Goal: Task Accomplishment & Management: Manage account settings

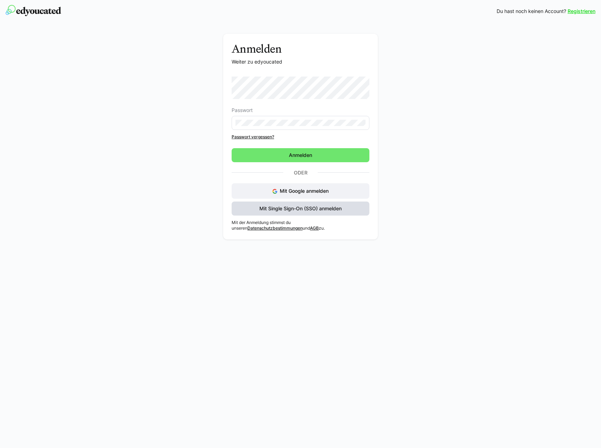
click at [297, 209] on span "Mit Single Sign-On (SSO) anmelden" at bounding box center [300, 208] width 84 height 7
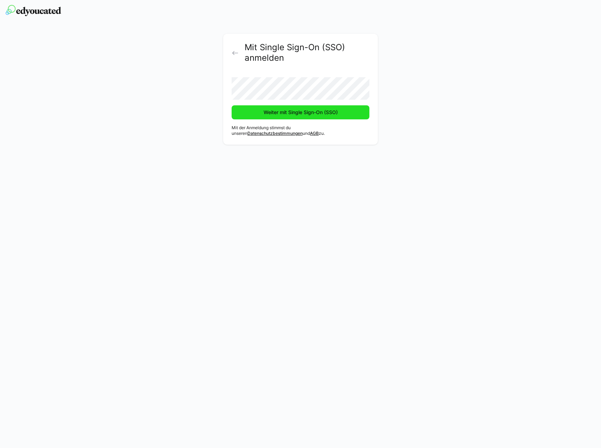
click at [299, 110] on span "Weiter mit Single Sign-On (SSO)" at bounding box center [301, 112] width 76 height 7
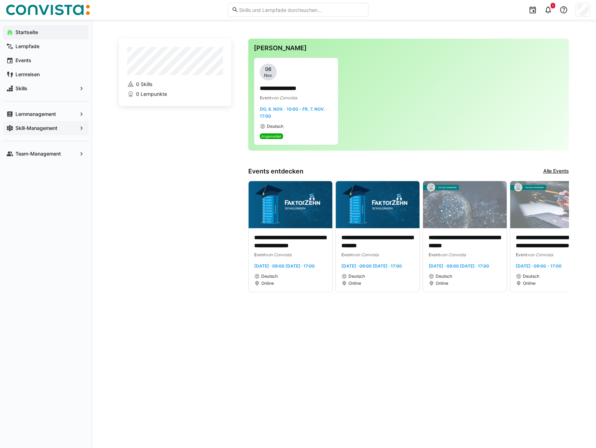
click at [0, 0] on app-navigation-label "Skill-Management" at bounding box center [0, 0] width 0 height 0
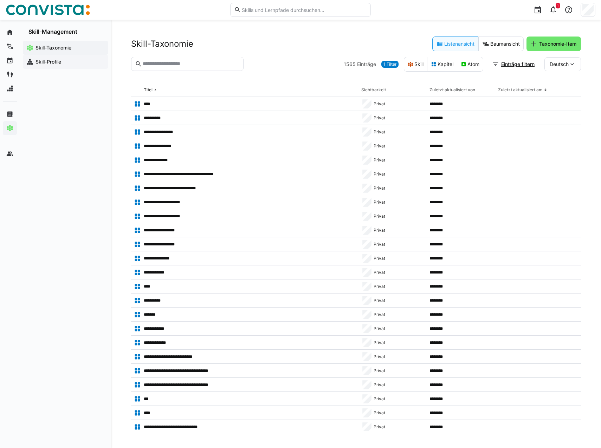
click at [0, 0] on app-navigation-label "Skill-Profile" at bounding box center [0, 0] width 0 height 0
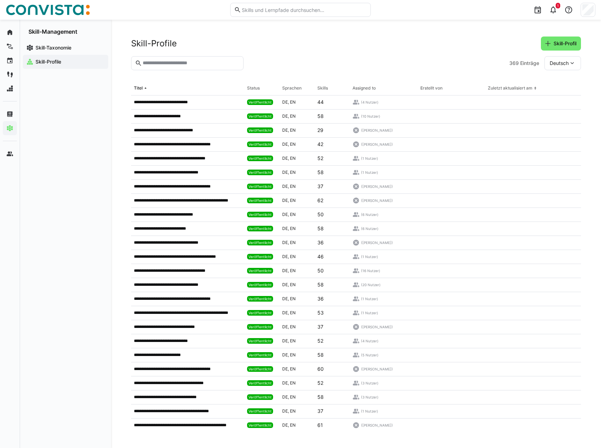
click at [170, 63] on input "text" at bounding box center [191, 63] width 98 height 6
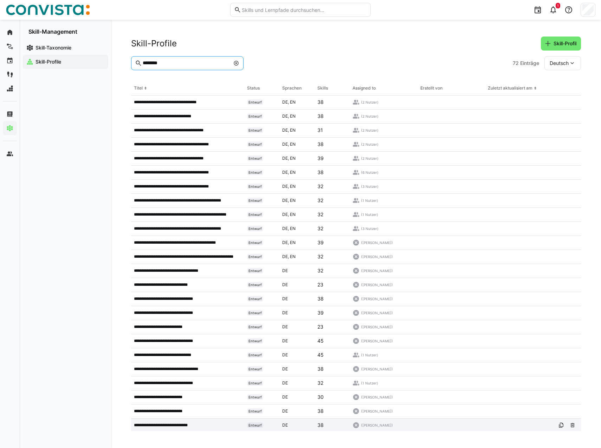
type input "********"
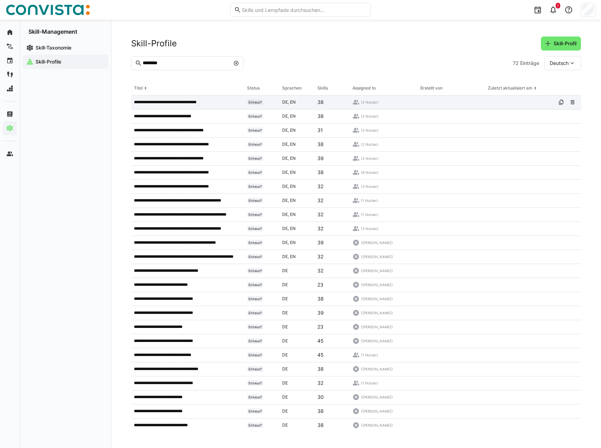
click at [180, 101] on p "**********" at bounding box center [172, 102] width 77 height 6
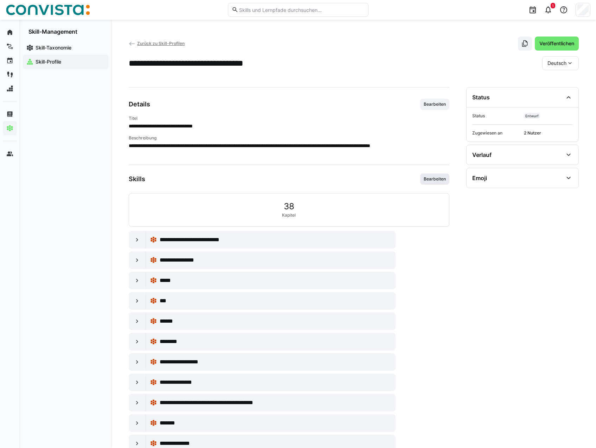
click at [442, 181] on span "Bearbeiten" at bounding box center [435, 179] width 24 height 6
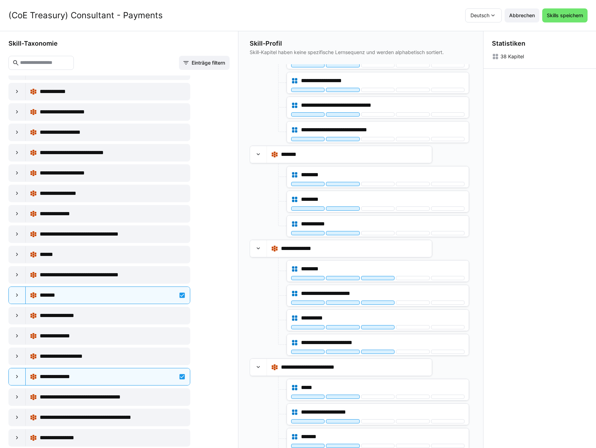
scroll to position [3409, 0]
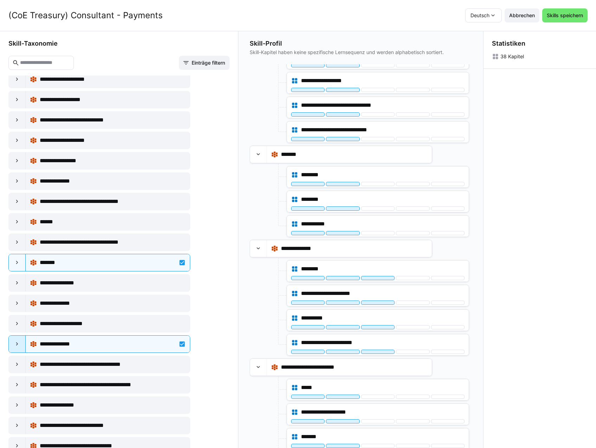
click at [15, 344] on eds-icon at bounding box center [17, 344] width 7 height 7
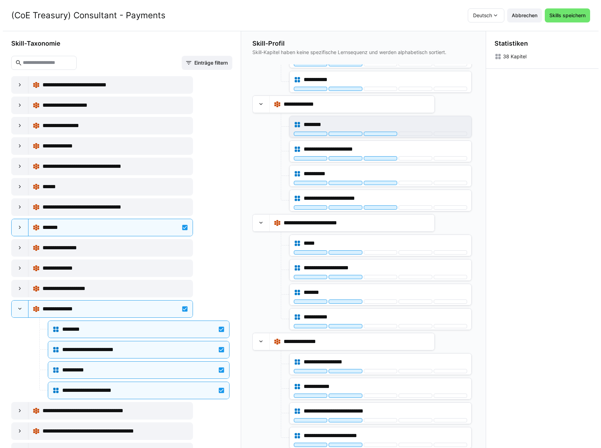
scroll to position [813, 0]
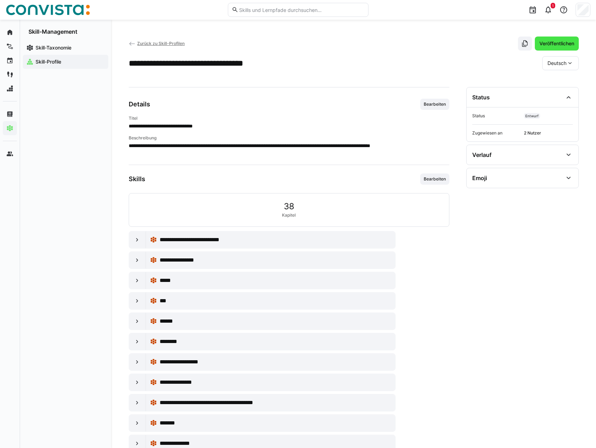
drag, startPoint x: 561, startPoint y: 44, endPoint x: 557, endPoint y: 46, distance: 4.7
click at [561, 44] on span "Veröffentlichen" at bounding box center [556, 43] width 37 height 7
click at [434, 101] on span "Bearbeiten" at bounding box center [434, 104] width 29 height 11
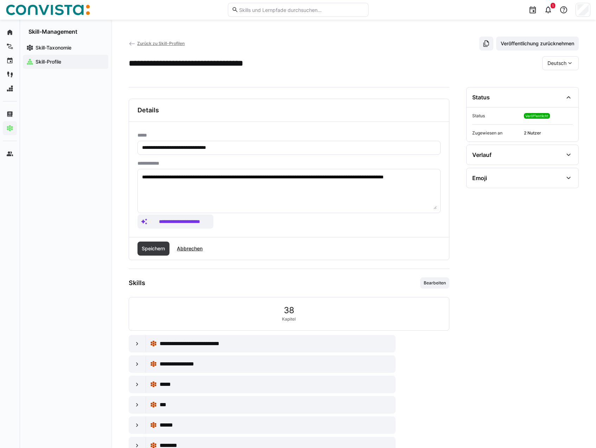
click at [562, 64] on span "Deutsch" at bounding box center [556, 63] width 19 height 7
click at [562, 94] on span "Englisch" at bounding box center [556, 96] width 19 height 7
click at [195, 191] on textarea "**********" at bounding box center [288, 191] width 295 height 37
click at [564, 60] on span "Englisch" at bounding box center [556, 63] width 19 height 7
click at [558, 85] on span "Deutsch" at bounding box center [556, 81] width 19 height 7
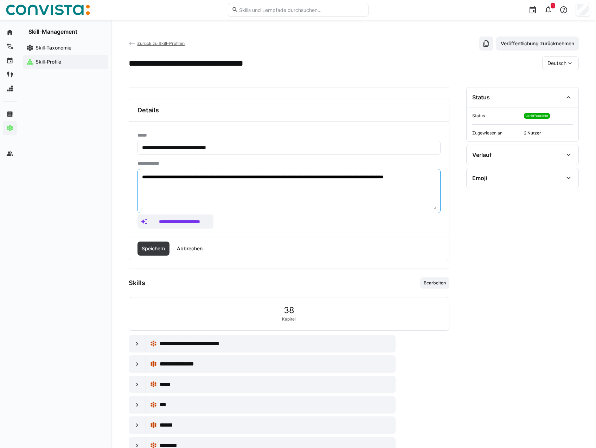
click at [202, 181] on textarea "**********" at bounding box center [288, 191] width 295 height 37
drag, startPoint x: 192, startPoint y: 182, endPoint x: 129, endPoint y: 167, distance: 64.4
click at [129, 167] on div "**********" at bounding box center [289, 179] width 320 height 115
click at [238, 189] on textarea "**********" at bounding box center [288, 191] width 295 height 37
click at [565, 62] on span "Deutsch" at bounding box center [556, 63] width 19 height 7
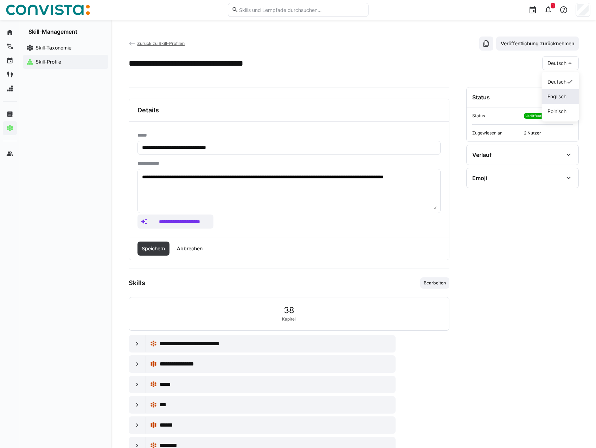
click at [564, 95] on span "Englisch" at bounding box center [556, 96] width 19 height 7
drag, startPoint x: 192, startPoint y: 182, endPoint x: 137, endPoint y: 161, distance: 58.3
click at [137, 161] on eds-form-field "**********" at bounding box center [288, 187] width 303 height 53
click at [150, 46] on span "Zurück zu Skill-Profilen" at bounding box center [160, 43] width 47 height 5
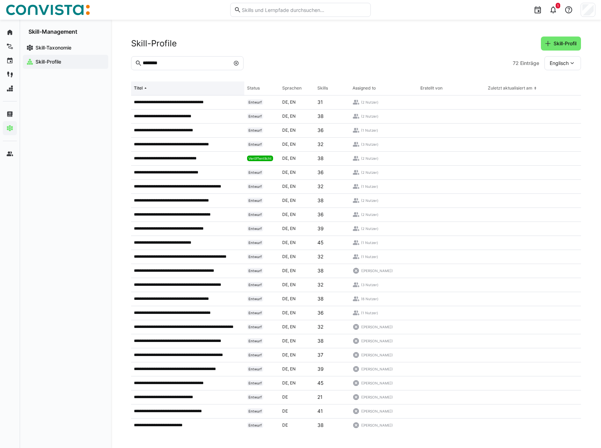
click at [144, 88] on eds-icon at bounding box center [146, 88] width 6 height 6
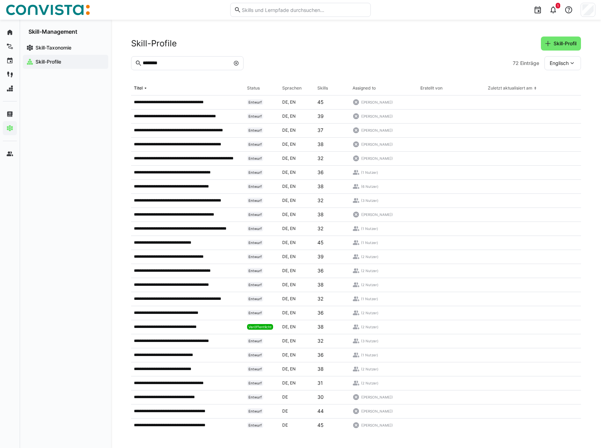
click at [179, 64] on input "********" at bounding box center [186, 63] width 88 height 6
drag, startPoint x: 185, startPoint y: 60, endPoint x: 125, endPoint y: 61, distance: 59.1
click at [125, 61] on div "**********" at bounding box center [356, 234] width 490 height 429
click at [177, 59] on eds-input "********" at bounding box center [187, 63] width 112 height 14
click at [174, 63] on input "********" at bounding box center [186, 63] width 88 height 6
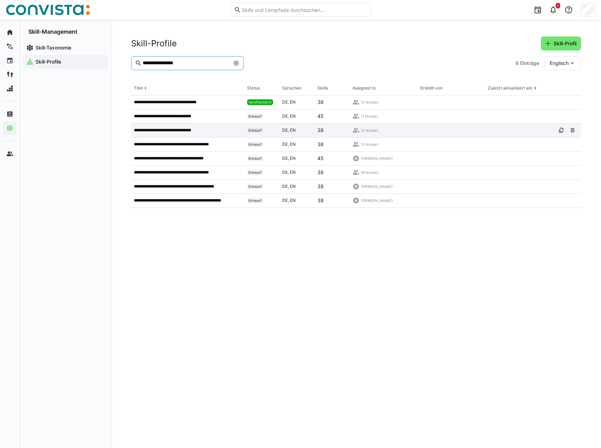
type input "**********"
click at [195, 129] on p "**********" at bounding box center [169, 131] width 71 height 6
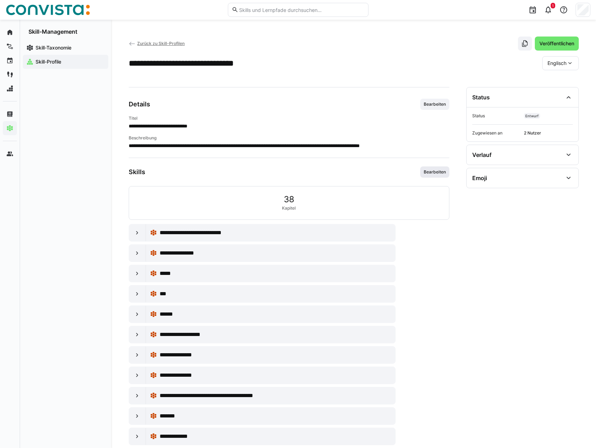
click at [437, 171] on span "Bearbeiten" at bounding box center [435, 172] width 24 height 6
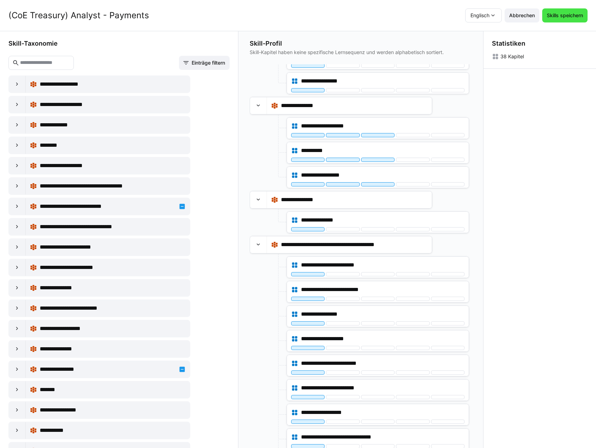
scroll to position [321, 0]
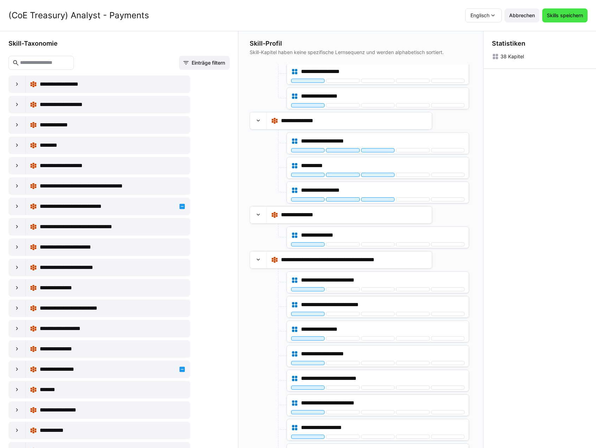
click at [570, 17] on span "Skills speichern" at bounding box center [564, 15] width 38 height 7
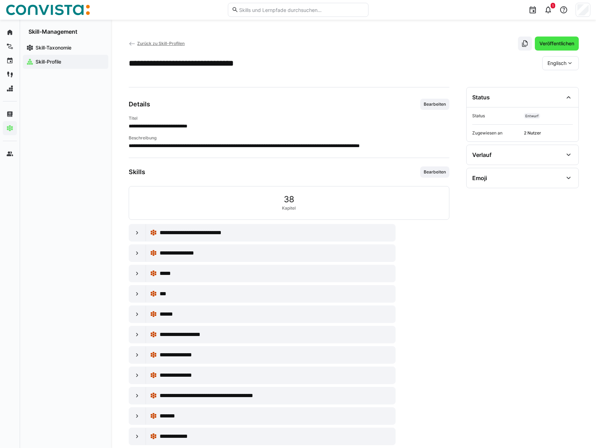
click at [555, 44] on span "Veröffentlichen" at bounding box center [556, 43] width 37 height 7
click at [154, 42] on span "Zurück zu Skill-Profilen" at bounding box center [160, 43] width 47 height 5
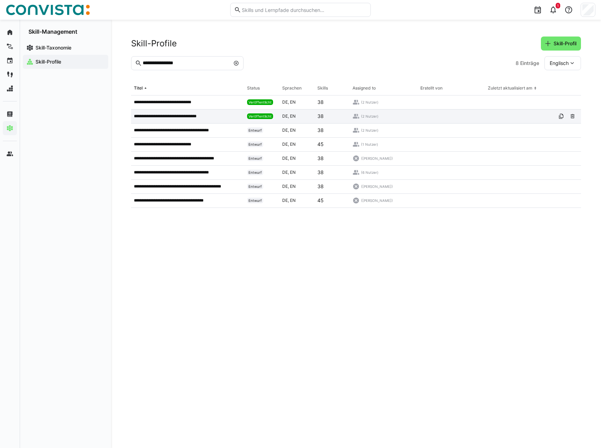
click at [182, 116] on p "**********" at bounding box center [172, 117] width 77 height 6
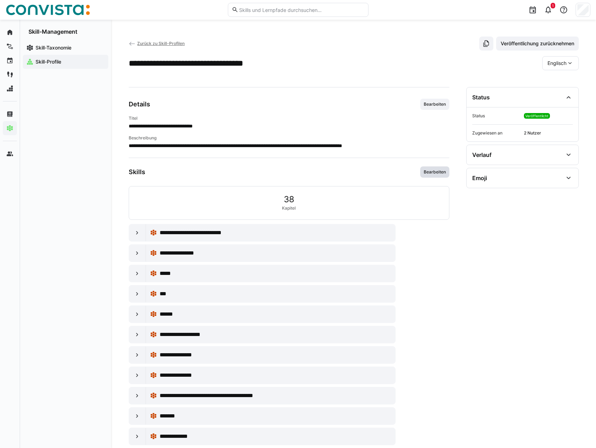
click at [433, 175] on span "Bearbeiten" at bounding box center [434, 172] width 29 height 11
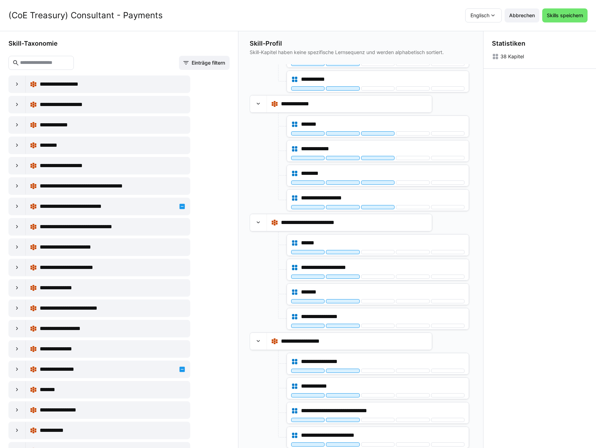
drag, startPoint x: 562, startPoint y: 20, endPoint x: 556, endPoint y: 29, distance: 10.9
click at [562, 20] on span "Skills speichern" at bounding box center [564, 15] width 45 height 14
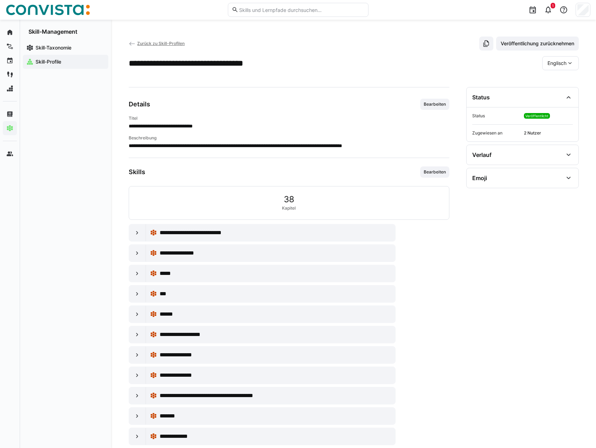
click at [160, 42] on span "Zurück zu Skill-Profilen" at bounding box center [160, 43] width 47 height 5
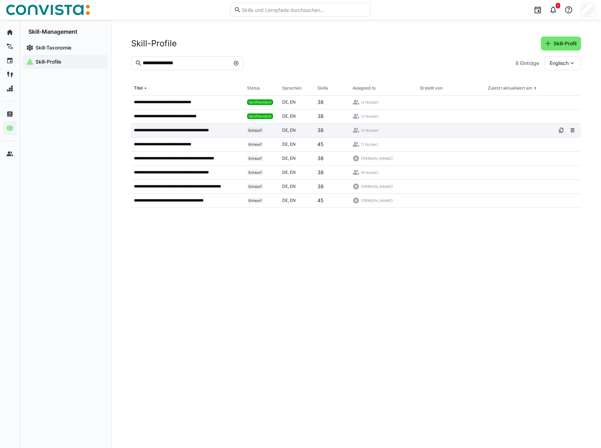
click at [201, 130] on p "**********" at bounding box center [180, 131] width 92 height 6
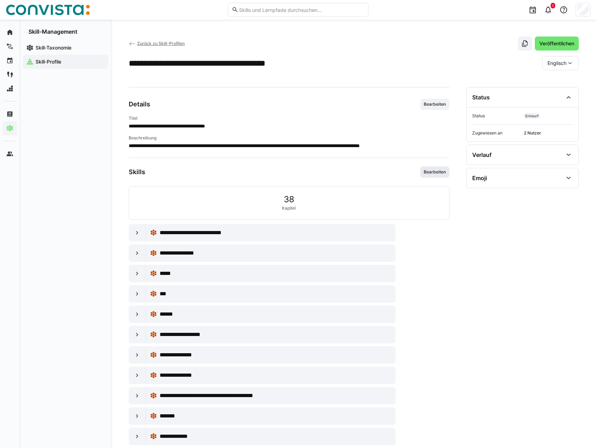
click at [446, 170] on span "Bearbeiten" at bounding box center [435, 172] width 24 height 6
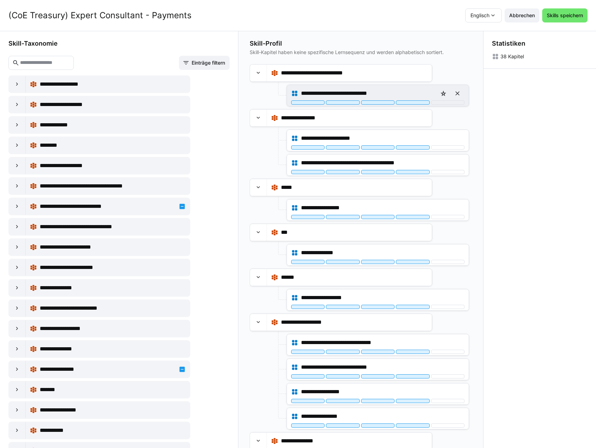
click at [381, 105] on div "**********" at bounding box center [378, 95] width 182 height 21
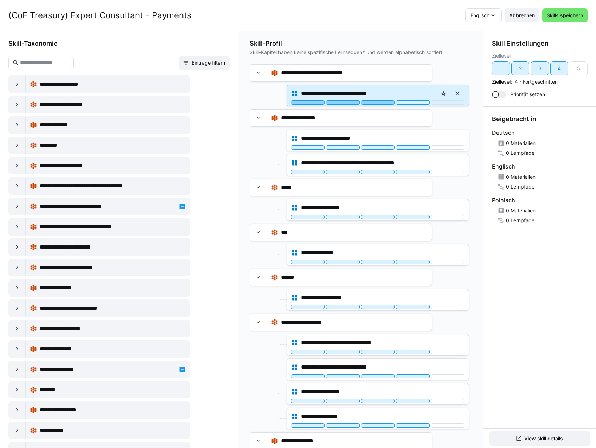
click at [379, 101] on div at bounding box center [377, 103] width 33 height 4
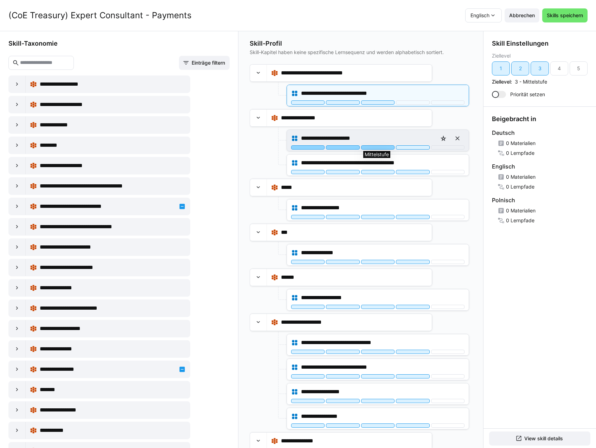
click at [376, 148] on div at bounding box center [377, 147] width 33 height 4
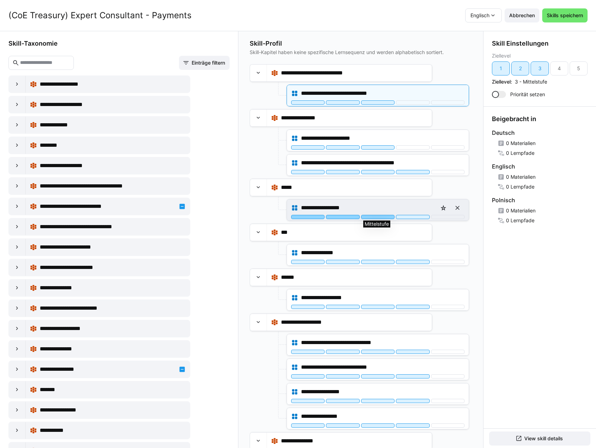
click at [378, 219] on div at bounding box center [377, 217] width 33 height 4
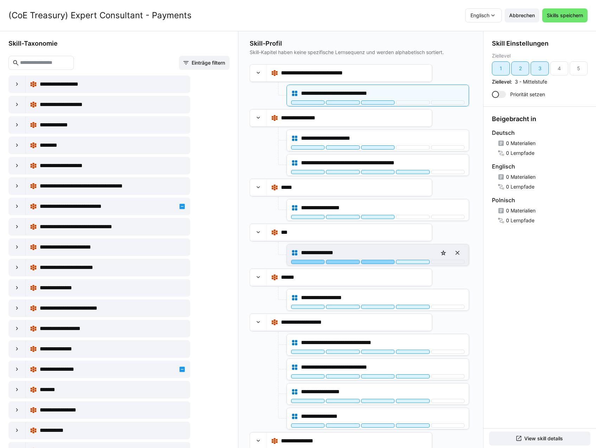
click at [379, 261] on div at bounding box center [377, 262] width 33 height 4
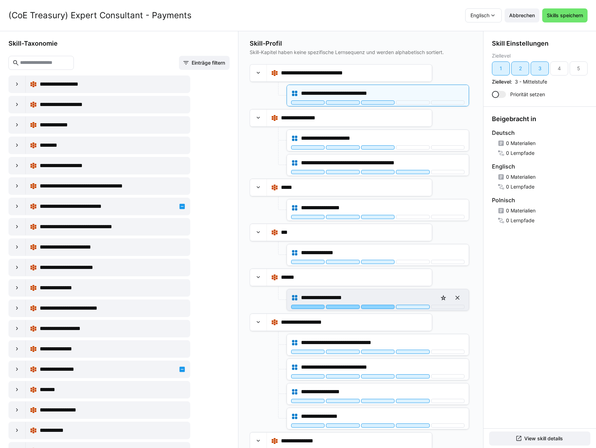
click at [382, 305] on div at bounding box center [377, 307] width 33 height 4
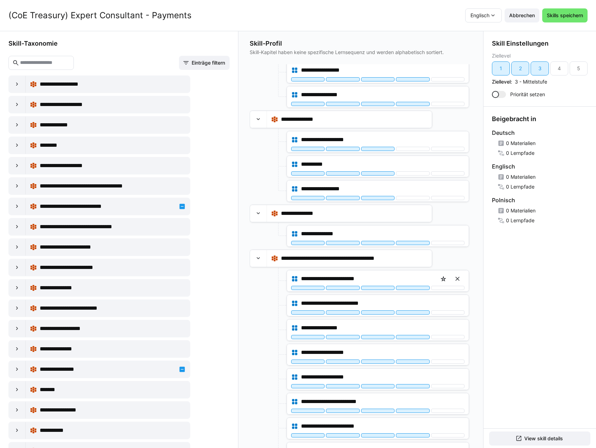
scroll to position [351, 0]
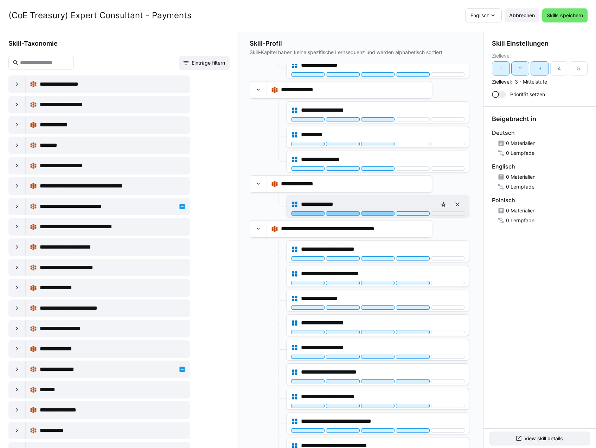
click at [373, 212] on div at bounding box center [377, 214] width 33 height 4
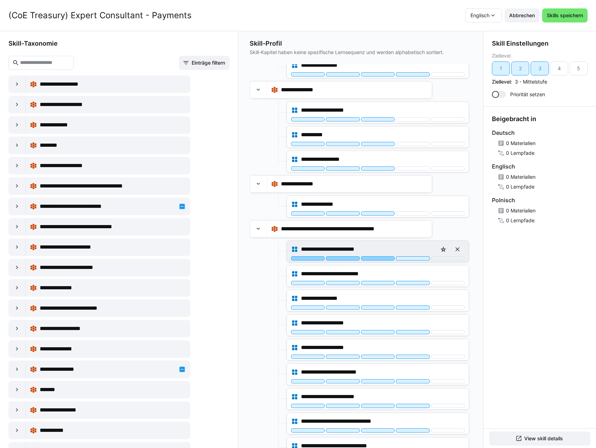
click at [380, 258] on div at bounding box center [377, 259] width 33 height 4
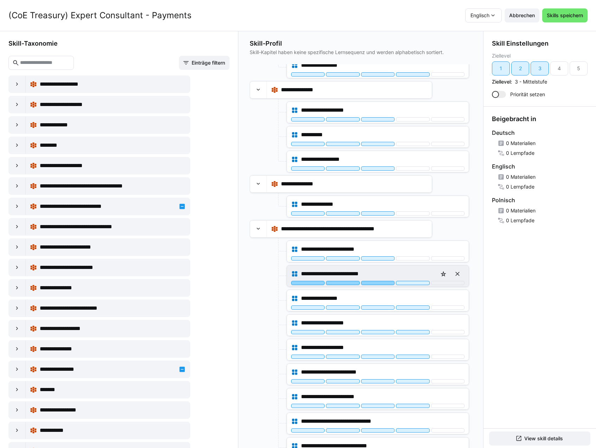
click at [381, 284] on div at bounding box center [377, 283] width 33 height 4
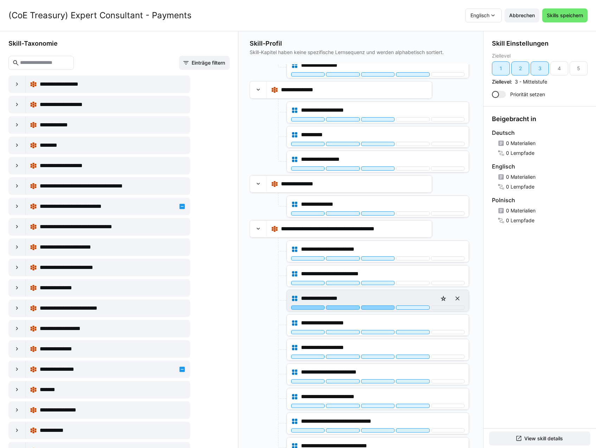
click at [381, 309] on div at bounding box center [377, 308] width 33 height 4
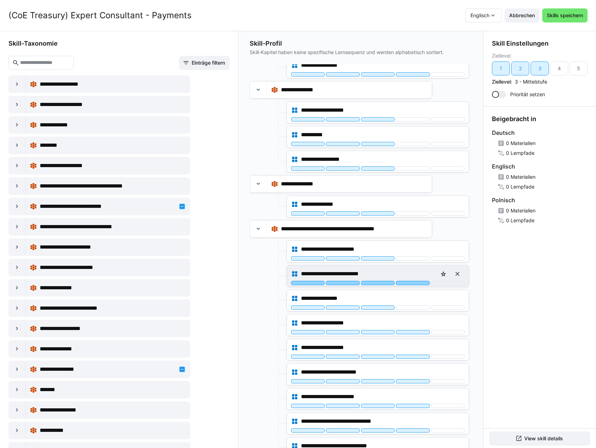
click at [404, 285] on div at bounding box center [412, 283] width 33 height 4
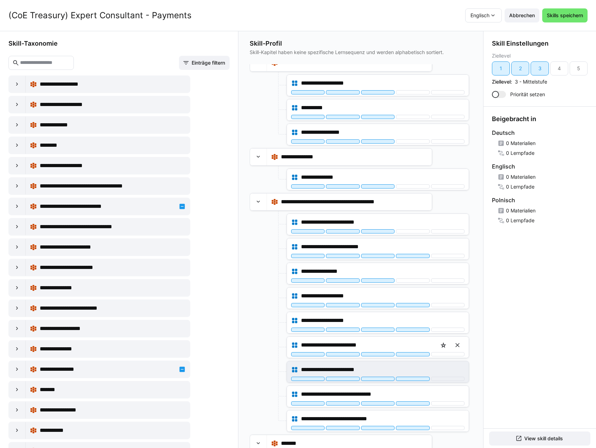
scroll to position [422, 0]
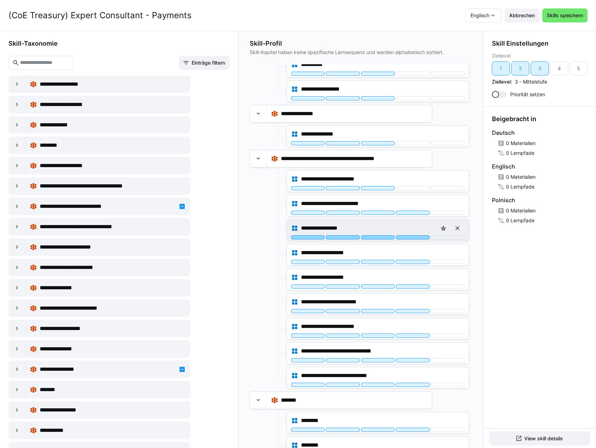
click at [404, 236] on div at bounding box center [412, 237] width 33 height 4
click at [383, 238] on div at bounding box center [377, 237] width 33 height 4
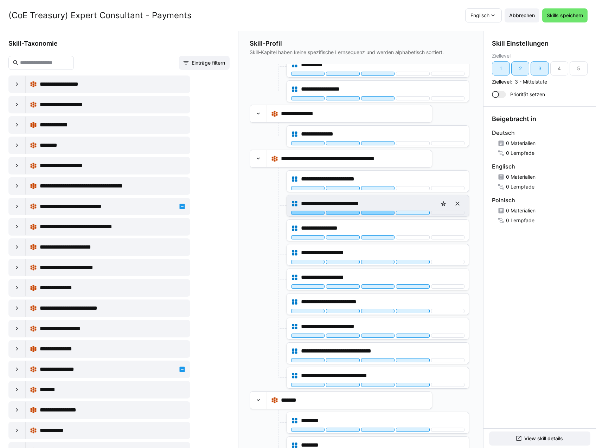
click at [376, 212] on div at bounding box center [377, 213] width 33 height 4
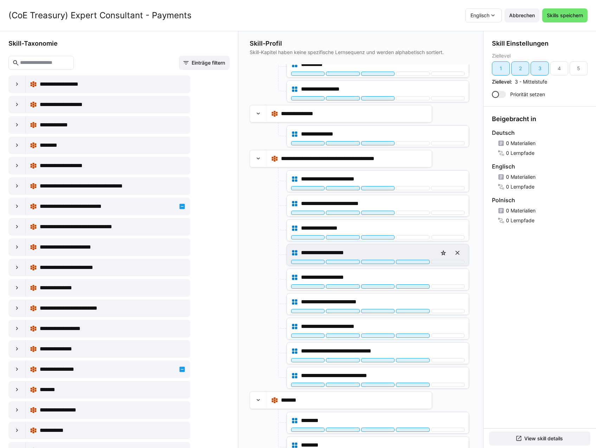
click at [388, 265] on div "**********" at bounding box center [378, 255] width 182 height 21
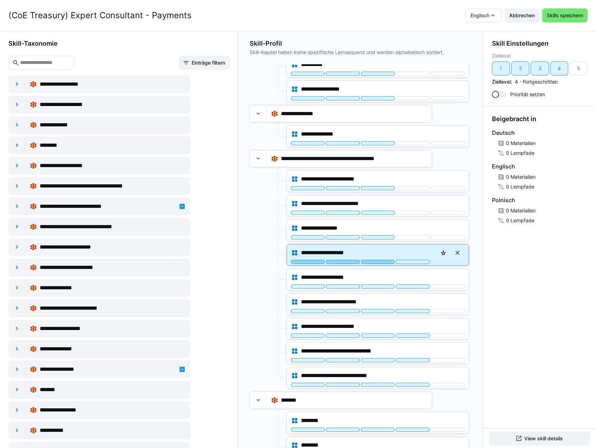
click at [386, 262] on div at bounding box center [377, 262] width 33 height 4
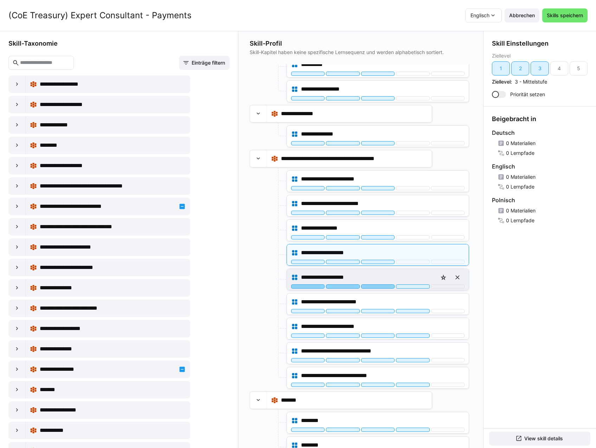
click at [386, 285] on div at bounding box center [377, 287] width 33 height 4
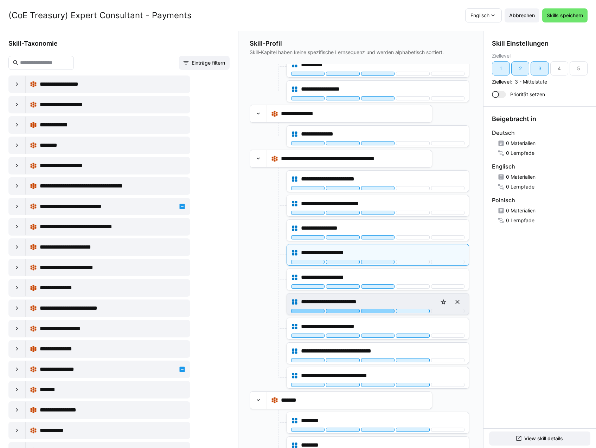
click at [382, 311] on div at bounding box center [377, 311] width 33 height 4
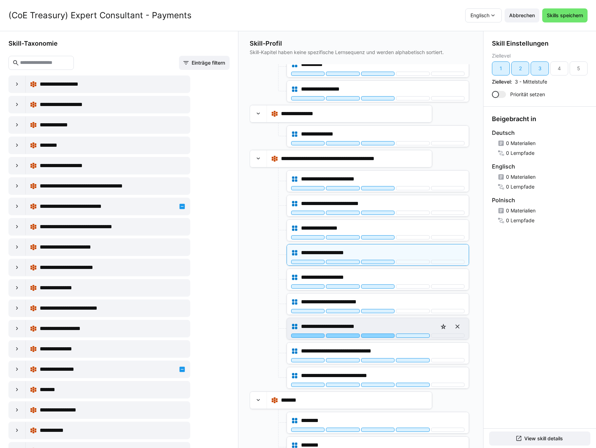
click at [380, 336] on div at bounding box center [377, 336] width 33 height 4
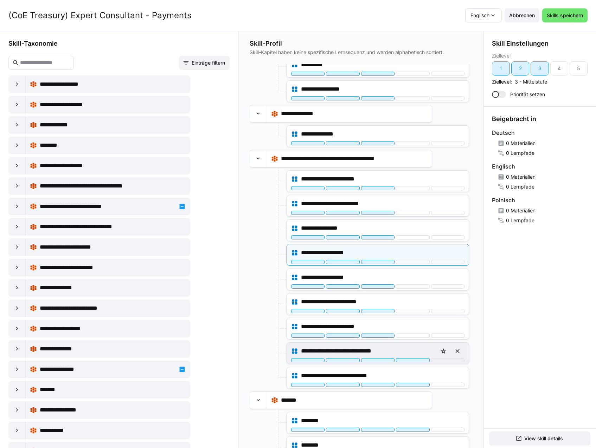
click at [378, 359] on div at bounding box center [377, 360] width 33 height 4
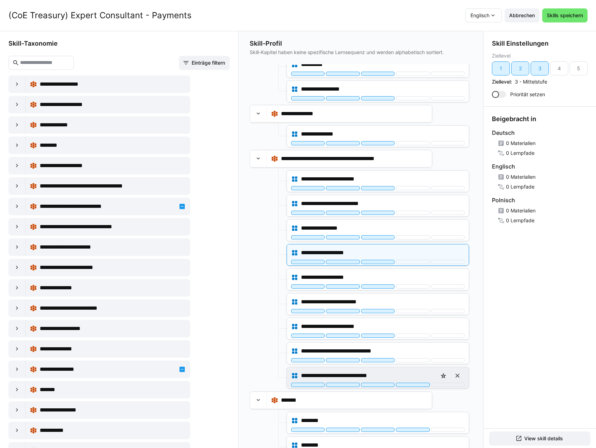
click at [374, 382] on div "**********" at bounding box center [377, 376] width 173 height 14
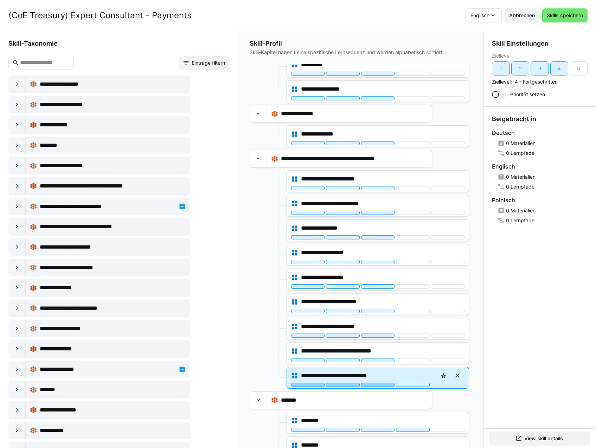
click at [378, 386] on div at bounding box center [377, 385] width 33 height 4
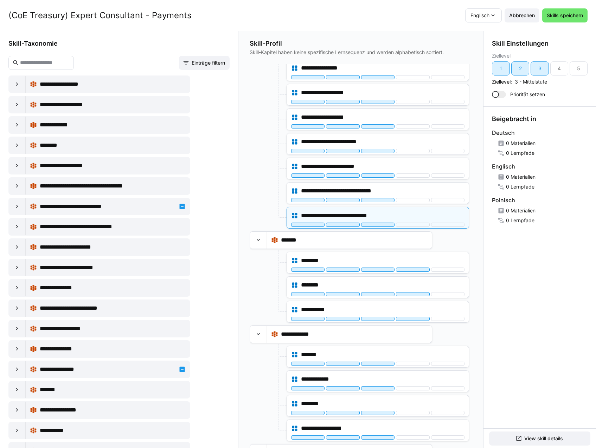
scroll to position [629, 0]
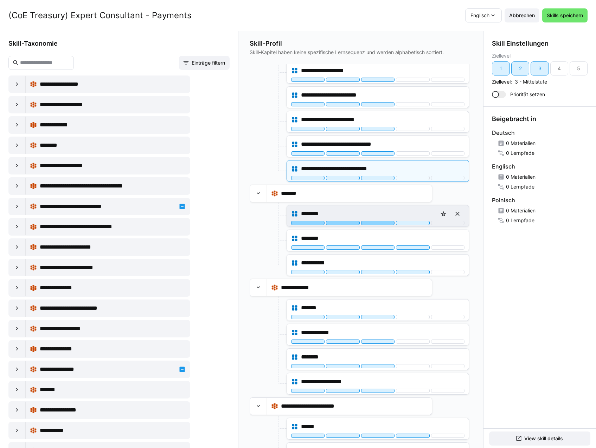
click at [378, 224] on div at bounding box center [377, 223] width 33 height 4
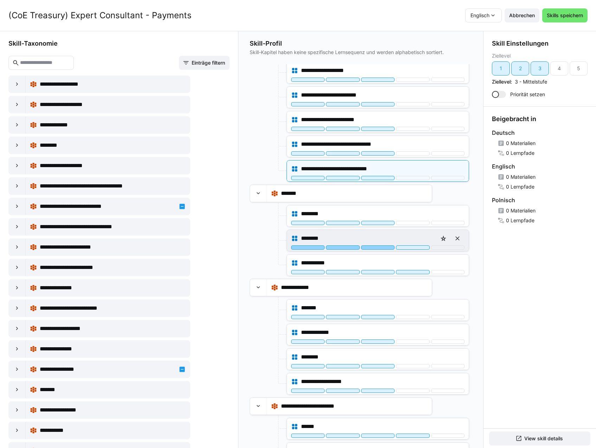
click at [380, 247] on div at bounding box center [377, 248] width 33 height 4
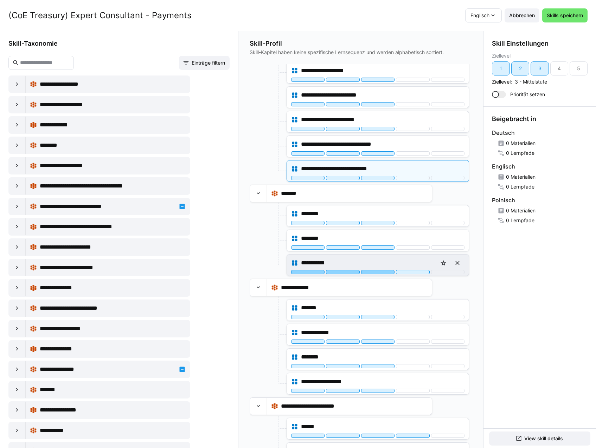
click at [380, 273] on div at bounding box center [377, 272] width 33 height 4
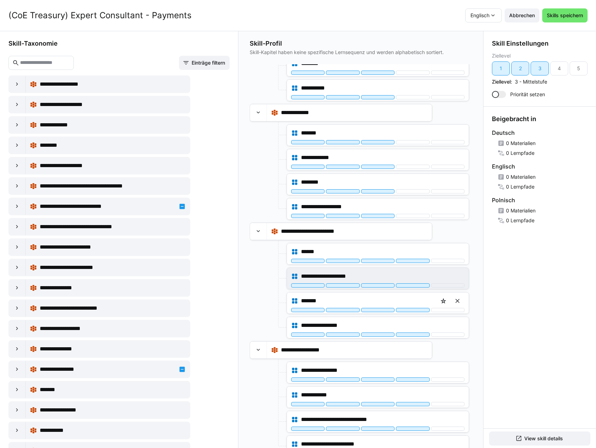
scroll to position [804, 0]
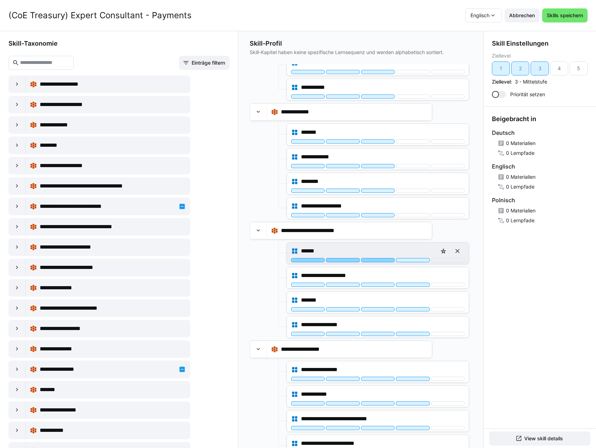
click at [382, 261] on div at bounding box center [377, 260] width 33 height 4
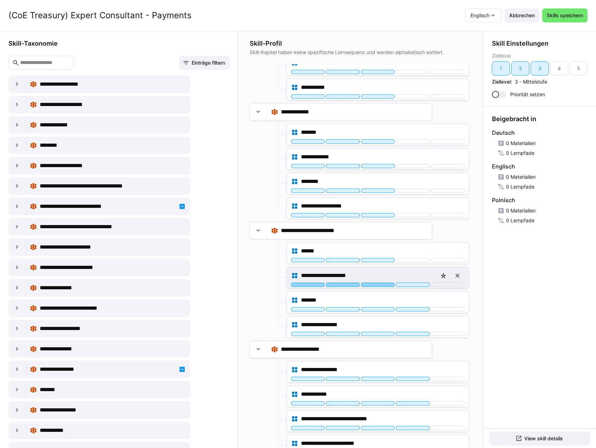
click at [382, 285] on div at bounding box center [377, 285] width 33 height 4
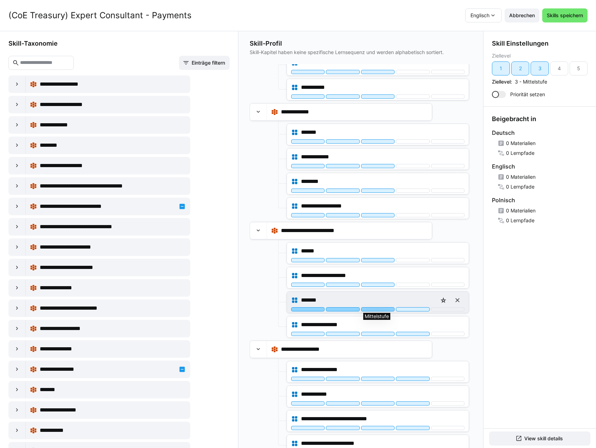
click at [382, 310] on div at bounding box center [377, 310] width 33 height 4
click at [406, 308] on div at bounding box center [412, 310] width 33 height 4
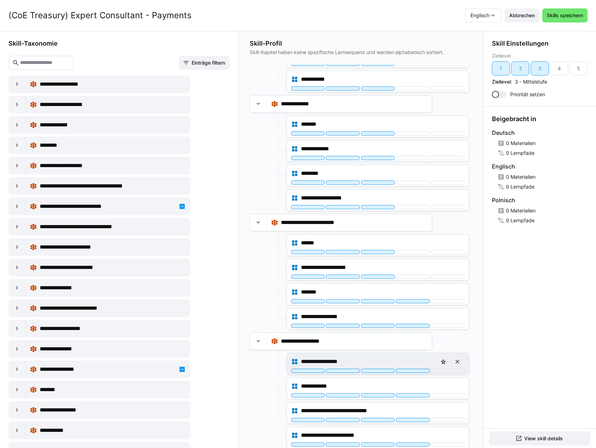
scroll to position [0, 0]
click at [559, 18] on span "Skills speichern" at bounding box center [564, 15] width 38 height 7
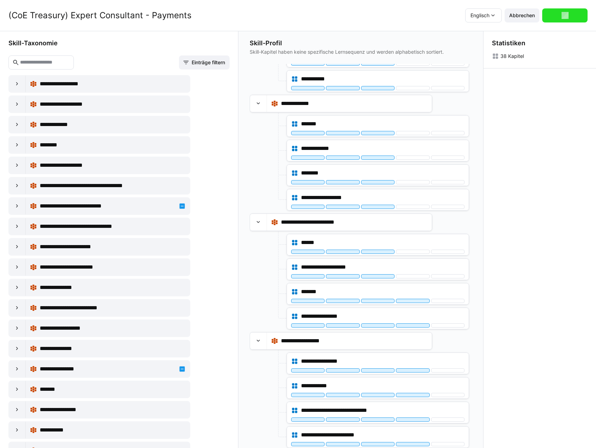
scroll to position [0, 0]
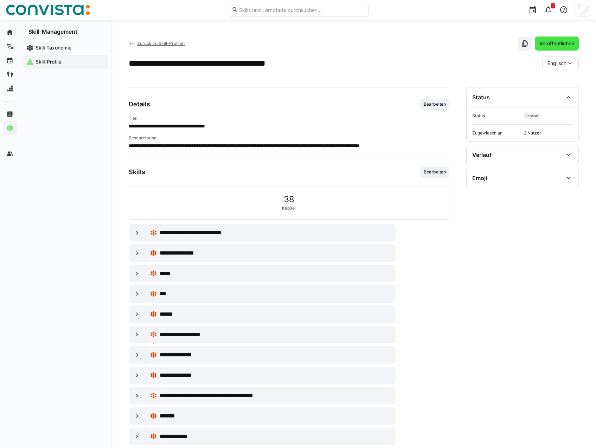
click at [555, 46] on span "Veröffentlichen" at bounding box center [556, 43] width 37 height 7
click at [149, 44] on span "Zurück zu Skill-Profilen" at bounding box center [160, 43] width 47 height 5
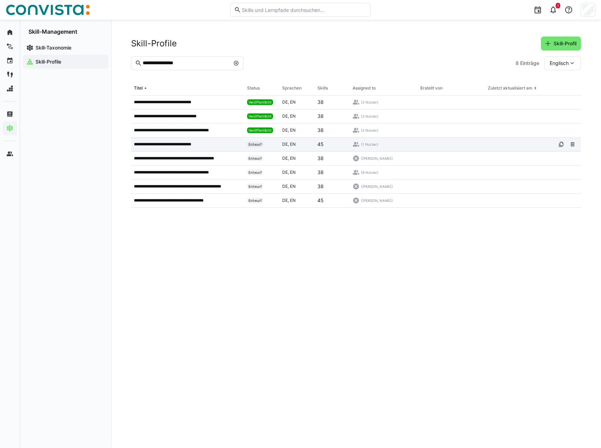
click at [183, 143] on p "**********" at bounding box center [170, 145] width 73 height 6
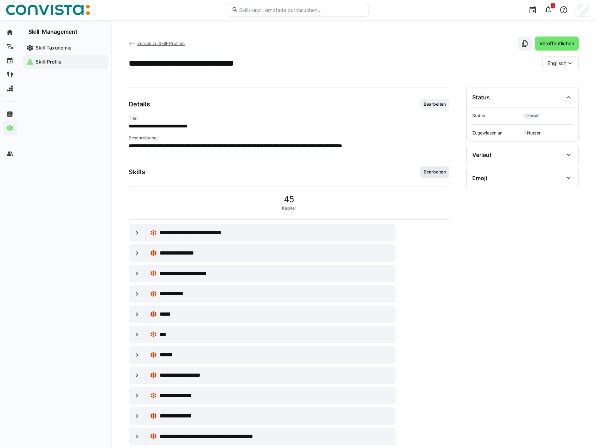
click at [434, 168] on span "Bearbeiten" at bounding box center [434, 172] width 29 height 11
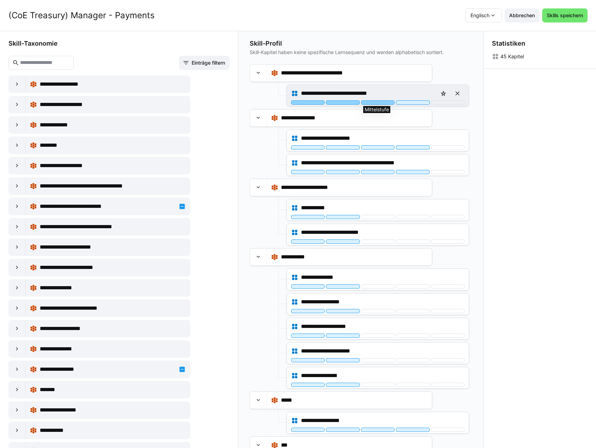
click at [376, 102] on div at bounding box center [377, 103] width 33 height 4
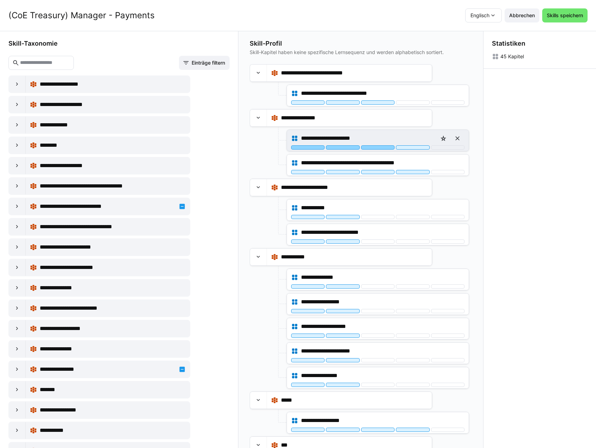
click at [379, 147] on div at bounding box center [377, 147] width 33 height 4
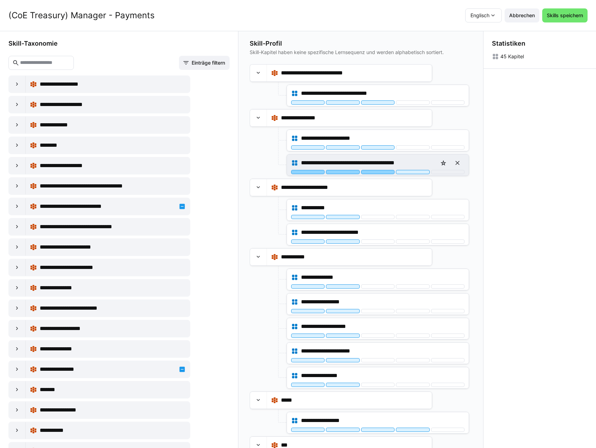
click at [376, 170] on div at bounding box center [377, 172] width 33 height 4
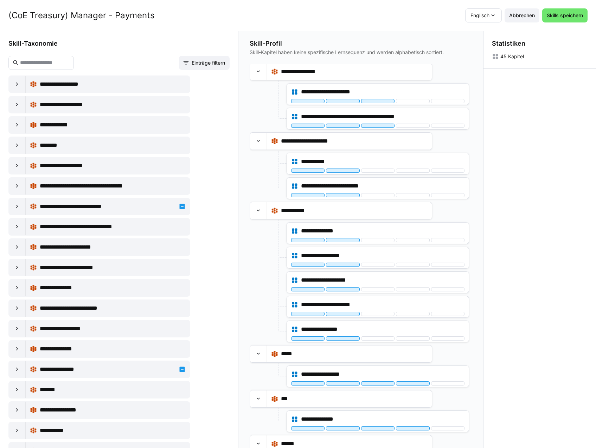
scroll to position [70, 0]
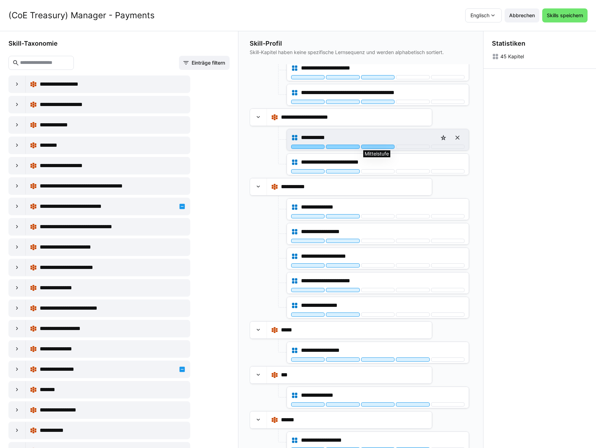
click at [375, 148] on div at bounding box center [377, 147] width 33 height 4
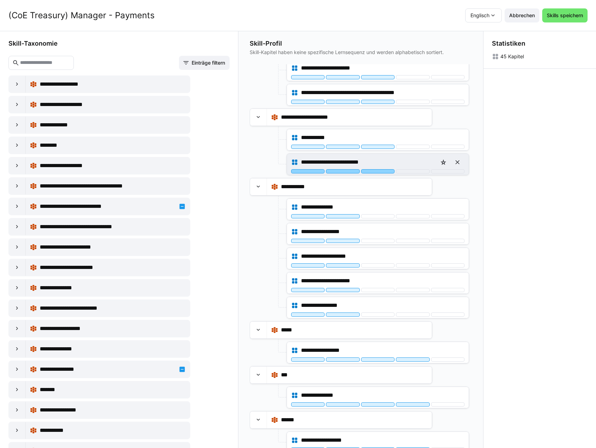
click at [376, 170] on div at bounding box center [377, 171] width 33 height 4
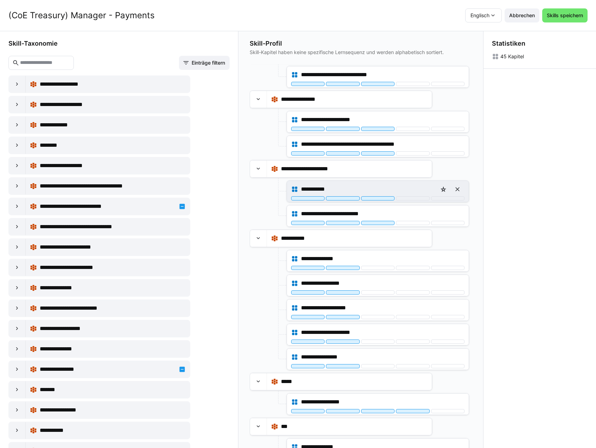
scroll to position [0, 0]
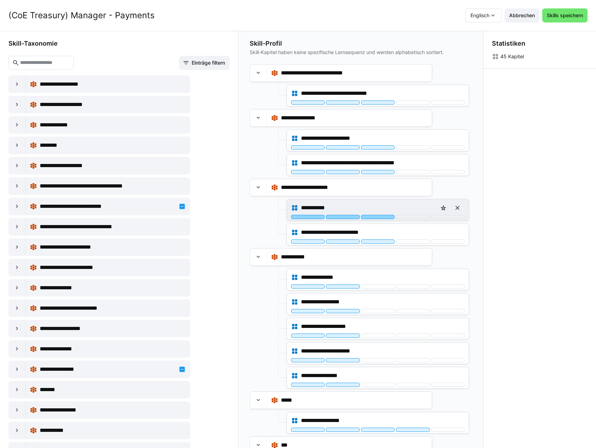
click at [375, 217] on div at bounding box center [377, 217] width 33 height 4
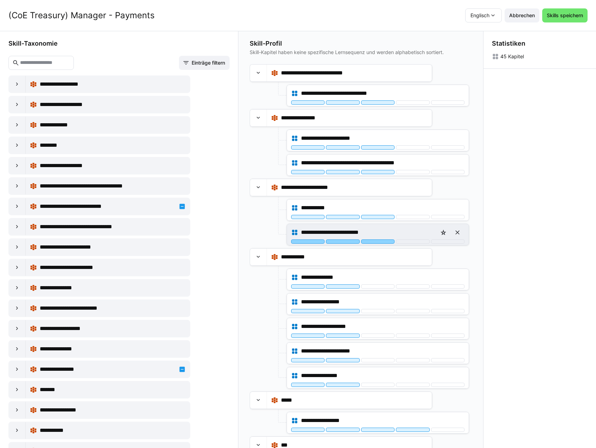
click at [377, 240] on div at bounding box center [377, 242] width 33 height 4
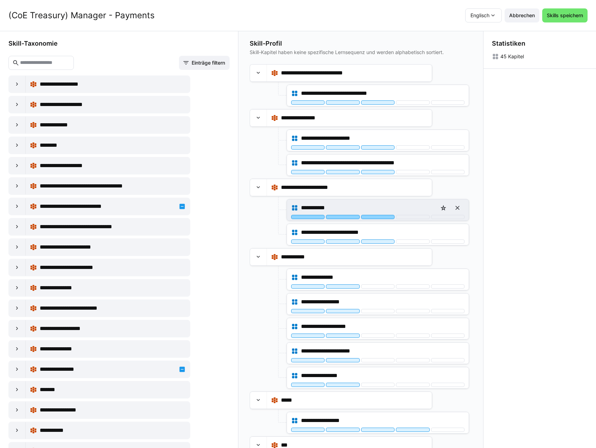
click at [384, 218] on div at bounding box center [377, 217] width 33 height 4
click at [351, 215] on div at bounding box center [342, 217] width 33 height 4
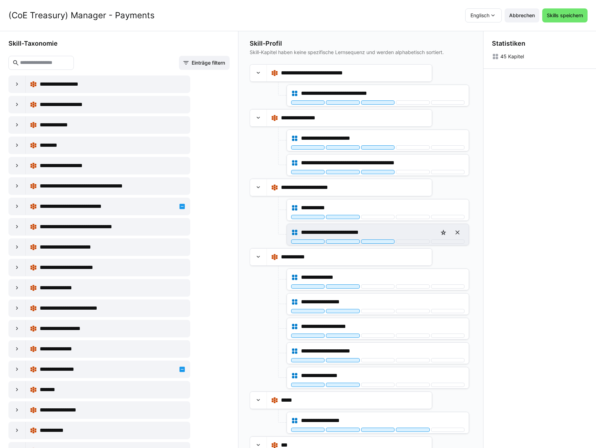
click at [348, 239] on div "**********" at bounding box center [377, 233] width 173 height 14
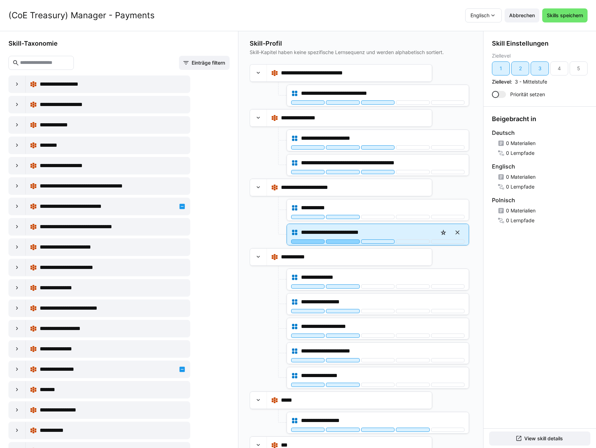
click at [354, 242] on div at bounding box center [342, 242] width 33 height 4
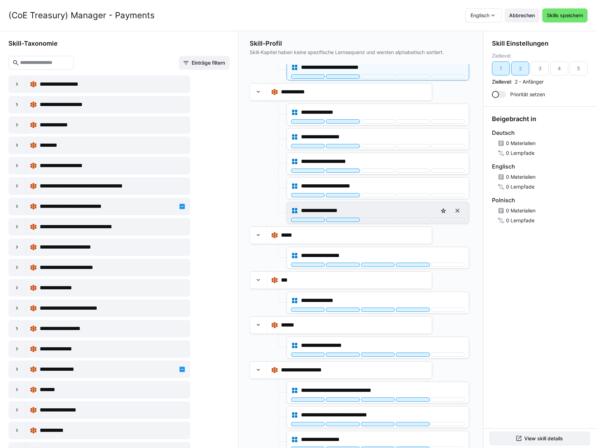
scroll to position [211, 0]
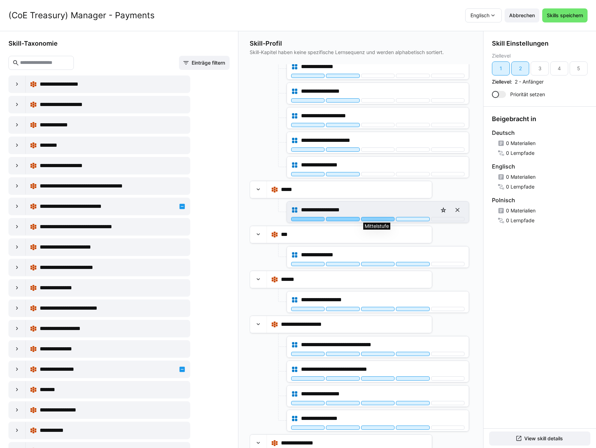
click at [372, 221] on div at bounding box center [377, 219] width 33 height 4
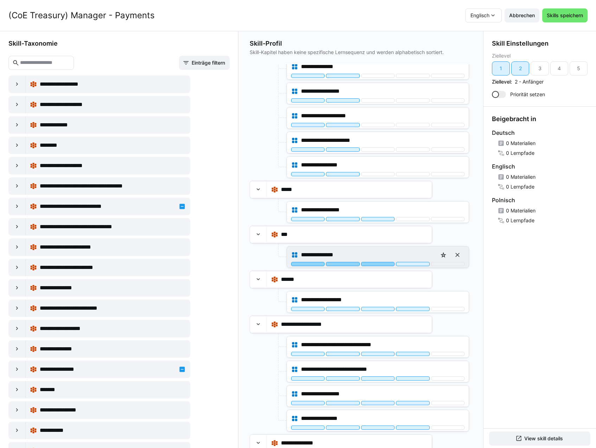
click at [371, 265] on div at bounding box center [377, 264] width 33 height 4
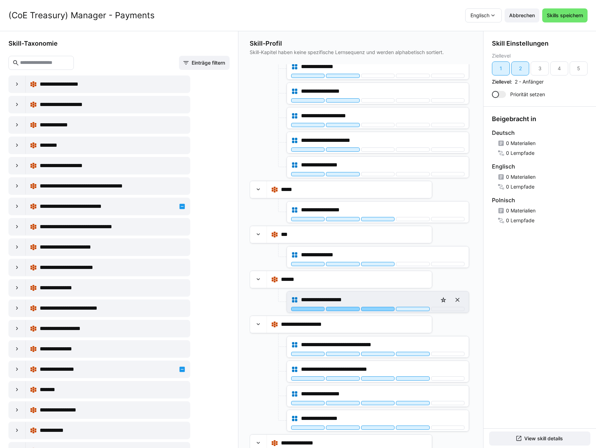
click at [370, 310] on div at bounding box center [377, 309] width 33 height 4
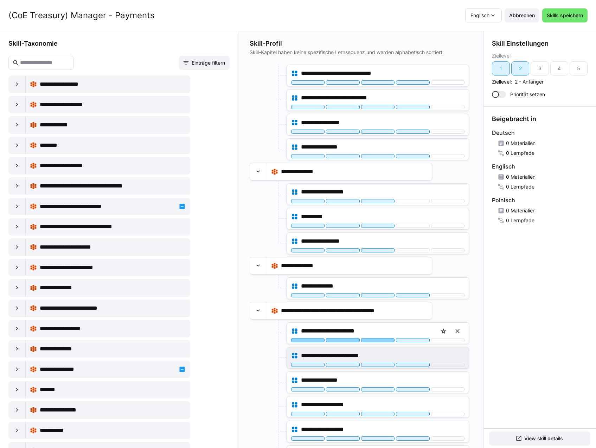
scroll to position [562, 0]
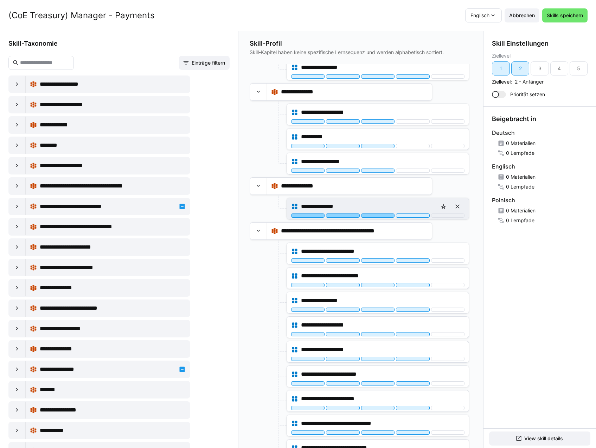
click at [377, 215] on div at bounding box center [377, 216] width 33 height 4
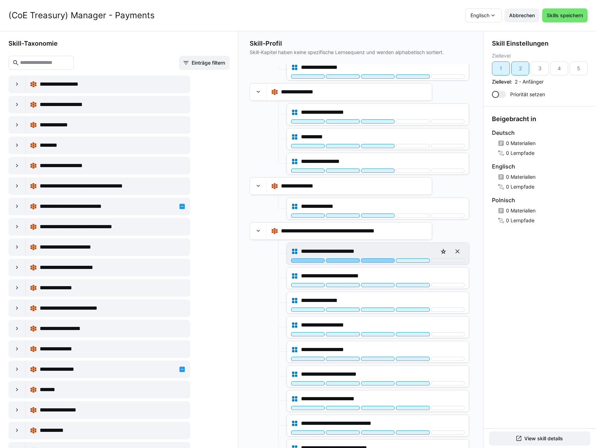
click at [378, 260] on div at bounding box center [377, 261] width 33 height 4
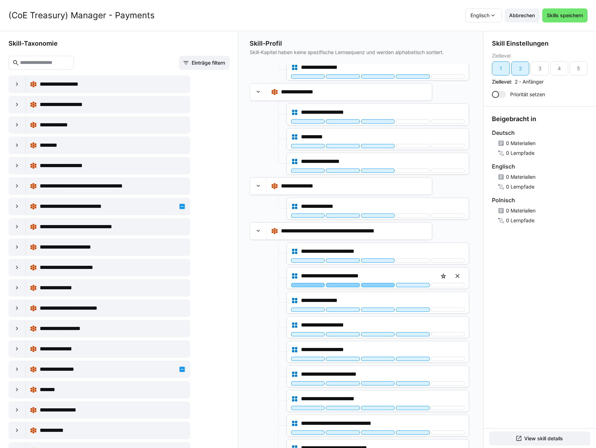
click at [378, 287] on div at bounding box center [377, 285] width 33 height 4
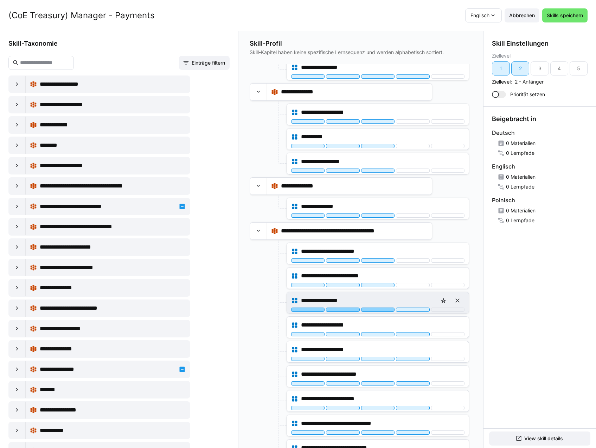
click at [380, 310] on div at bounding box center [377, 310] width 33 height 4
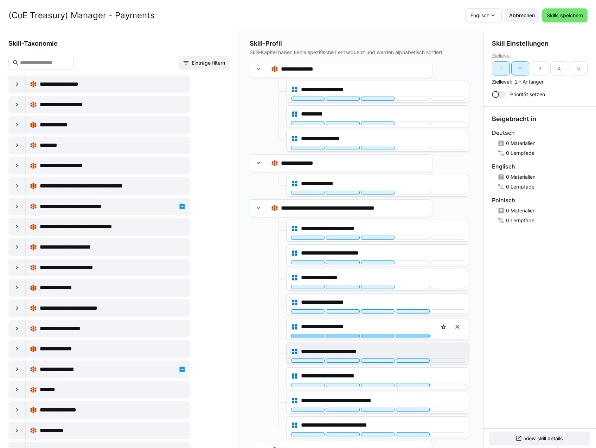
scroll to position [668, 0]
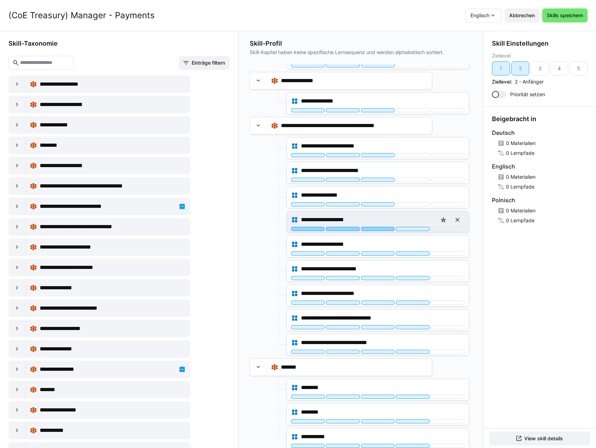
click at [384, 230] on div at bounding box center [377, 229] width 33 height 4
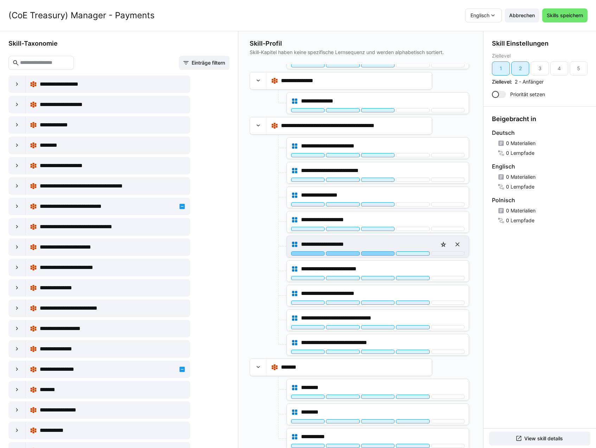
click at [384, 253] on div at bounding box center [377, 254] width 33 height 4
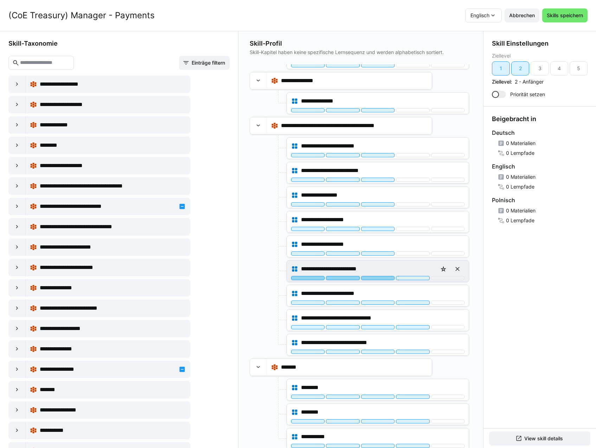
click at [382, 279] on div at bounding box center [377, 278] width 33 height 4
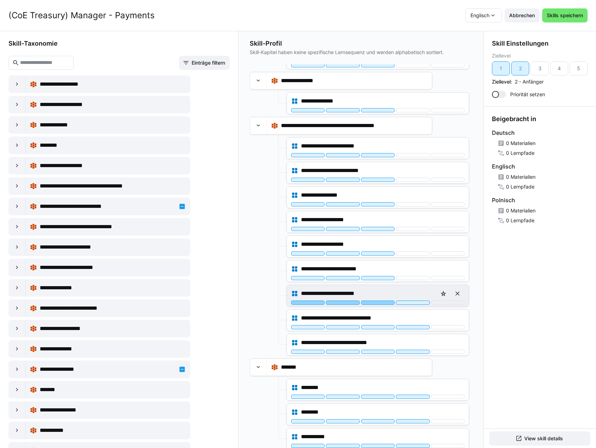
click at [383, 302] on div at bounding box center [377, 303] width 33 height 4
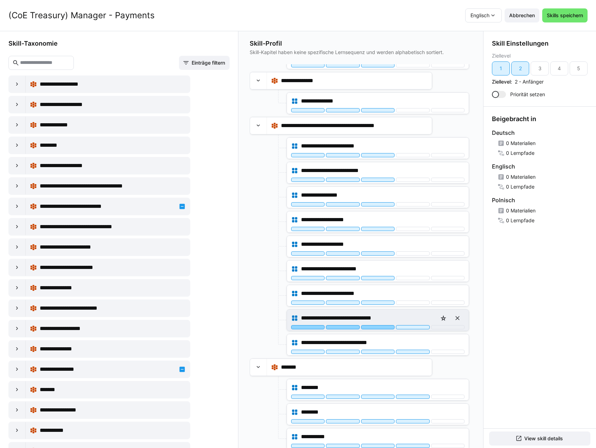
click at [381, 328] on div at bounding box center [377, 327] width 33 height 4
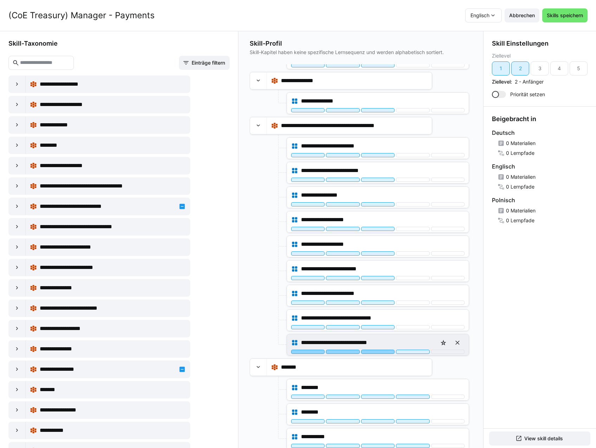
click at [381, 352] on div at bounding box center [377, 352] width 33 height 4
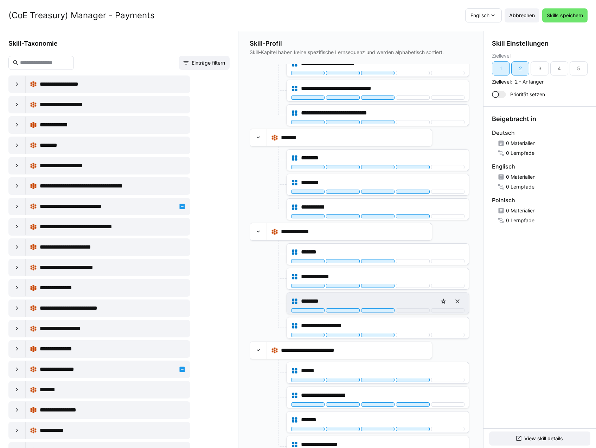
scroll to position [914, 0]
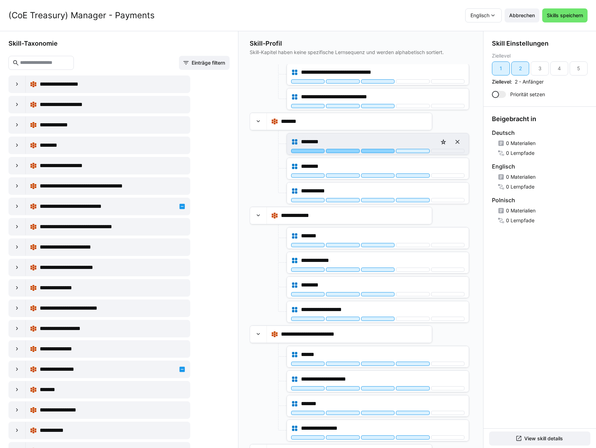
click at [377, 151] on div at bounding box center [377, 151] width 33 height 4
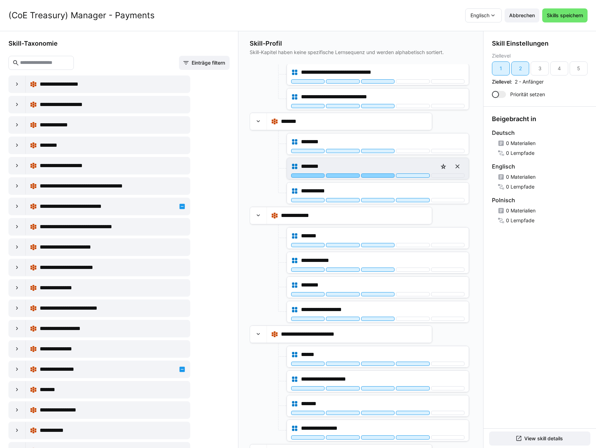
click at [379, 176] on div at bounding box center [377, 176] width 33 height 4
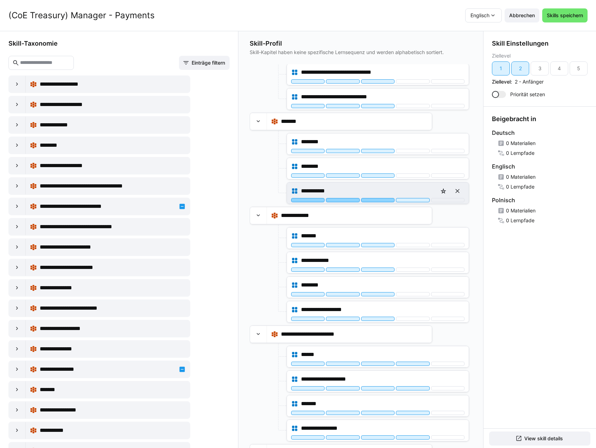
click at [379, 200] on div at bounding box center [377, 200] width 33 height 4
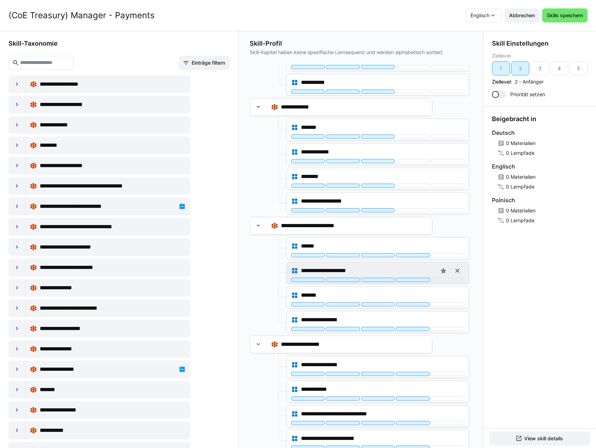
scroll to position [1026, 0]
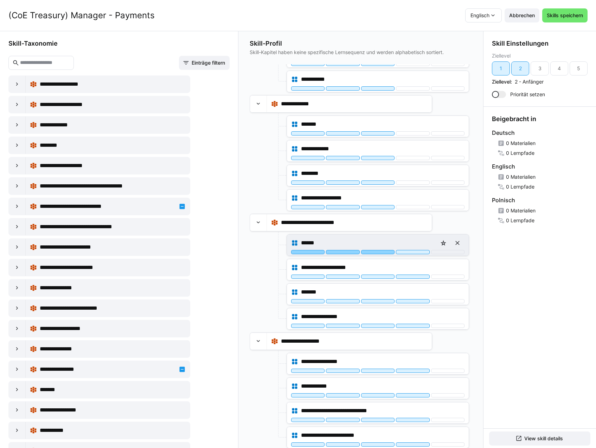
click at [388, 253] on div at bounding box center [377, 252] width 33 height 4
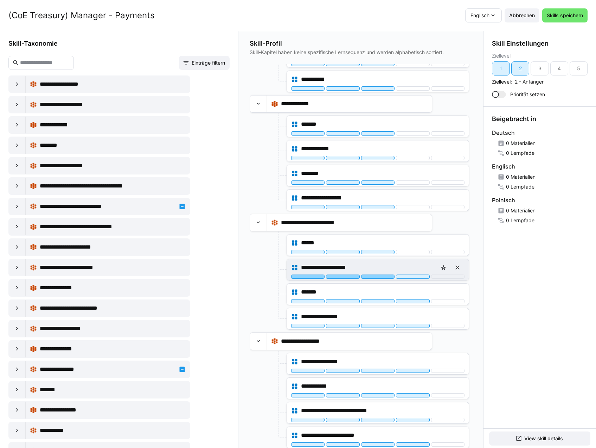
click at [387, 278] on div at bounding box center [377, 277] width 33 height 4
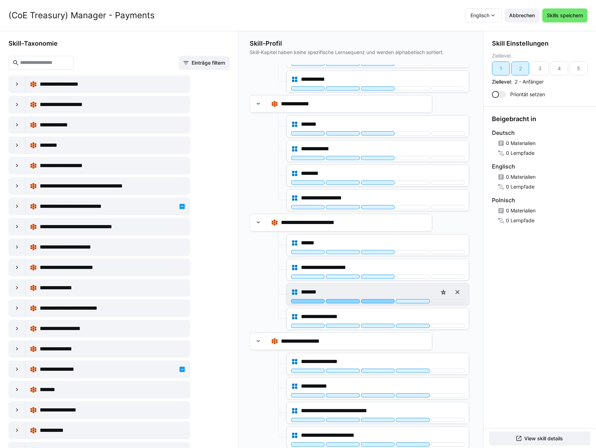
click at [386, 301] on div at bounding box center [377, 301] width 33 height 4
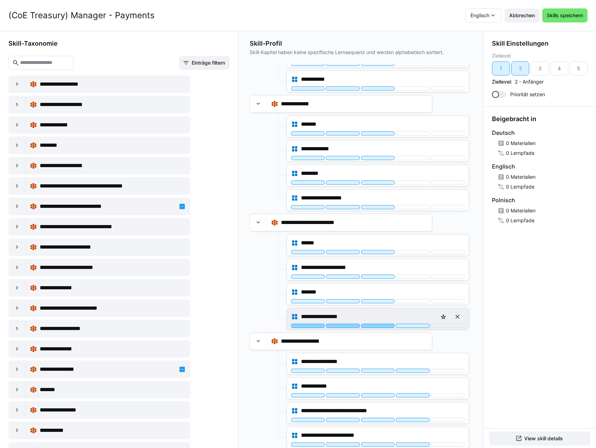
click at [388, 326] on div at bounding box center [377, 326] width 33 height 4
click at [409, 326] on div at bounding box center [412, 326] width 33 height 4
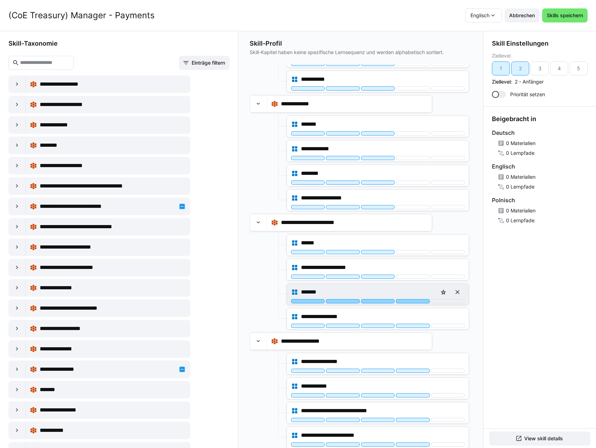
click at [410, 302] on div at bounding box center [412, 301] width 33 height 4
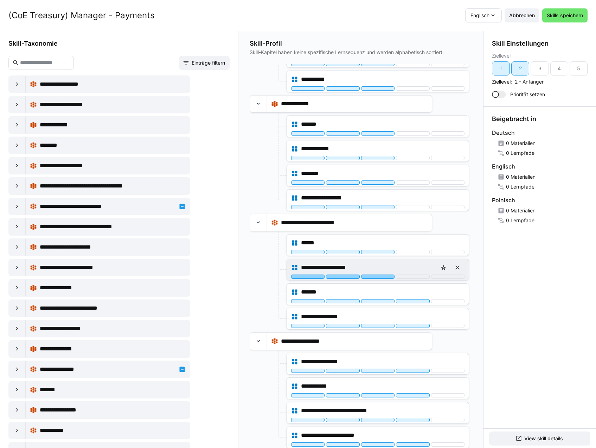
scroll to position [0, 0]
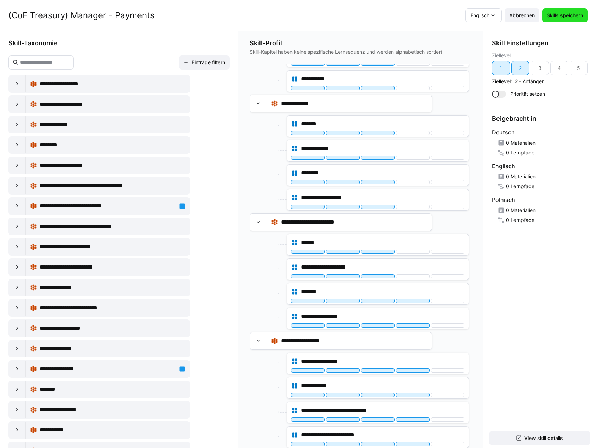
click at [568, 15] on span "Skills speichern" at bounding box center [564, 15] width 38 height 7
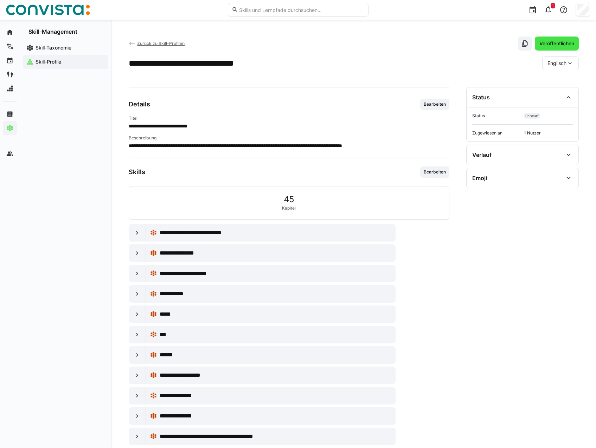
click at [546, 45] on span "Veröffentlichen" at bounding box center [556, 43] width 37 height 7
click at [171, 44] on span "Zurück zu Skill-Profilen" at bounding box center [160, 43] width 47 height 5
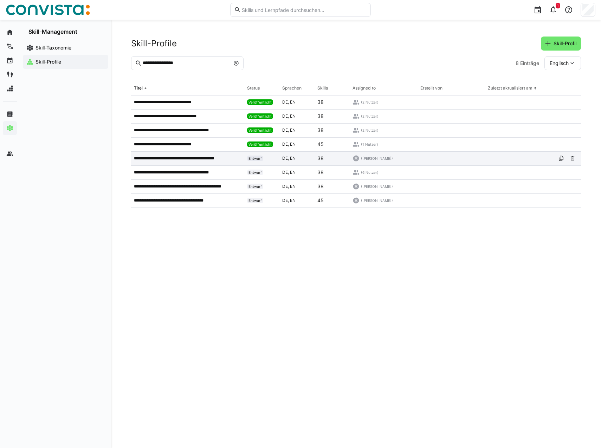
click at [187, 159] on p "**********" at bounding box center [182, 159] width 96 height 6
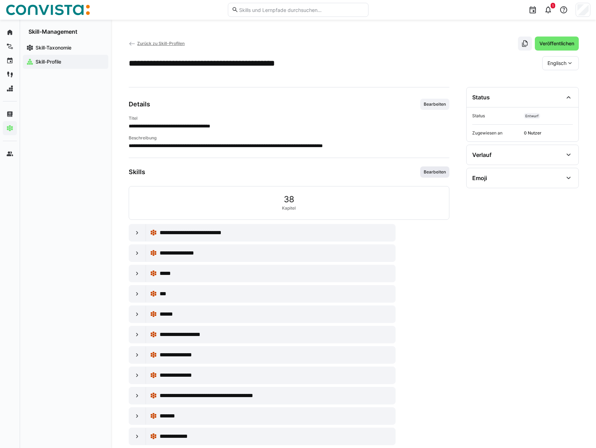
click at [438, 172] on span "Bearbeiten" at bounding box center [435, 172] width 24 height 6
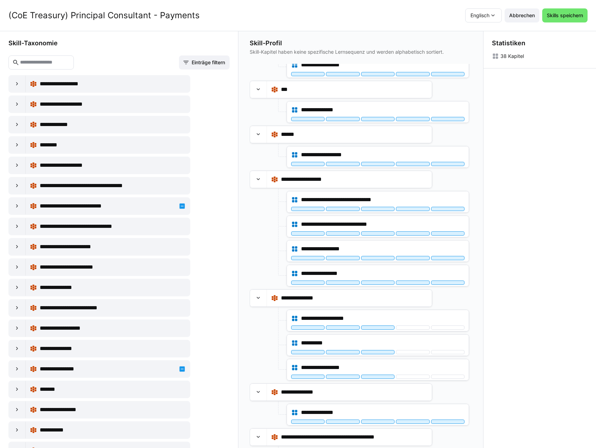
scroll to position [4, 0]
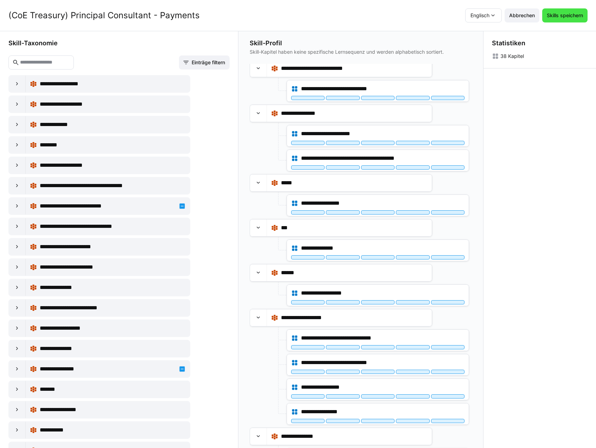
click at [571, 12] on span "Skills speichern" at bounding box center [564, 15] width 38 height 7
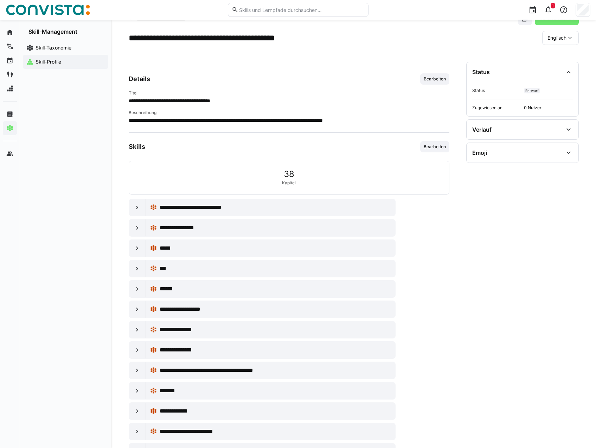
scroll to position [0, 0]
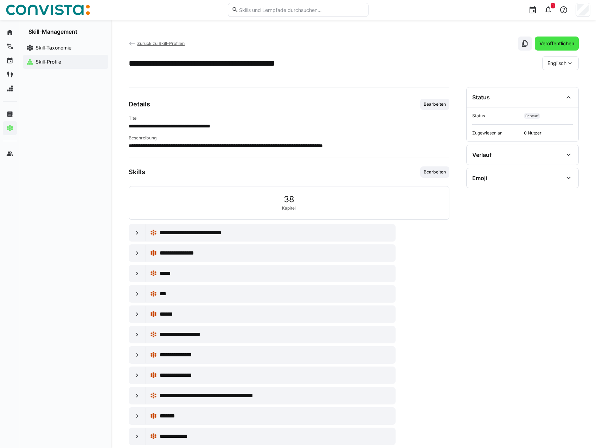
click at [566, 45] on span "Veröffentlichen" at bounding box center [556, 43] width 37 height 7
click at [164, 43] on span "Zurück zu Skill-Profilen" at bounding box center [160, 43] width 47 height 5
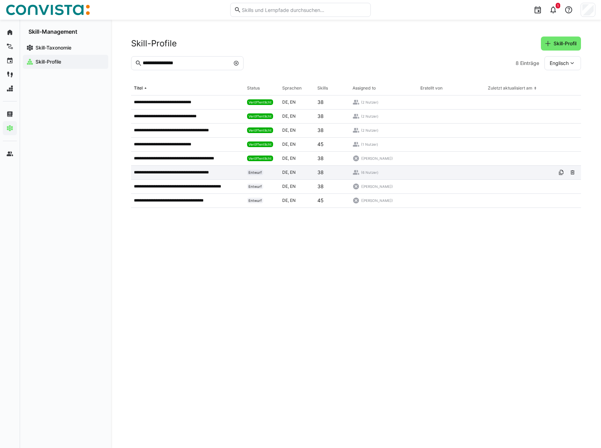
click at [193, 172] on p "**********" at bounding box center [179, 173] width 91 height 6
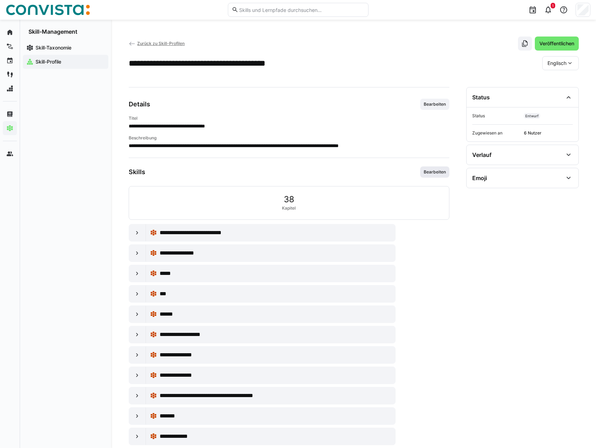
click at [435, 170] on span "Bearbeiten" at bounding box center [435, 172] width 24 height 6
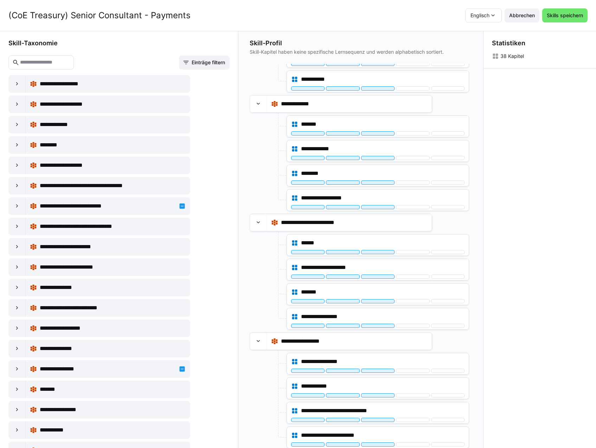
scroll to position [813, 0]
click at [567, 12] on span "Skills speichern" at bounding box center [564, 15] width 38 height 7
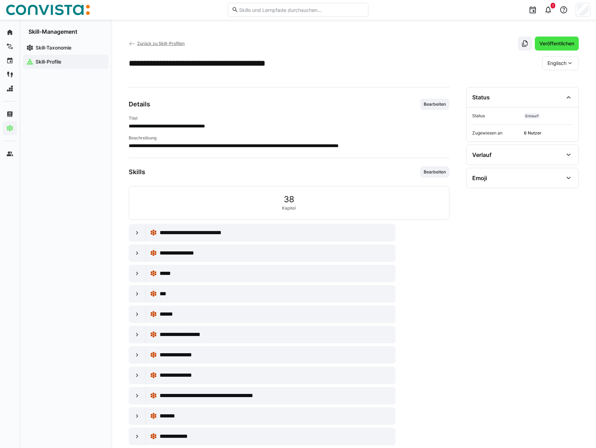
click at [545, 42] on span "Veröffentlichen" at bounding box center [556, 43] width 37 height 7
click at [145, 44] on span "Zurück zu Skill-Profilen" at bounding box center [160, 43] width 47 height 5
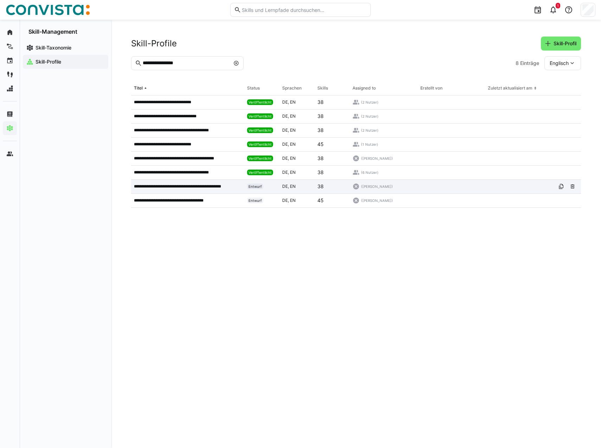
click at [188, 184] on p "**********" at bounding box center [187, 187] width 106 height 6
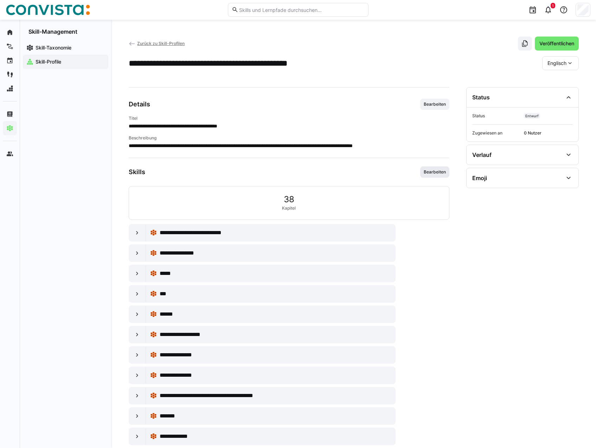
click at [435, 168] on span "Bearbeiten" at bounding box center [434, 172] width 29 height 11
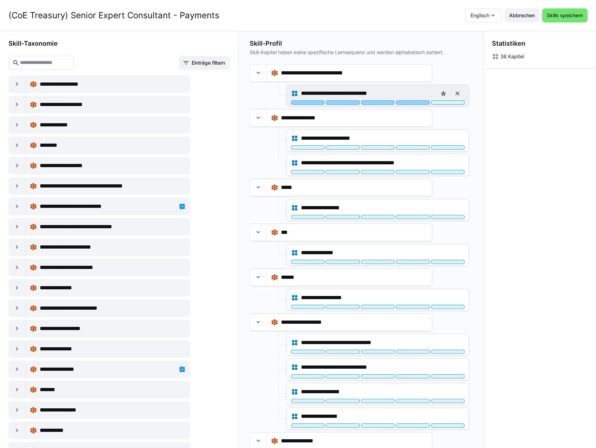
click at [412, 103] on div at bounding box center [412, 103] width 33 height 4
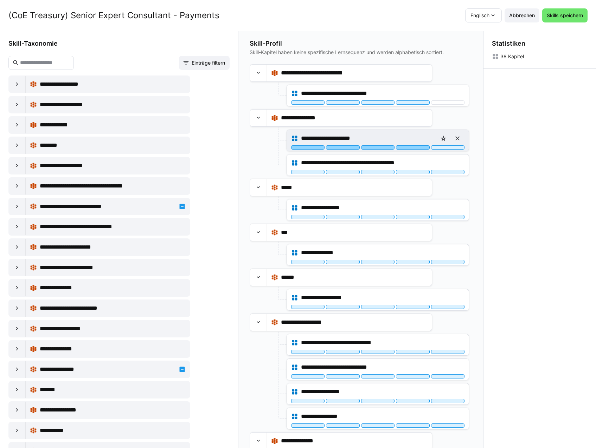
click at [415, 147] on div at bounding box center [412, 147] width 33 height 4
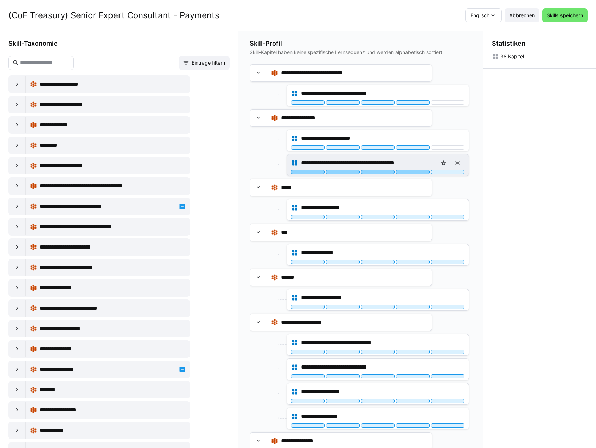
click at [416, 171] on div at bounding box center [412, 172] width 33 height 4
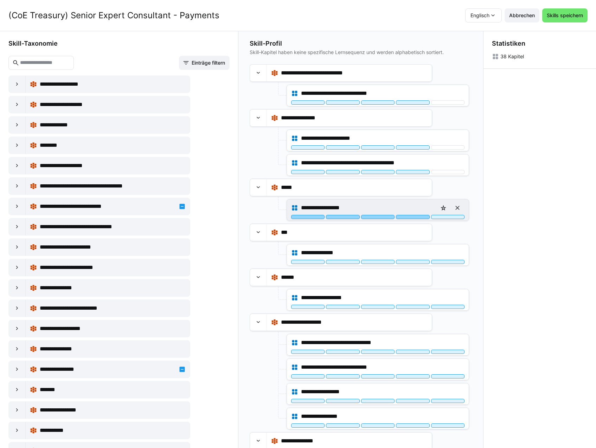
click at [418, 218] on div at bounding box center [412, 217] width 33 height 4
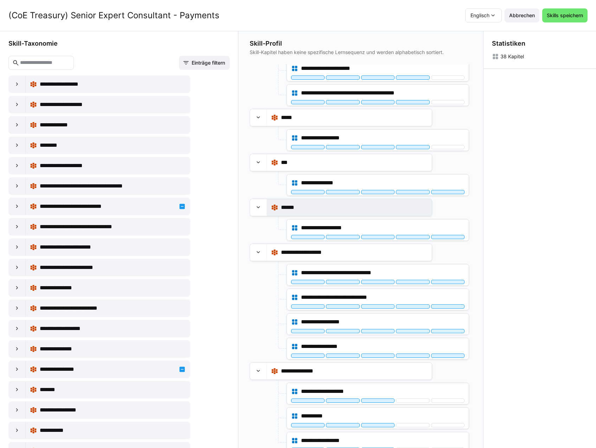
scroll to position [70, 0]
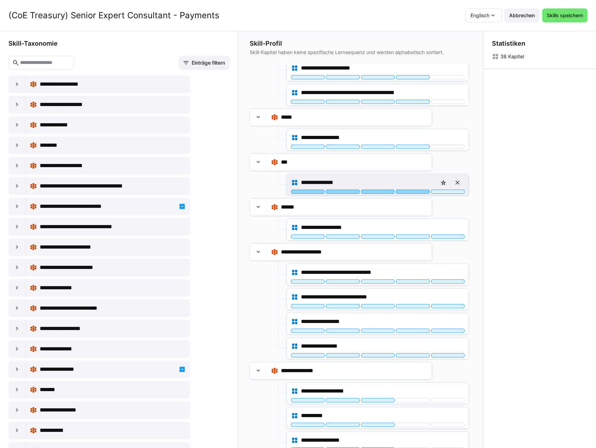
click at [415, 190] on div at bounding box center [412, 192] width 33 height 4
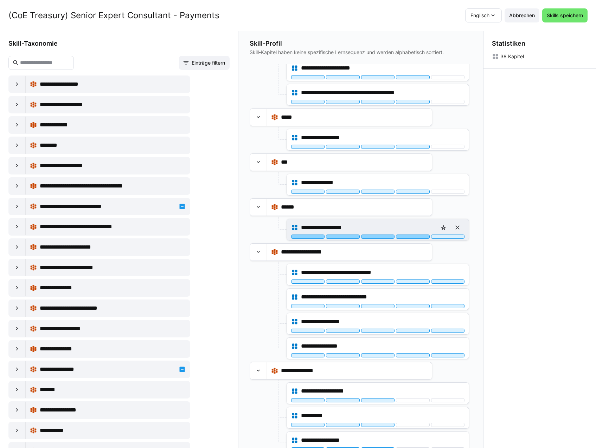
click at [416, 238] on div at bounding box center [412, 237] width 33 height 4
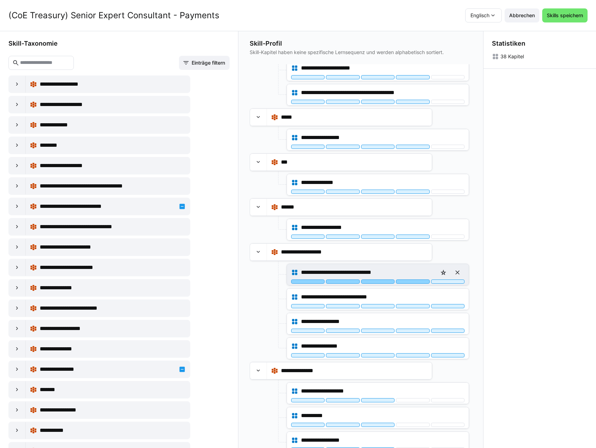
click at [412, 283] on div at bounding box center [412, 282] width 33 height 4
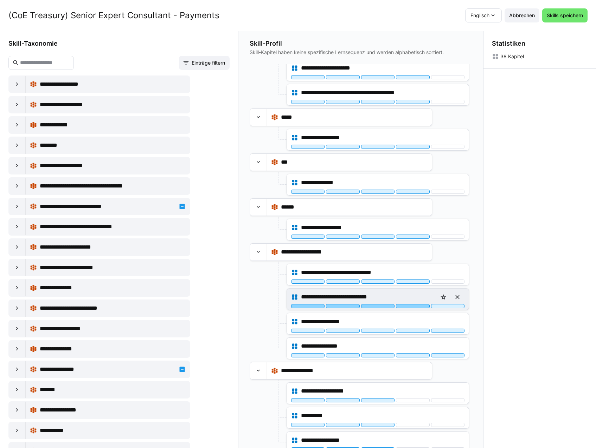
click at [410, 307] on div at bounding box center [412, 306] width 33 height 4
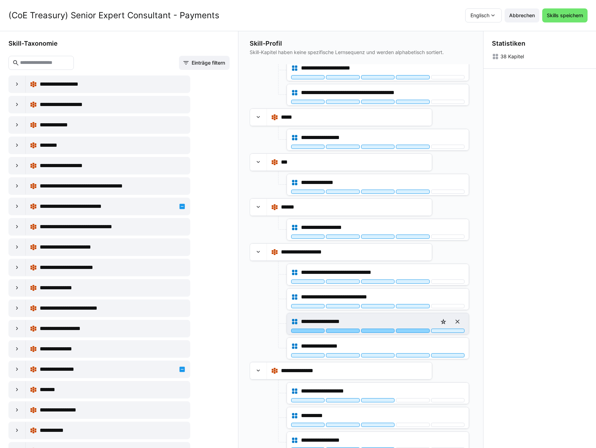
click at [411, 333] on div at bounding box center [412, 331] width 33 height 4
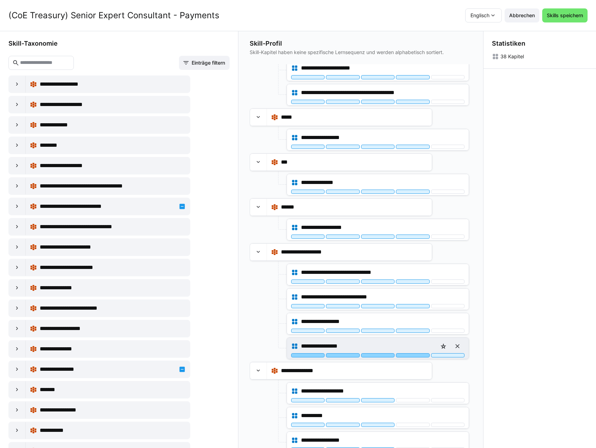
drag, startPoint x: 410, startPoint y: 355, endPoint x: 415, endPoint y: 345, distance: 11.0
click at [410, 355] on div at bounding box center [412, 356] width 33 height 4
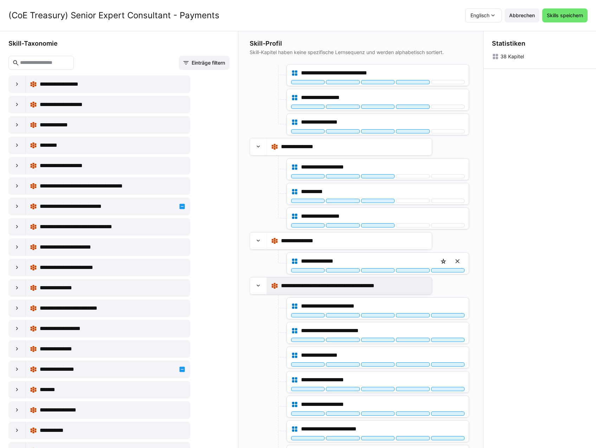
scroll to position [316, 0]
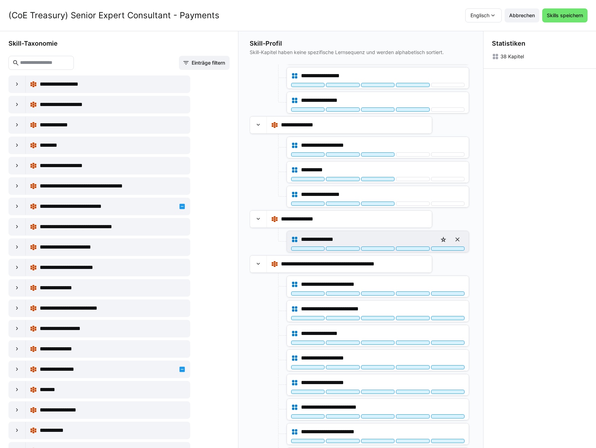
click at [411, 250] on div at bounding box center [412, 249] width 33 height 4
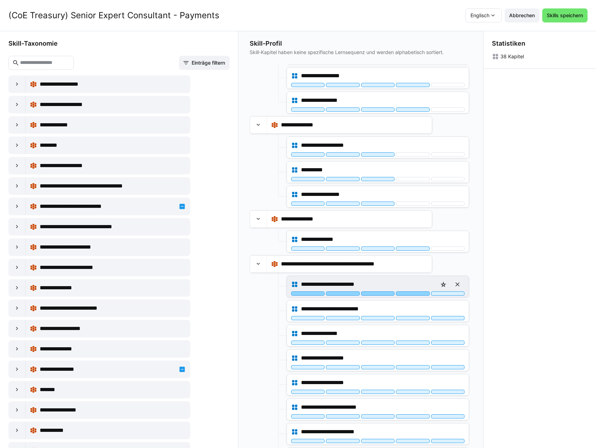
click at [415, 296] on div at bounding box center [412, 294] width 33 height 4
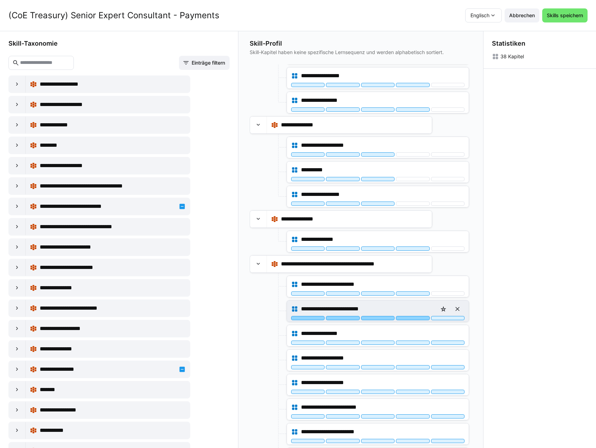
click at [414, 319] on div at bounding box center [412, 318] width 33 height 4
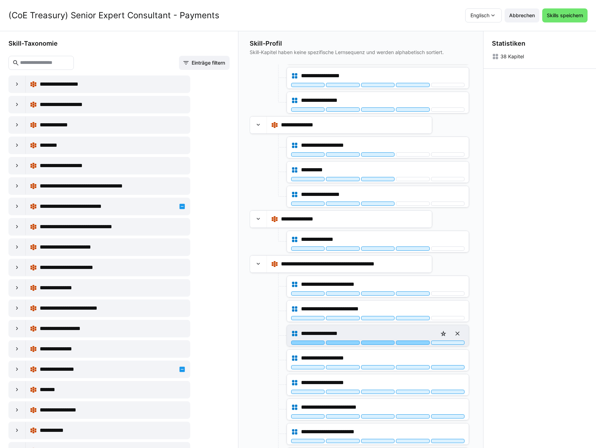
click at [413, 343] on div at bounding box center [412, 343] width 33 height 4
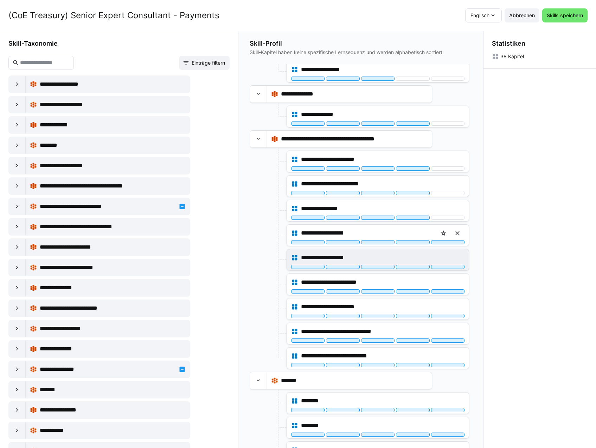
scroll to position [457, 0]
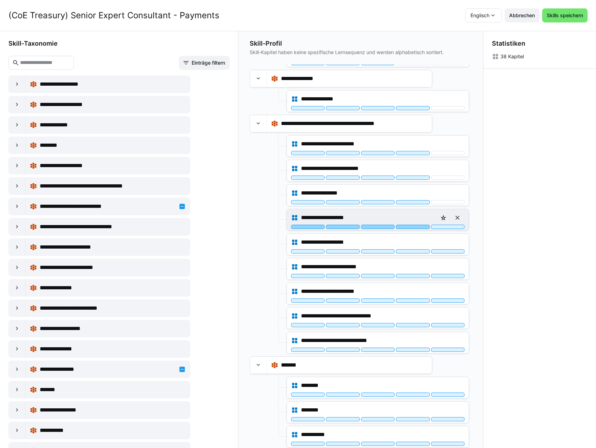
click at [414, 226] on div at bounding box center [412, 227] width 33 height 4
click at [415, 255] on div "**********" at bounding box center [377, 245] width 182 height 22
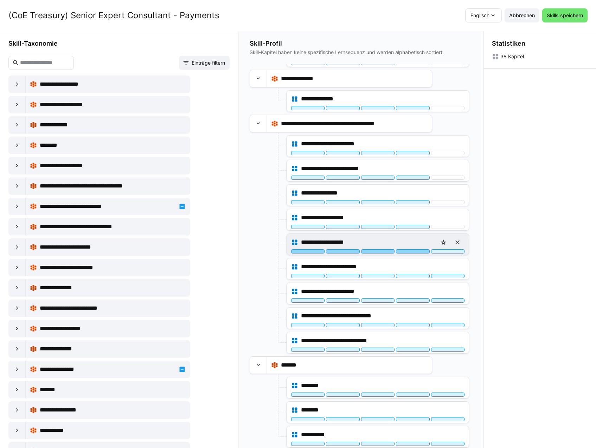
click at [416, 252] on div at bounding box center [412, 252] width 33 height 4
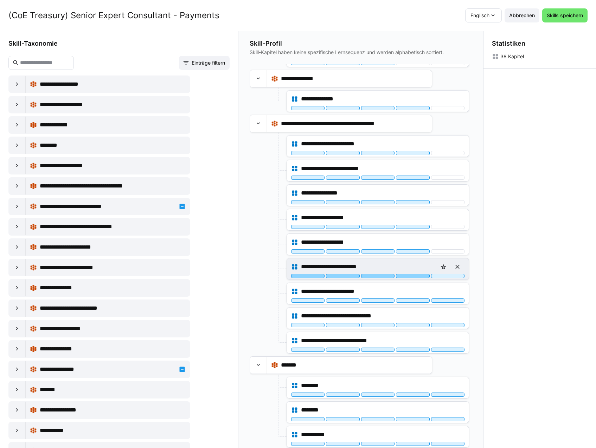
click at [421, 277] on div at bounding box center [412, 276] width 33 height 4
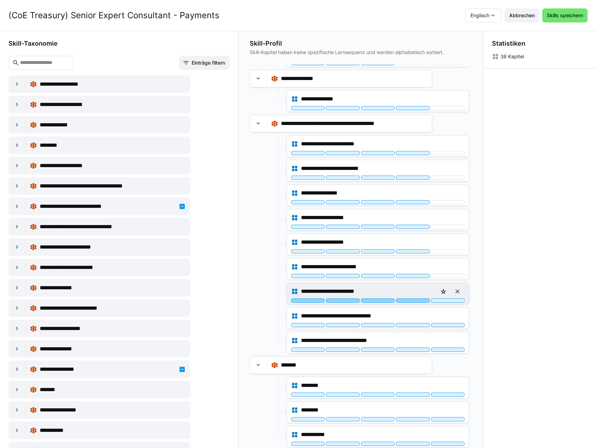
click at [419, 301] on div at bounding box center [412, 301] width 33 height 4
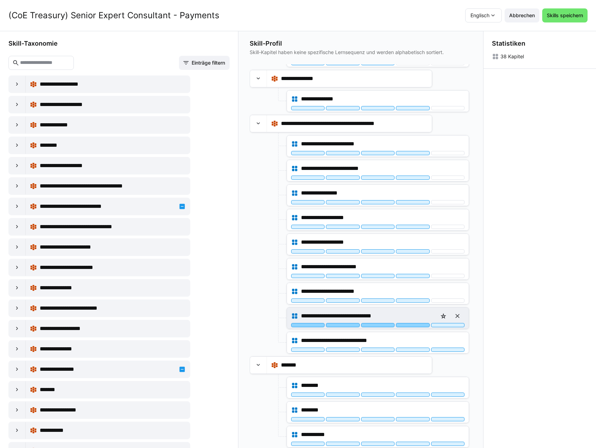
click at [419, 324] on div at bounding box center [412, 325] width 33 height 4
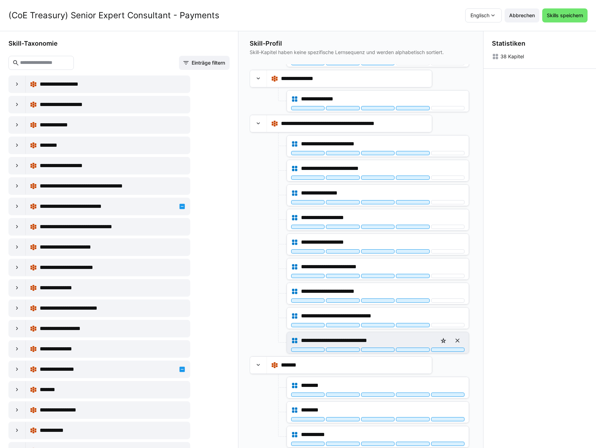
click at [414, 350] on div at bounding box center [412, 350] width 33 height 4
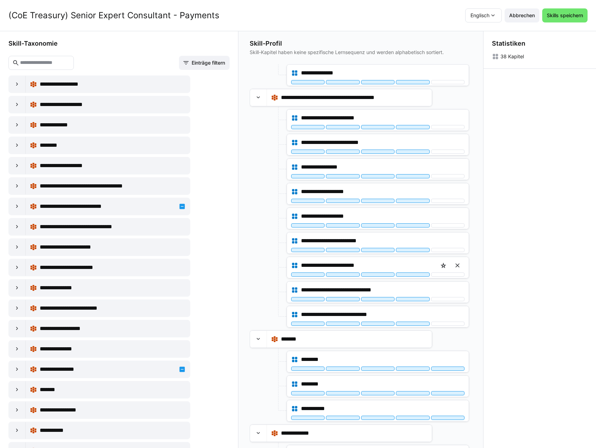
scroll to position [597, 0]
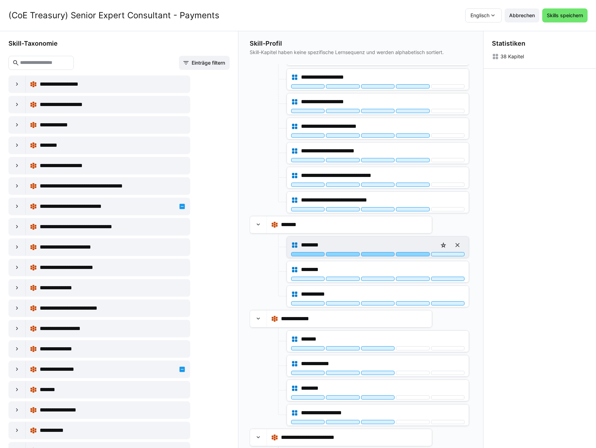
click at [413, 255] on div at bounding box center [412, 254] width 33 height 4
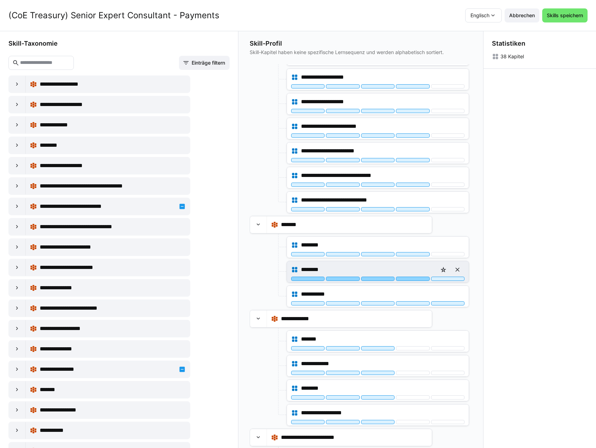
click at [412, 280] on div at bounding box center [412, 279] width 33 height 4
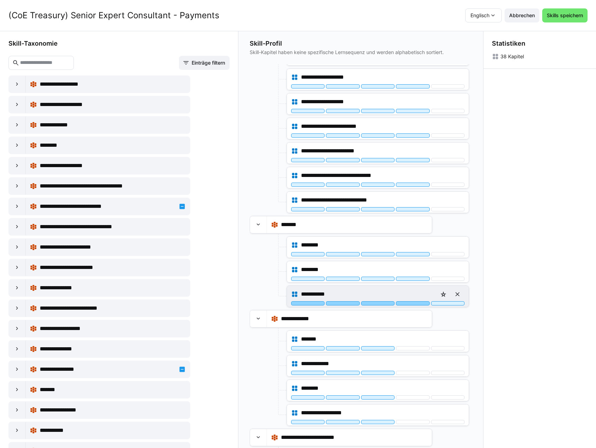
click at [412, 304] on div at bounding box center [412, 304] width 33 height 4
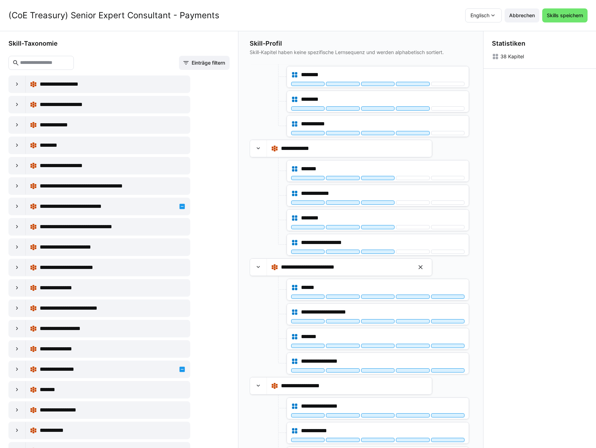
scroll to position [808, 0]
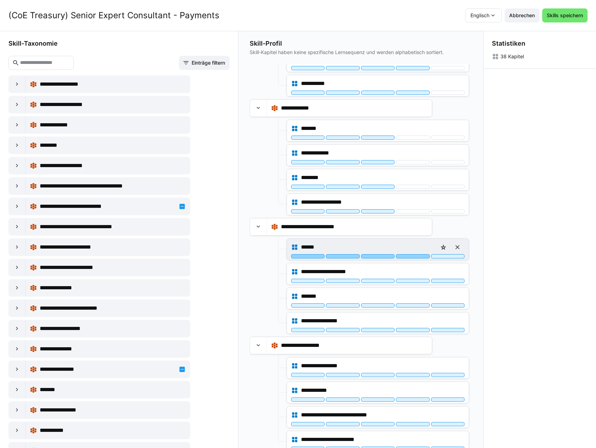
click at [413, 255] on div at bounding box center [412, 256] width 33 height 4
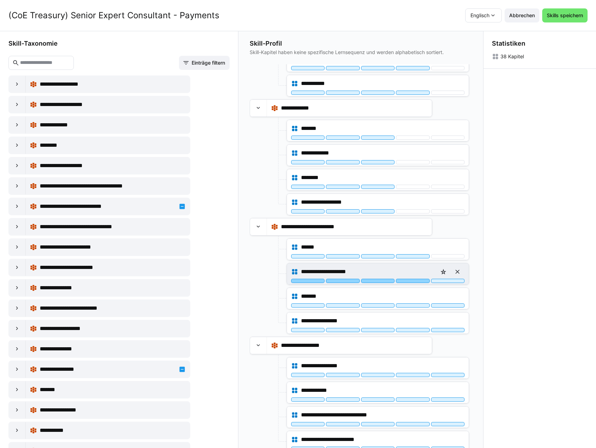
click at [410, 282] on div at bounding box center [412, 281] width 33 height 4
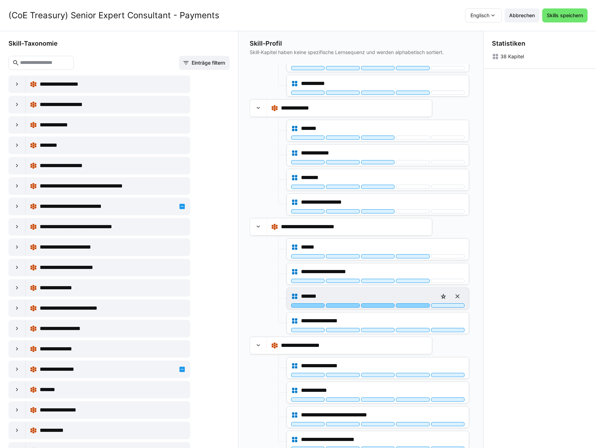
click at [410, 306] on div at bounding box center [412, 306] width 33 height 4
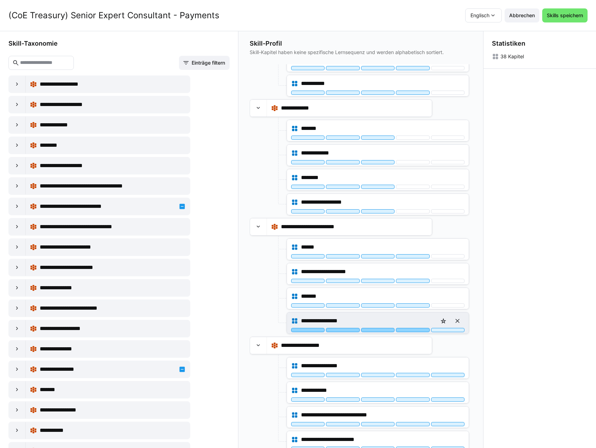
click at [414, 329] on div at bounding box center [412, 330] width 33 height 4
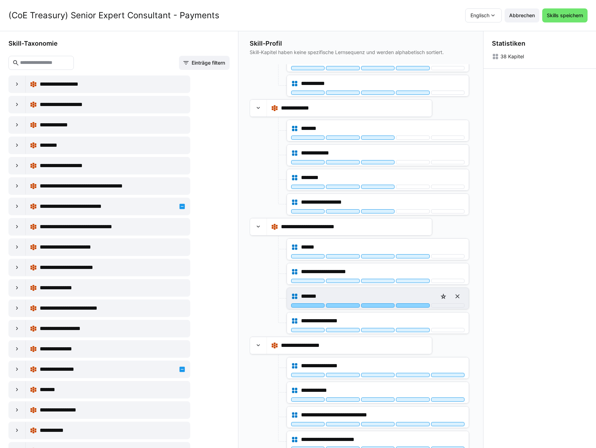
scroll to position [813, 0]
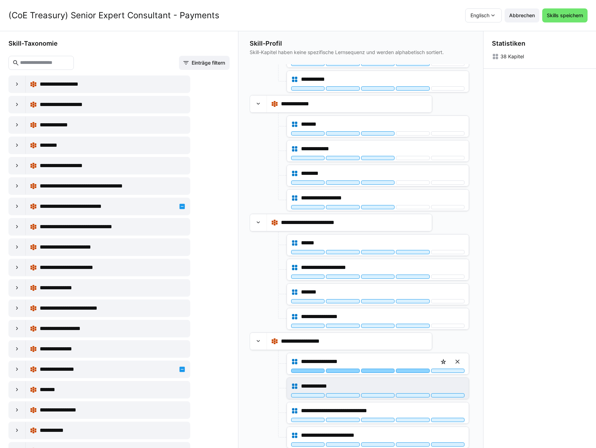
click at [409, 371] on div at bounding box center [412, 371] width 33 height 4
click at [409, 395] on div at bounding box center [412, 396] width 33 height 4
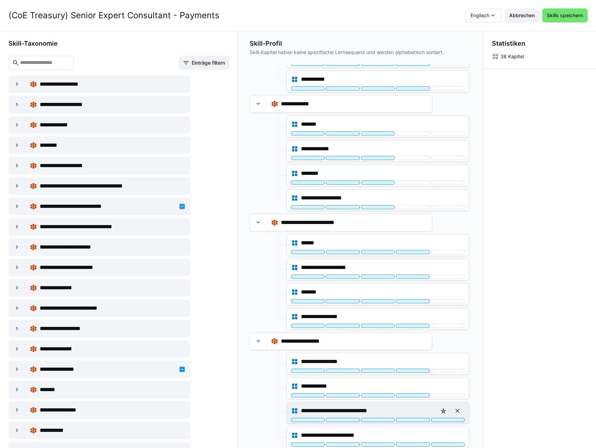
click at [408, 422] on div "**********" at bounding box center [378, 413] width 182 height 21
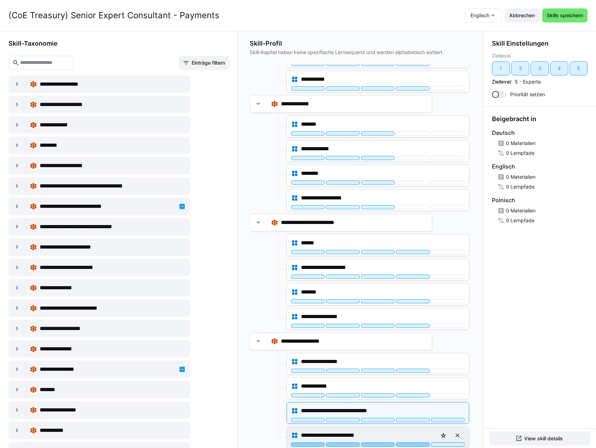
click at [408, 445] on div at bounding box center [412, 445] width 33 height 4
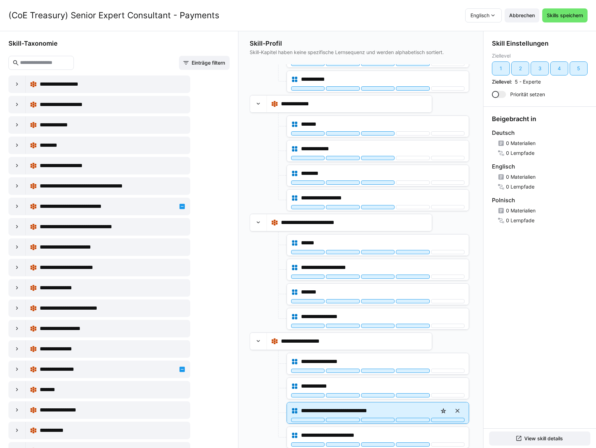
click at [412, 422] on div "**********" at bounding box center [378, 413] width 182 height 21
click at [420, 422] on div at bounding box center [412, 420] width 33 height 4
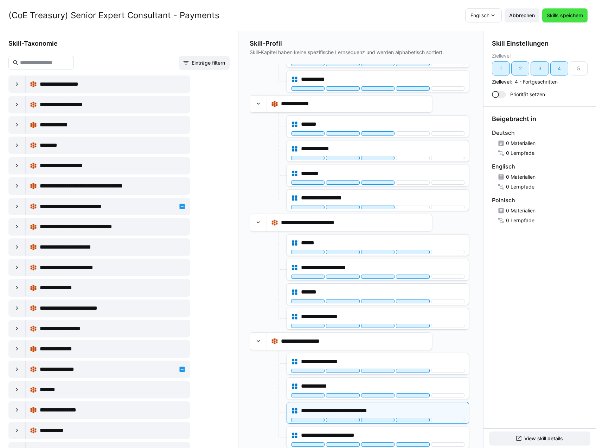
click at [569, 17] on span "Skills speichern" at bounding box center [564, 15] width 38 height 7
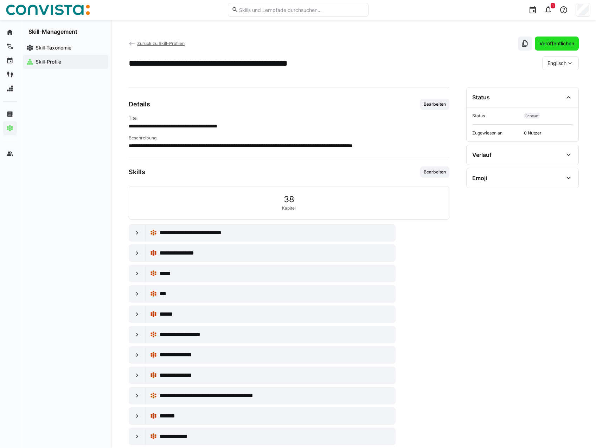
click at [558, 46] on span "Veröffentlichen" at bounding box center [556, 43] width 37 height 7
click at [168, 46] on span "Zurück zu Skill-Profilen" at bounding box center [160, 43] width 47 height 5
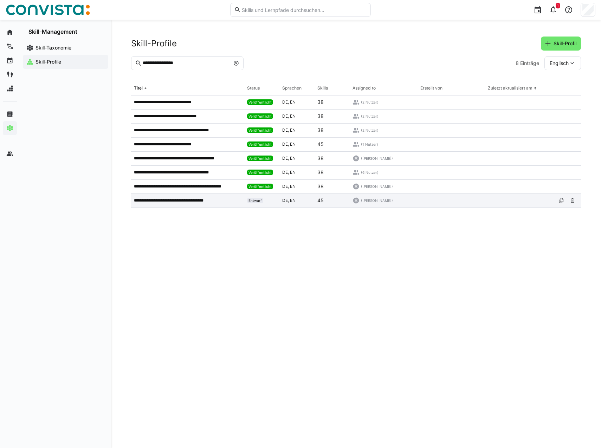
click at [185, 201] on p "**********" at bounding box center [177, 201] width 87 height 6
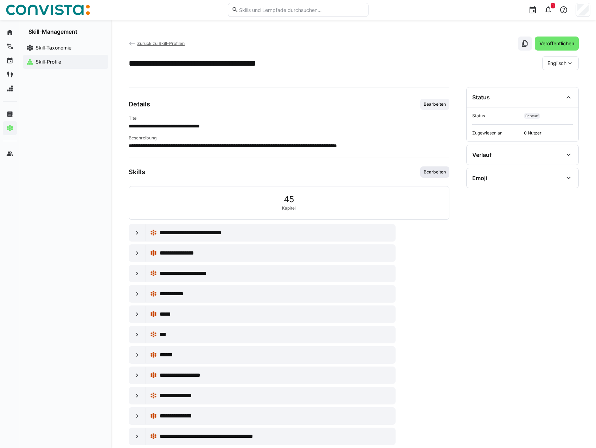
click at [438, 170] on span "Bearbeiten" at bounding box center [435, 172] width 24 height 6
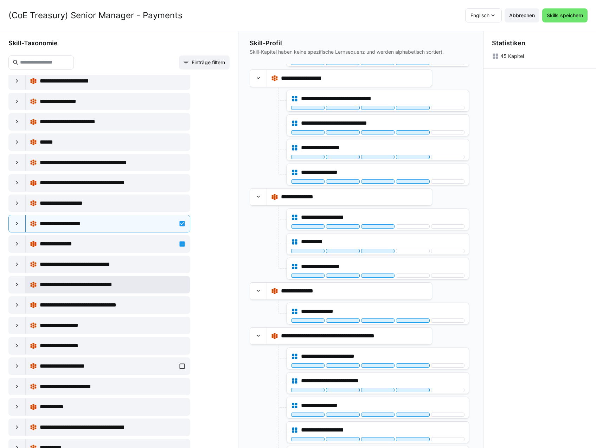
scroll to position [1792, 0]
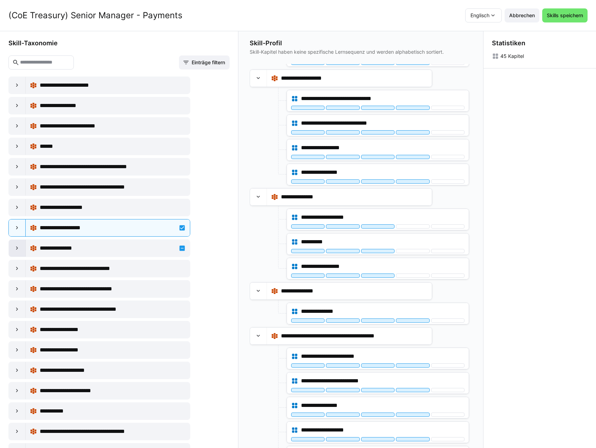
click at [19, 248] on eds-icon at bounding box center [17, 248] width 7 height 7
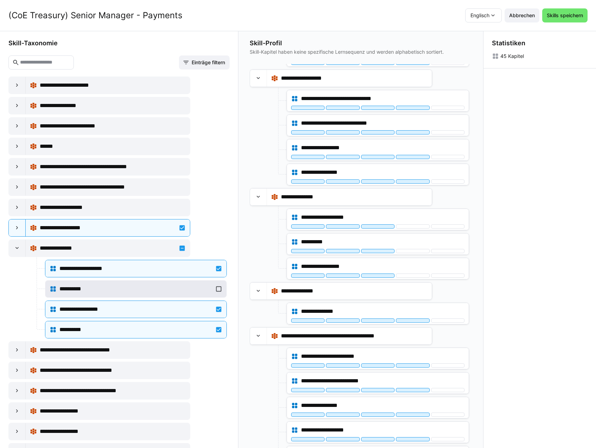
click at [216, 288] on div "**********" at bounding box center [136, 289] width 173 height 14
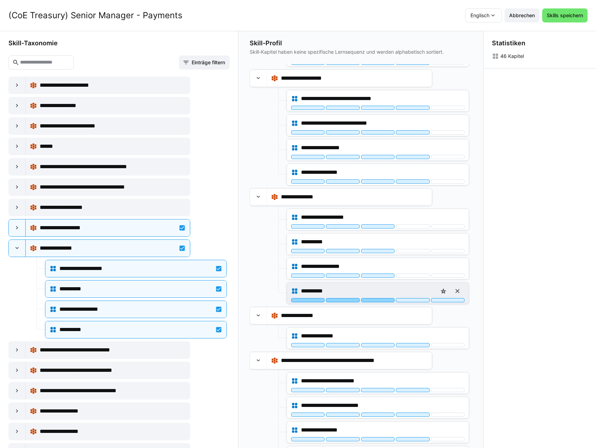
click at [375, 301] on div at bounding box center [377, 300] width 33 height 4
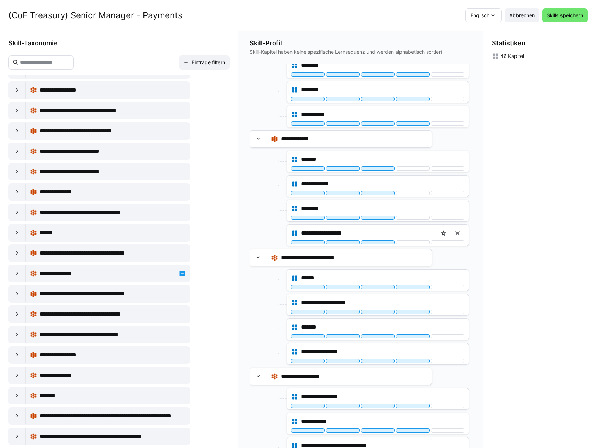
scroll to position [1050, 0]
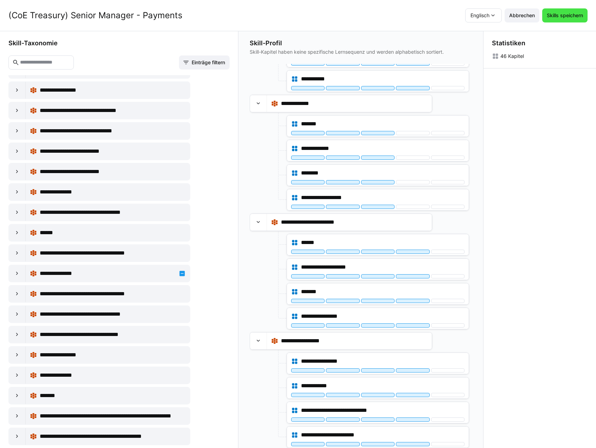
click at [567, 17] on span "Skills speichern" at bounding box center [564, 15] width 38 height 7
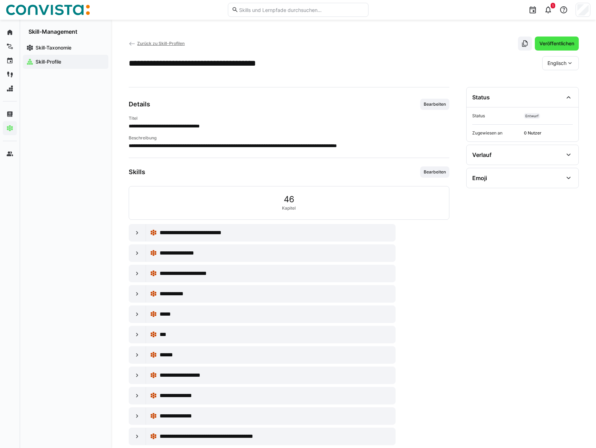
click at [546, 46] on span "Veröffentlichen" at bounding box center [556, 43] width 37 height 7
click at [166, 42] on span "Zurück zu Skill-Profilen" at bounding box center [160, 43] width 47 height 5
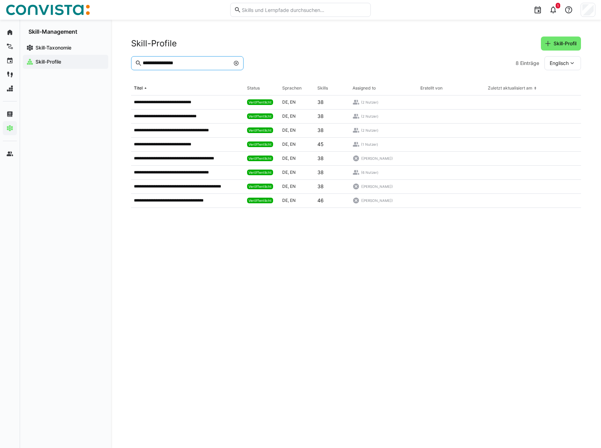
click at [202, 65] on input "**********" at bounding box center [186, 63] width 88 height 6
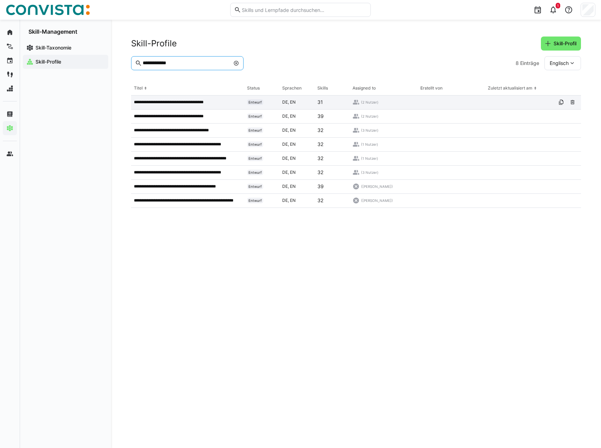
type input "**********"
click at [192, 102] on p "**********" at bounding box center [178, 102] width 89 height 6
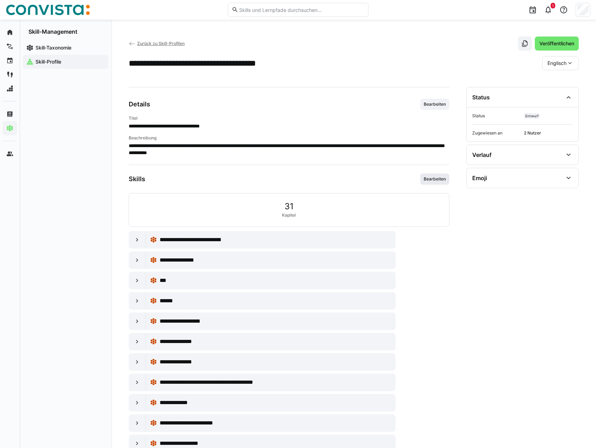
click at [440, 178] on span "Bearbeiten" at bounding box center [435, 179] width 24 height 6
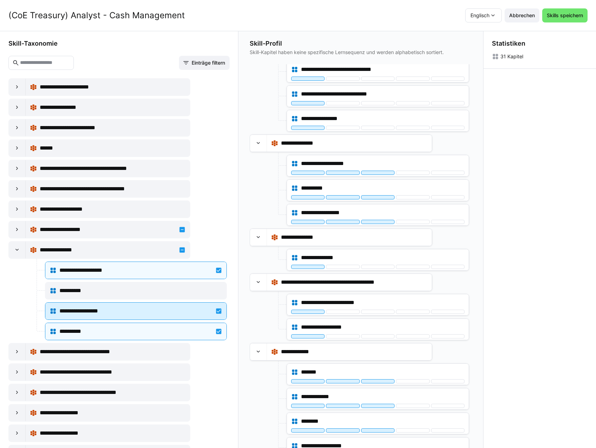
scroll to position [1792, 0]
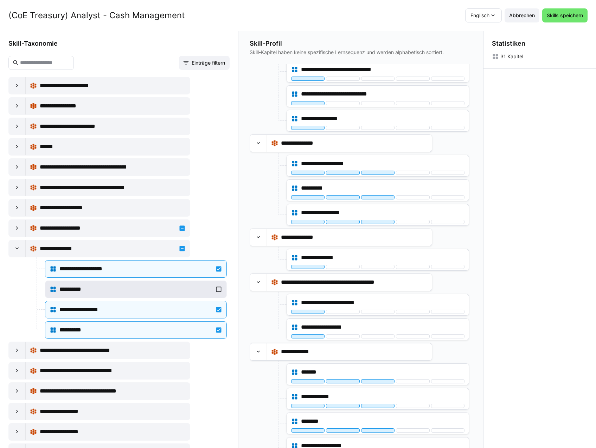
click at [158, 292] on div "**********" at bounding box center [135, 289] width 153 height 8
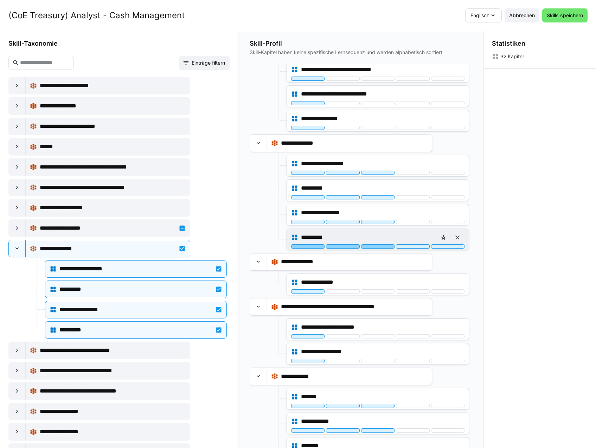
click at [388, 247] on div at bounding box center [377, 247] width 33 height 4
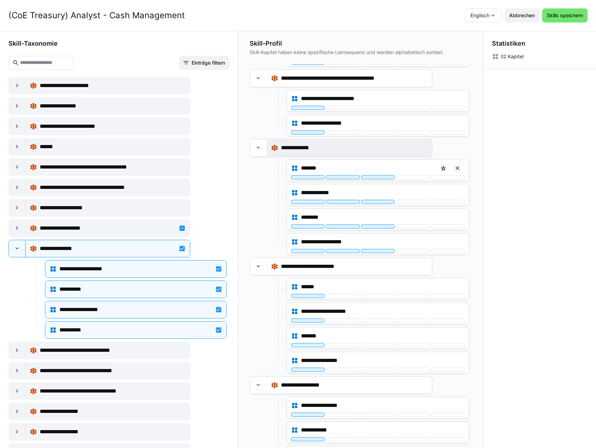
scroll to position [624, 0]
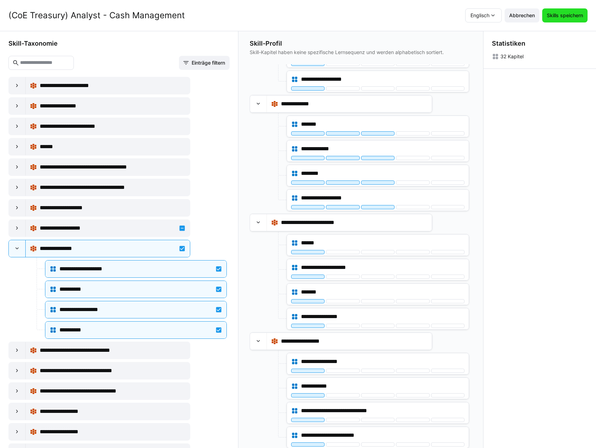
click at [567, 15] on span "Skills speichern" at bounding box center [564, 15] width 38 height 7
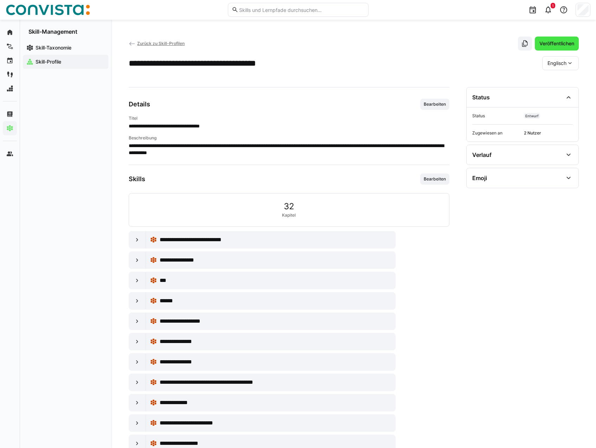
click at [551, 40] on span "Veröffentlichen" at bounding box center [556, 43] width 37 height 7
click at [156, 42] on span "Zurück zu Skill-Profilen" at bounding box center [160, 43] width 47 height 5
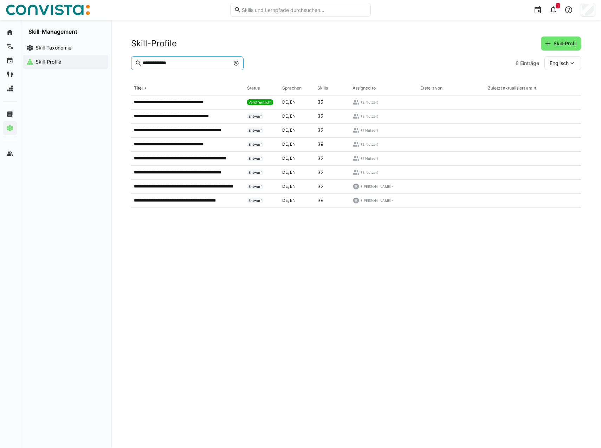
click at [195, 63] on input "**********" at bounding box center [186, 63] width 88 height 6
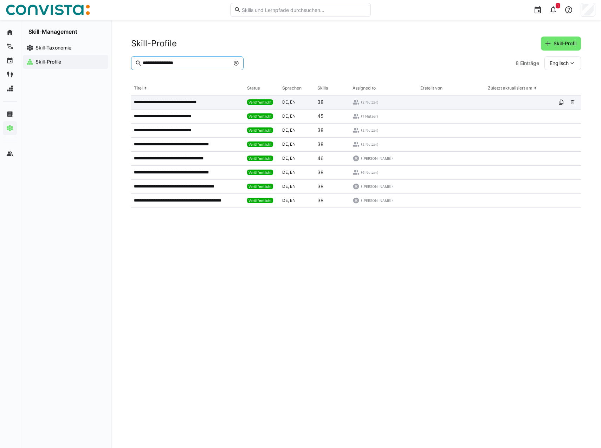
type input "**********"
click at [216, 103] on app-table-first-column "**********" at bounding box center [188, 102] width 108 height 6
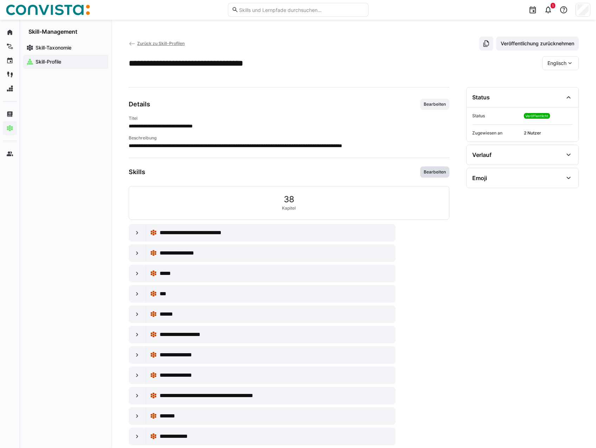
click at [425, 174] on span "Bearbeiten" at bounding box center [435, 172] width 24 height 6
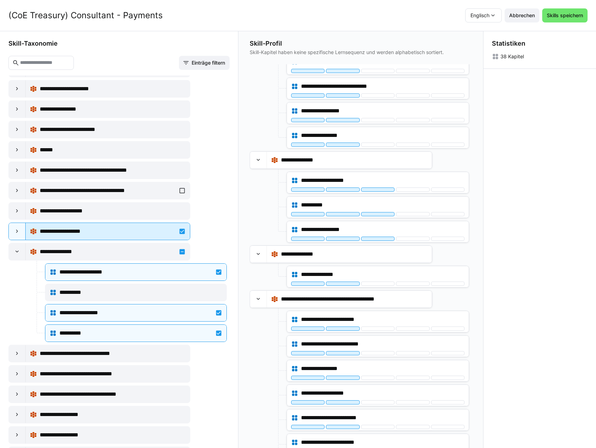
scroll to position [1863, 0]
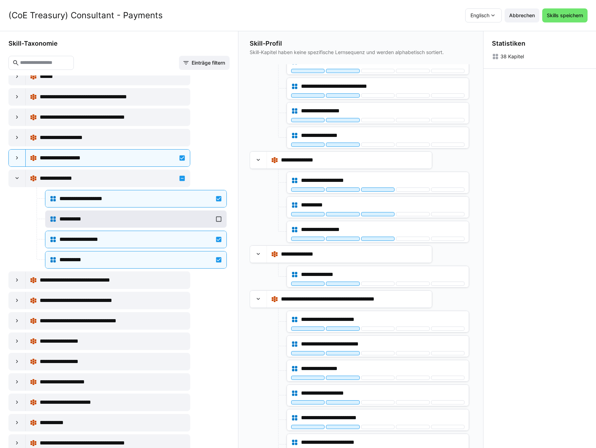
click at [144, 220] on div "**********" at bounding box center [135, 219] width 153 height 8
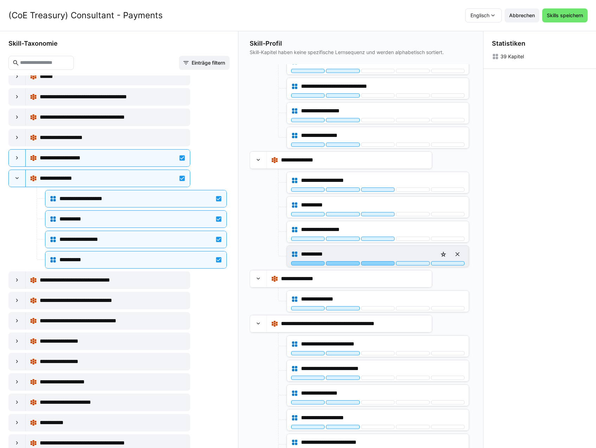
click at [377, 263] on div at bounding box center [377, 263] width 33 height 4
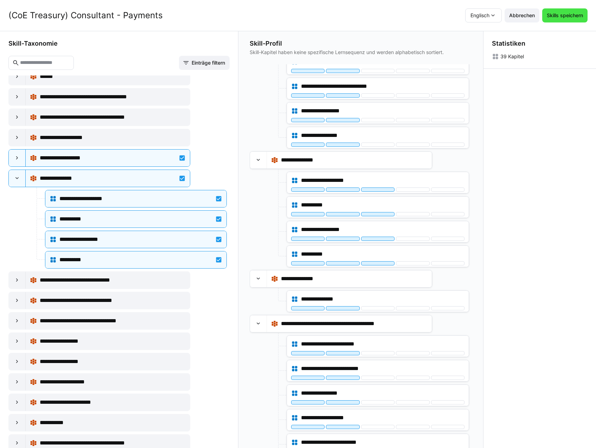
click at [571, 16] on span "Skills speichern" at bounding box center [564, 15] width 38 height 7
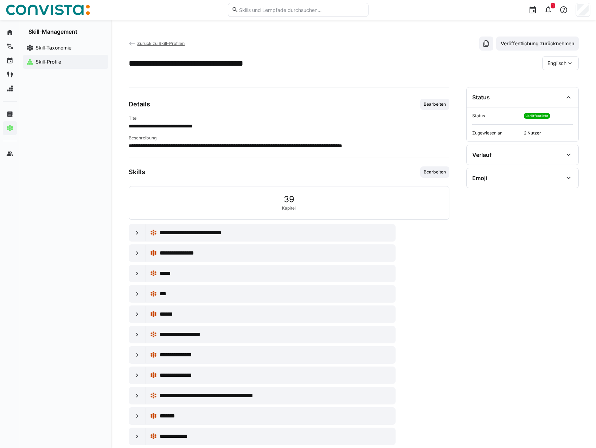
click at [146, 43] on span "Zurück zu Skill-Profilen" at bounding box center [160, 43] width 47 height 5
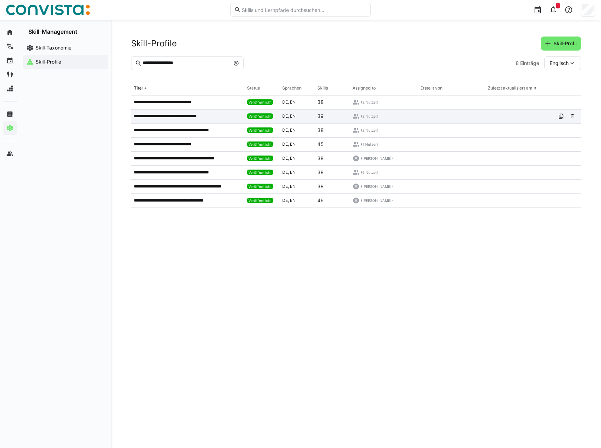
click at [182, 117] on p "**********" at bounding box center [172, 117] width 77 height 6
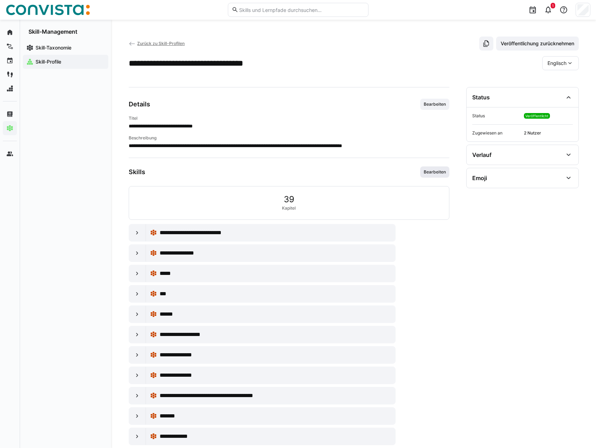
click at [432, 176] on span "Bearbeiten" at bounding box center [434, 172] width 29 height 11
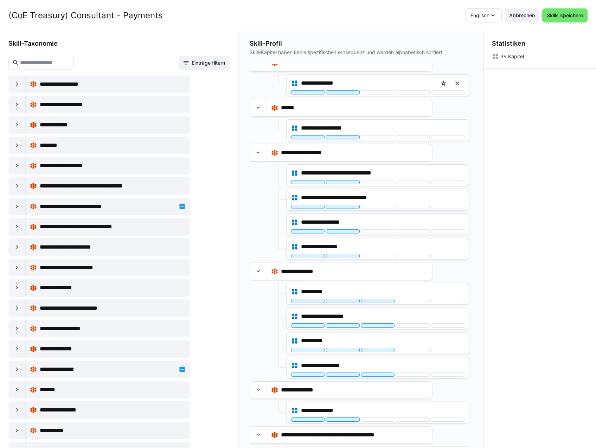
scroll to position [281, 0]
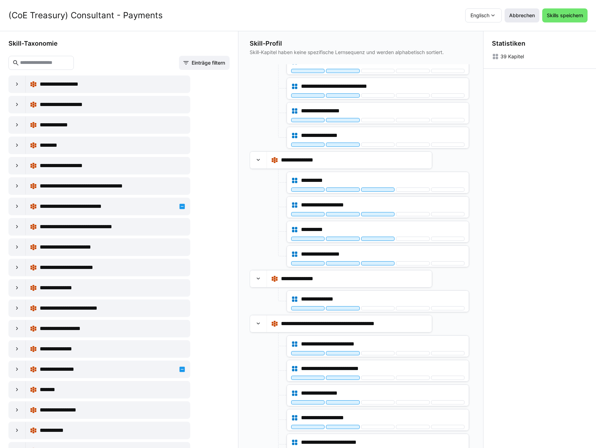
click at [522, 16] on span "Abbrechen" at bounding box center [522, 15] width 28 height 7
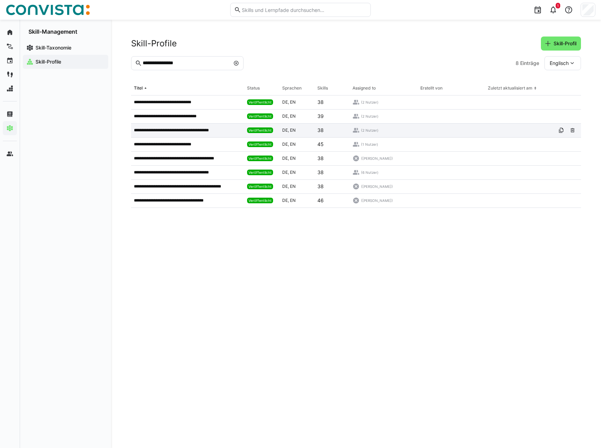
click at [186, 128] on p "**********" at bounding box center [180, 131] width 92 height 6
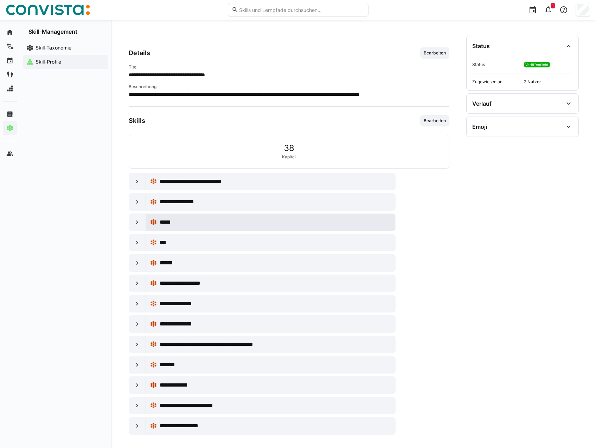
scroll to position [55, 0]
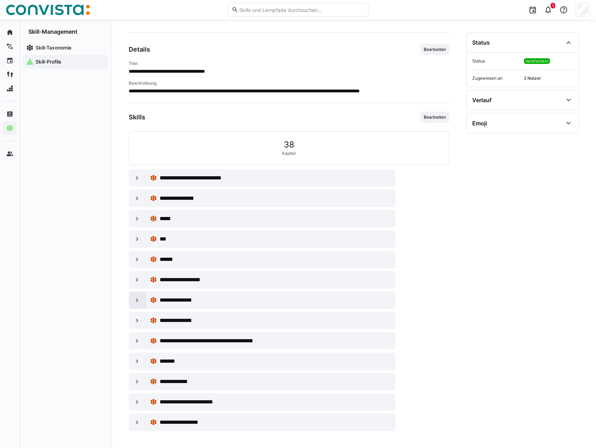
click at [134, 303] on eds-icon at bounding box center [137, 300] width 7 height 7
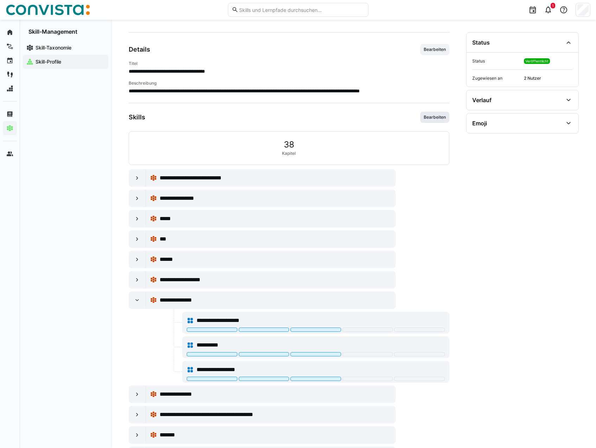
click at [441, 115] on span "Bearbeiten" at bounding box center [435, 118] width 24 height 6
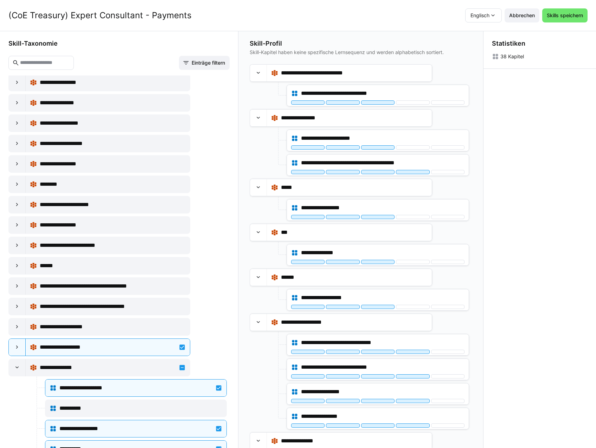
scroll to position [1757, 0]
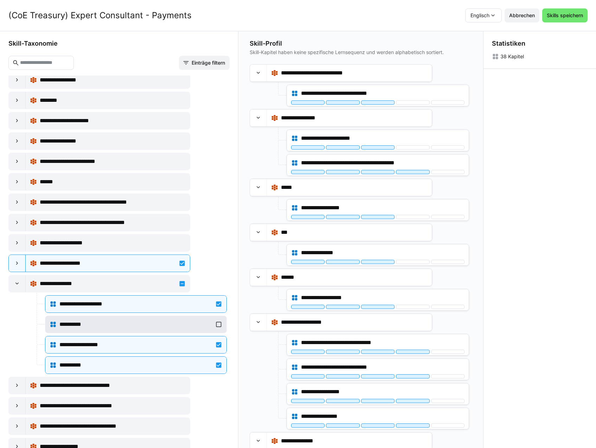
click at [141, 328] on div "**********" at bounding box center [135, 325] width 153 height 8
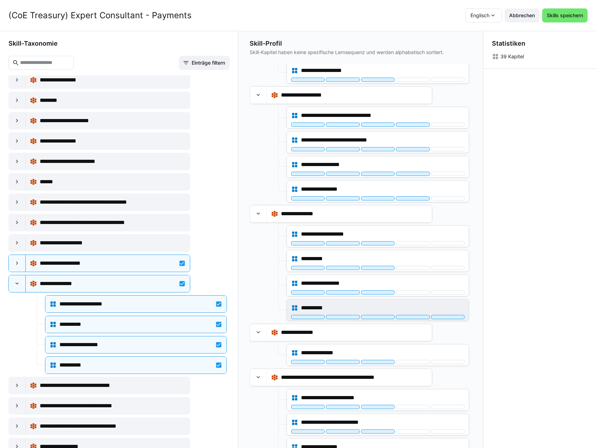
scroll to position [246, 0]
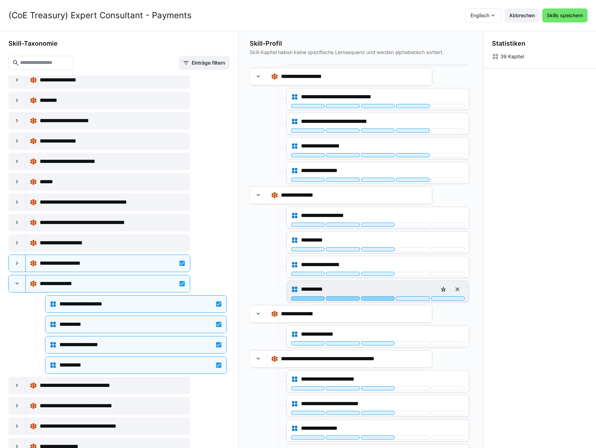
click at [382, 298] on div at bounding box center [377, 299] width 33 height 4
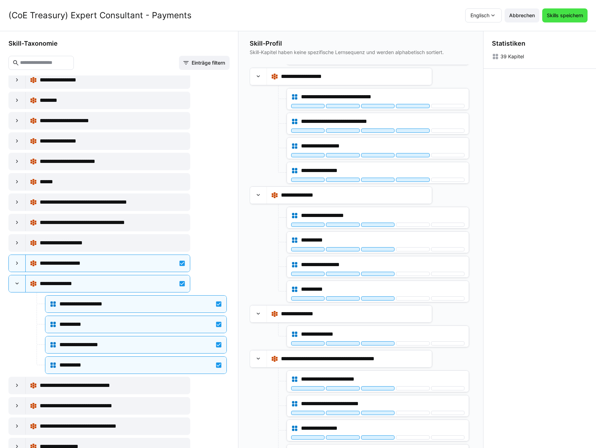
click at [566, 17] on span "Skills speichern" at bounding box center [564, 15] width 38 height 7
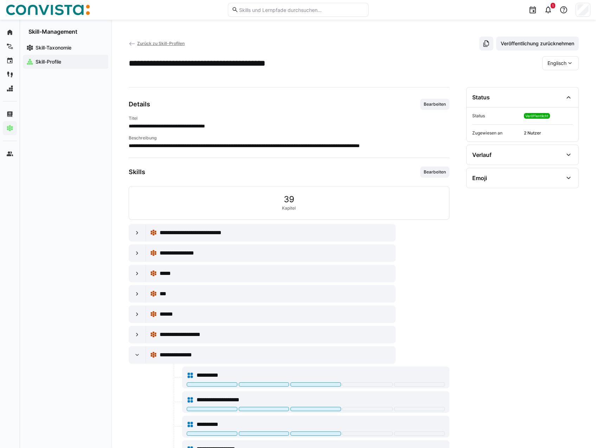
click at [166, 41] on span "Zurück zu Skill-Profilen" at bounding box center [160, 43] width 47 height 5
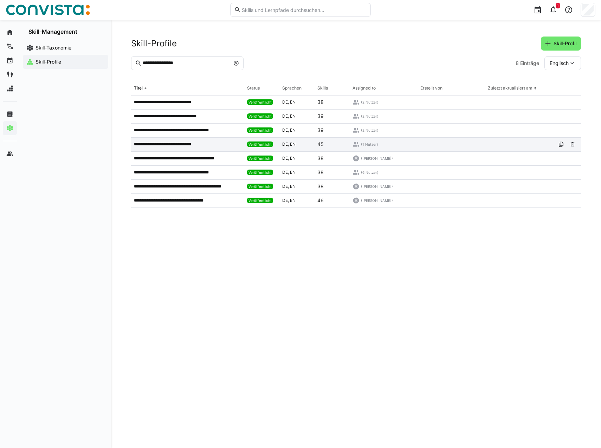
click at [191, 144] on p "**********" at bounding box center [170, 145] width 73 height 6
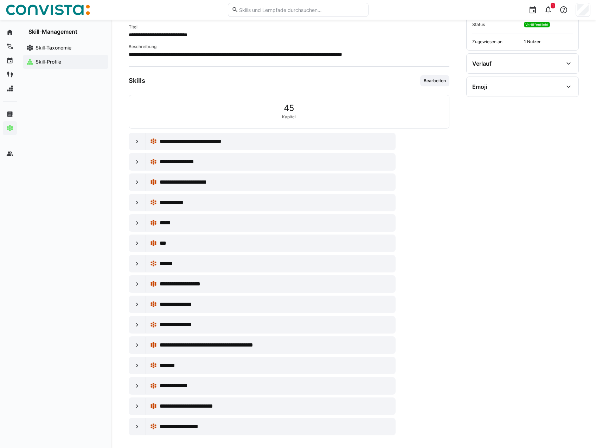
scroll to position [96, 0]
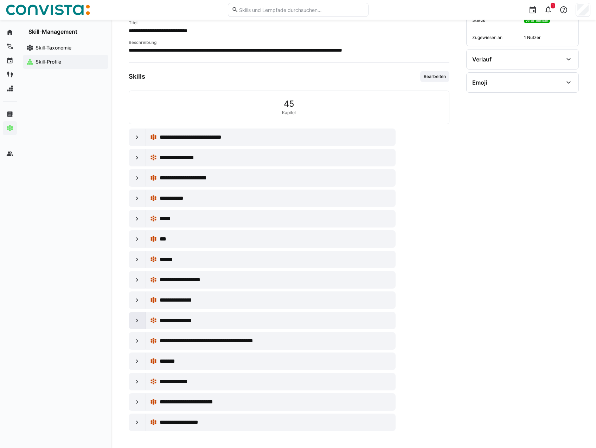
click at [138, 315] on div at bounding box center [137, 320] width 17 height 17
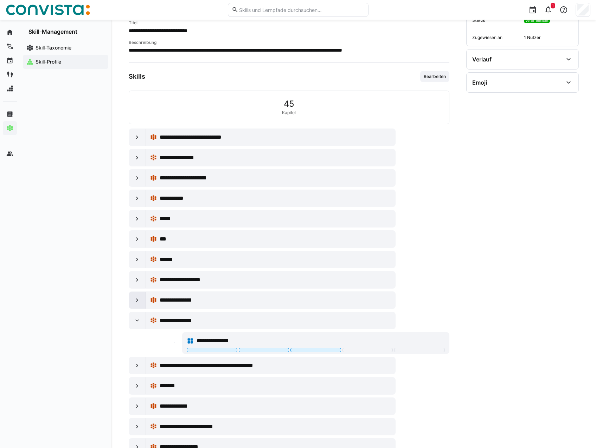
click at [139, 301] on eds-icon at bounding box center [137, 300] width 7 height 7
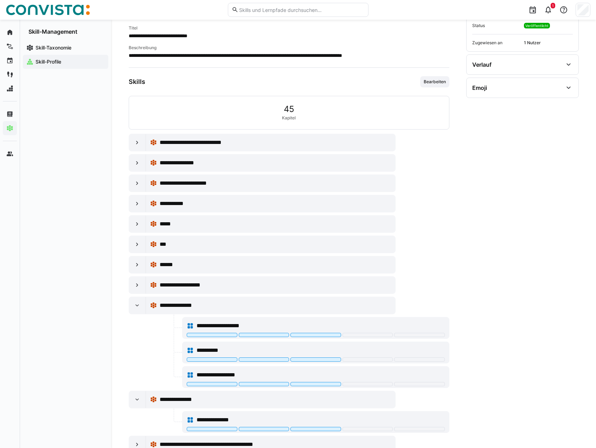
scroll to position [60, 0]
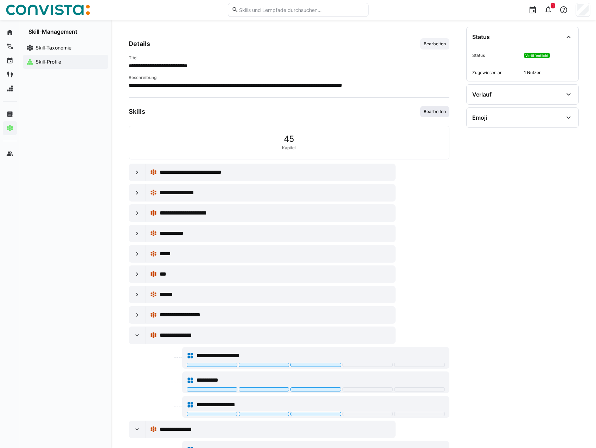
click at [429, 114] on span "Bearbeiten" at bounding box center [435, 112] width 24 height 6
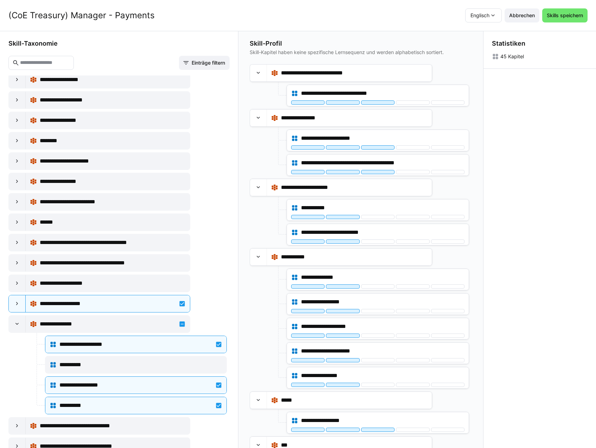
scroll to position [1792, 0]
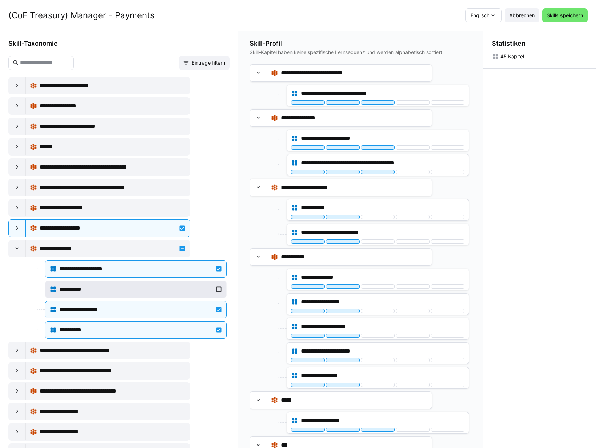
click at [96, 295] on div "**********" at bounding box center [136, 290] width 173 height 14
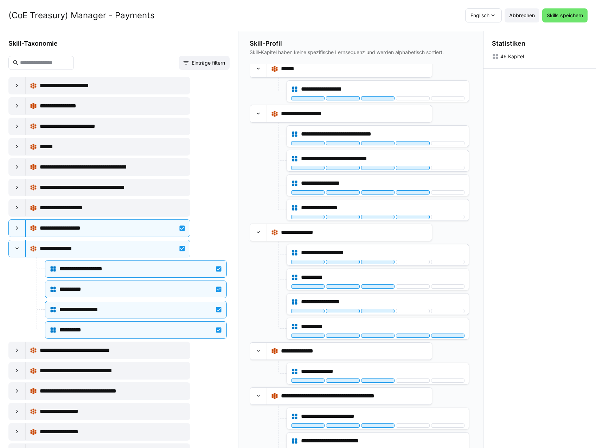
scroll to position [457, 0]
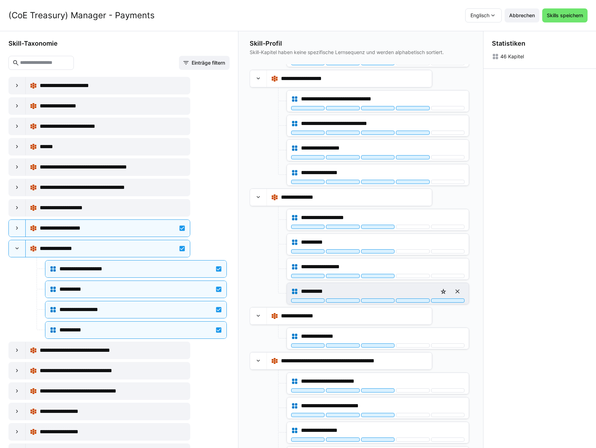
click at [383, 297] on div "**********" at bounding box center [377, 292] width 173 height 14
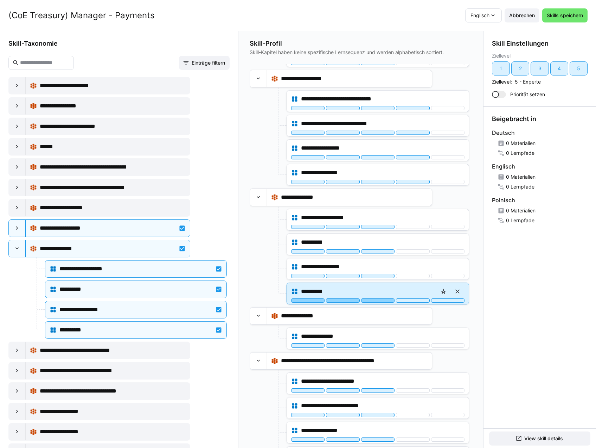
click at [374, 303] on div "**********" at bounding box center [378, 293] width 182 height 21
click at [382, 302] on div at bounding box center [377, 301] width 33 height 4
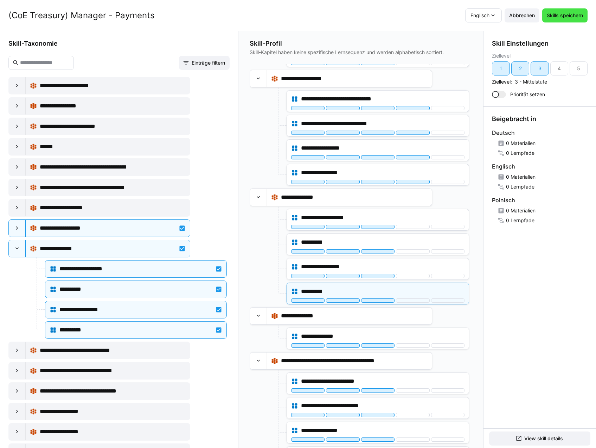
click at [559, 13] on span "Skills speichern" at bounding box center [564, 15] width 38 height 7
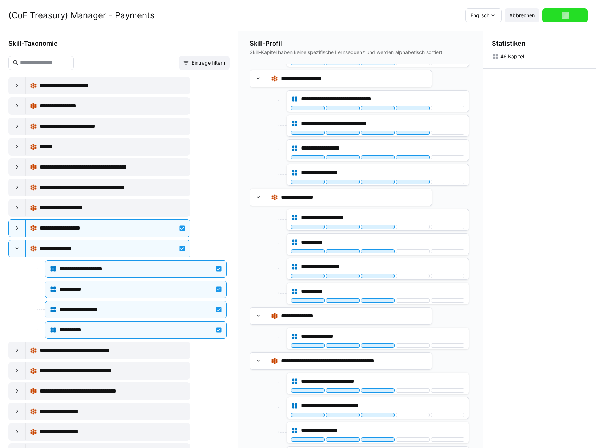
scroll to position [0, 0]
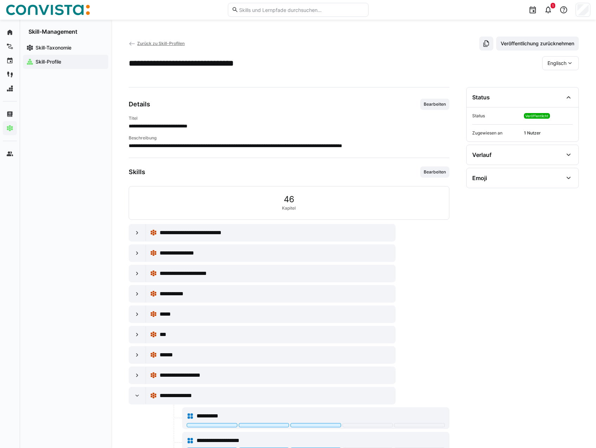
click at [163, 43] on span "Zurück zu Skill-Profilen" at bounding box center [160, 43] width 47 height 5
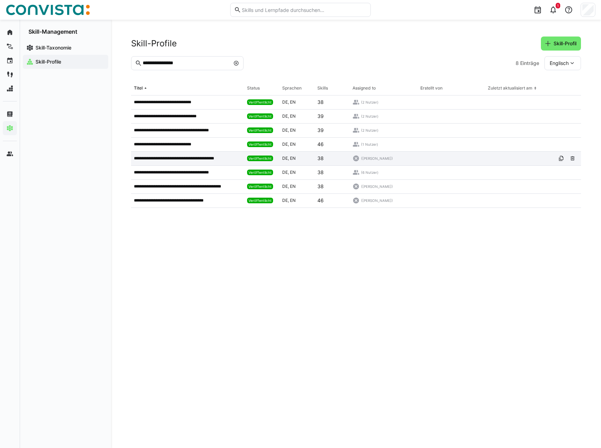
click at [195, 160] on p "**********" at bounding box center [182, 159] width 96 height 6
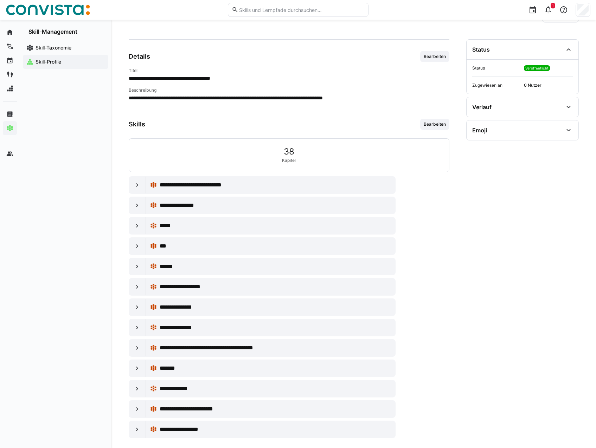
scroll to position [55, 0]
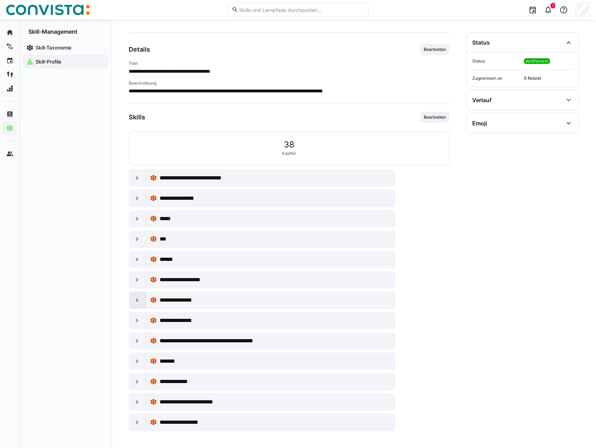
click at [136, 300] on eds-icon at bounding box center [137, 300] width 7 height 7
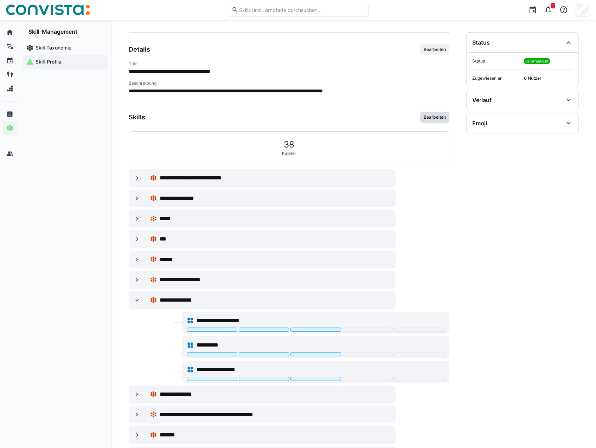
click at [428, 115] on span "Bearbeiten" at bounding box center [435, 118] width 24 height 6
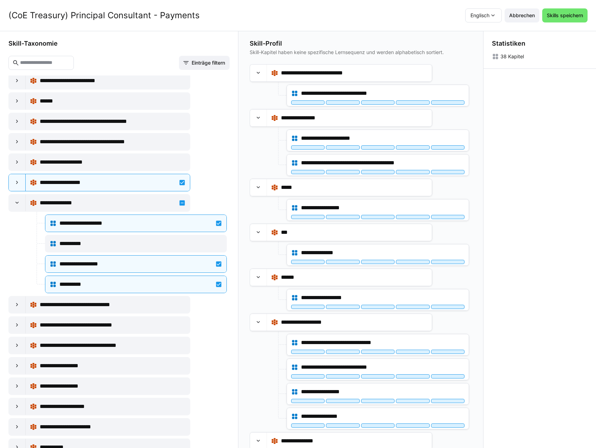
scroll to position [1933, 0]
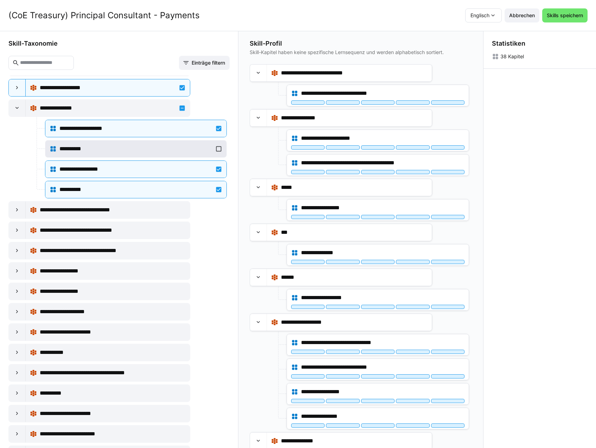
click at [131, 154] on div "**********" at bounding box center [136, 149] width 173 height 14
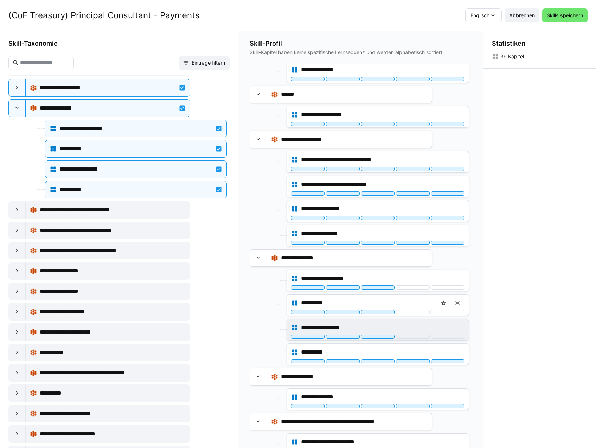
scroll to position [205, 0]
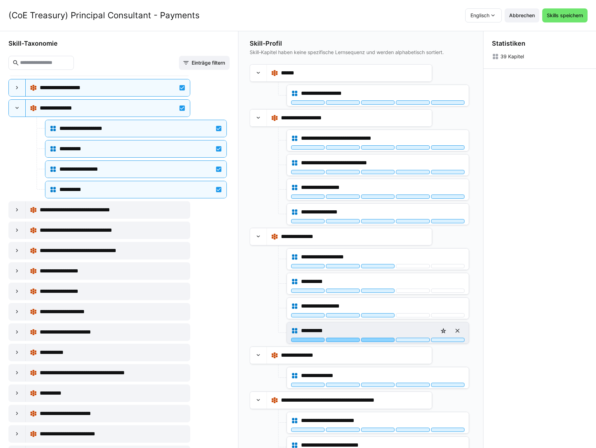
click at [384, 341] on div at bounding box center [377, 340] width 33 height 4
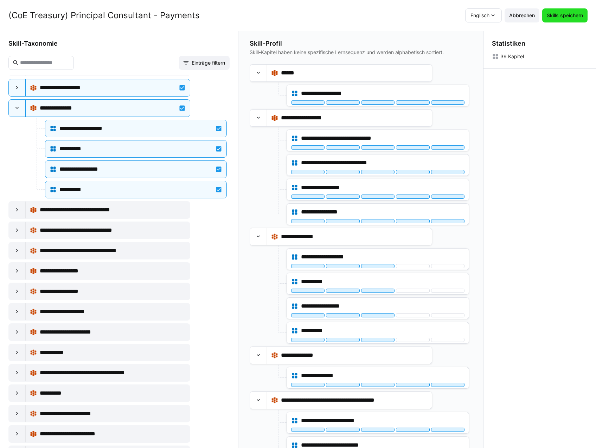
click at [569, 17] on span "Skills speichern" at bounding box center [564, 15] width 38 height 7
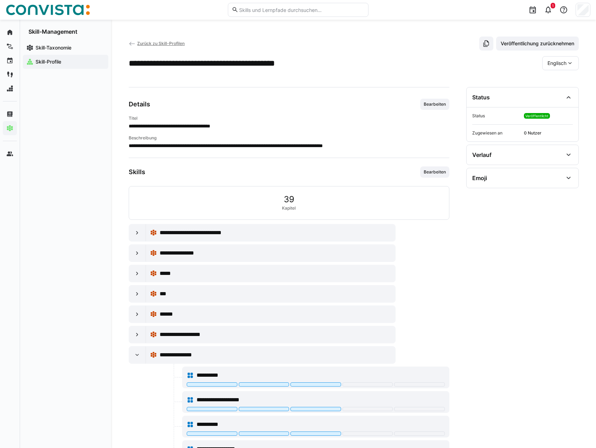
click at [156, 44] on span "Zurück zu Skill-Profilen" at bounding box center [160, 43] width 47 height 5
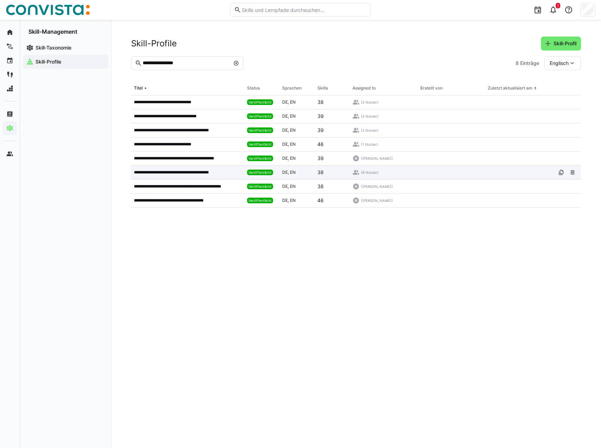
click at [191, 173] on p "**********" at bounding box center [179, 173] width 91 height 6
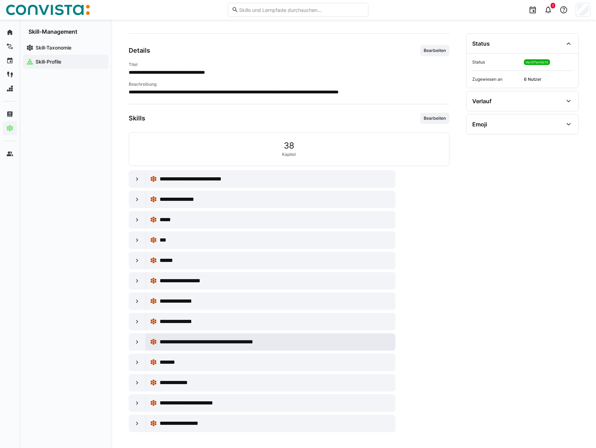
scroll to position [55, 0]
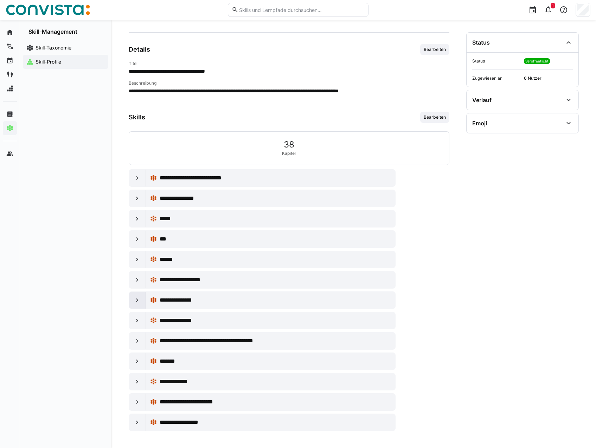
click at [136, 301] on eds-icon at bounding box center [137, 300] width 7 height 7
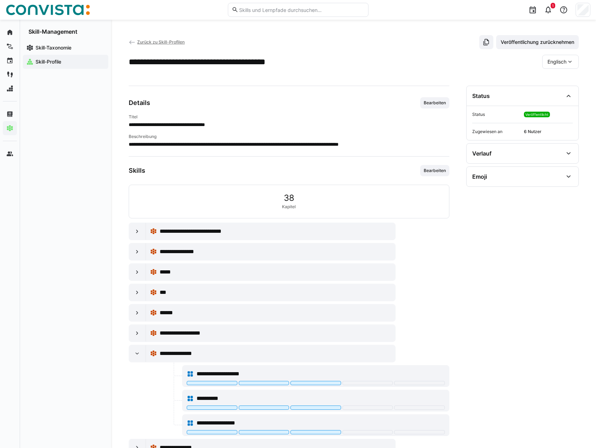
scroll to position [0, 0]
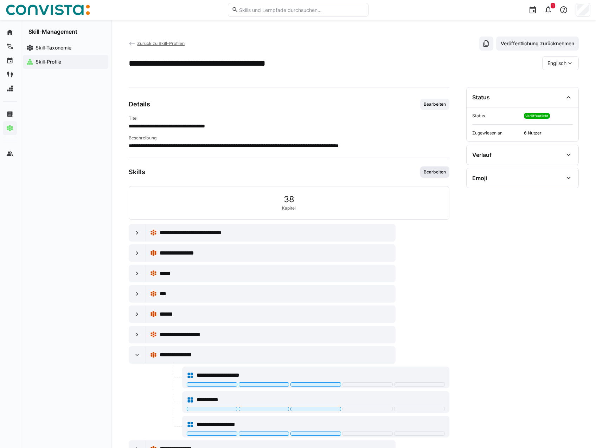
click at [439, 175] on span "Bearbeiten" at bounding box center [435, 172] width 24 height 6
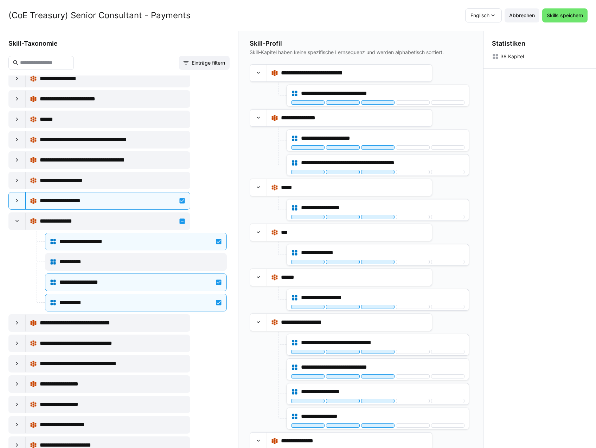
scroll to position [1863, 0]
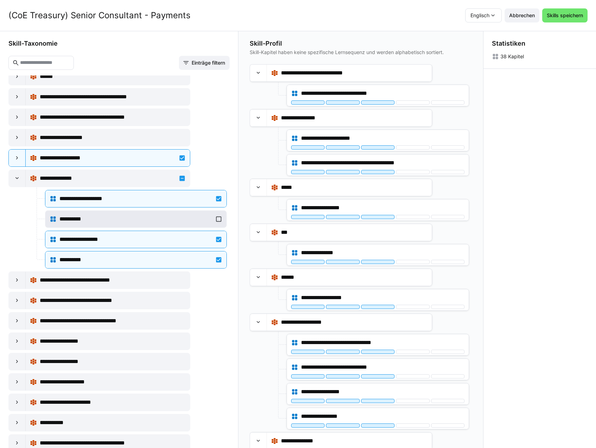
click at [206, 222] on div "**********" at bounding box center [135, 219] width 153 height 8
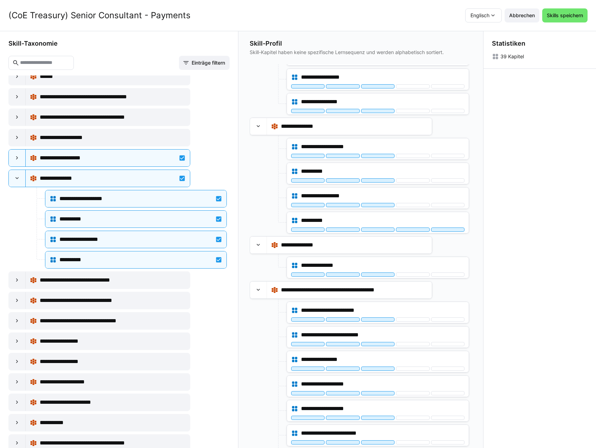
scroll to position [387, 0]
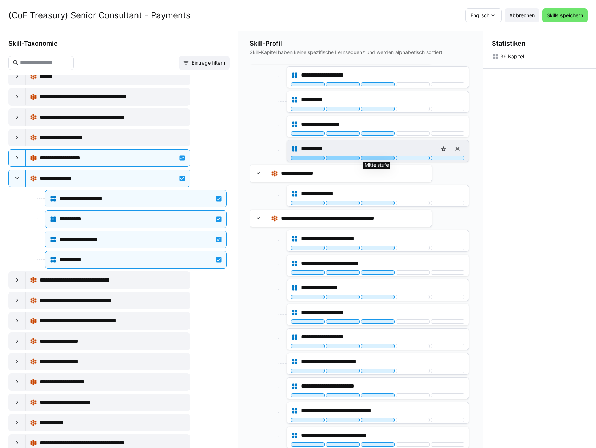
click at [376, 159] on div at bounding box center [377, 158] width 33 height 4
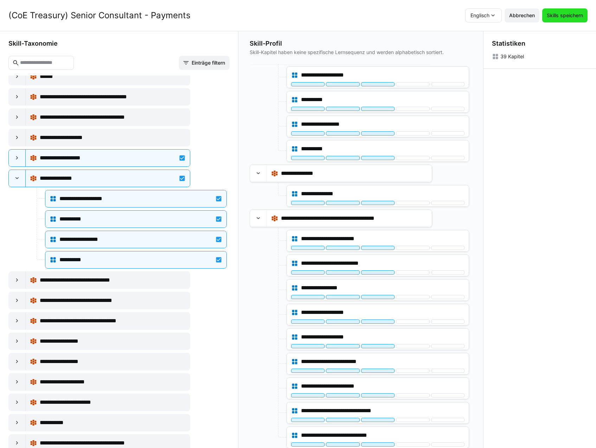
click at [562, 16] on span "Skills speichern" at bounding box center [564, 15] width 38 height 7
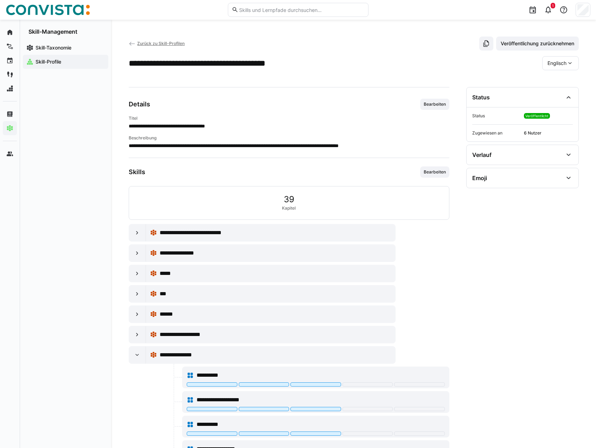
click at [149, 44] on span "Zurück zu Skill-Profilen" at bounding box center [160, 43] width 47 height 5
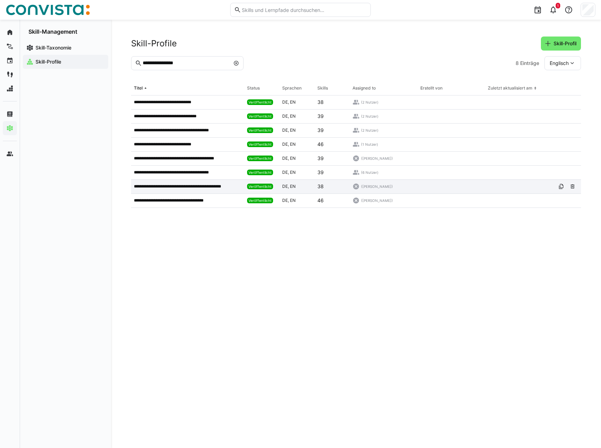
click at [193, 189] on p "**********" at bounding box center [187, 187] width 106 height 6
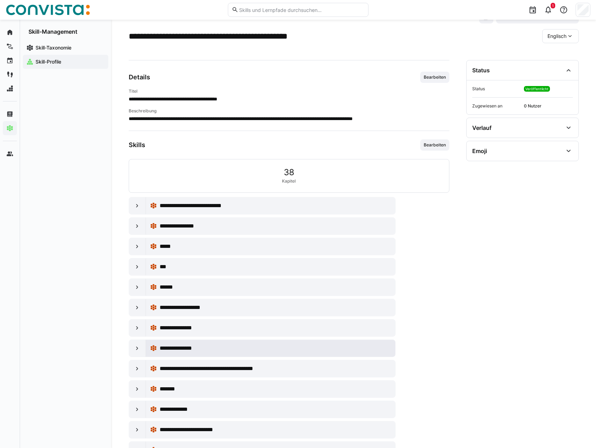
scroll to position [55, 0]
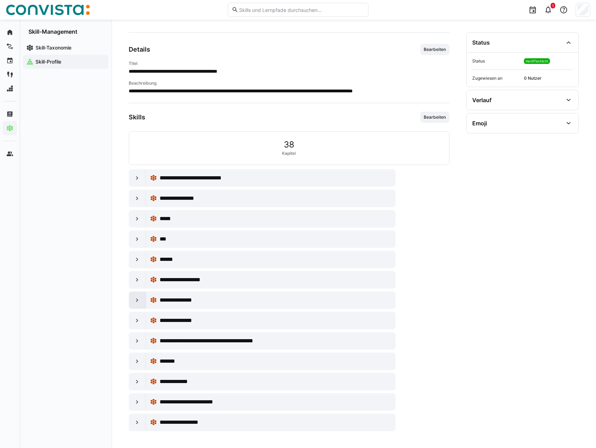
click at [136, 303] on eds-icon at bounding box center [137, 300] width 7 height 7
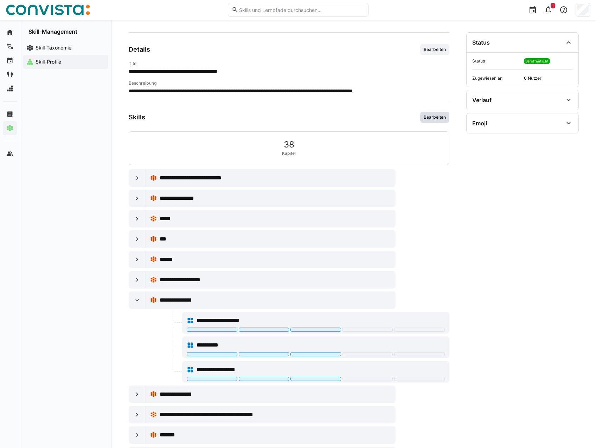
click at [436, 118] on span "Bearbeiten" at bounding box center [435, 118] width 24 height 6
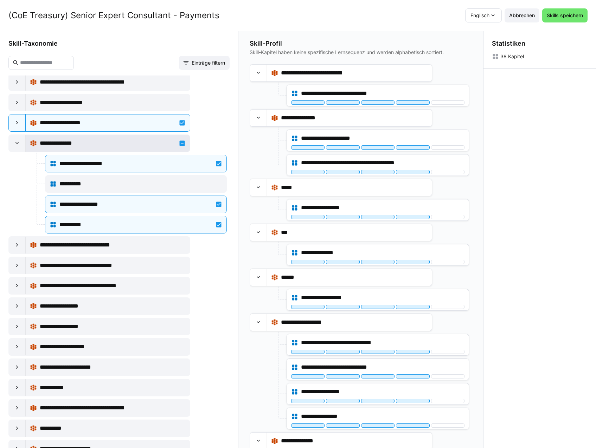
scroll to position [1933, 0]
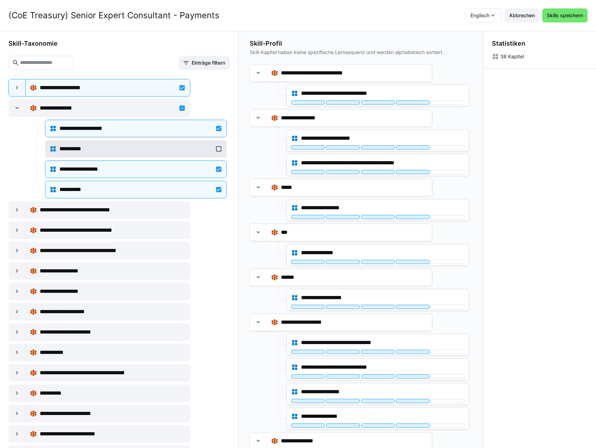
click at [183, 150] on div "**********" at bounding box center [135, 149] width 153 height 8
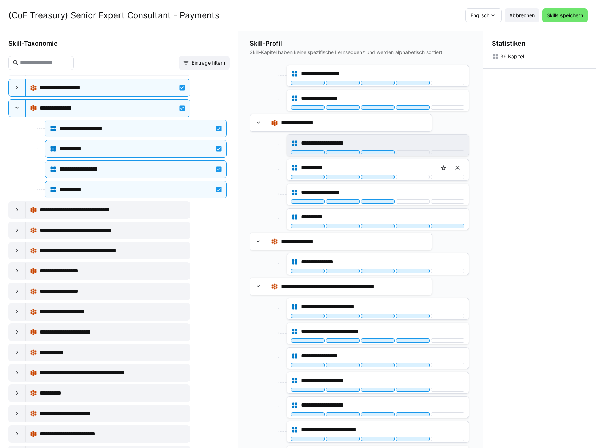
scroll to position [281, 0]
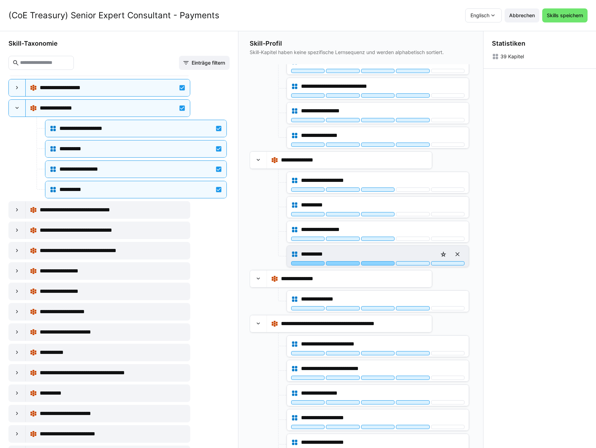
click at [379, 263] on div at bounding box center [377, 263] width 33 height 4
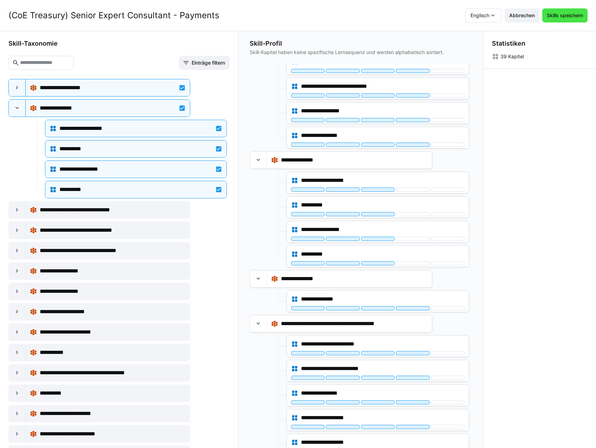
click at [572, 15] on span "Skills speichern" at bounding box center [564, 15] width 38 height 7
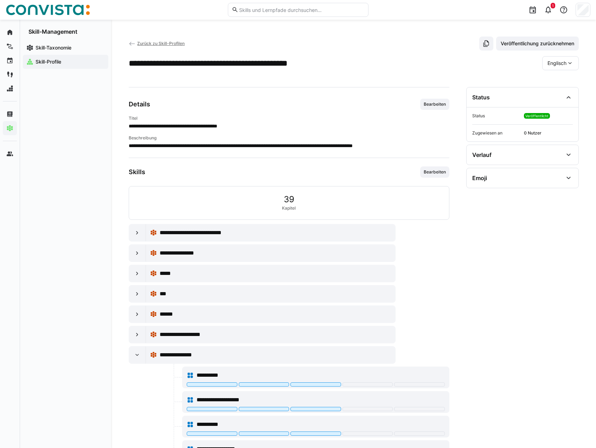
click at [162, 45] on span "Zurück zu Skill-Profilen" at bounding box center [160, 43] width 47 height 5
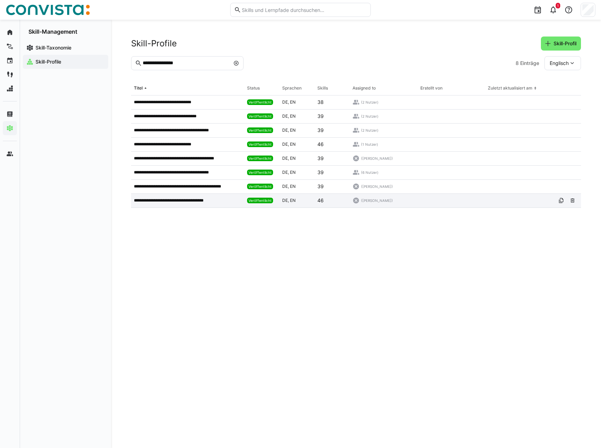
click at [181, 204] on div "**********" at bounding box center [187, 201] width 113 height 14
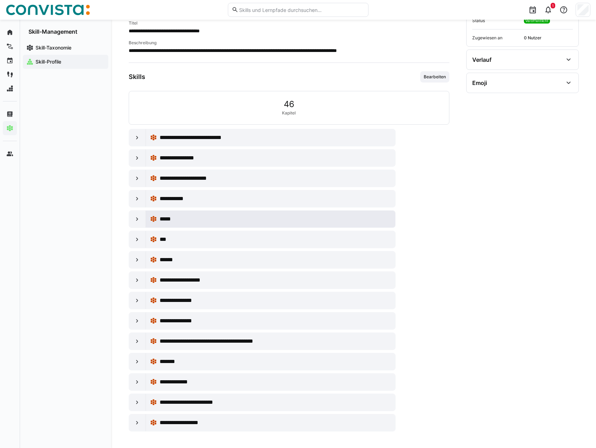
scroll to position [96, 0]
click at [135, 299] on eds-icon at bounding box center [137, 300] width 7 height 7
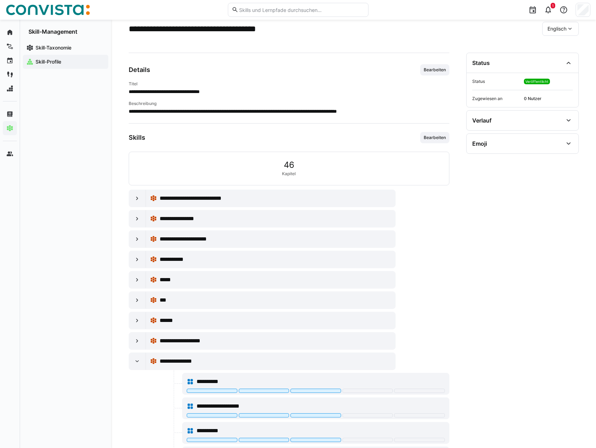
scroll to position [0, 0]
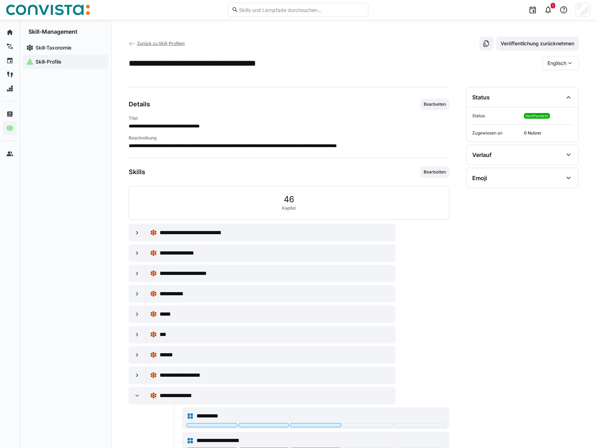
click at [168, 42] on span "Zurück zu Skill-Profilen" at bounding box center [160, 43] width 47 height 5
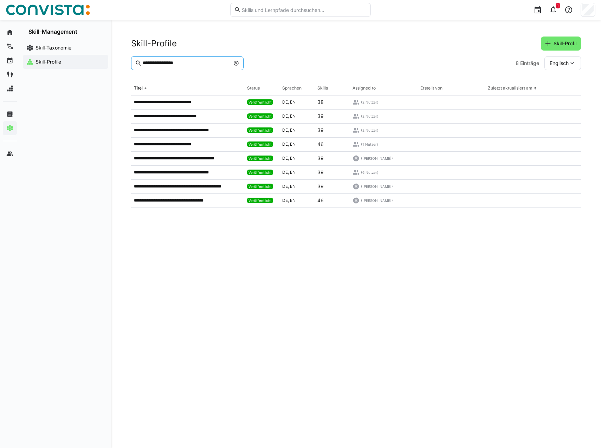
click at [202, 64] on input "**********" at bounding box center [186, 63] width 88 height 6
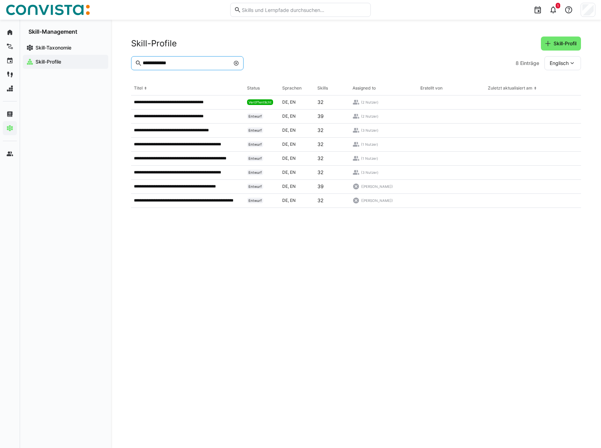
type input "**********"
click at [192, 106] on div "**********" at bounding box center [187, 103] width 113 height 14
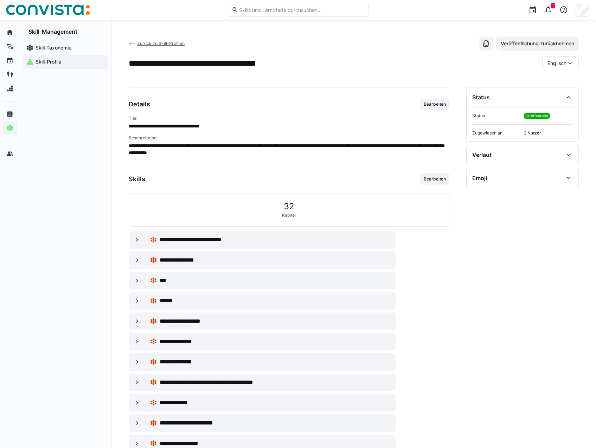
scroll to position [21, 0]
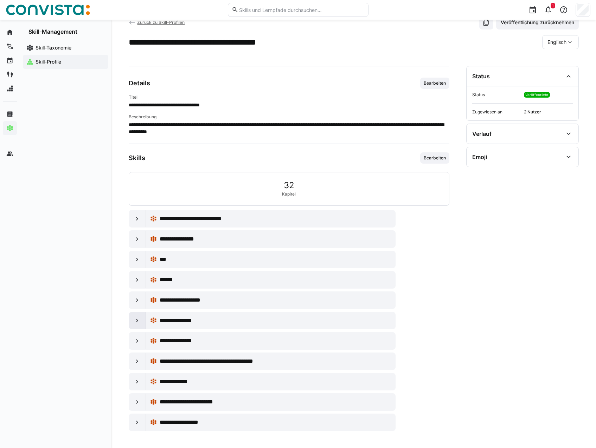
click at [137, 321] on eds-icon at bounding box center [137, 320] width 7 height 7
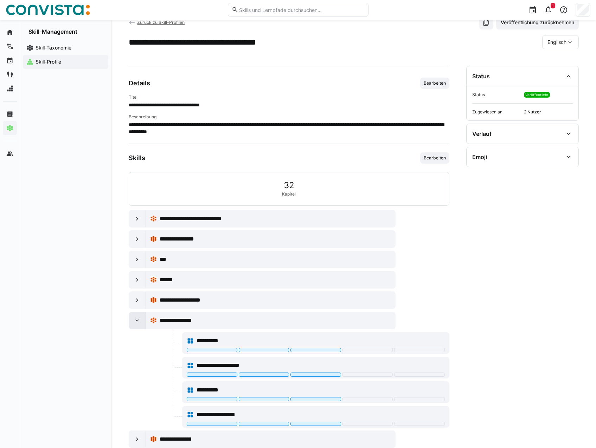
scroll to position [76, 0]
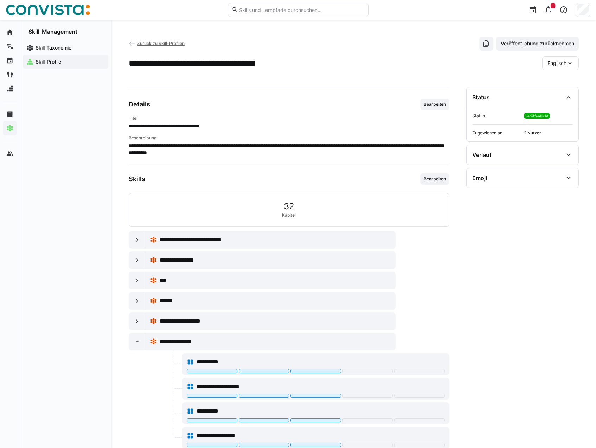
scroll to position [119, 0]
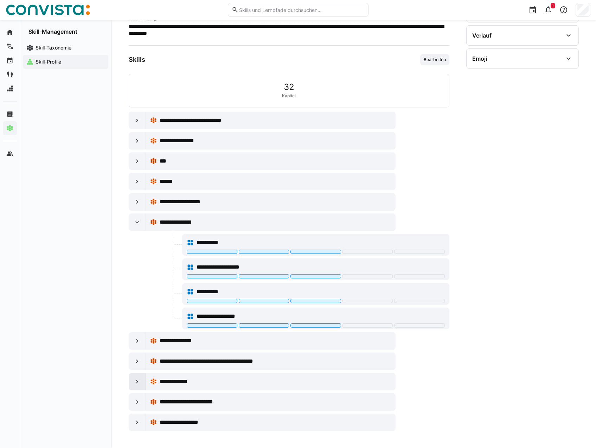
click at [137, 382] on eds-icon at bounding box center [137, 382] width 7 height 7
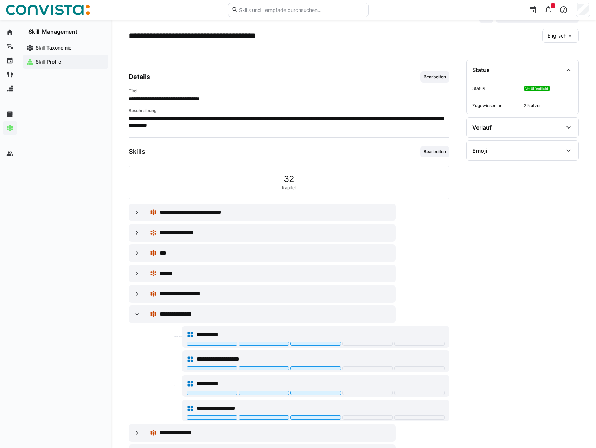
scroll to position [0, 0]
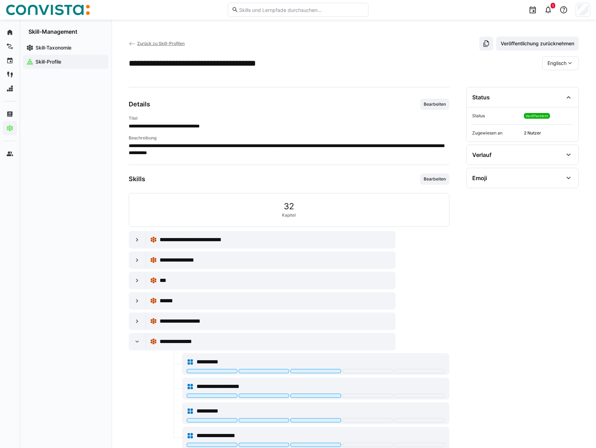
click at [151, 45] on span "Zurück zu Skill-Profilen" at bounding box center [160, 43] width 47 height 5
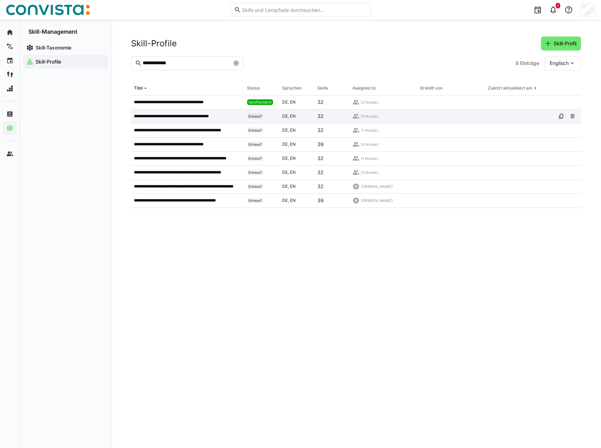
click at [186, 116] on p "**********" at bounding box center [182, 117] width 96 height 6
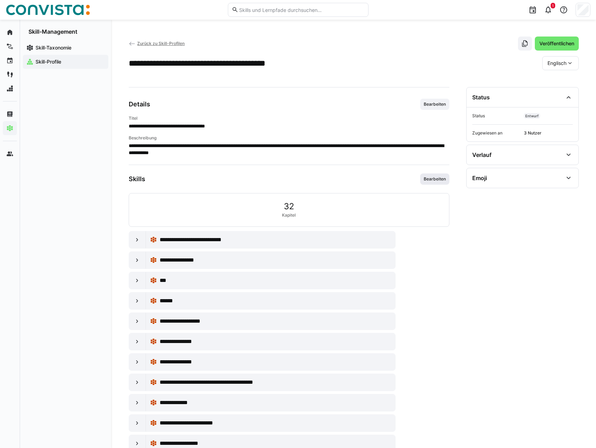
click at [442, 175] on span "Bearbeiten" at bounding box center [434, 179] width 29 height 11
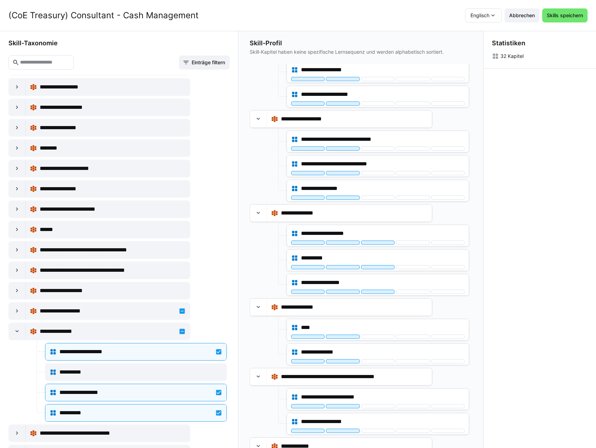
scroll to position [1792, 0]
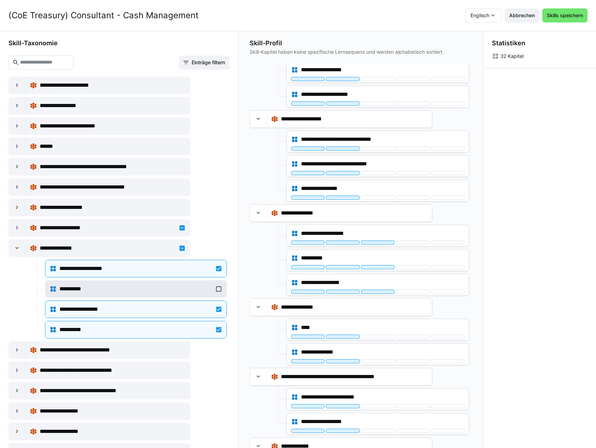
click at [135, 288] on div "**********" at bounding box center [135, 289] width 153 height 8
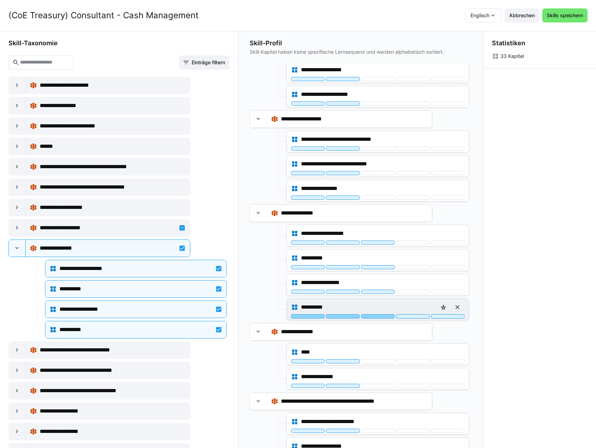
click at [373, 316] on div at bounding box center [377, 317] width 33 height 4
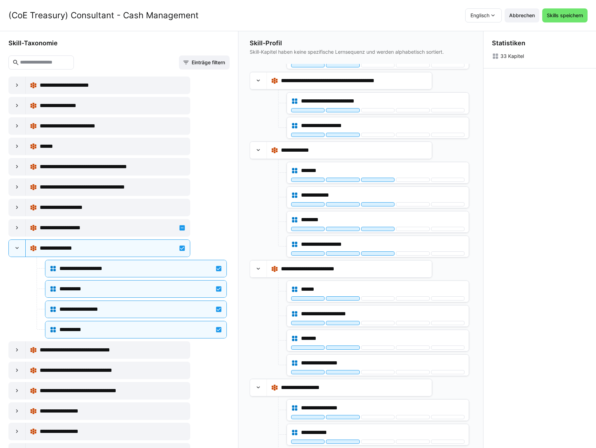
scroll to position [649, 0]
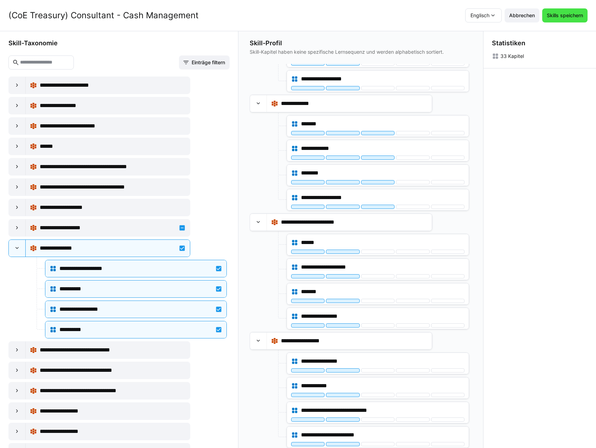
click at [564, 16] on span "Skills speichern" at bounding box center [564, 15] width 38 height 7
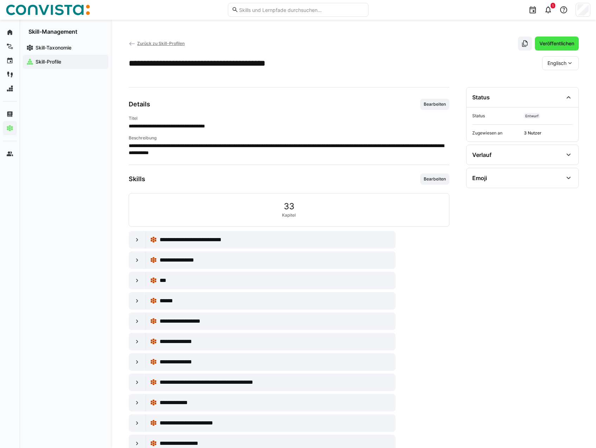
click at [552, 43] on span "Veröffentlichen" at bounding box center [556, 43] width 37 height 7
click at [173, 41] on span "Zurück zu Skill-Profilen" at bounding box center [160, 43] width 47 height 5
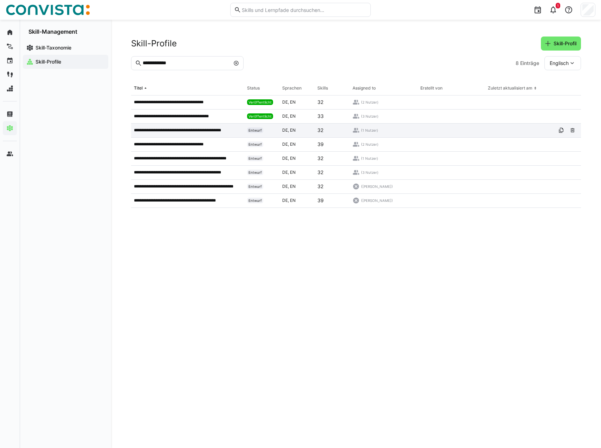
click at [177, 131] on p "**********" at bounding box center [188, 131] width 108 height 6
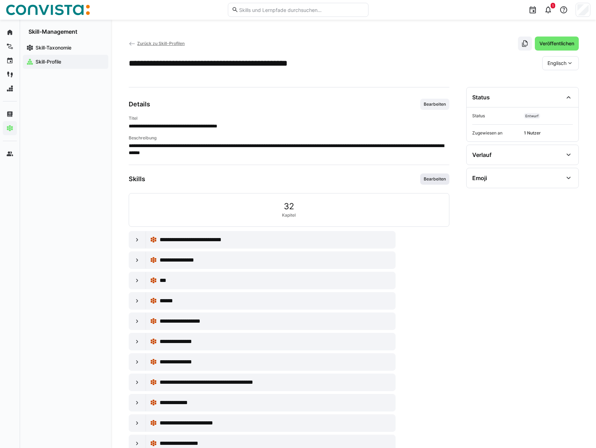
click at [431, 177] on span "Bearbeiten" at bounding box center [435, 179] width 24 height 6
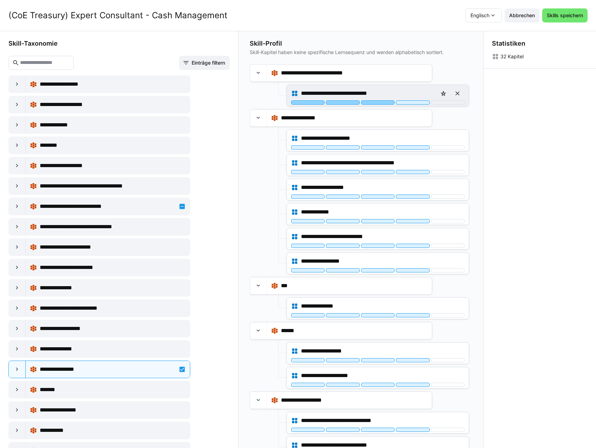
click at [371, 103] on div at bounding box center [377, 103] width 33 height 4
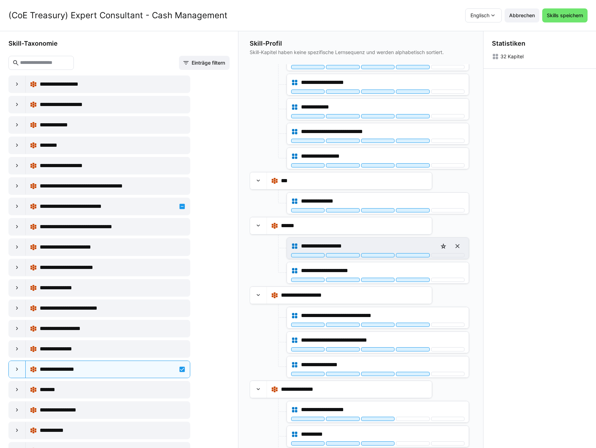
scroll to position [105, 0]
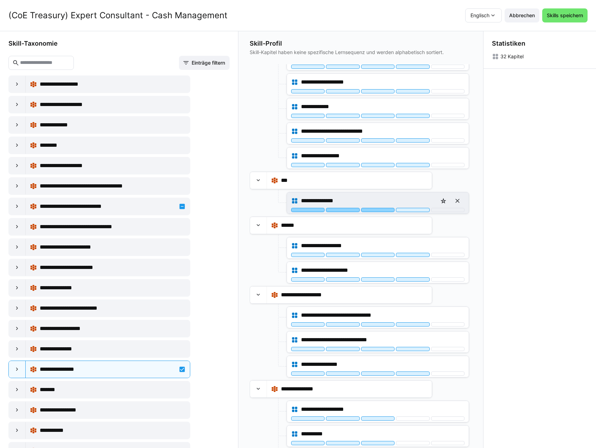
click at [373, 211] on div at bounding box center [377, 210] width 33 height 4
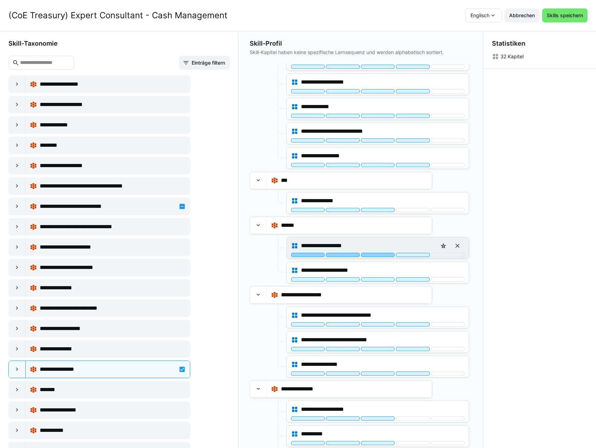
click at [381, 256] on div at bounding box center [377, 255] width 33 height 4
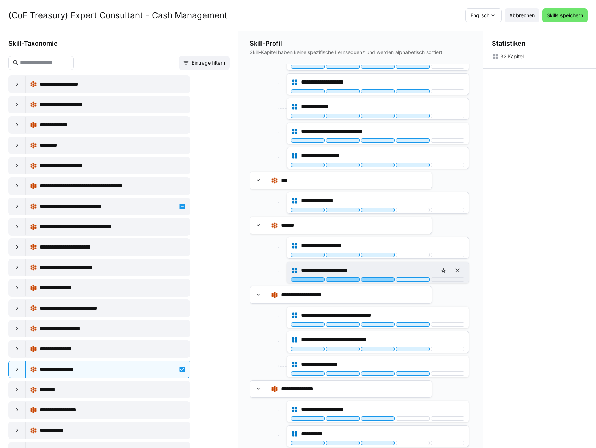
click at [380, 279] on div at bounding box center [377, 280] width 33 height 4
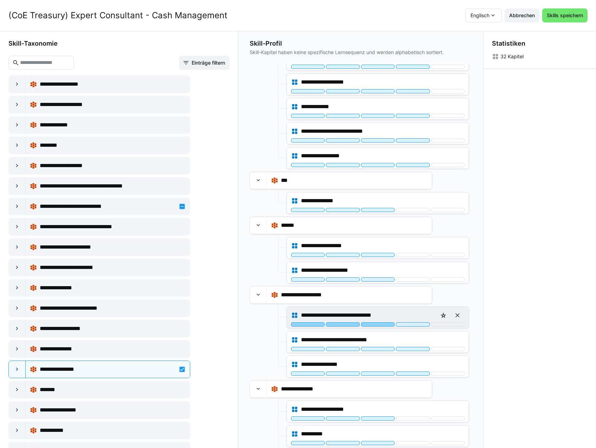
click at [380, 324] on div at bounding box center [377, 325] width 33 height 4
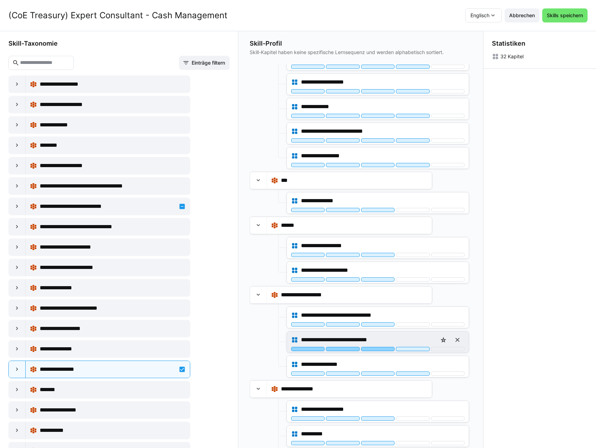
click at [375, 351] on div at bounding box center [377, 349] width 33 height 4
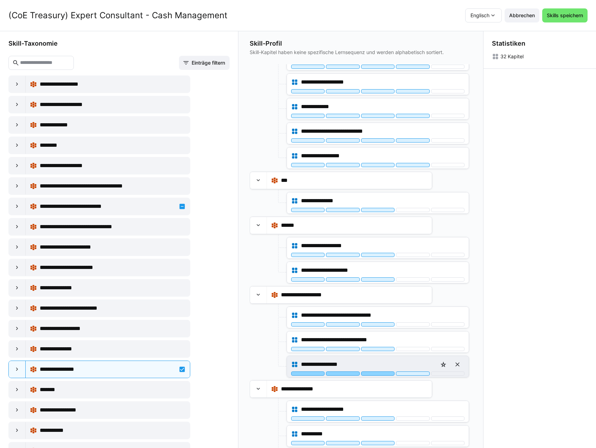
click at [379, 374] on div at bounding box center [377, 374] width 33 height 4
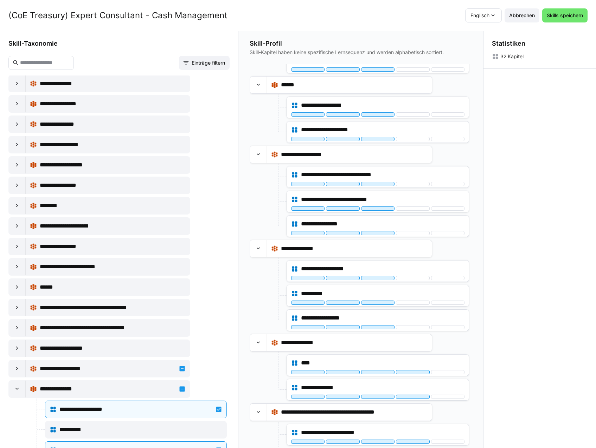
scroll to position [1792, 0]
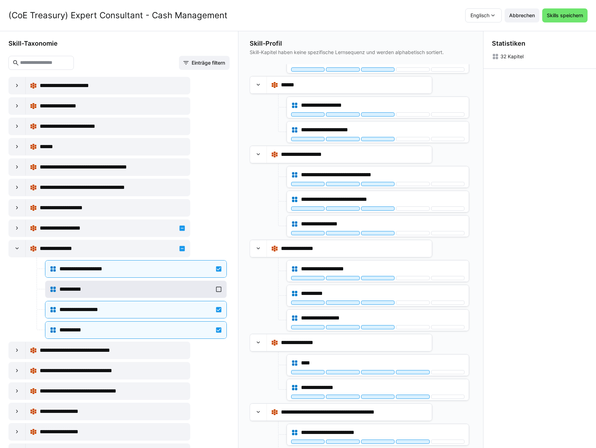
click at [210, 288] on div "**********" at bounding box center [136, 290] width 173 height 14
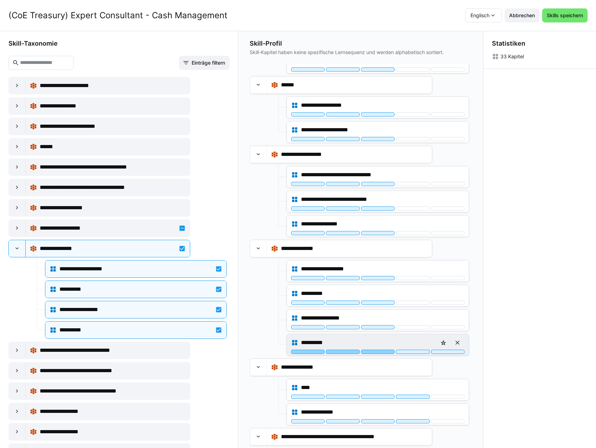
click at [377, 353] on div at bounding box center [377, 352] width 33 height 4
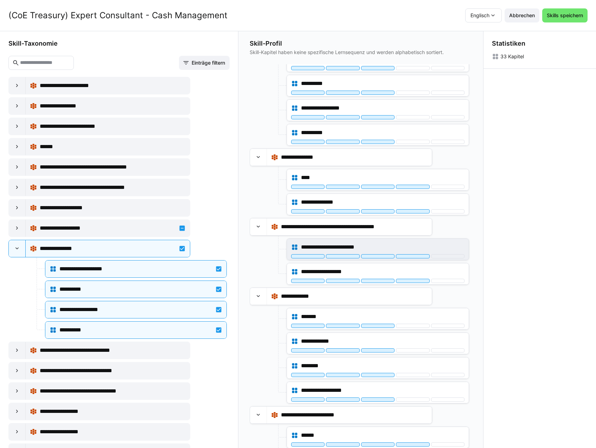
scroll to position [457, 0]
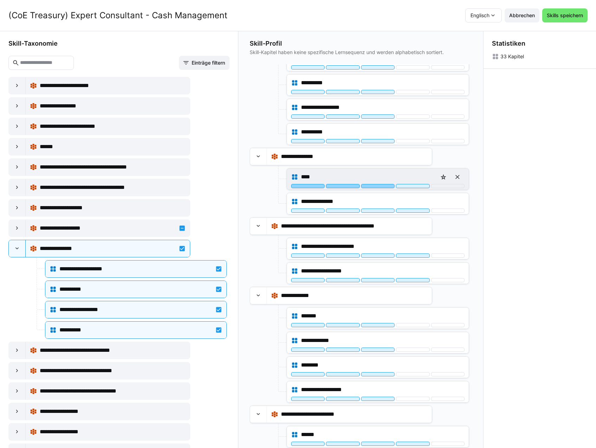
click at [376, 188] on div at bounding box center [377, 186] width 33 height 4
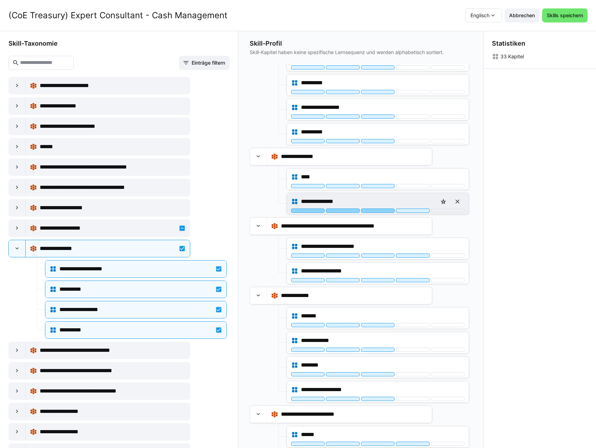
click at [375, 212] on div at bounding box center [377, 211] width 33 height 4
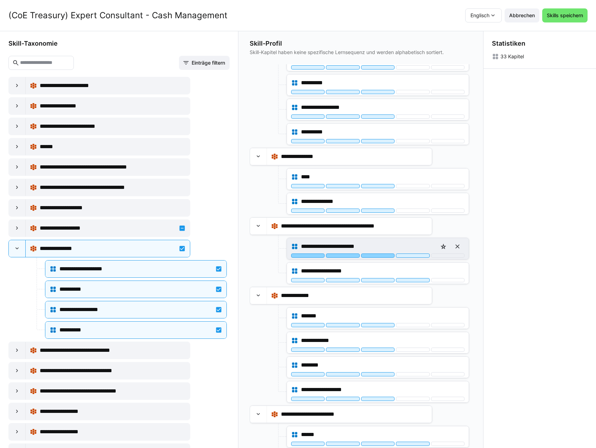
click at [376, 258] on div at bounding box center [377, 256] width 33 height 4
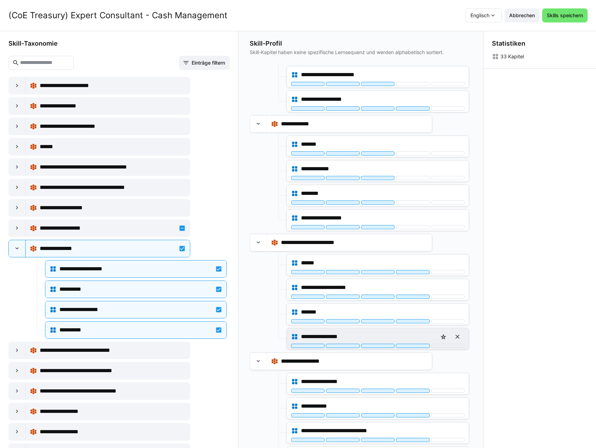
scroll to position [633, 0]
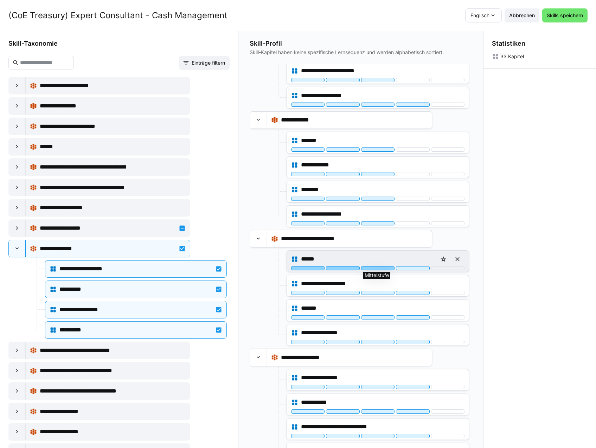
click at [381, 268] on div at bounding box center [377, 268] width 33 height 4
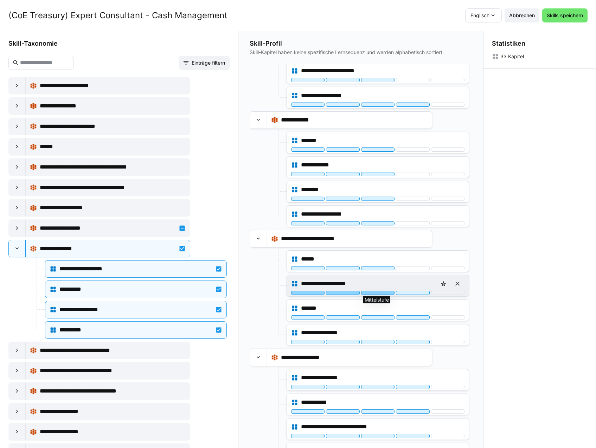
click at [377, 293] on div at bounding box center [377, 293] width 33 height 4
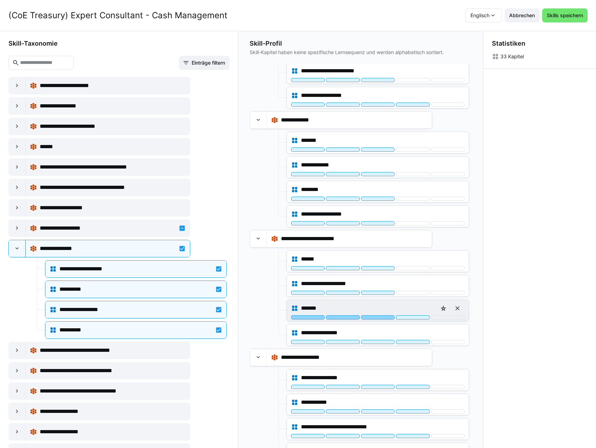
click at [378, 319] on div at bounding box center [377, 318] width 33 height 4
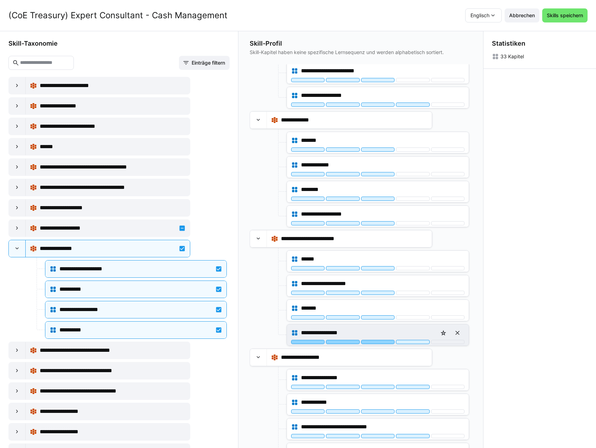
click at [381, 341] on div at bounding box center [377, 342] width 33 height 4
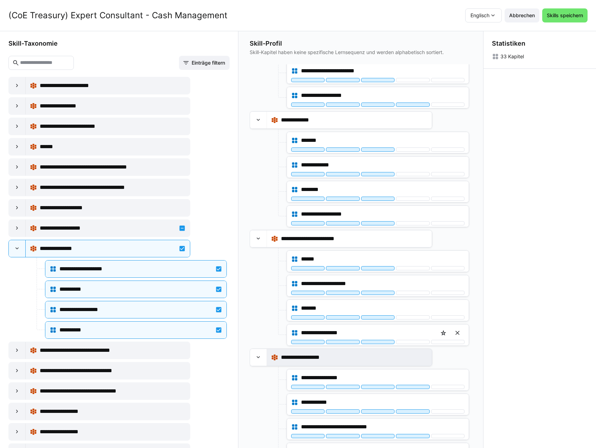
scroll to position [649, 0]
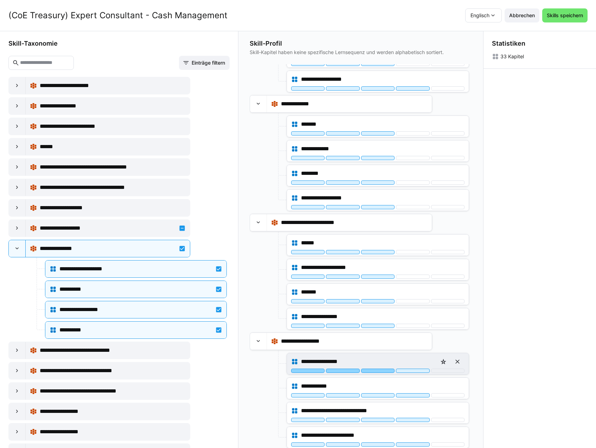
click at [376, 373] on div at bounding box center [377, 371] width 33 height 4
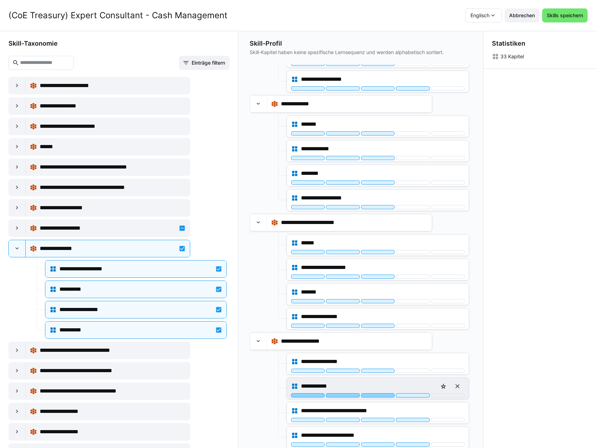
click at [378, 396] on div at bounding box center [377, 396] width 33 height 4
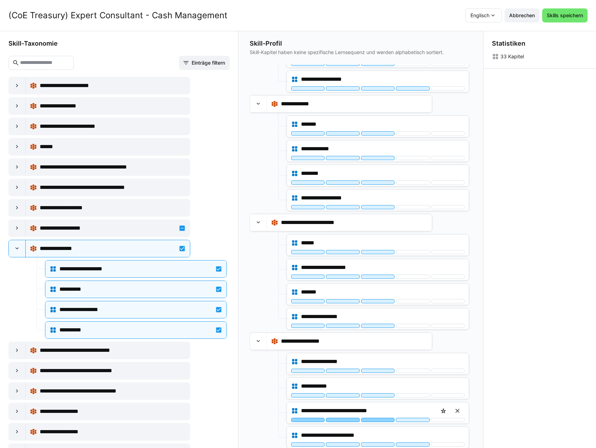
drag, startPoint x: 374, startPoint y: 422, endPoint x: 375, endPoint y: 425, distance: 3.5
click at [375, 422] on div at bounding box center [377, 420] width 33 height 4
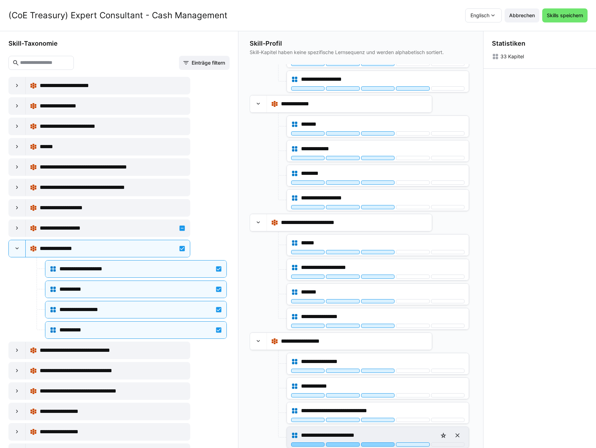
click at [376, 444] on div at bounding box center [377, 445] width 33 height 4
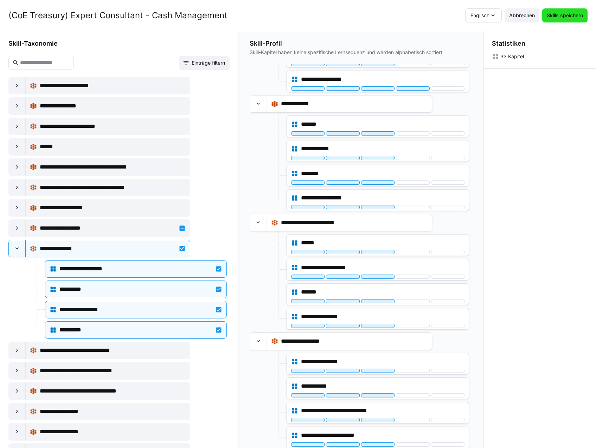
click at [560, 16] on span "Skills speichern" at bounding box center [564, 15] width 38 height 7
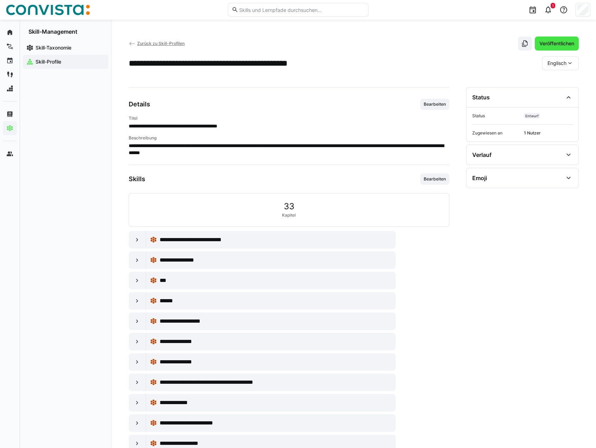
click at [559, 42] on span "Veröffentlichen" at bounding box center [556, 43] width 37 height 7
click at [158, 44] on span "Zurück zu Skill-Profilen" at bounding box center [160, 43] width 47 height 5
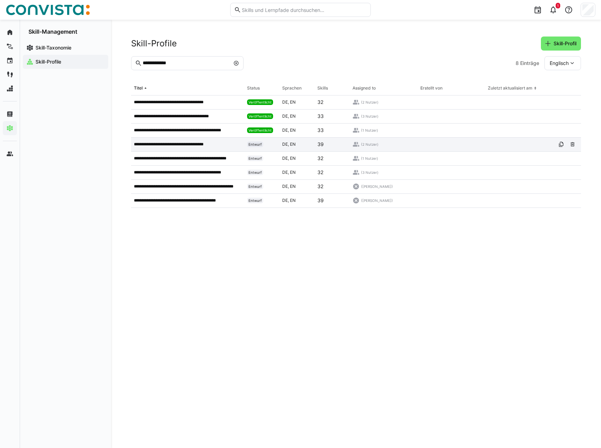
click at [207, 146] on p "**********" at bounding box center [179, 145] width 91 height 6
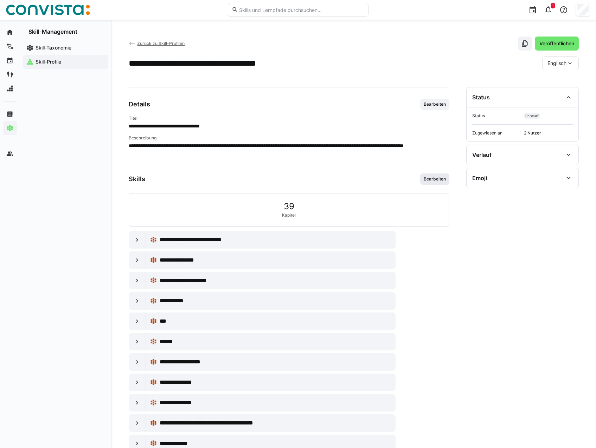
click at [439, 179] on span "Bearbeiten" at bounding box center [435, 179] width 24 height 6
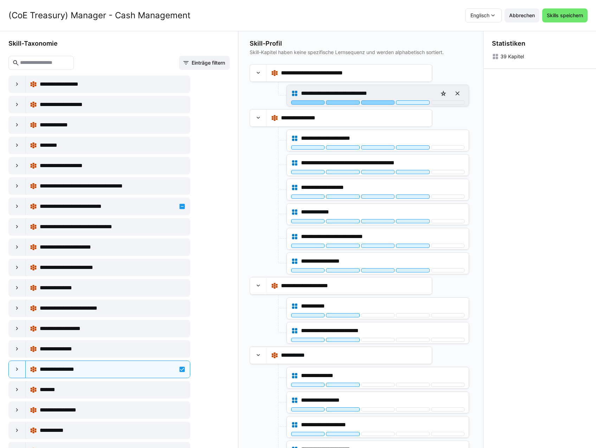
click at [382, 101] on div at bounding box center [377, 103] width 33 height 4
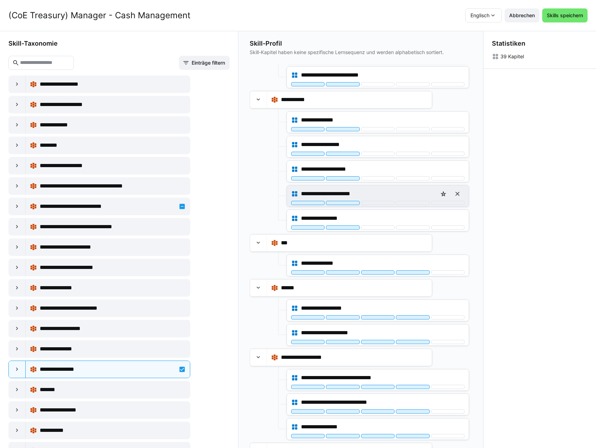
scroll to position [281, 0]
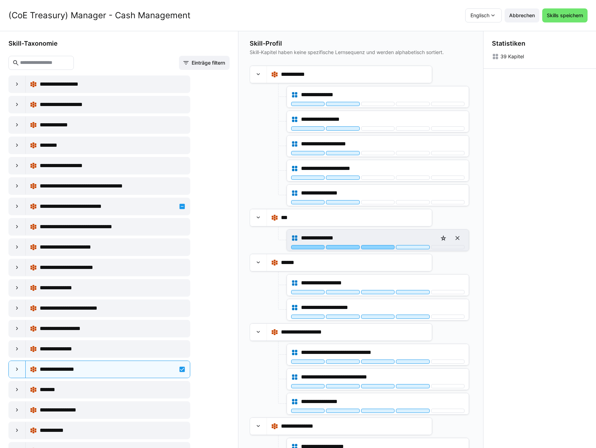
click at [382, 248] on div at bounding box center [377, 247] width 33 height 4
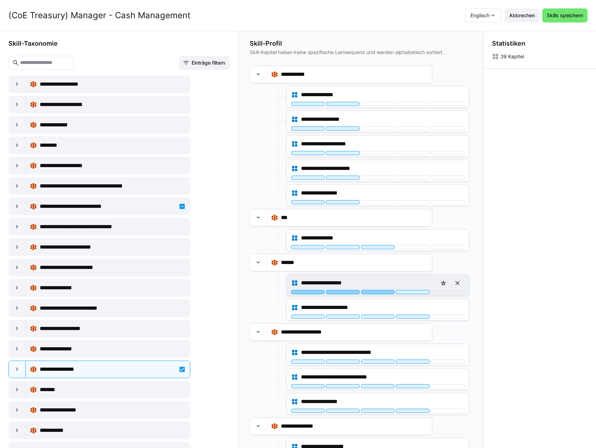
click at [381, 292] on div at bounding box center [377, 292] width 33 height 4
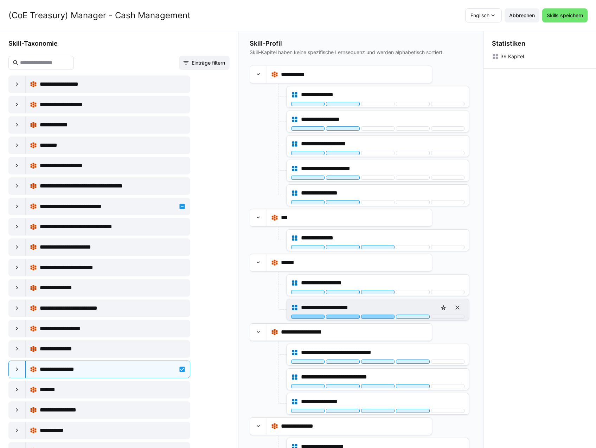
click at [382, 317] on div at bounding box center [377, 317] width 33 height 4
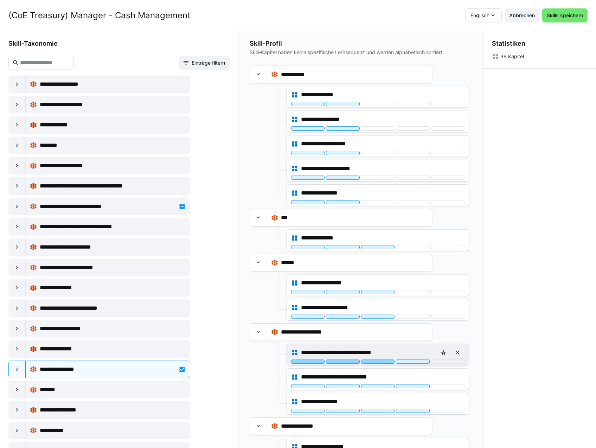
click at [382, 362] on div at bounding box center [377, 362] width 33 height 4
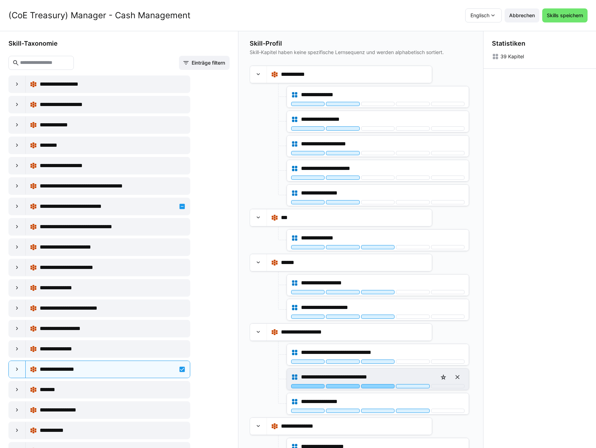
click at [383, 388] on div at bounding box center [377, 386] width 33 height 4
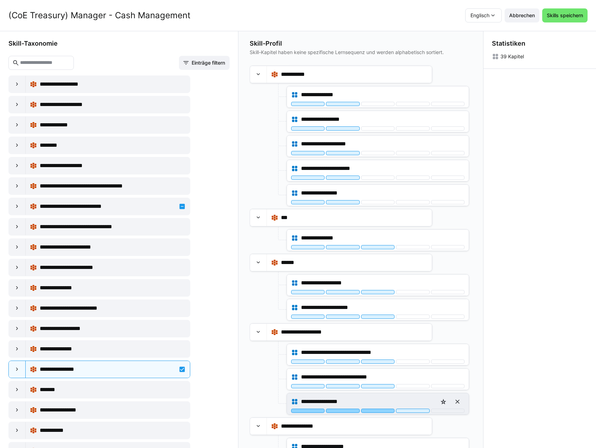
click at [384, 410] on div at bounding box center [377, 411] width 33 height 4
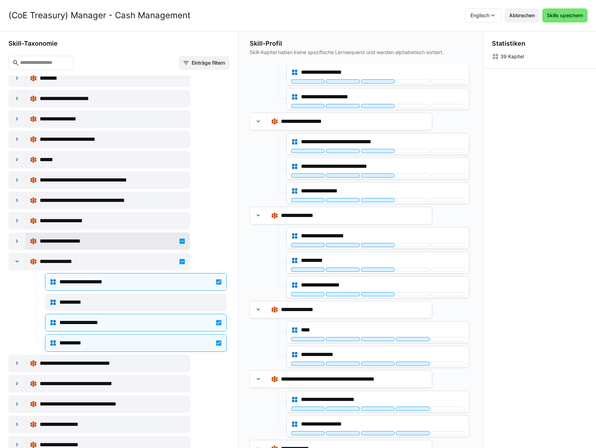
scroll to position [1722, 0]
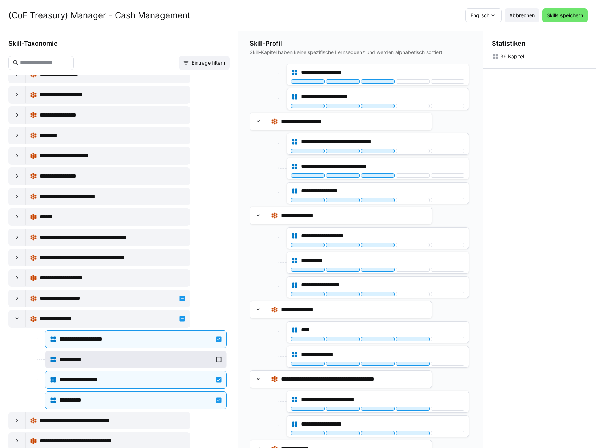
click at [159, 359] on div "**********" at bounding box center [135, 360] width 153 height 8
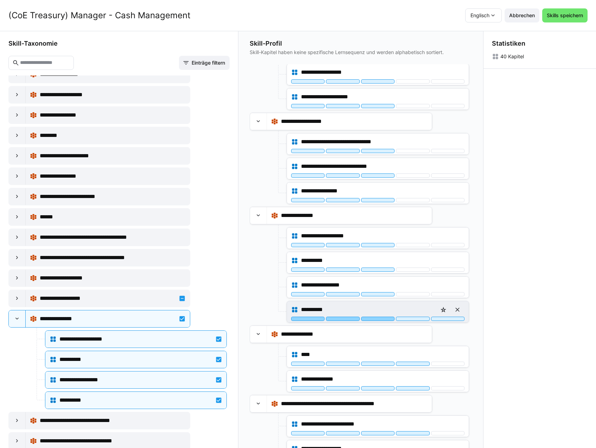
click at [380, 320] on div at bounding box center [377, 319] width 33 height 4
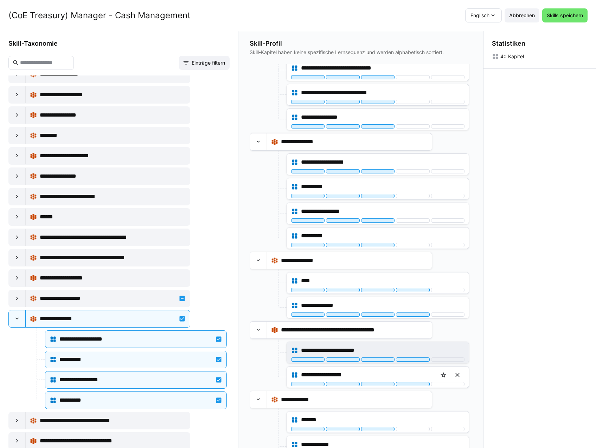
scroll to position [597, 0]
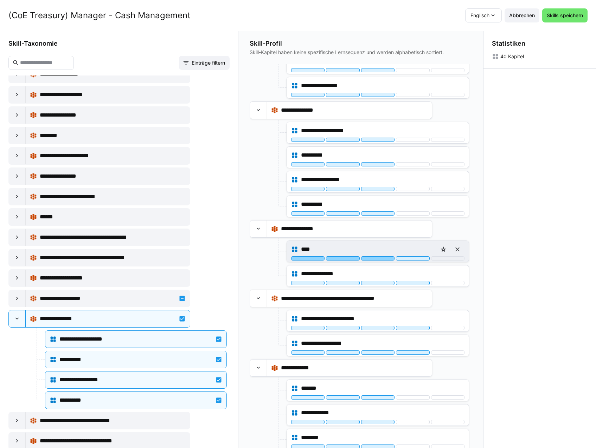
click at [373, 257] on div at bounding box center [377, 259] width 33 height 4
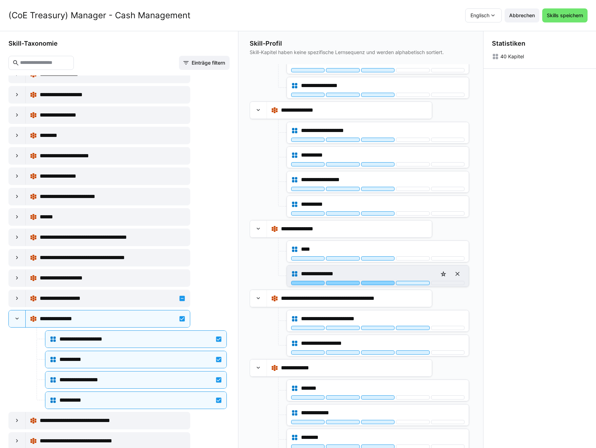
click at [379, 282] on div at bounding box center [377, 283] width 33 height 4
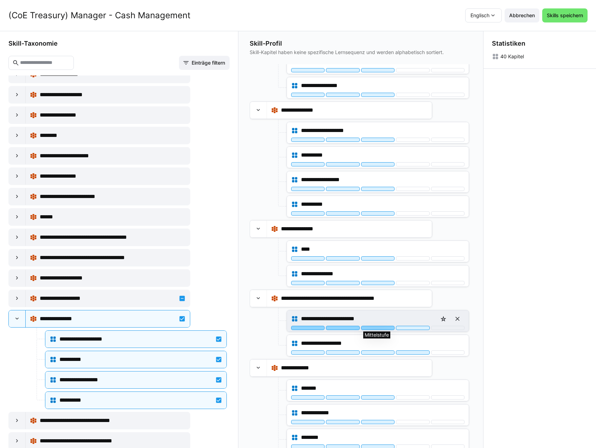
click at [380, 328] on div at bounding box center [377, 328] width 33 height 4
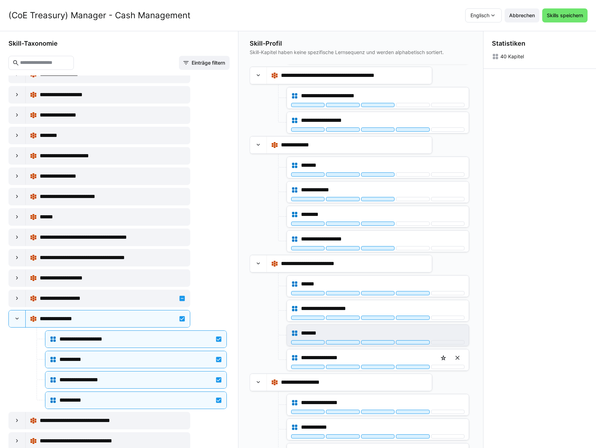
scroll to position [843, 0]
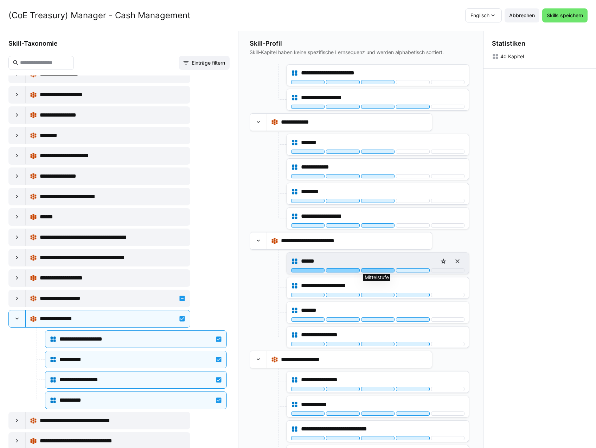
click at [380, 270] on div at bounding box center [377, 271] width 33 height 4
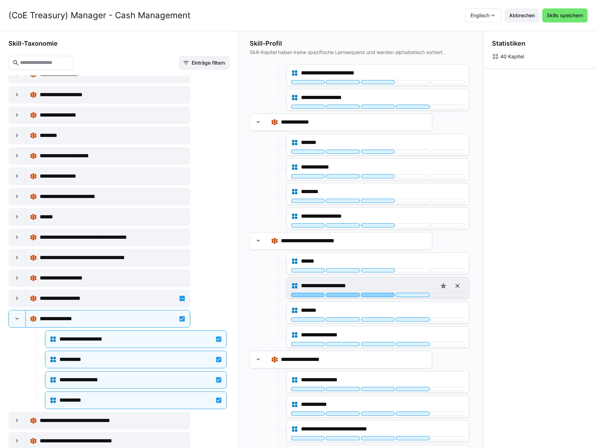
click at [380, 296] on div at bounding box center [377, 295] width 33 height 4
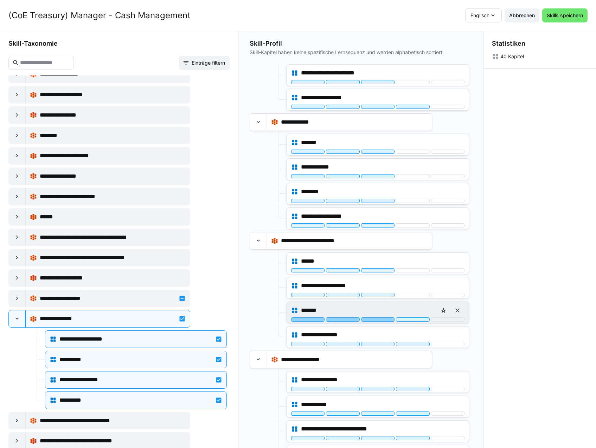
click at [377, 321] on div at bounding box center [377, 320] width 33 height 4
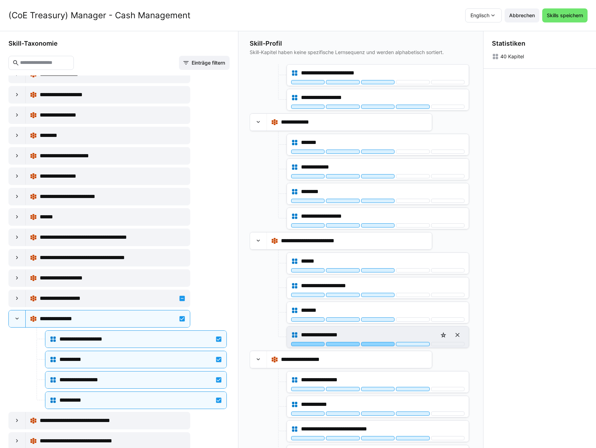
click at [379, 344] on div at bounding box center [377, 344] width 33 height 4
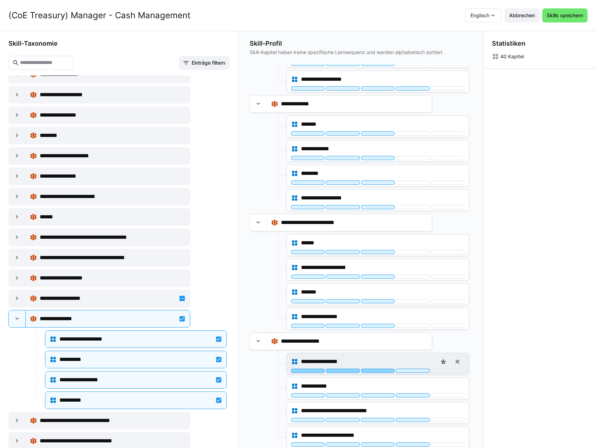
click at [378, 371] on div at bounding box center [377, 371] width 33 height 4
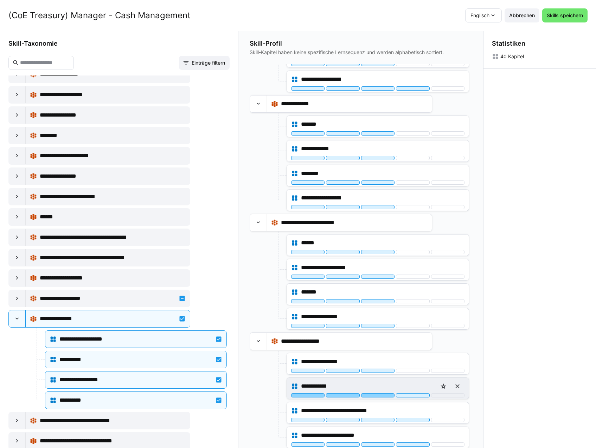
click at [377, 396] on div at bounding box center [377, 396] width 33 height 4
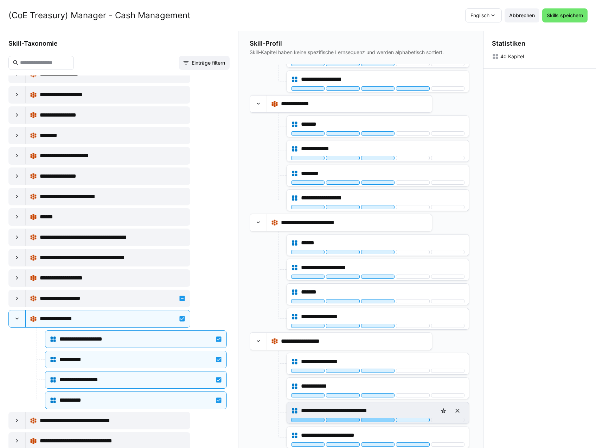
click at [377, 421] on div at bounding box center [377, 420] width 33 height 4
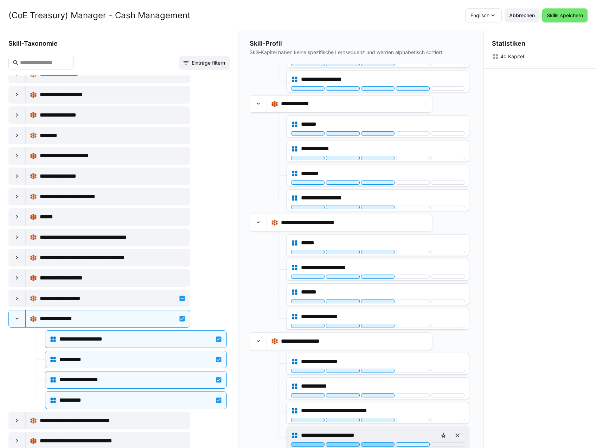
click at [381, 445] on div at bounding box center [377, 445] width 33 height 4
click at [563, 14] on span "Skills speichern" at bounding box center [564, 15] width 38 height 7
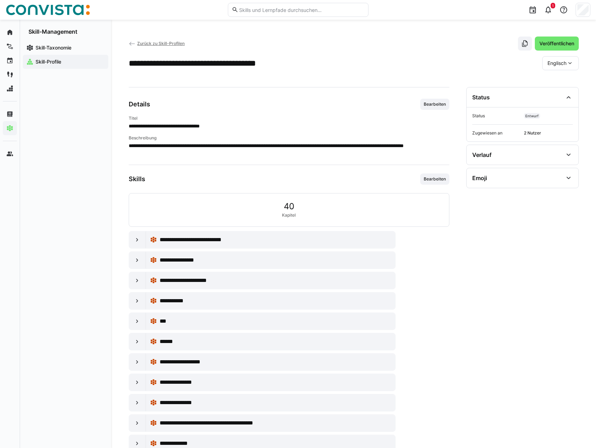
drag, startPoint x: 543, startPoint y: 41, endPoint x: 508, endPoint y: 62, distance: 40.6
click at [543, 41] on span "Veröffentlichen" at bounding box center [556, 43] width 37 height 7
click at [153, 42] on span "Zurück zu Skill-Profilen" at bounding box center [160, 43] width 47 height 5
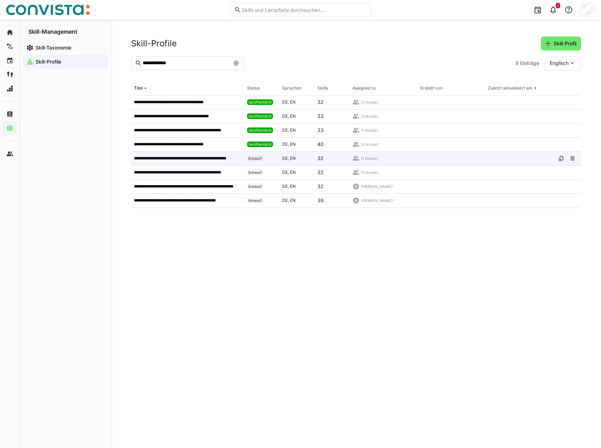
click at [186, 161] on p "**********" at bounding box center [188, 159] width 108 height 6
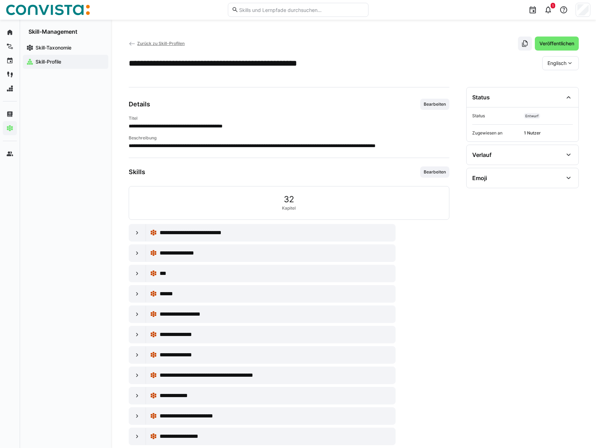
click at [434, 178] on div "**********" at bounding box center [289, 306] width 321 height 279
click at [433, 173] on span "Bearbeiten" at bounding box center [435, 172] width 24 height 6
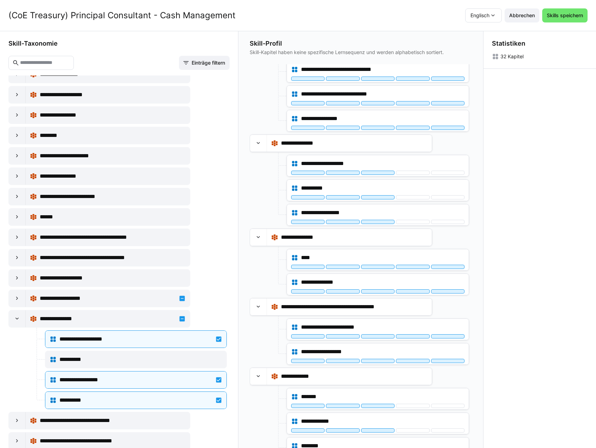
scroll to position [1933, 0]
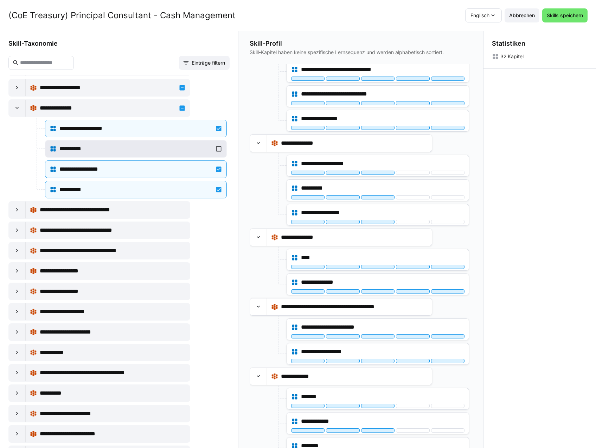
click at [146, 154] on div "**********" at bounding box center [136, 149] width 173 height 14
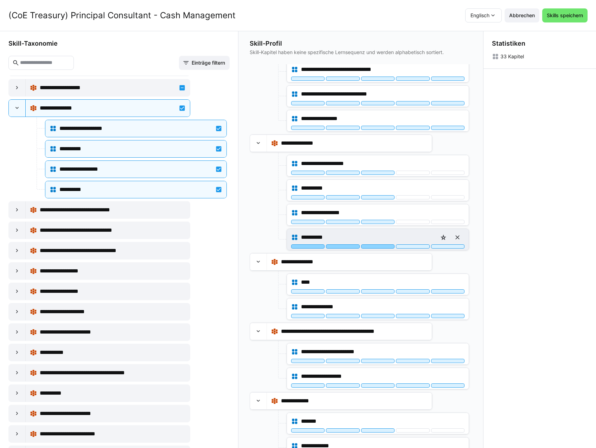
click at [384, 245] on div at bounding box center [377, 247] width 33 height 4
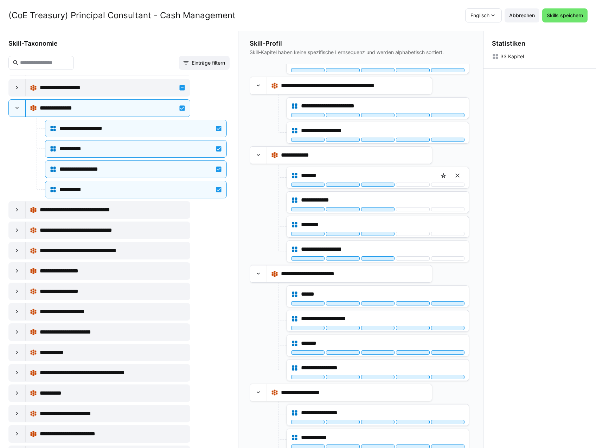
scroll to position [649, 0]
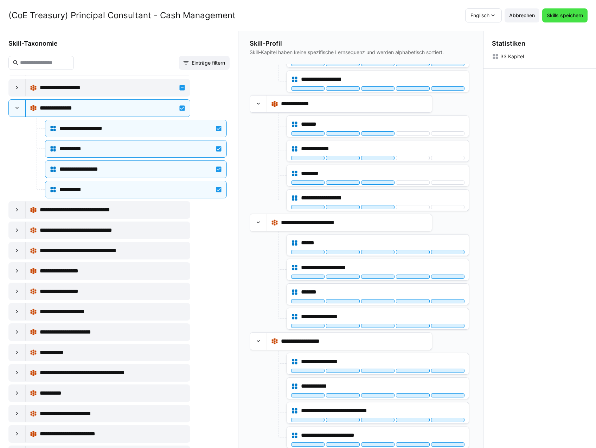
click at [567, 13] on span "Skills speichern" at bounding box center [564, 15] width 38 height 7
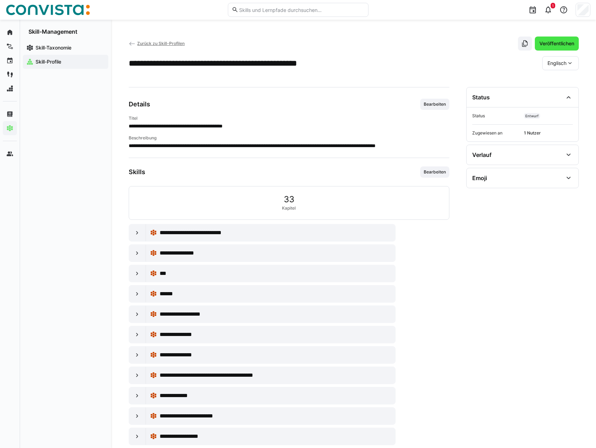
click at [552, 46] on span "Veröffentlichen" at bounding box center [556, 43] width 37 height 7
click at [153, 42] on span "Zurück zu Skill-Profilen" at bounding box center [160, 43] width 47 height 5
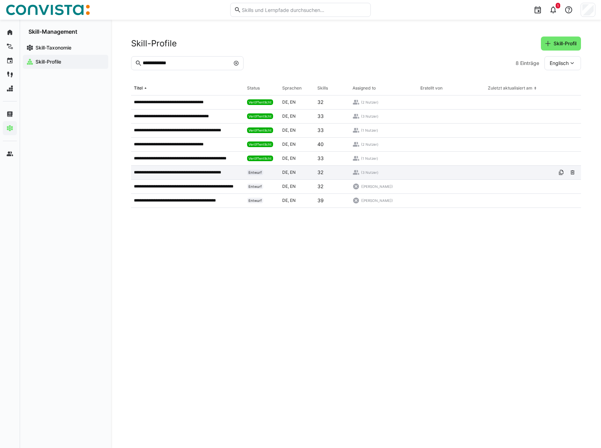
click at [194, 172] on p "**********" at bounding box center [188, 173] width 108 height 6
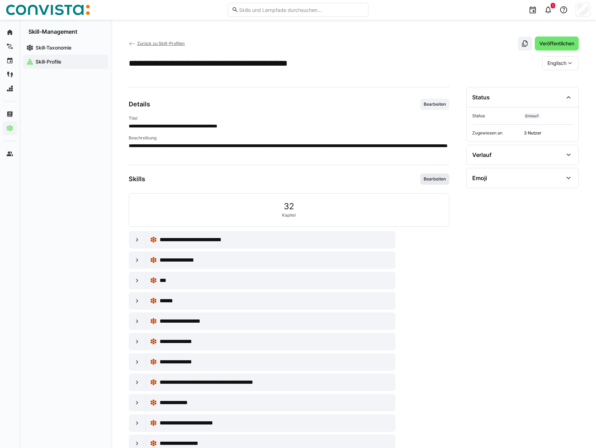
click at [437, 178] on span "Bearbeiten" at bounding box center [435, 179] width 24 height 6
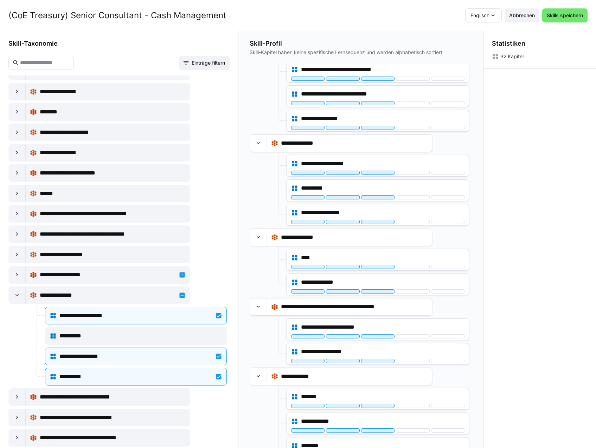
scroll to position [1828, 0]
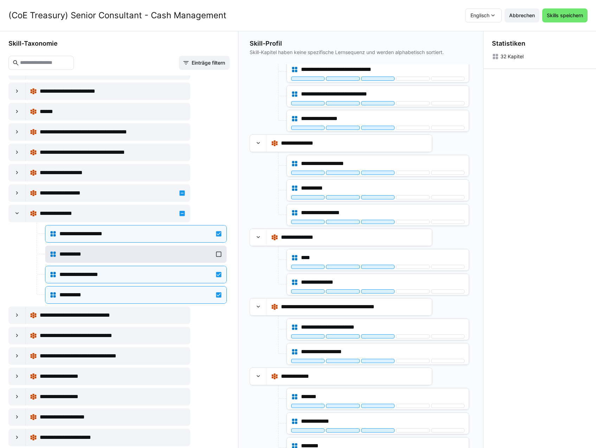
click at [93, 248] on div "**********" at bounding box center [136, 254] width 173 height 14
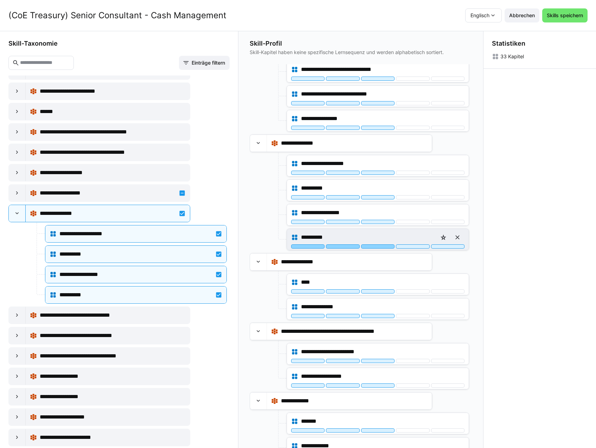
click at [371, 247] on div at bounding box center [377, 247] width 33 height 4
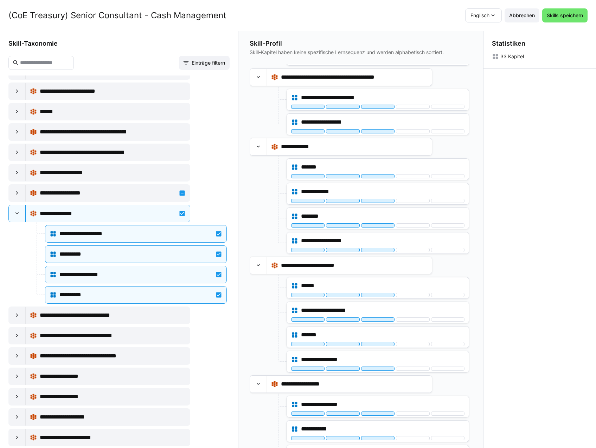
scroll to position [649, 0]
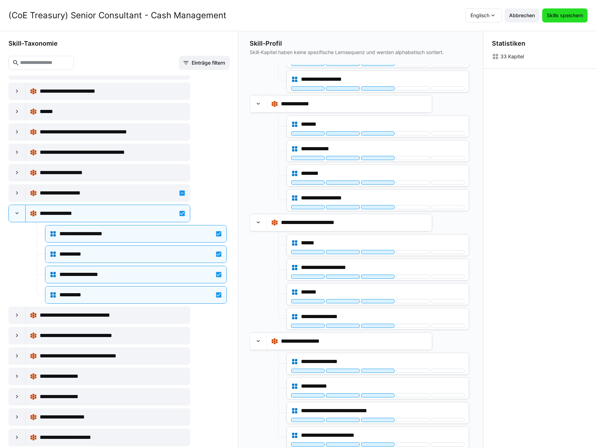
click at [566, 17] on span "Skills speichern" at bounding box center [564, 15] width 38 height 7
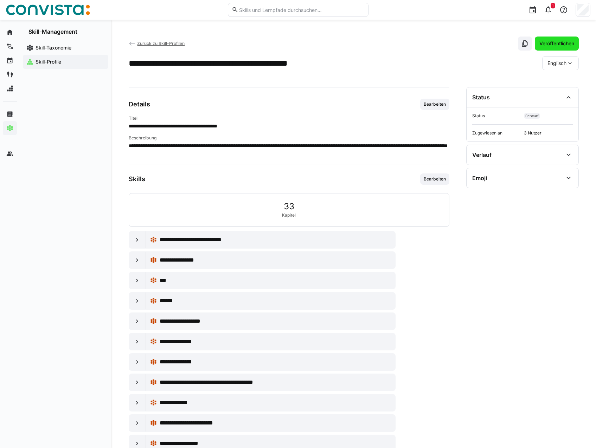
click at [542, 44] on span "Veröffentlichen" at bounding box center [556, 43] width 37 height 7
click at [180, 44] on span "Zurück zu Skill-Profilen" at bounding box center [160, 43] width 47 height 5
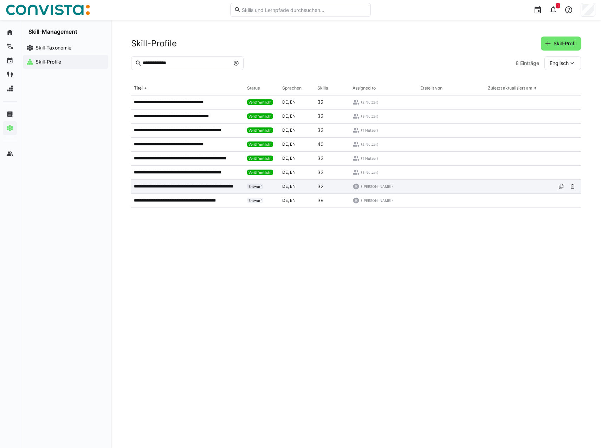
click at [193, 186] on p "**********" at bounding box center [188, 187] width 108 height 6
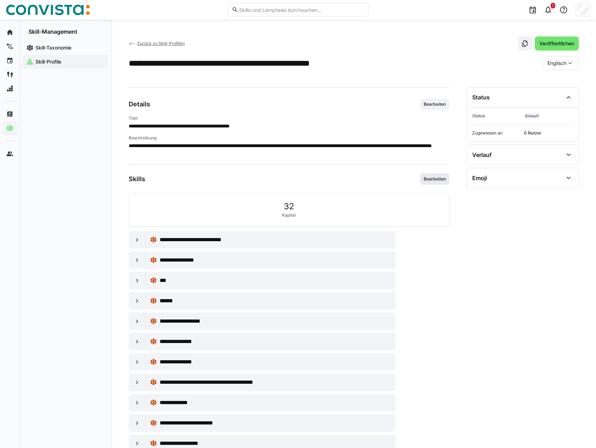
click at [431, 178] on span "Bearbeiten" at bounding box center [435, 179] width 24 height 6
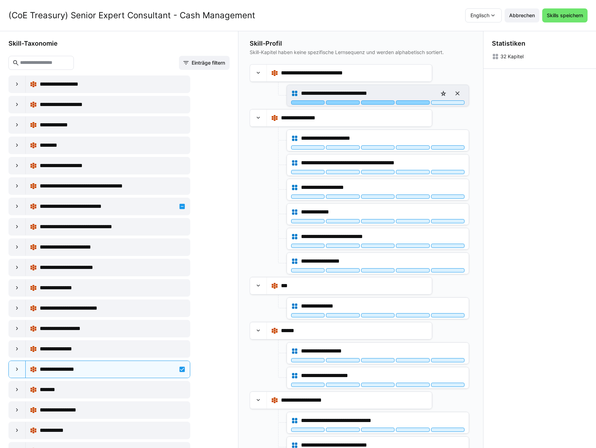
click at [407, 104] on div at bounding box center [412, 103] width 33 height 4
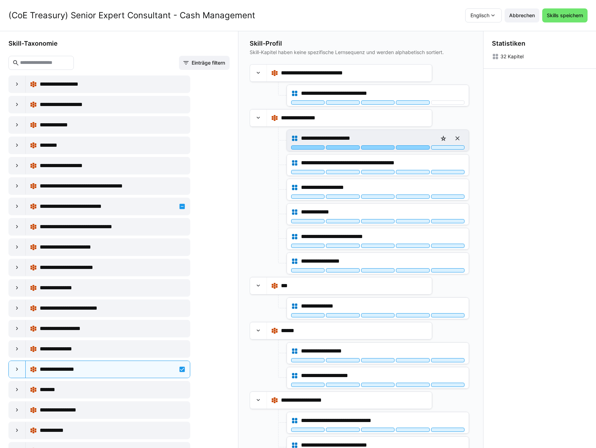
click at [407, 148] on div at bounding box center [412, 147] width 33 height 4
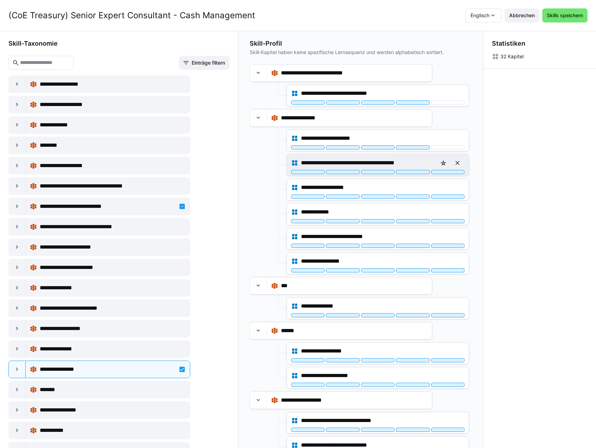
click at [407, 170] on div "**********" at bounding box center [377, 163] width 173 height 14
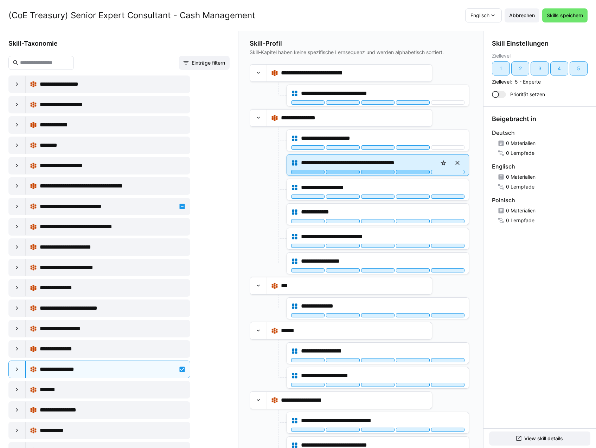
click at [414, 173] on div at bounding box center [412, 172] width 33 height 4
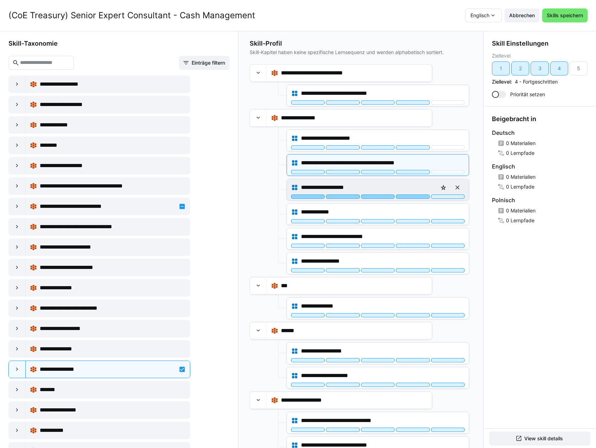
click at [415, 197] on div at bounding box center [412, 197] width 33 height 4
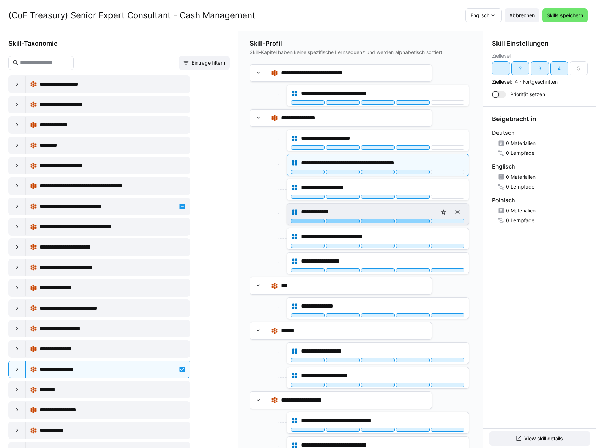
click at [415, 222] on div at bounding box center [412, 221] width 33 height 4
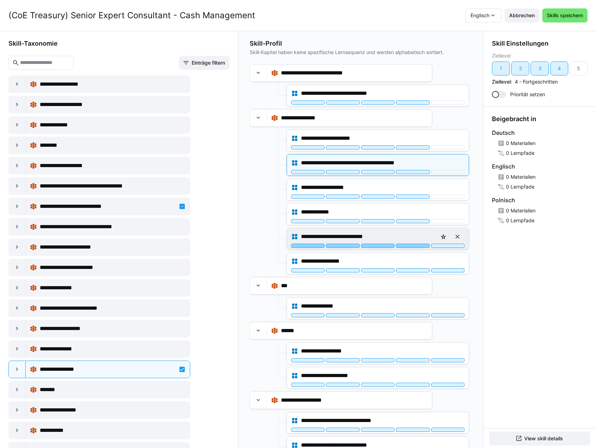
click at [414, 249] on div "**********" at bounding box center [378, 238] width 182 height 21
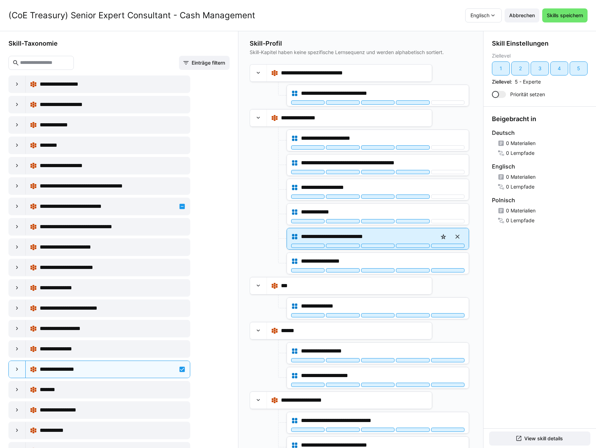
click at [416, 247] on div at bounding box center [412, 246] width 33 height 4
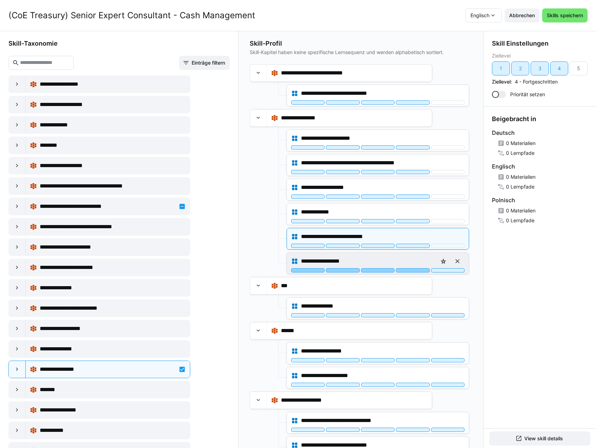
click at [414, 271] on div at bounding box center [412, 271] width 33 height 4
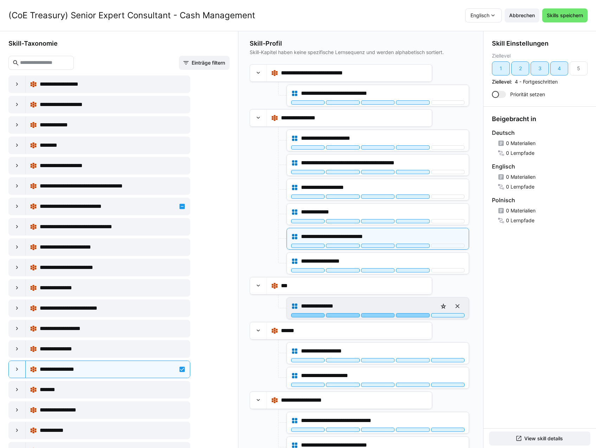
click at [411, 315] on div at bounding box center [412, 315] width 33 height 4
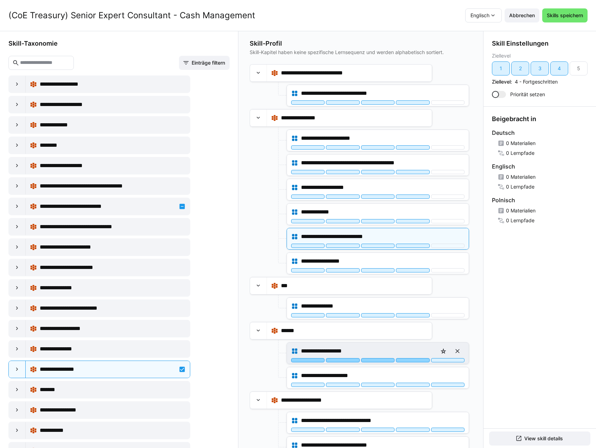
click at [411, 360] on div at bounding box center [412, 360] width 33 height 4
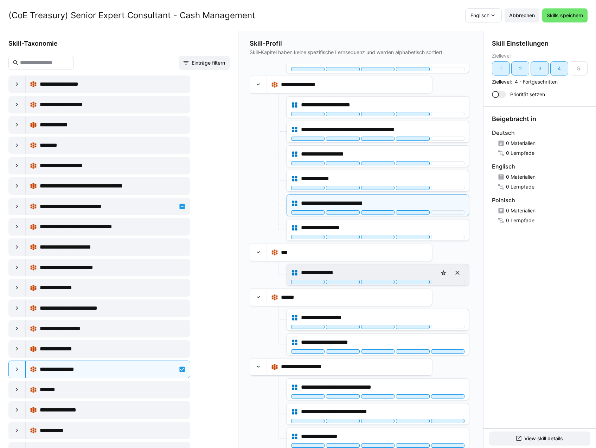
scroll to position [176, 0]
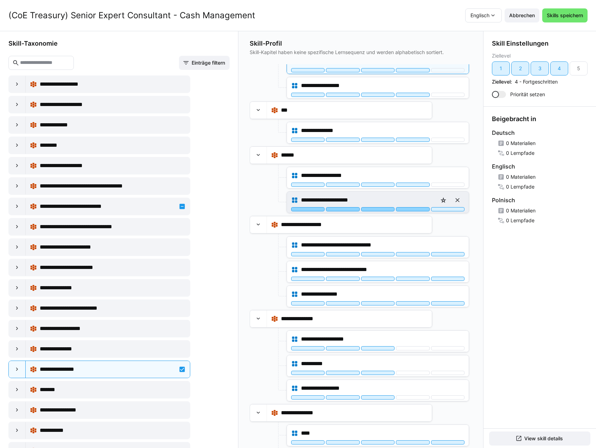
click at [406, 210] on div at bounding box center [412, 209] width 33 height 4
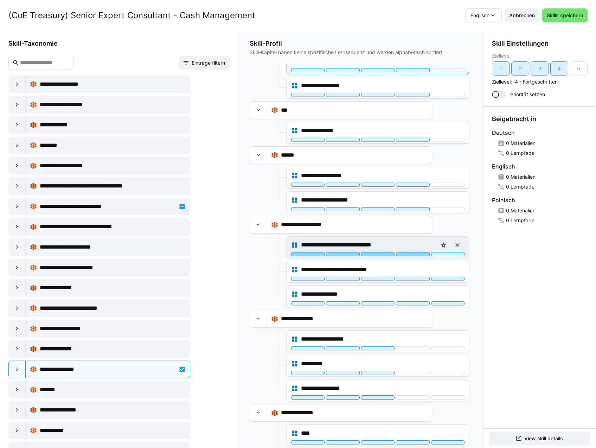
click at [408, 256] on div at bounding box center [412, 254] width 33 height 4
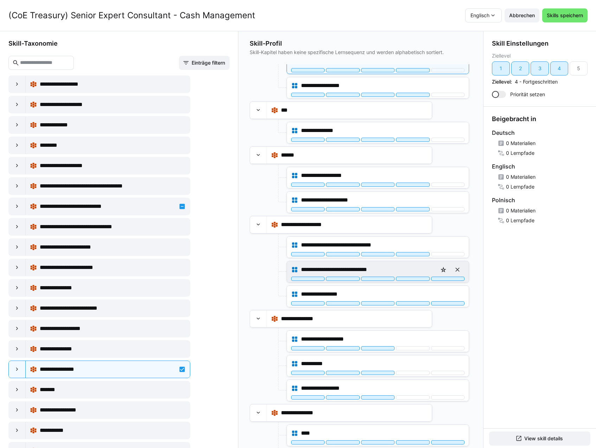
click at [413, 278] on div at bounding box center [412, 279] width 33 height 4
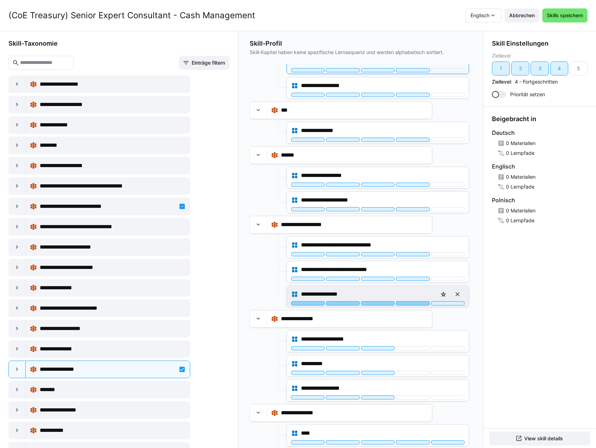
click at [415, 303] on div at bounding box center [412, 304] width 33 height 4
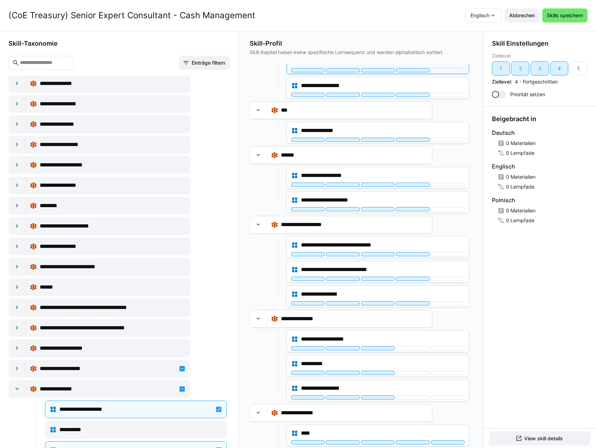
scroll to position [1792, 0]
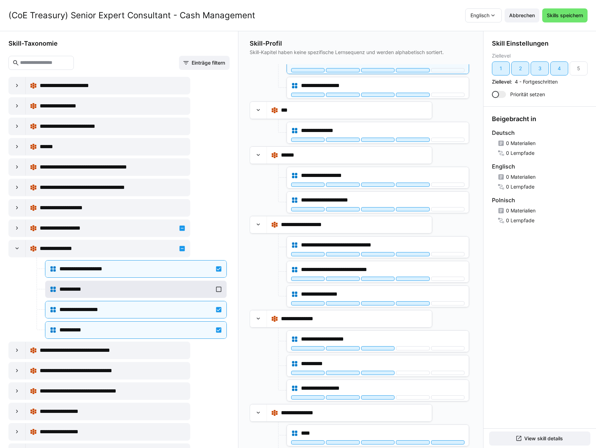
click at [129, 289] on div "**********" at bounding box center [135, 289] width 153 height 8
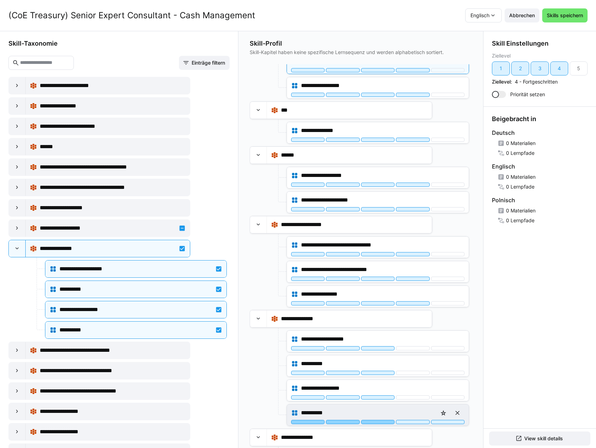
click at [389, 421] on div at bounding box center [377, 422] width 33 height 4
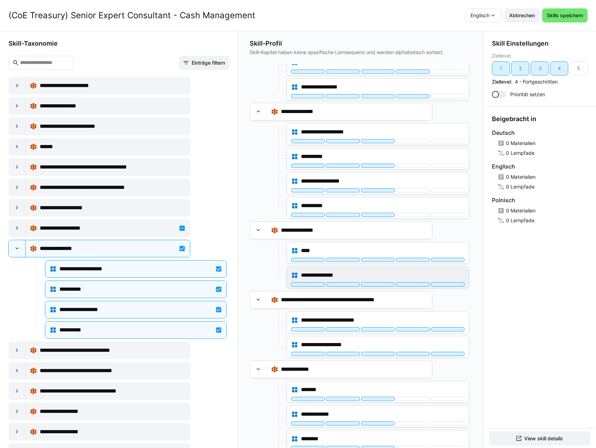
scroll to position [387, 0]
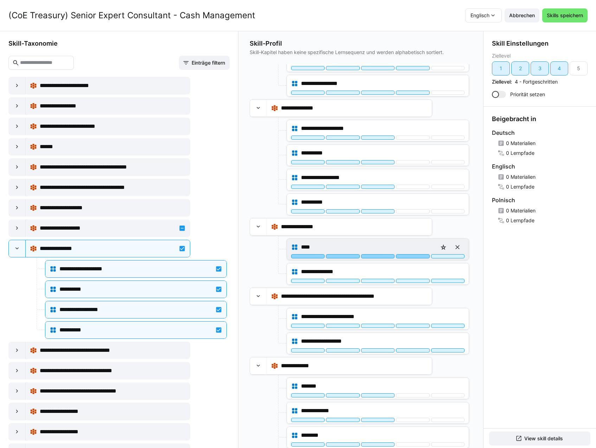
click at [406, 256] on div at bounding box center [412, 256] width 33 height 4
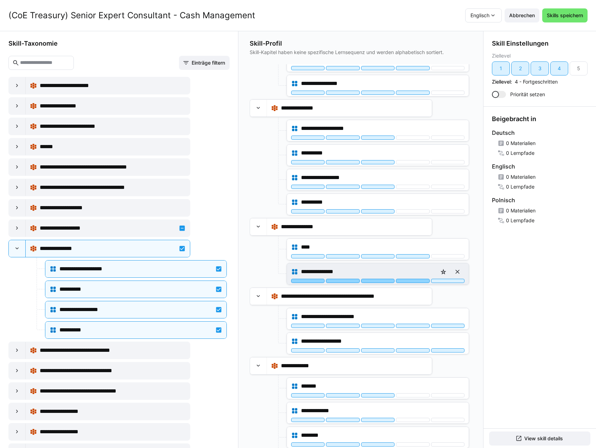
click at [409, 280] on div at bounding box center [412, 281] width 33 height 4
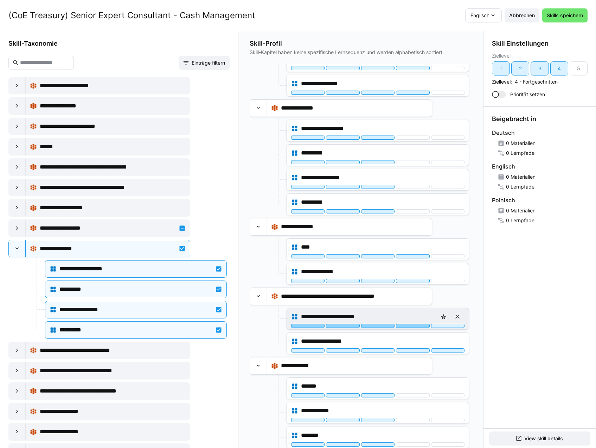
click at [412, 328] on div at bounding box center [412, 326] width 33 height 4
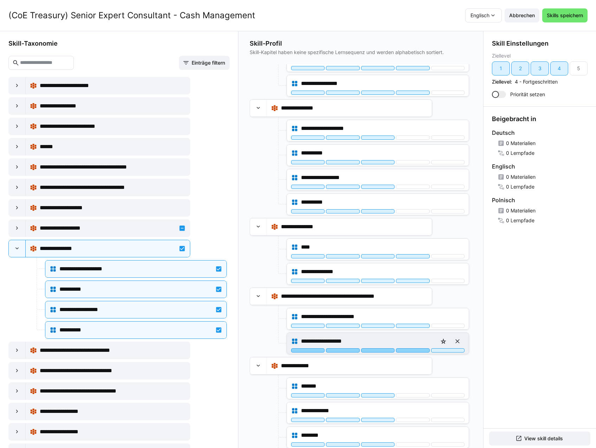
click at [411, 350] on div at bounding box center [412, 351] width 33 height 4
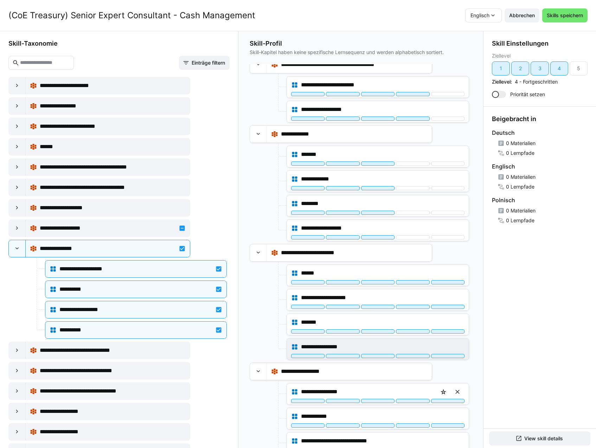
scroll to position [633, 0]
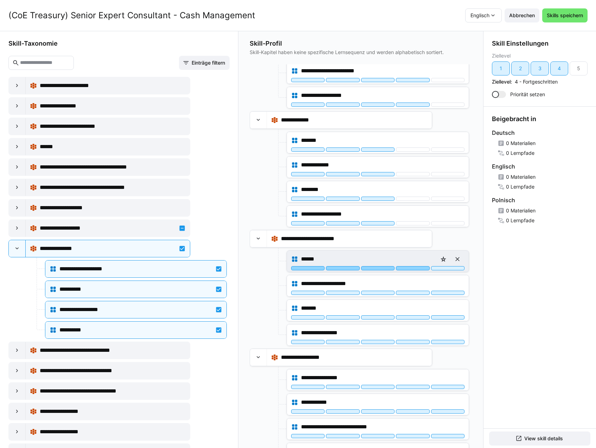
click at [417, 270] on div at bounding box center [412, 268] width 33 height 4
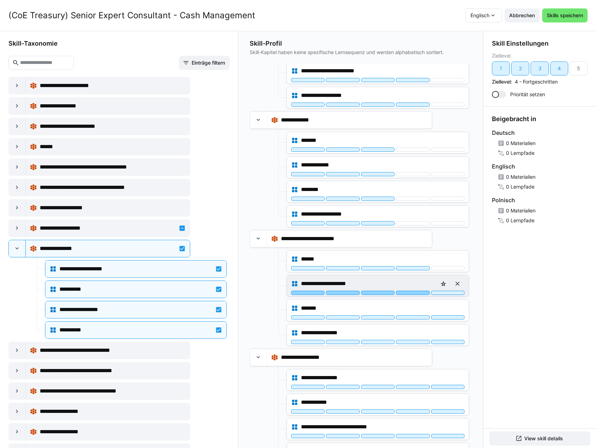
click at [411, 294] on div at bounding box center [412, 293] width 33 height 4
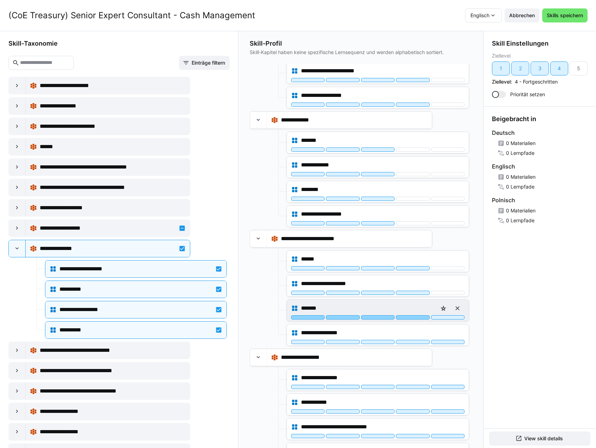
click at [412, 316] on div at bounding box center [412, 318] width 33 height 4
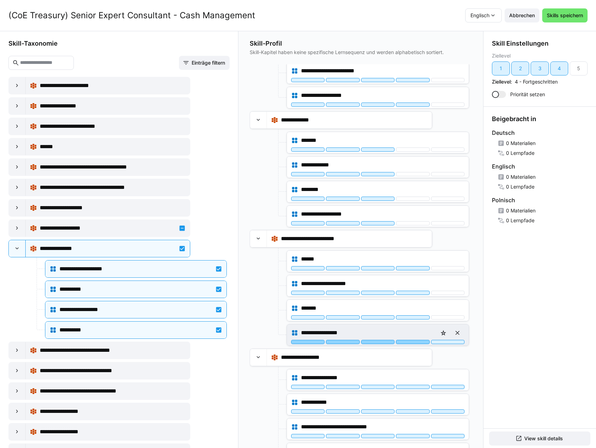
click at [412, 341] on div at bounding box center [412, 342] width 33 height 4
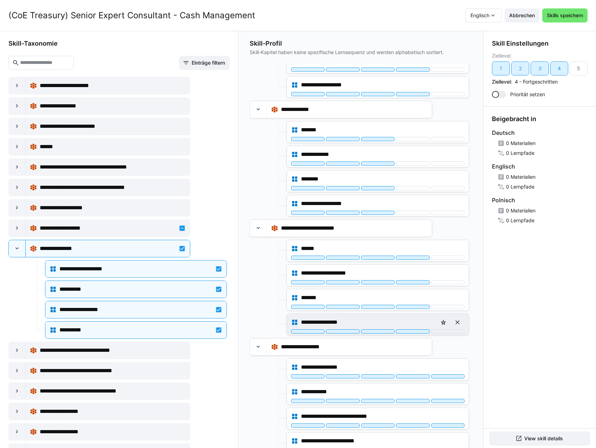
scroll to position [649, 0]
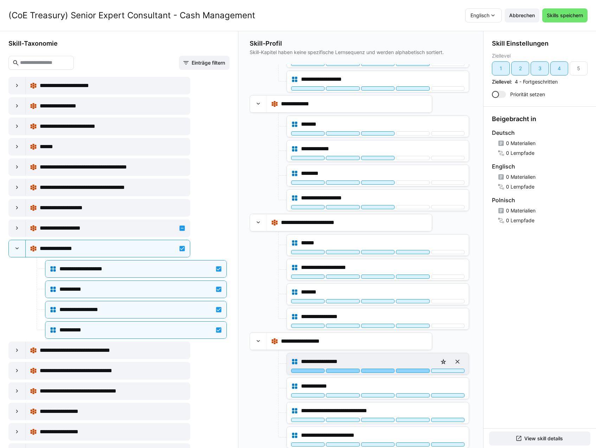
click at [412, 371] on div at bounding box center [412, 371] width 33 height 4
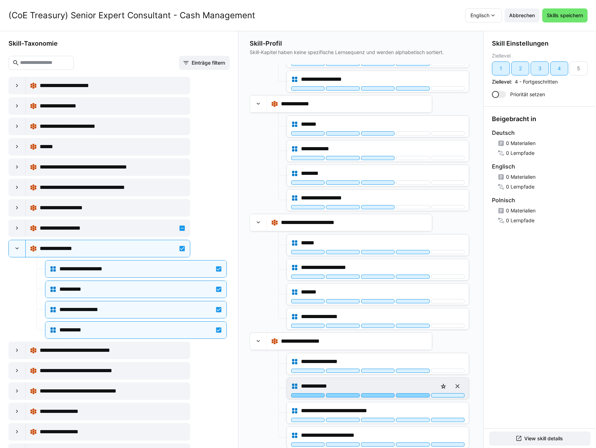
click at [410, 396] on div at bounding box center [412, 396] width 33 height 4
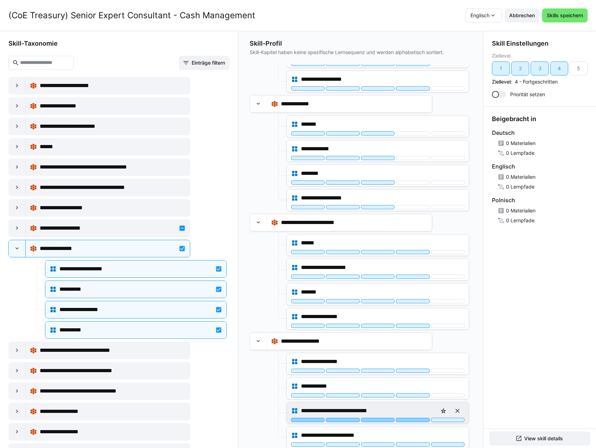
click at [418, 421] on div at bounding box center [412, 420] width 33 height 4
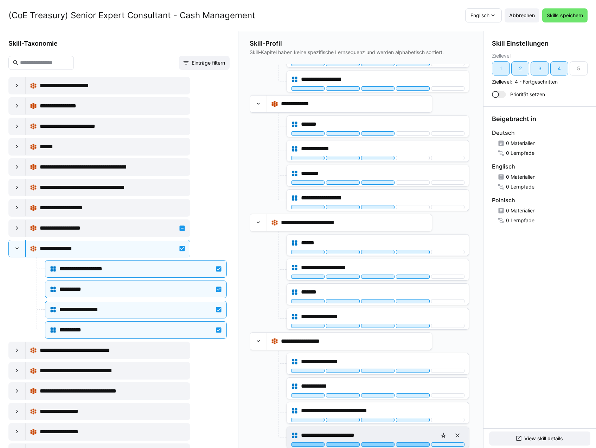
click at [416, 446] on div at bounding box center [412, 445] width 33 height 4
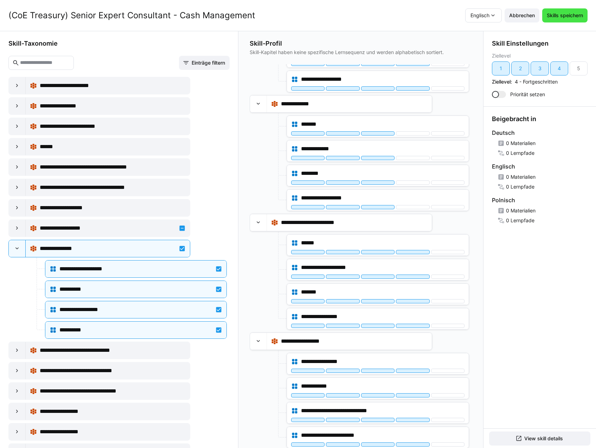
click at [570, 14] on span "Skills speichern" at bounding box center [564, 15] width 38 height 7
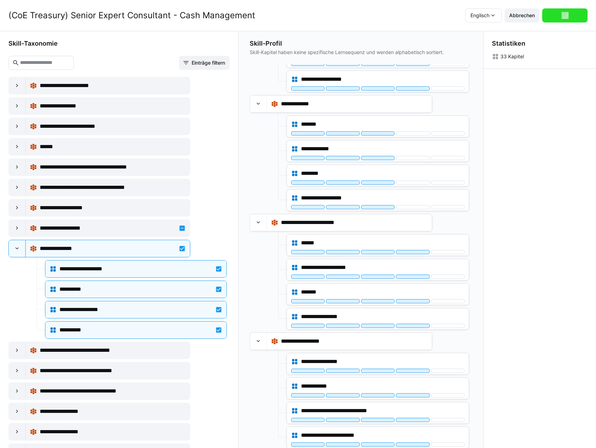
scroll to position [0, 0]
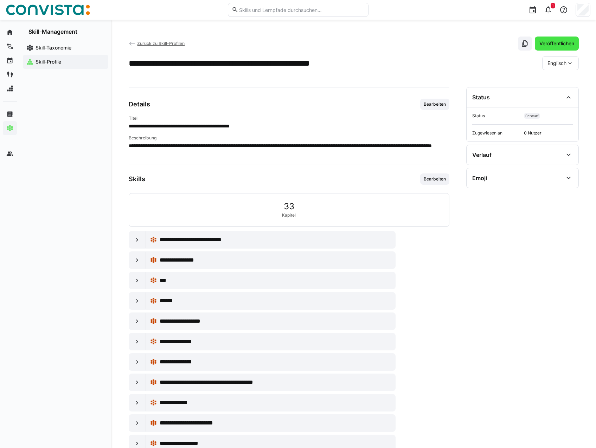
click at [551, 46] on span "Veröffentlichen" at bounding box center [556, 43] width 37 height 7
click at [164, 42] on span "Zurück zu Skill-Profilen" at bounding box center [160, 43] width 47 height 5
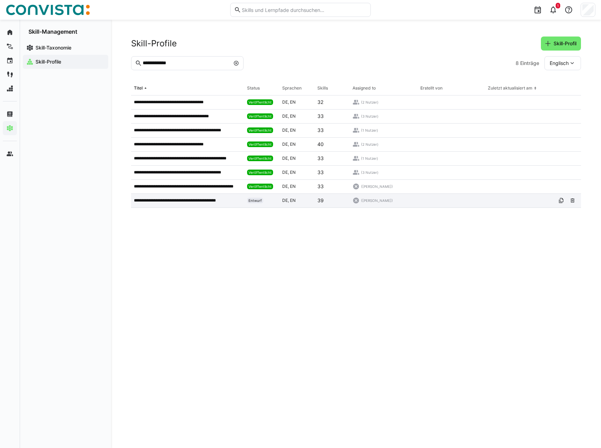
click at [183, 202] on p "**********" at bounding box center [186, 201] width 105 height 6
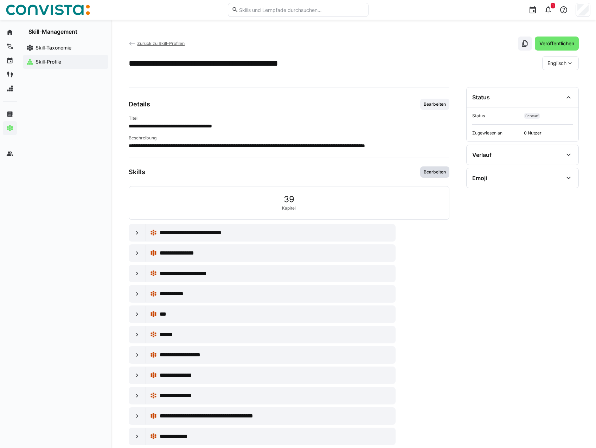
click at [431, 173] on span "Bearbeiten" at bounding box center [435, 172] width 24 height 6
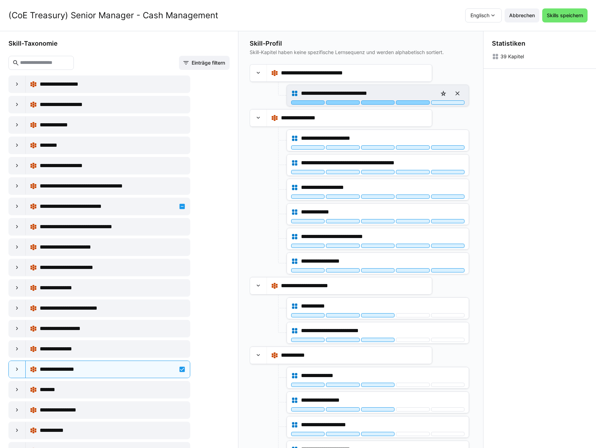
click at [409, 103] on div at bounding box center [412, 103] width 33 height 4
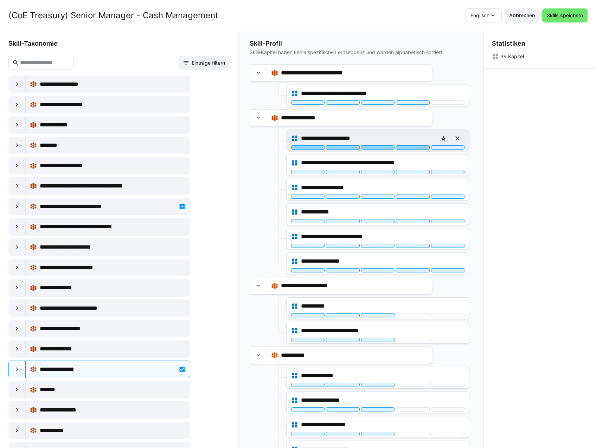
click at [415, 149] on div at bounding box center [412, 147] width 33 height 4
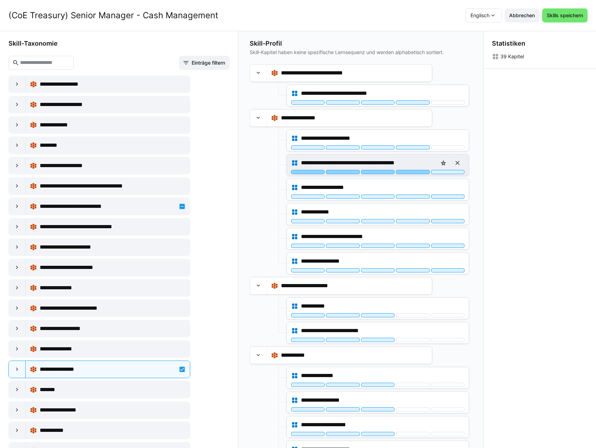
click at [415, 174] on div at bounding box center [412, 172] width 33 height 4
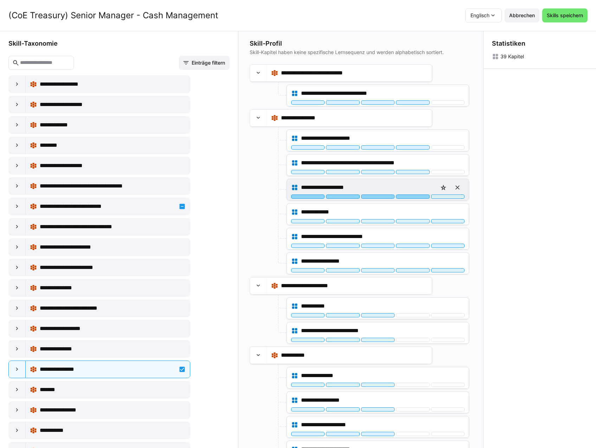
click at [415, 197] on div at bounding box center [412, 197] width 33 height 4
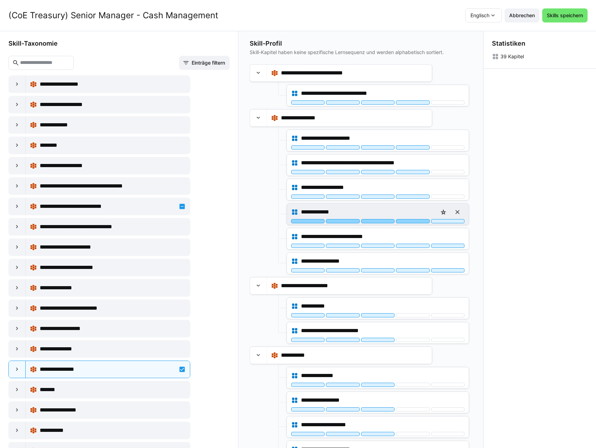
click at [415, 222] on div at bounding box center [412, 221] width 33 height 4
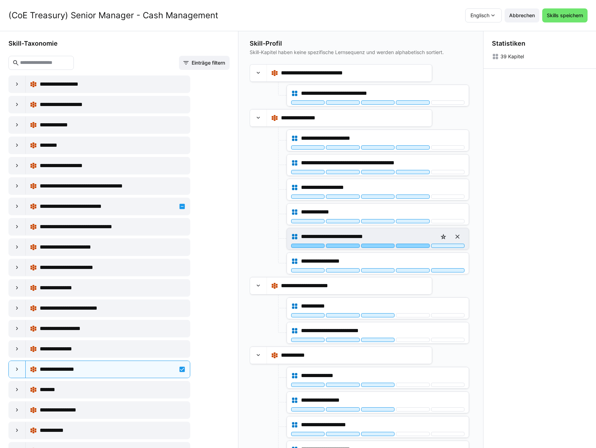
click at [415, 244] on div at bounding box center [412, 246] width 33 height 4
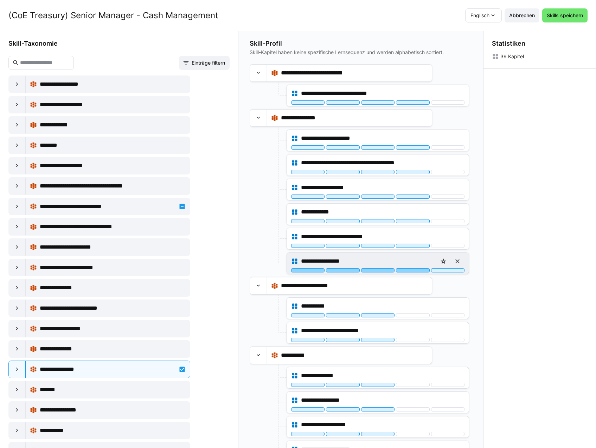
click at [414, 272] on div at bounding box center [412, 271] width 33 height 4
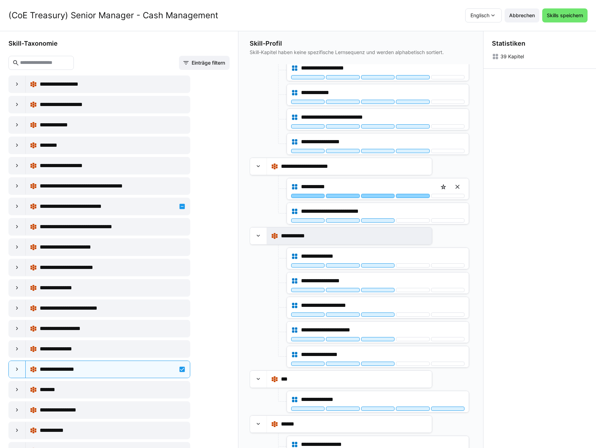
scroll to position [141, 0]
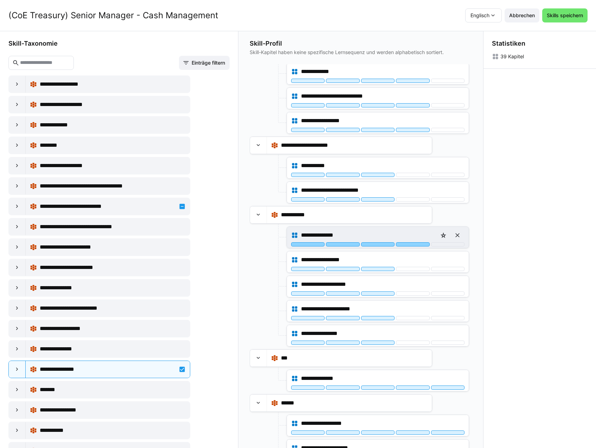
click at [410, 244] on div at bounding box center [412, 244] width 33 height 4
click at [410, 242] on div "**********" at bounding box center [377, 235] width 173 height 14
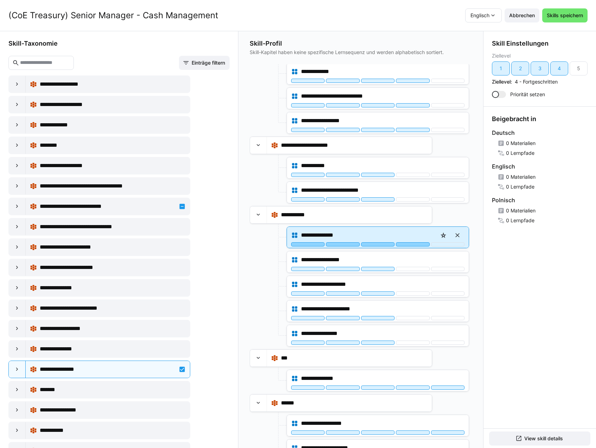
click at [410, 242] on div at bounding box center [412, 244] width 33 height 4
click at [381, 244] on div at bounding box center [377, 244] width 33 height 4
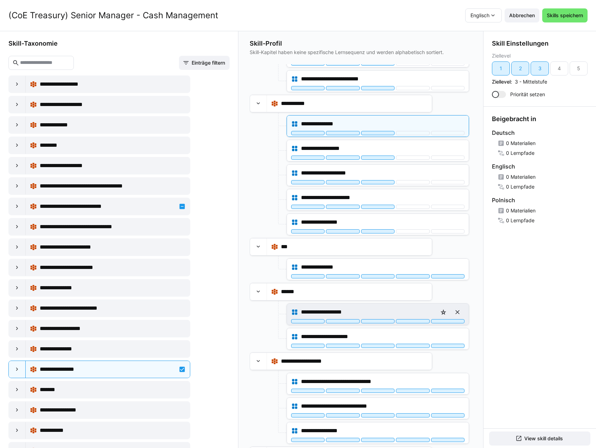
scroll to position [281, 0]
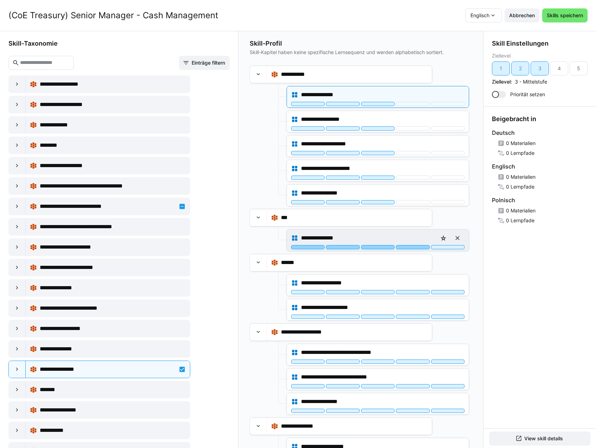
click at [408, 248] on div at bounding box center [412, 247] width 33 height 4
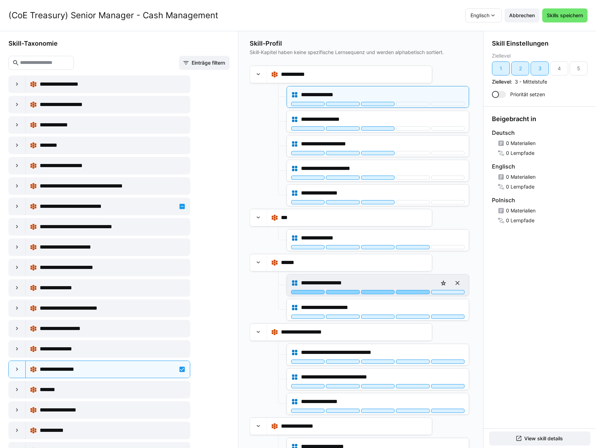
click at [416, 291] on div at bounding box center [412, 292] width 33 height 4
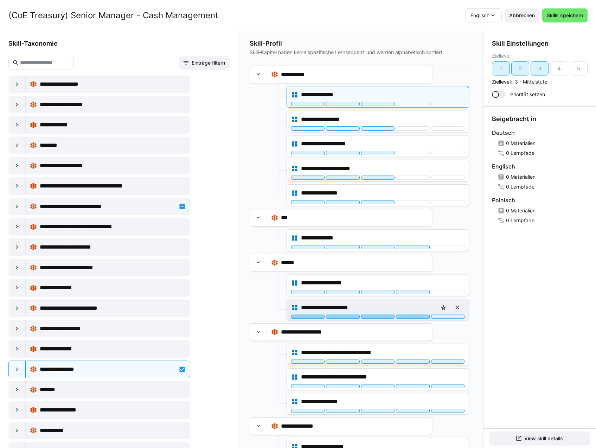
click at [416, 318] on div at bounding box center [412, 317] width 33 height 4
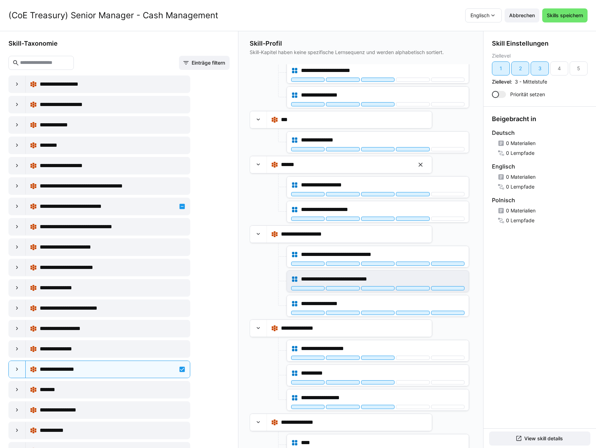
scroll to position [387, 0]
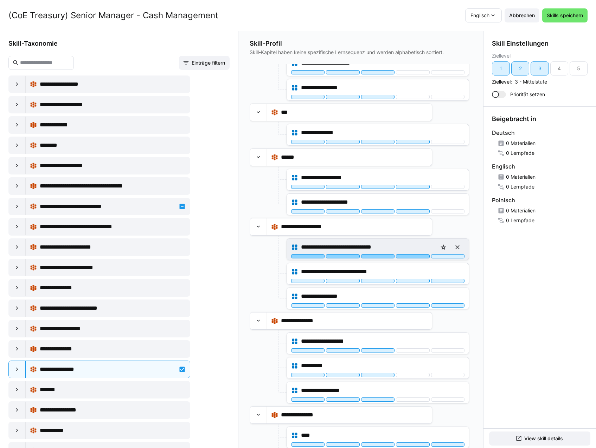
click at [409, 257] on div at bounding box center [412, 256] width 33 height 4
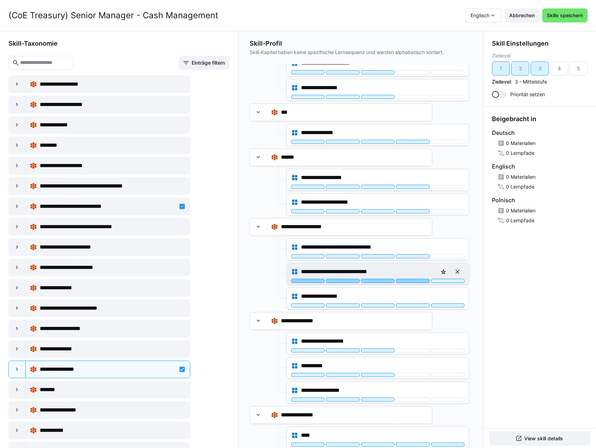
click at [415, 279] on div at bounding box center [412, 281] width 33 height 4
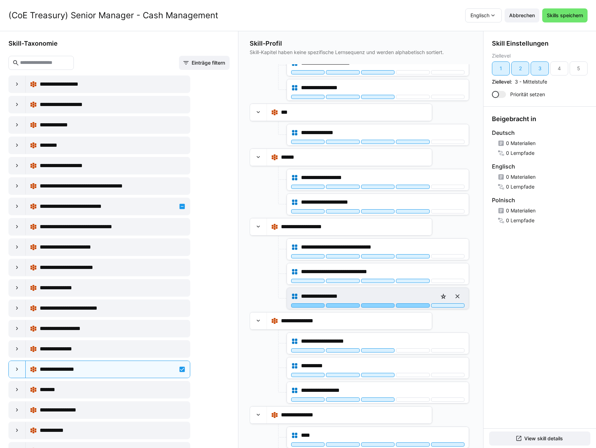
click at [414, 306] on div at bounding box center [412, 306] width 33 height 4
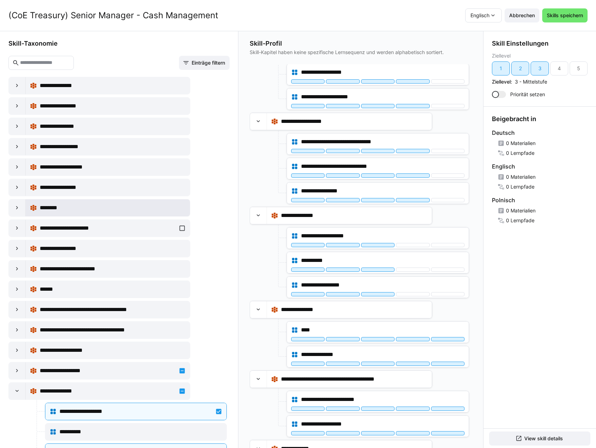
scroll to position [1722, 0]
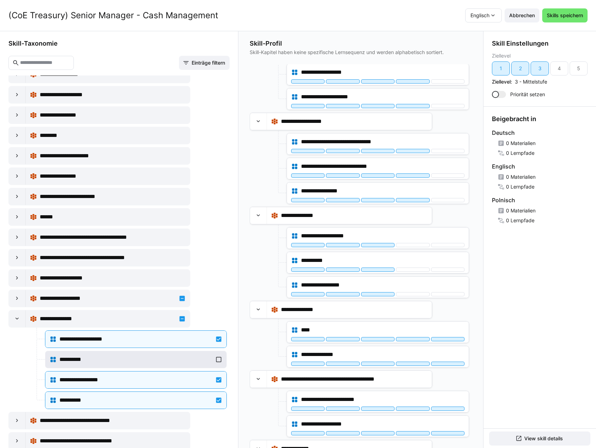
click at [137, 353] on div "**********" at bounding box center [136, 360] width 173 height 14
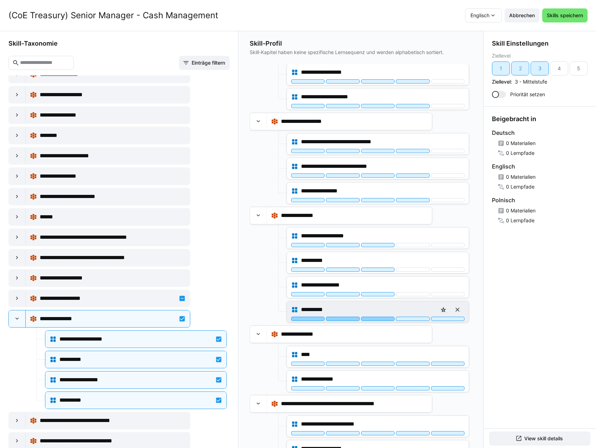
click at [385, 320] on div at bounding box center [377, 319] width 33 height 4
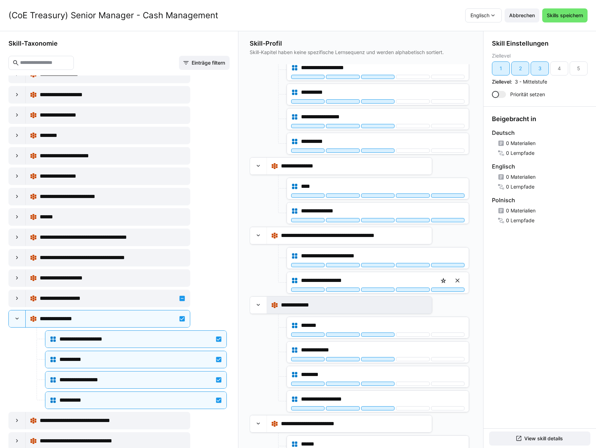
scroll to position [668, 0]
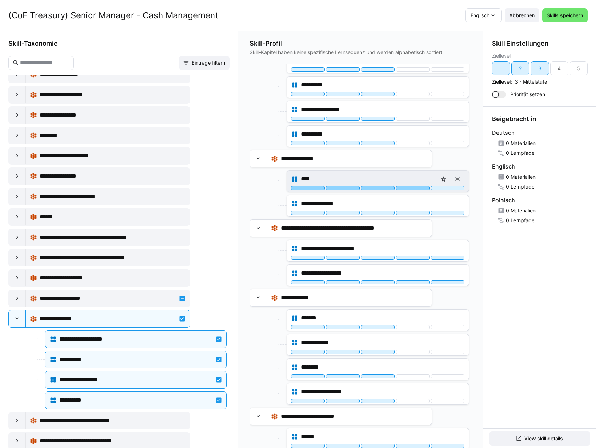
click at [405, 188] on div at bounding box center [412, 188] width 33 height 4
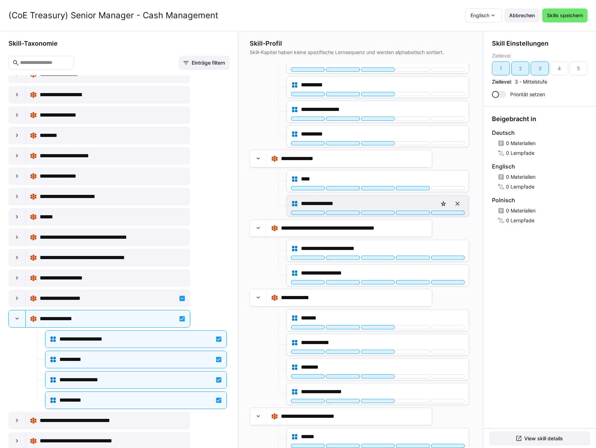
click at [408, 213] on div at bounding box center [412, 213] width 33 height 4
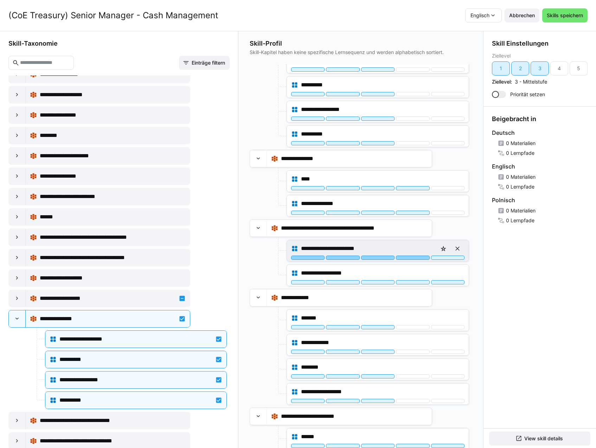
click at [410, 258] on div at bounding box center [412, 258] width 33 height 4
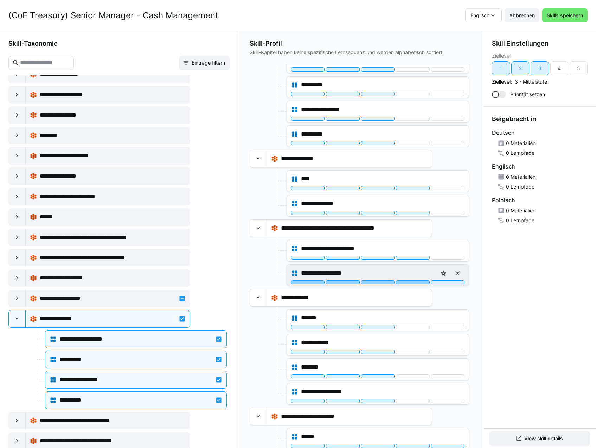
click at [414, 281] on div at bounding box center [412, 282] width 33 height 4
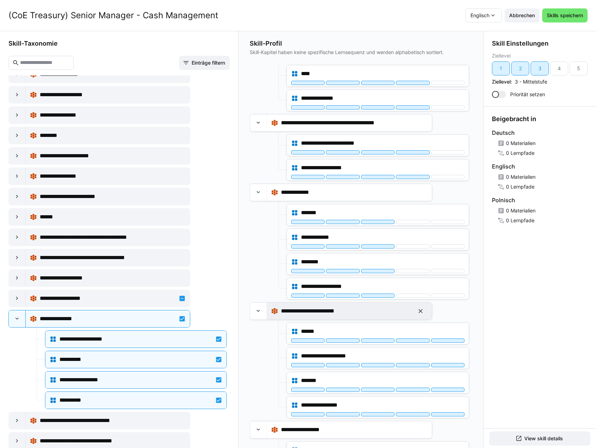
scroll to position [843, 0]
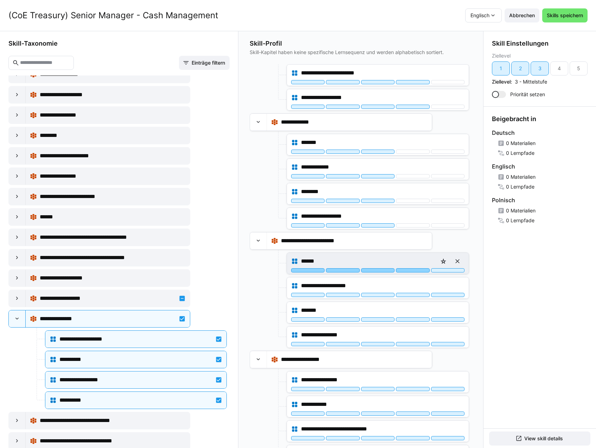
click at [408, 270] on div at bounding box center [412, 271] width 33 height 4
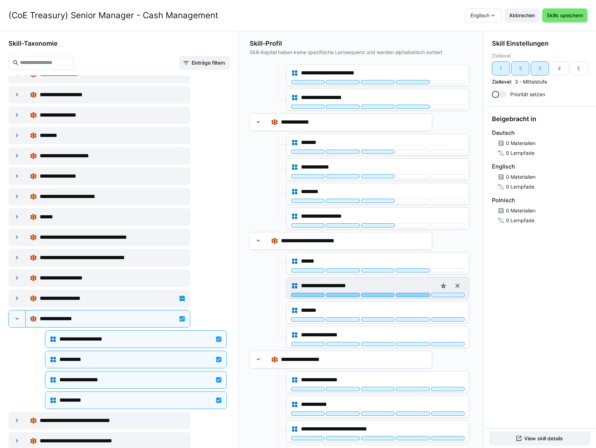
click at [410, 295] on div at bounding box center [412, 295] width 33 height 4
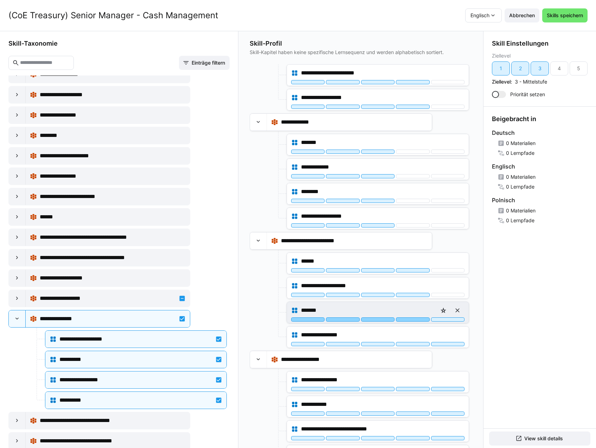
click at [410, 319] on div at bounding box center [412, 320] width 33 height 4
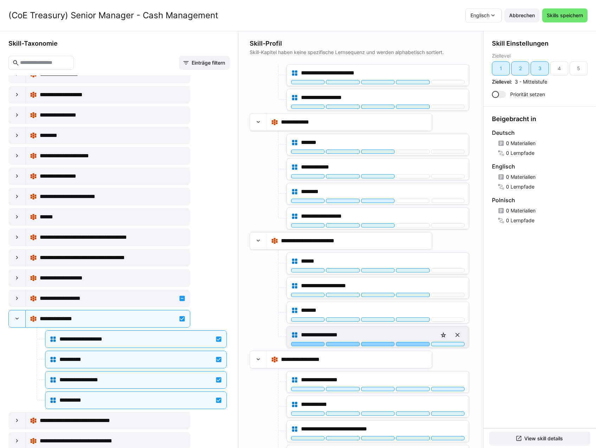
click at [412, 342] on div at bounding box center [412, 344] width 33 height 4
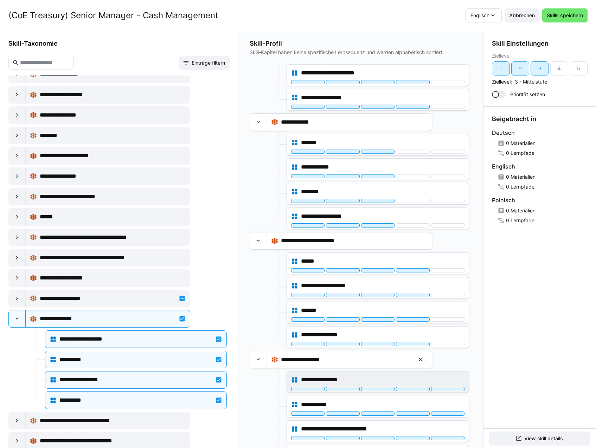
scroll to position [55, 0]
click at [413, 388] on div at bounding box center [412, 389] width 33 height 4
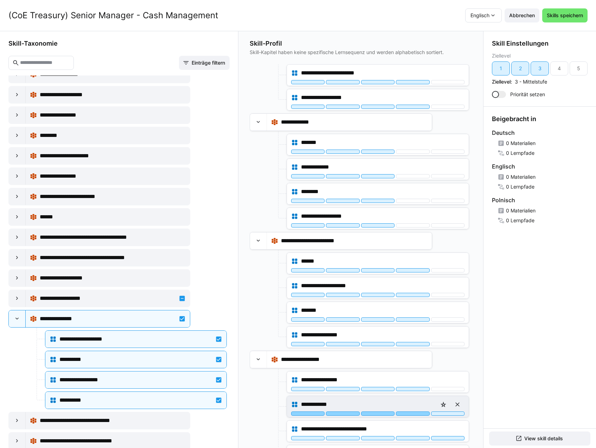
click at [411, 414] on div at bounding box center [412, 414] width 33 height 4
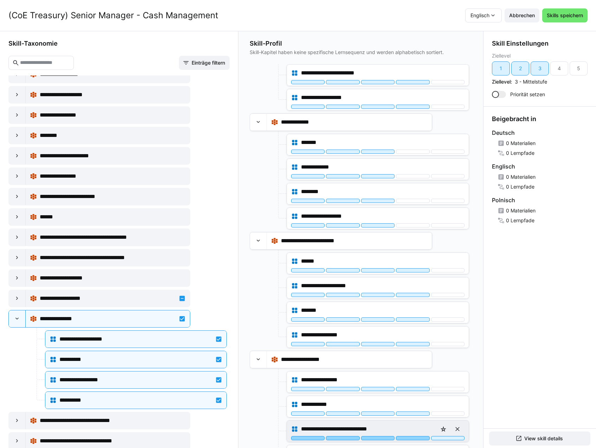
click at [415, 439] on div at bounding box center [412, 438] width 33 height 4
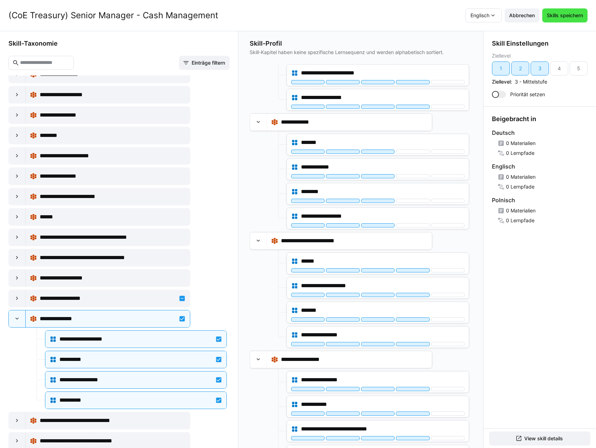
click at [568, 15] on span "Skills speichern" at bounding box center [564, 15] width 38 height 7
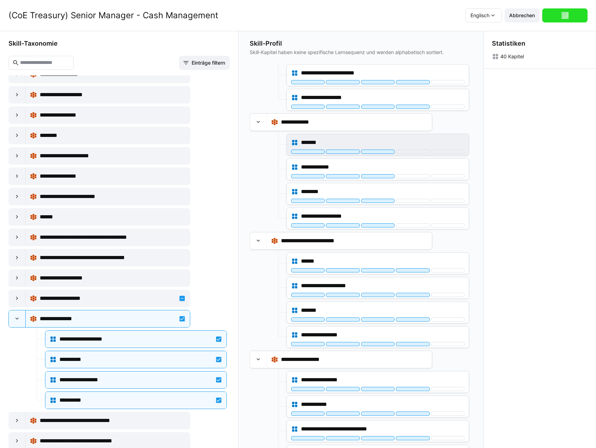
scroll to position [0, 0]
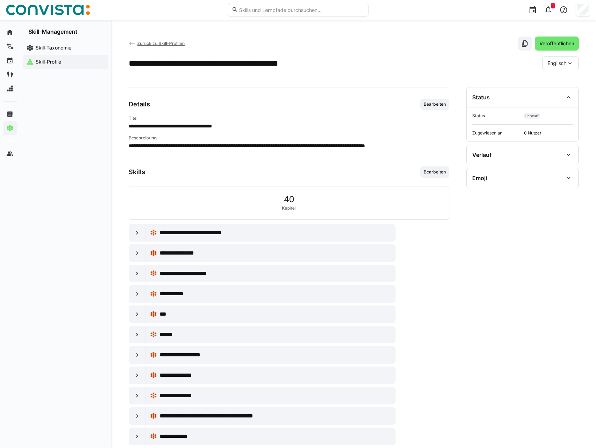
drag, startPoint x: 556, startPoint y: 45, endPoint x: 541, endPoint y: 65, distance: 24.8
click at [556, 45] on span "Veröffentlichen" at bounding box center [556, 43] width 37 height 7
click at [167, 45] on span "Zurück zu Skill-Profilen" at bounding box center [160, 43] width 47 height 5
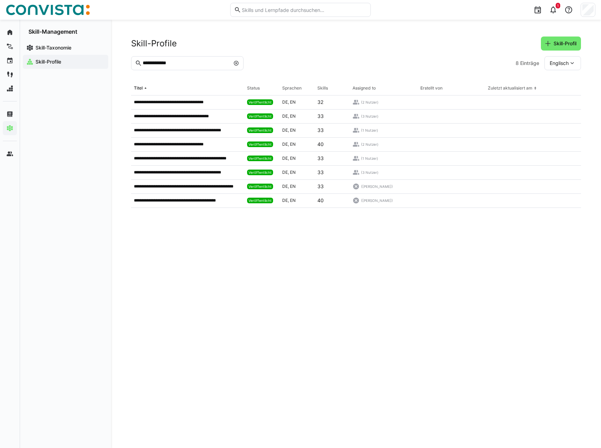
click at [180, 63] on input "**********" at bounding box center [186, 63] width 88 height 6
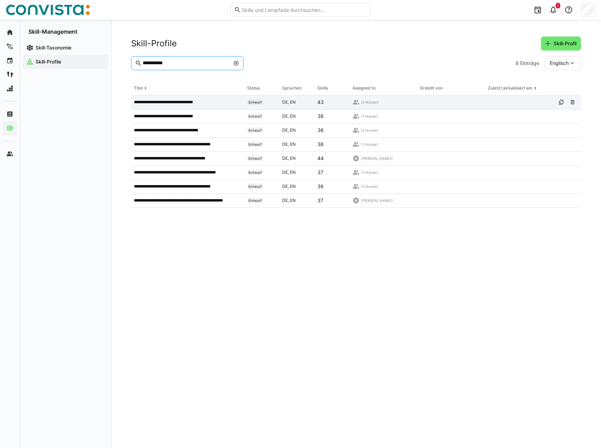
type input "**********"
click at [192, 102] on p "**********" at bounding box center [170, 102] width 72 height 6
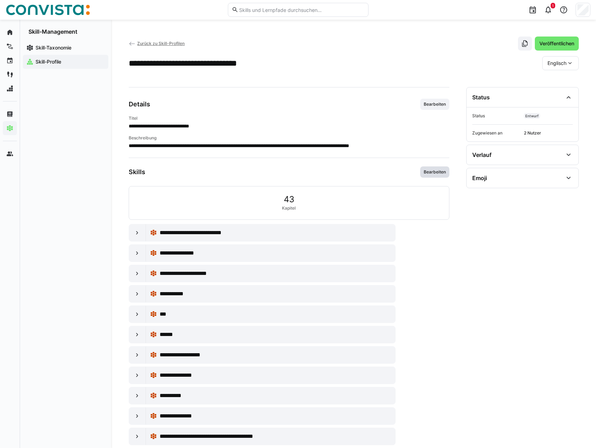
click at [443, 170] on span "Bearbeiten" at bounding box center [435, 172] width 24 height 6
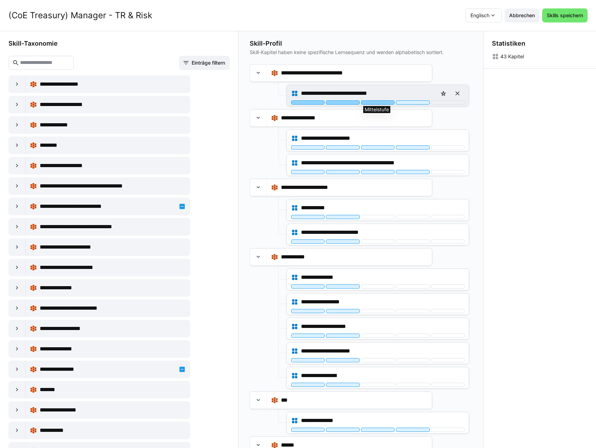
click at [381, 102] on div at bounding box center [377, 103] width 33 height 4
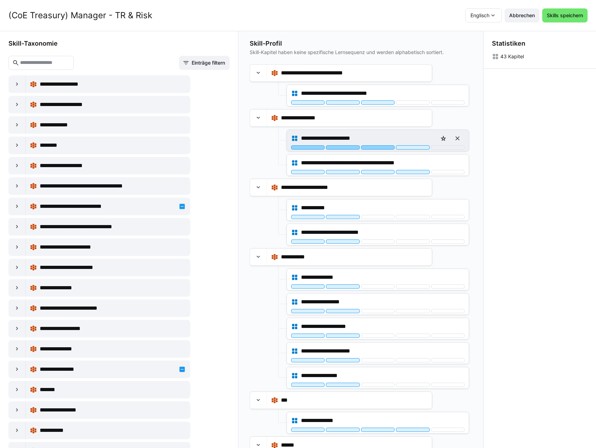
click at [379, 147] on div at bounding box center [377, 147] width 33 height 4
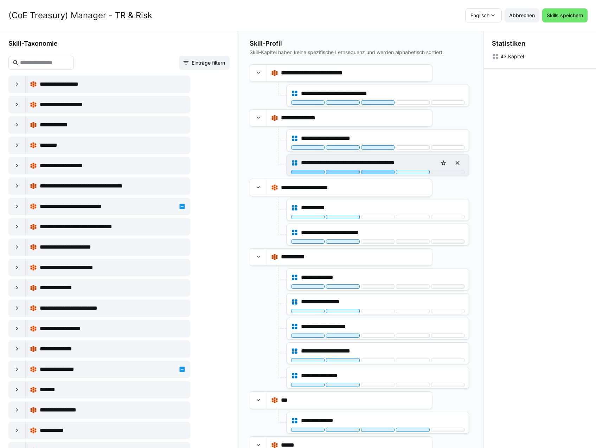
click at [380, 171] on div at bounding box center [377, 172] width 33 height 4
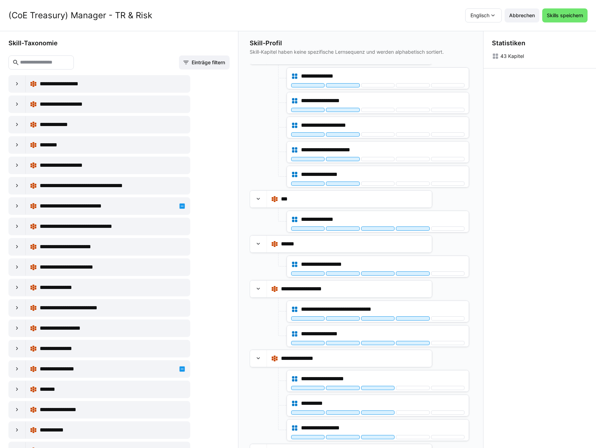
scroll to position [211, 0]
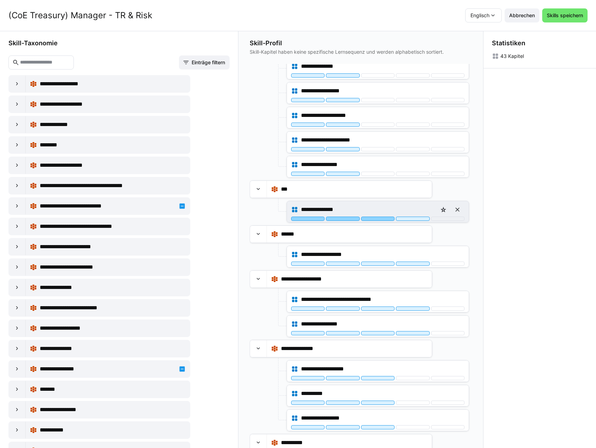
click at [384, 219] on div at bounding box center [377, 219] width 33 height 4
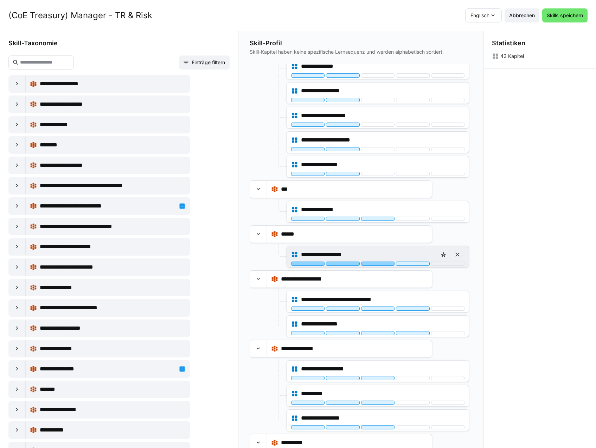
click at [385, 266] on div "**********" at bounding box center [378, 256] width 182 height 21
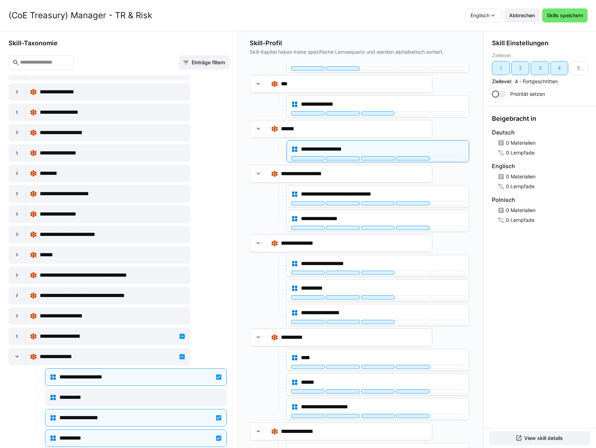
scroll to position [1757, 0]
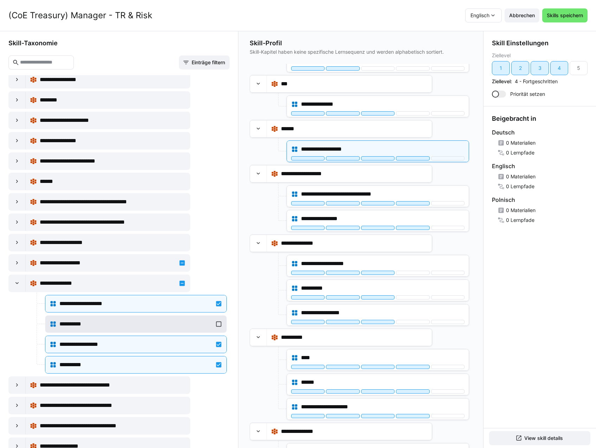
click at [118, 326] on div "**********" at bounding box center [135, 324] width 153 height 8
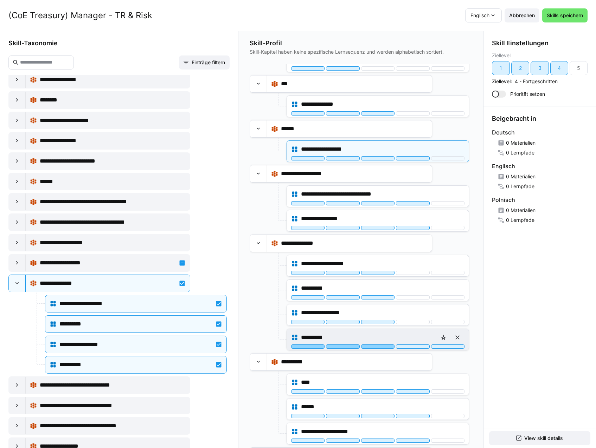
click at [385, 347] on div at bounding box center [377, 347] width 33 height 4
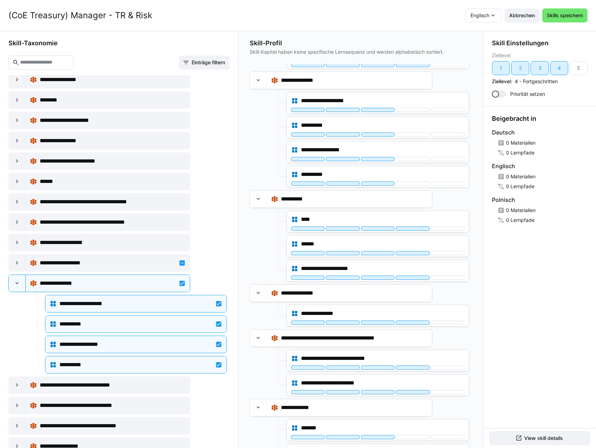
scroll to position [492, 0]
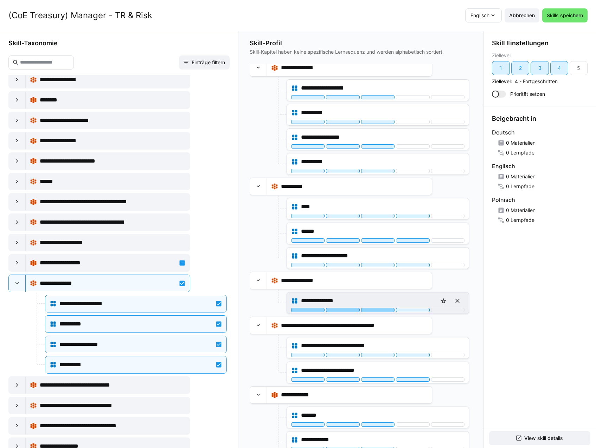
click at [371, 309] on div at bounding box center [377, 310] width 33 height 4
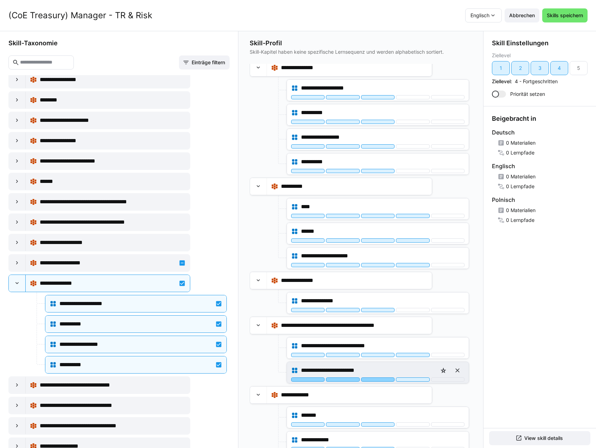
click at [381, 380] on div at bounding box center [377, 380] width 33 height 4
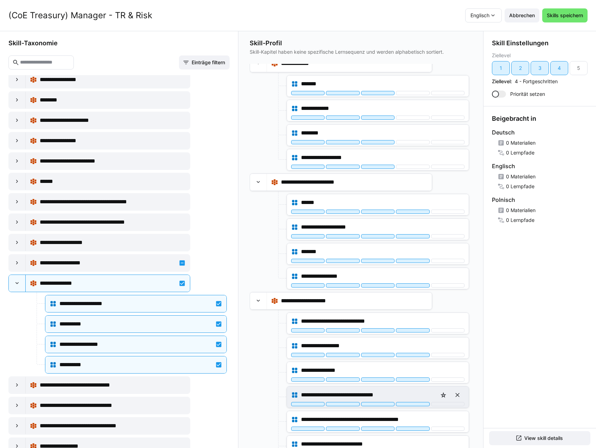
scroll to position [843, 0]
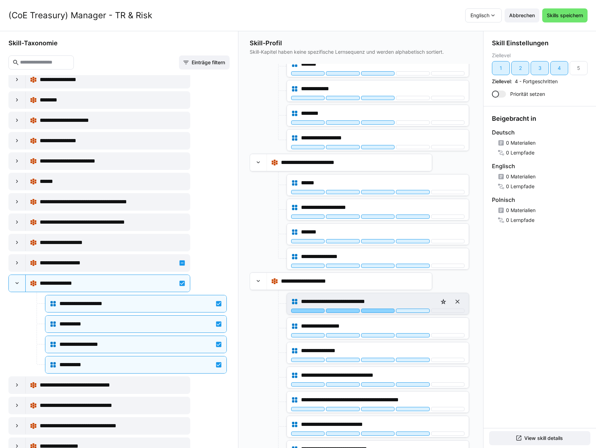
click at [376, 310] on div at bounding box center [377, 311] width 33 height 4
click at [409, 311] on div at bounding box center [412, 311] width 33 height 4
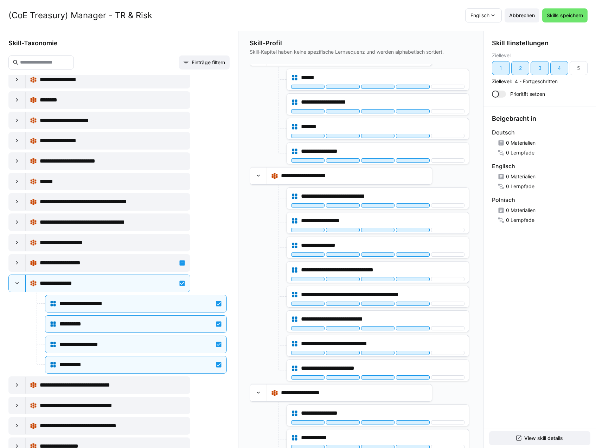
scroll to position [1001, 0]
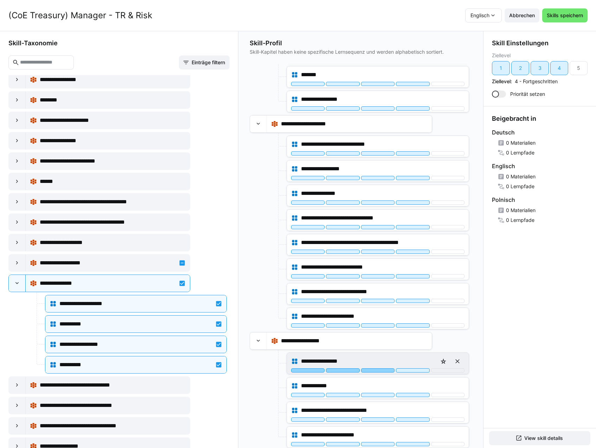
click at [384, 371] on div at bounding box center [377, 371] width 33 height 4
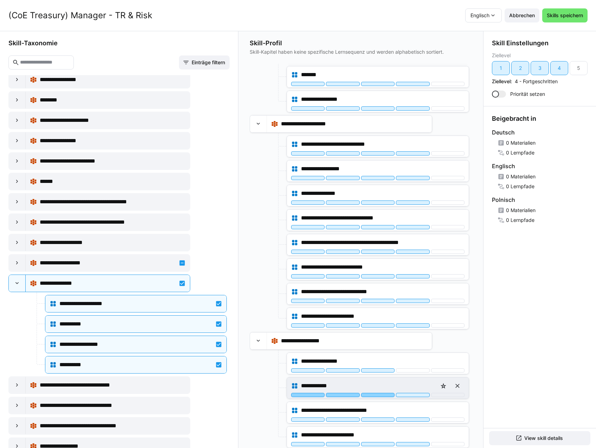
click at [382, 396] on div at bounding box center [377, 395] width 33 height 4
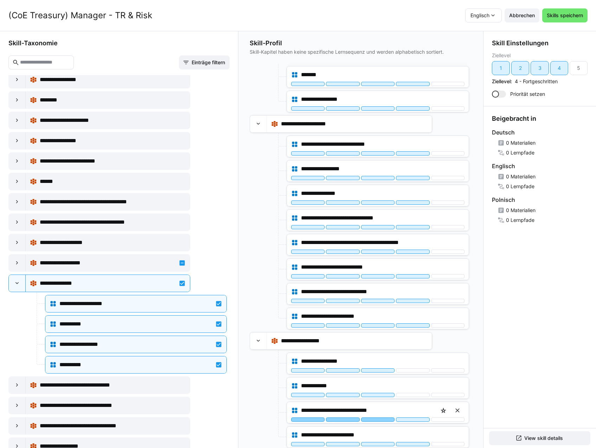
click at [384, 421] on div at bounding box center [377, 420] width 33 height 4
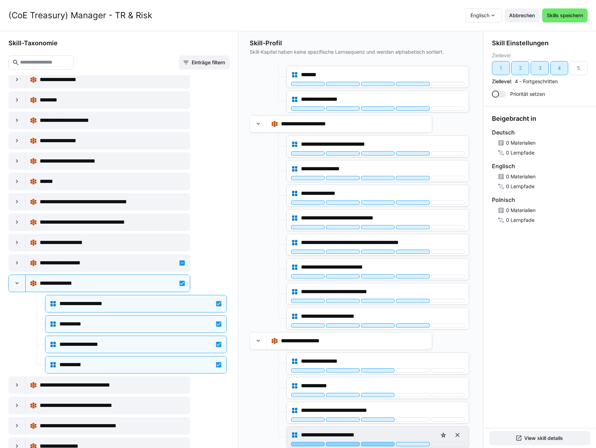
click at [380, 445] on div at bounding box center [377, 444] width 33 height 4
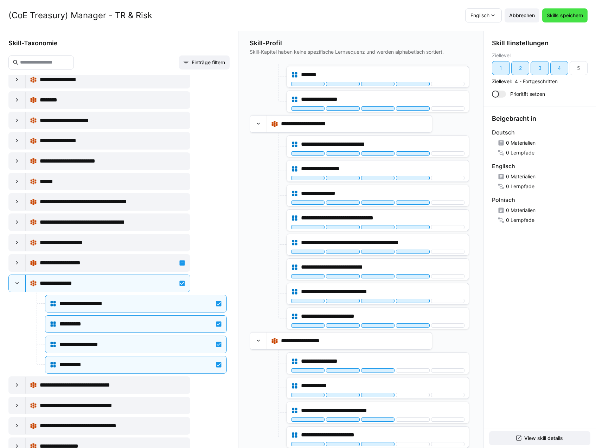
click at [568, 14] on span "Skills speichern" at bounding box center [564, 15] width 38 height 7
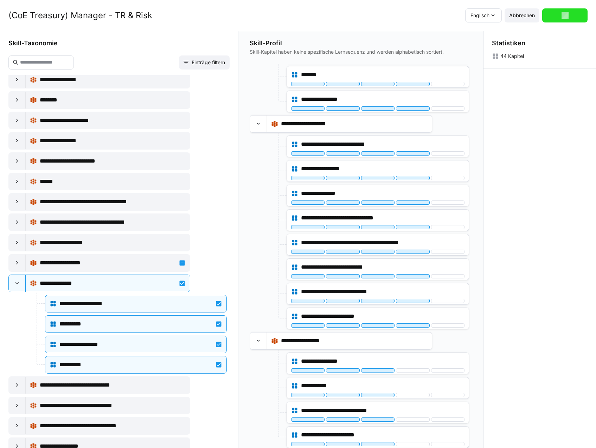
scroll to position [0, 0]
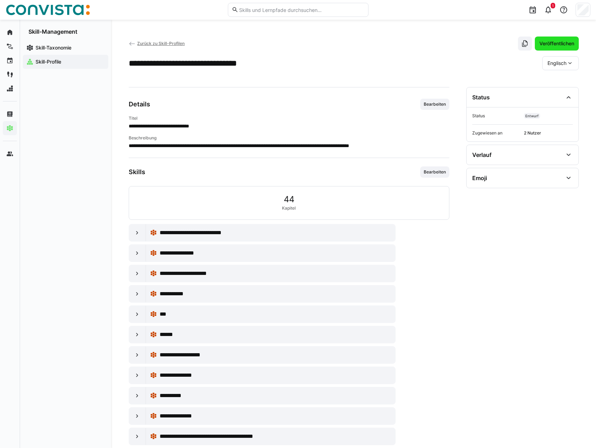
click at [551, 44] on span "Veröffentlichen" at bounding box center [556, 43] width 37 height 7
click at [156, 42] on span "Zurück zu Skill-Profilen" at bounding box center [160, 43] width 47 height 5
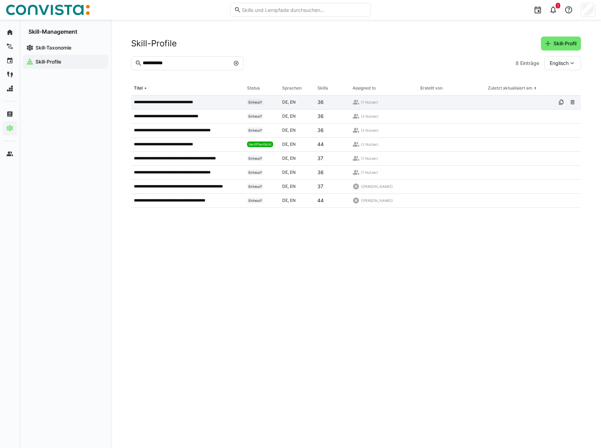
click at [184, 99] on p "**********" at bounding box center [169, 102] width 70 height 6
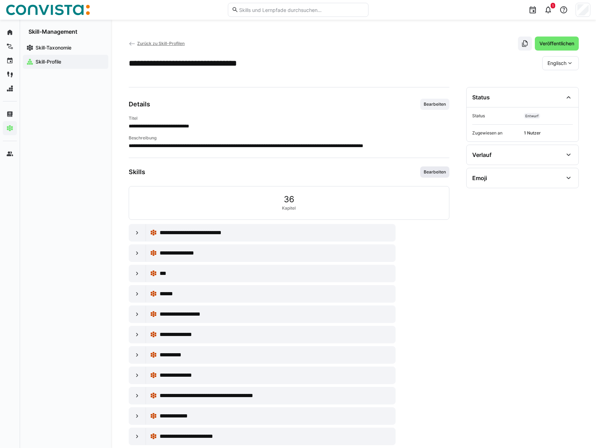
click at [440, 173] on span "Bearbeiten" at bounding box center [435, 172] width 24 height 6
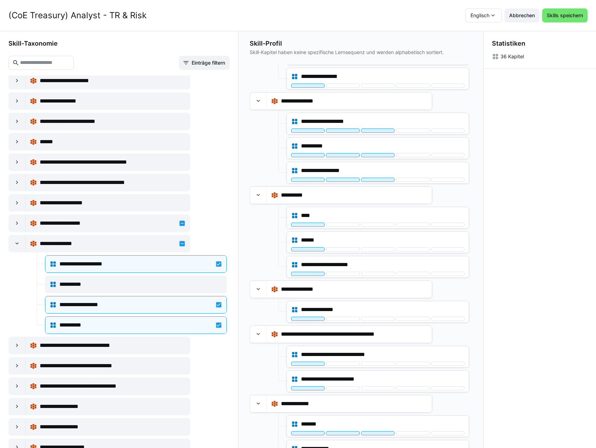
scroll to position [1863, 0]
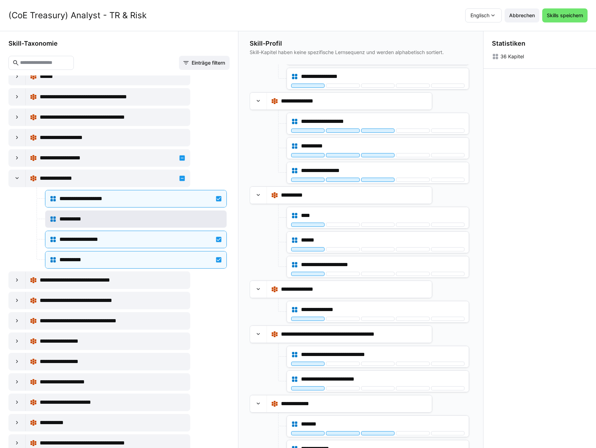
click at [154, 223] on div "**********" at bounding box center [140, 219] width 163 height 8
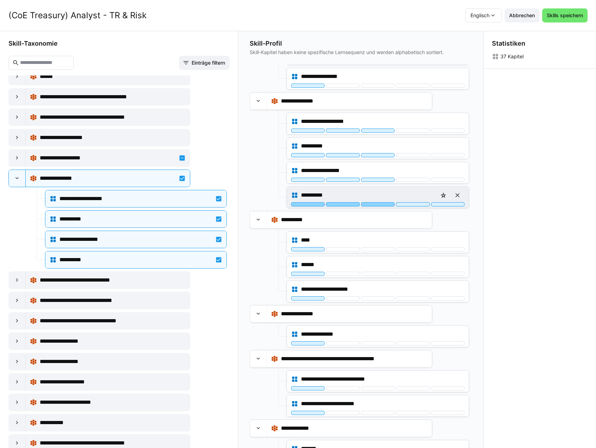
click at [373, 204] on div at bounding box center [377, 204] width 33 height 4
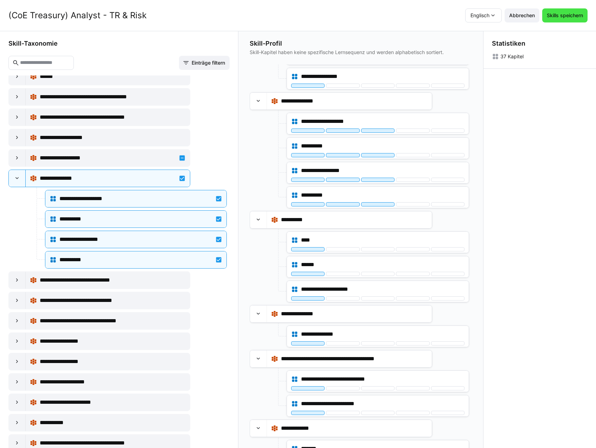
click at [568, 18] on span "Skills speichern" at bounding box center [564, 15] width 38 height 7
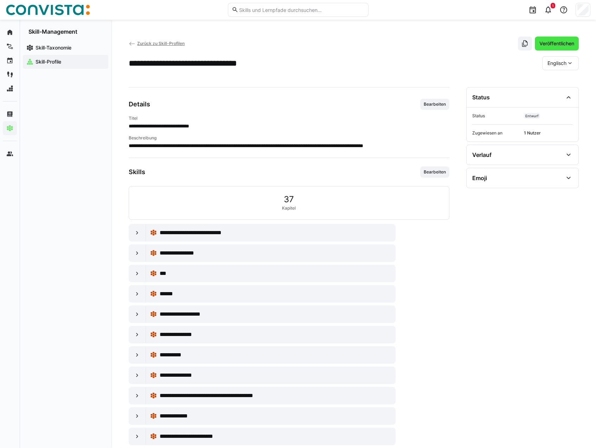
click at [543, 45] on span "Veröffentlichen" at bounding box center [556, 43] width 37 height 7
click at [149, 42] on span "Zurück zu Skill-Profilen" at bounding box center [160, 43] width 47 height 5
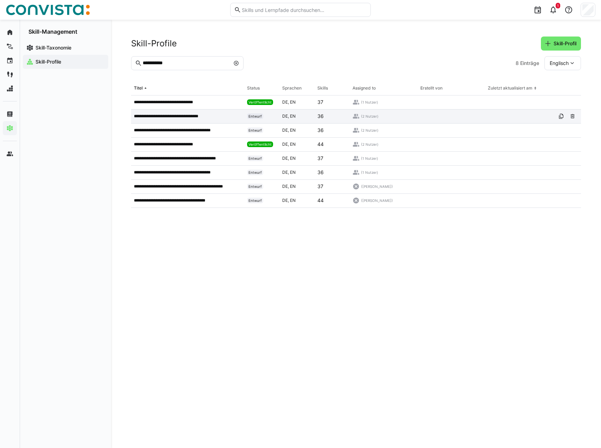
click at [185, 116] on p "**********" at bounding box center [172, 117] width 76 height 6
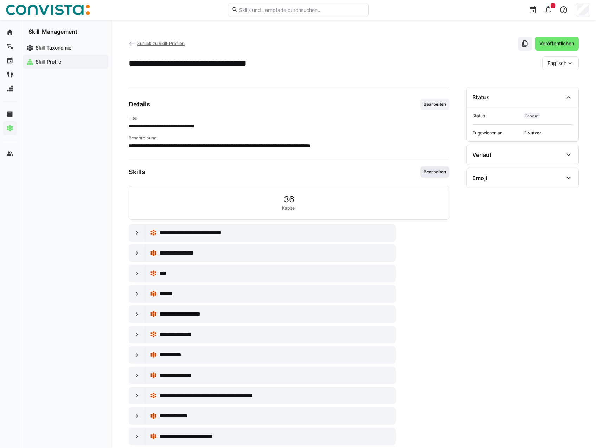
click at [436, 171] on span "Bearbeiten" at bounding box center [435, 172] width 24 height 6
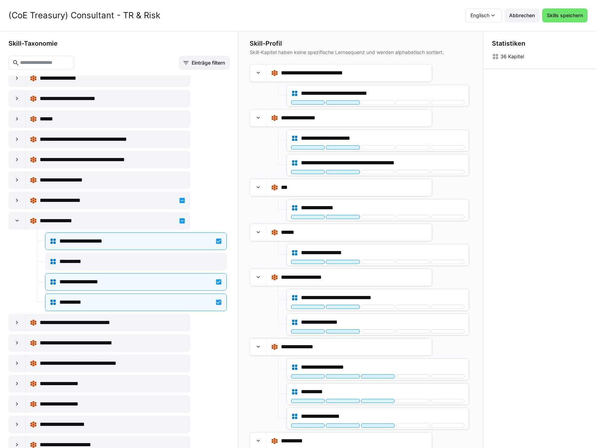
scroll to position [1828, 0]
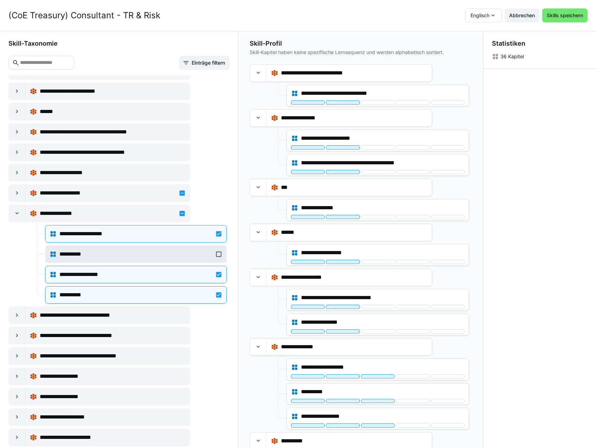
click at [168, 257] on div "**********" at bounding box center [135, 254] width 153 height 8
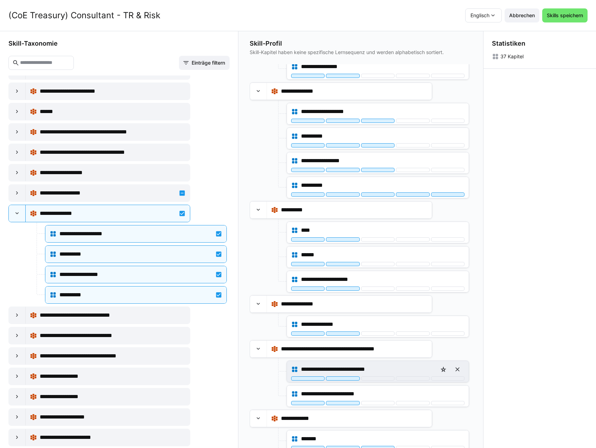
scroll to position [105, 0]
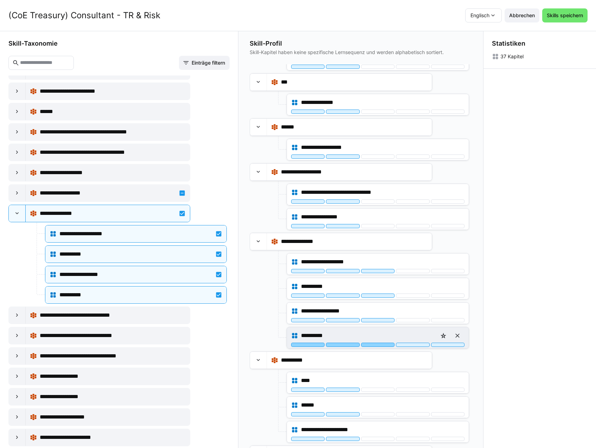
click at [385, 345] on div at bounding box center [377, 345] width 33 height 4
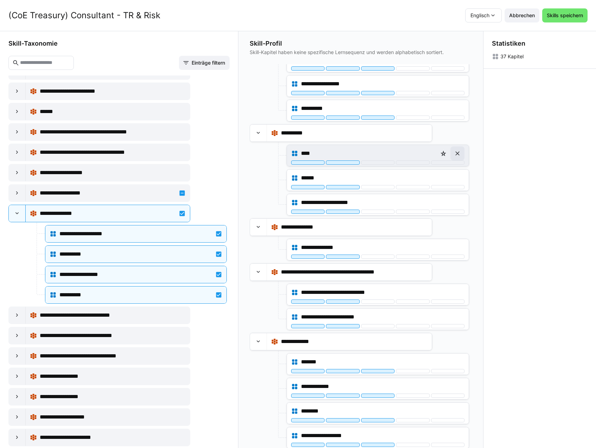
scroll to position [422, 0]
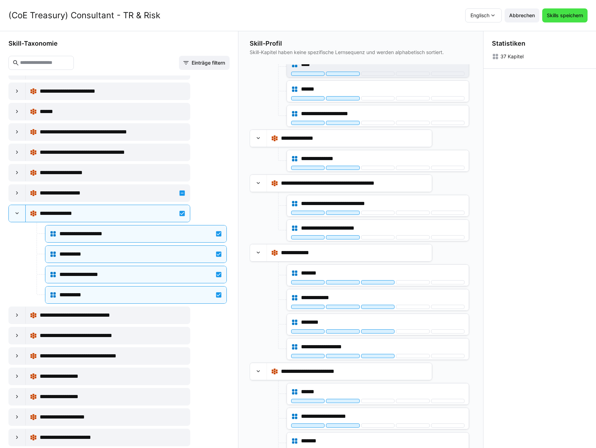
click at [576, 20] on span "Skills speichern" at bounding box center [564, 15] width 45 height 14
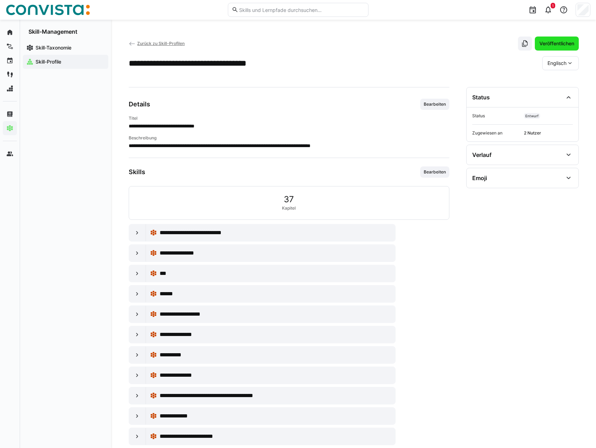
click at [564, 43] on span "Veröffentlichen" at bounding box center [556, 43] width 37 height 7
click at [151, 45] on span "Zurück zu Skill-Profilen" at bounding box center [160, 43] width 47 height 5
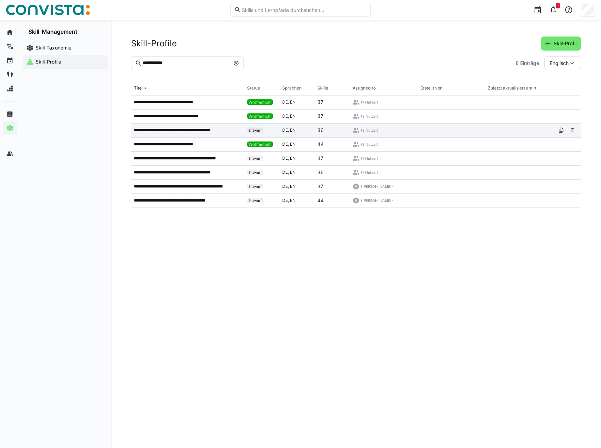
click at [187, 132] on p "**********" at bounding box center [179, 131] width 91 height 6
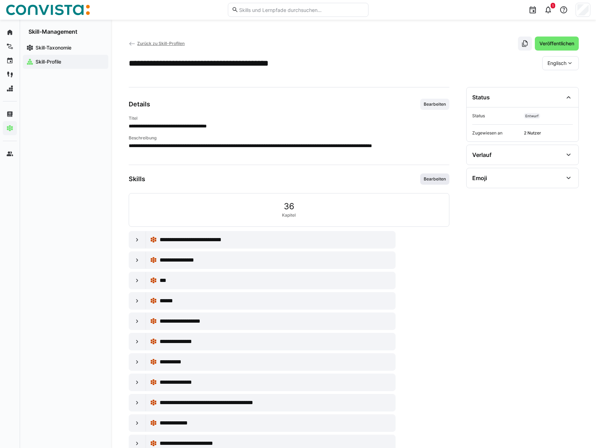
click at [433, 179] on span "Bearbeiten" at bounding box center [435, 179] width 24 height 6
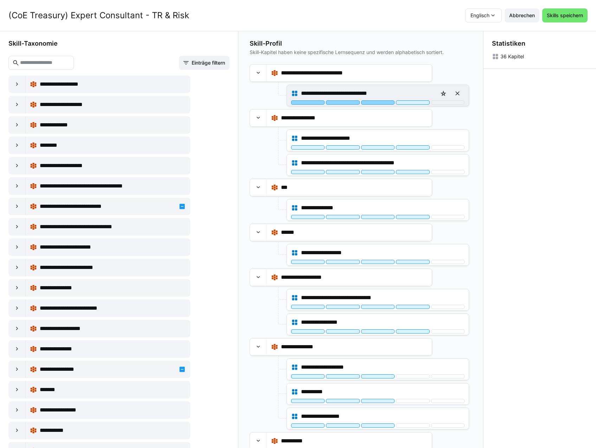
click at [379, 102] on div at bounding box center [377, 103] width 33 height 4
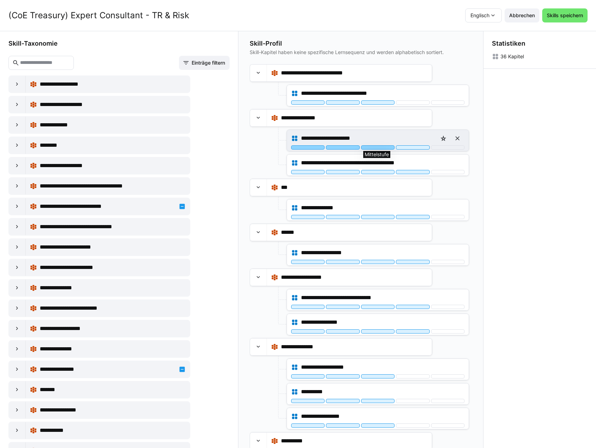
click at [381, 146] on div at bounding box center [377, 147] width 33 height 4
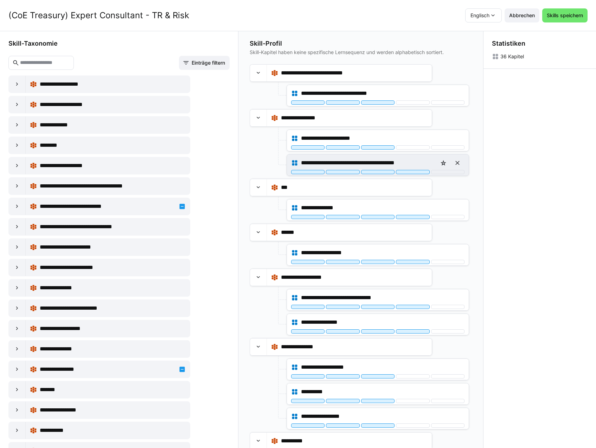
click at [379, 171] on div at bounding box center [377, 172] width 33 height 4
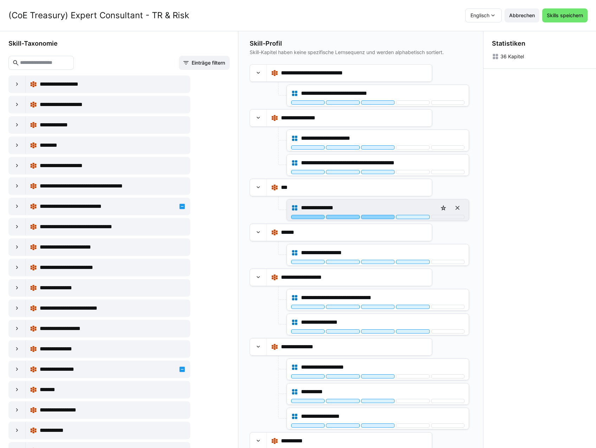
click at [380, 217] on div at bounding box center [377, 217] width 33 height 4
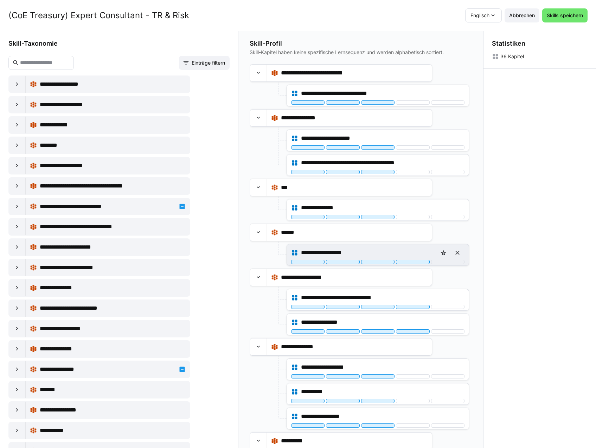
click at [382, 259] on div "**********" at bounding box center [377, 253] width 173 height 14
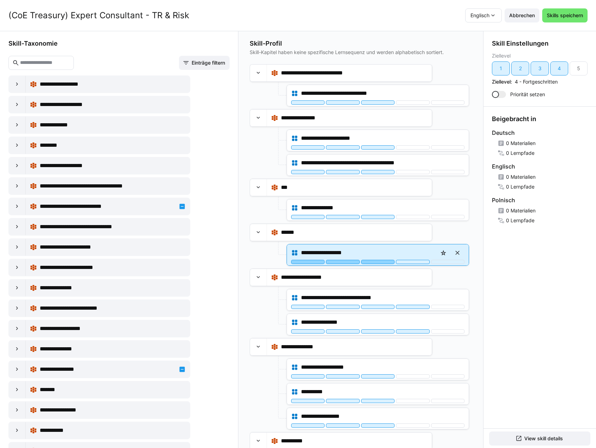
click at [386, 261] on div at bounding box center [377, 262] width 33 height 4
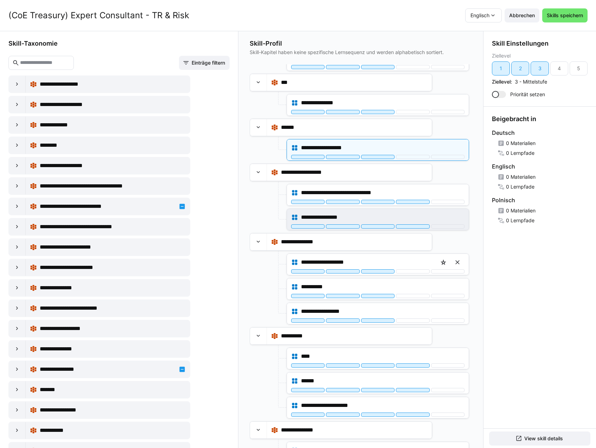
scroll to position [105, 0]
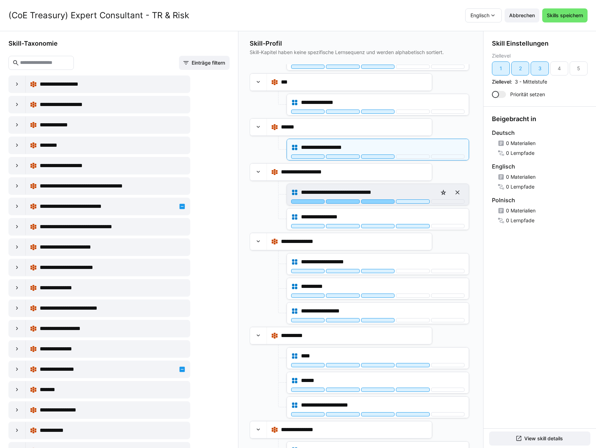
click at [378, 202] on div at bounding box center [377, 202] width 33 height 4
click at [406, 202] on div at bounding box center [412, 202] width 33 height 4
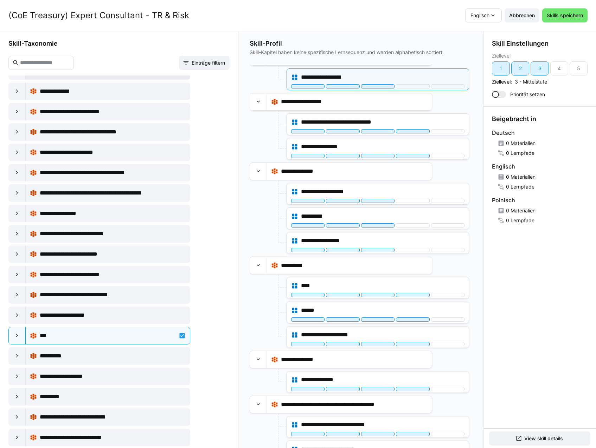
scroll to position [984, 0]
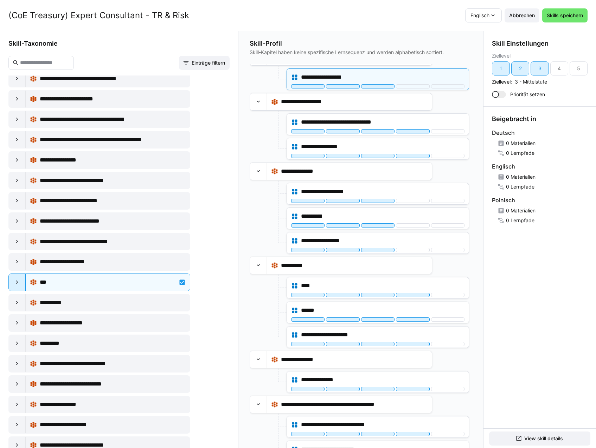
click at [14, 281] on eds-icon at bounding box center [17, 282] width 7 height 7
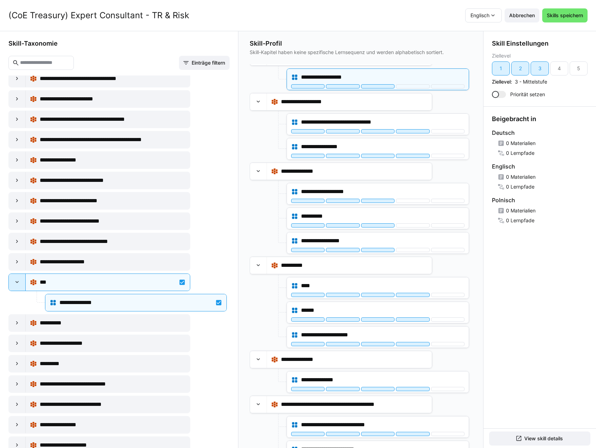
click at [17, 283] on eds-icon at bounding box center [17, 282] width 7 height 7
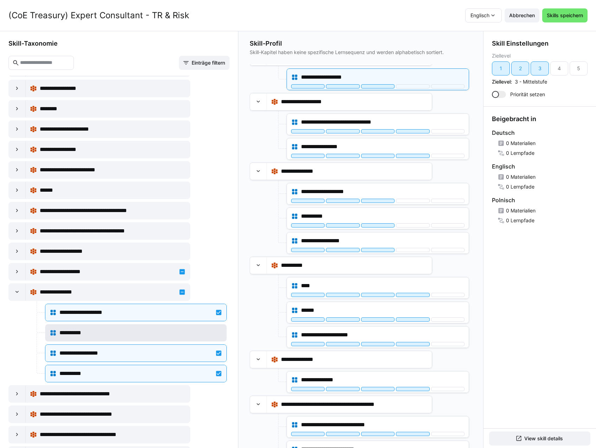
scroll to position [1792, 0]
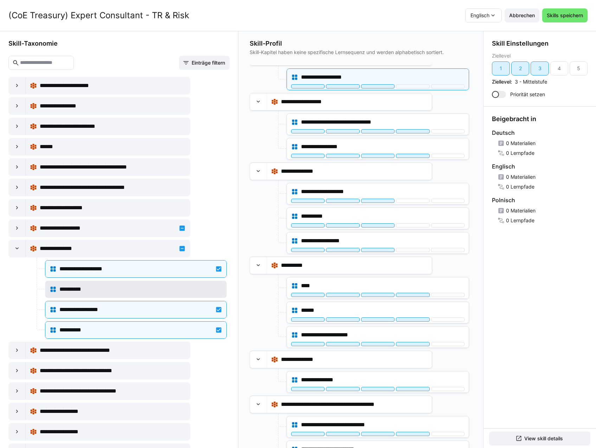
click at [140, 289] on div "**********" at bounding box center [140, 289] width 163 height 8
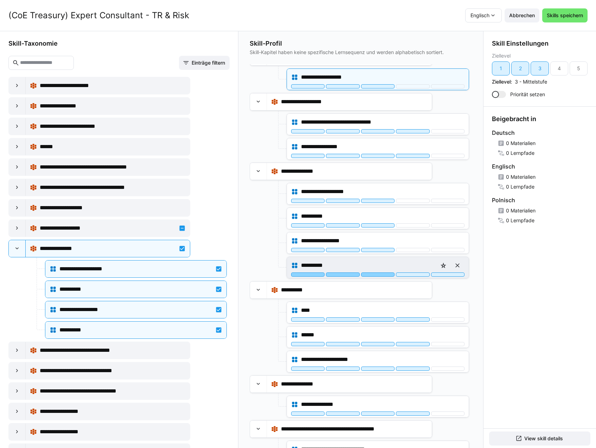
click at [372, 276] on div at bounding box center [377, 275] width 33 height 4
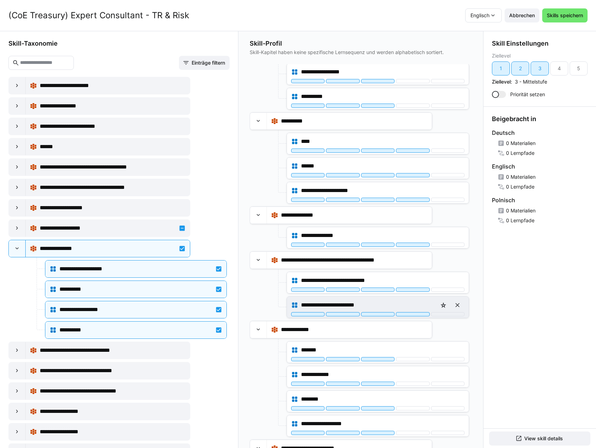
scroll to position [351, 0]
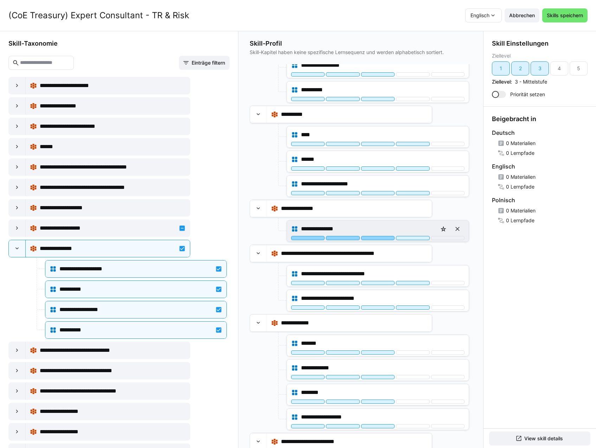
click at [368, 239] on div at bounding box center [377, 238] width 33 height 4
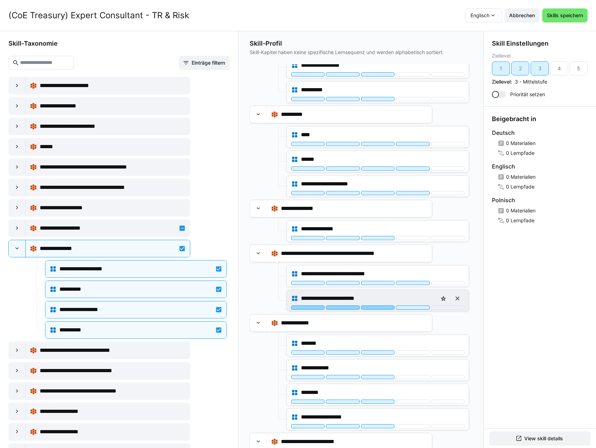
click at [379, 308] on div at bounding box center [377, 308] width 33 height 4
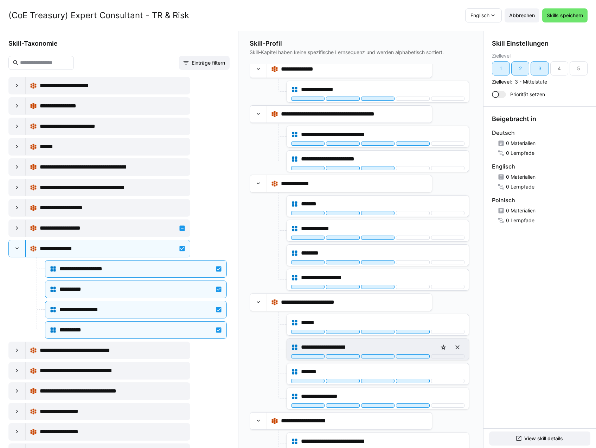
scroll to position [492, 0]
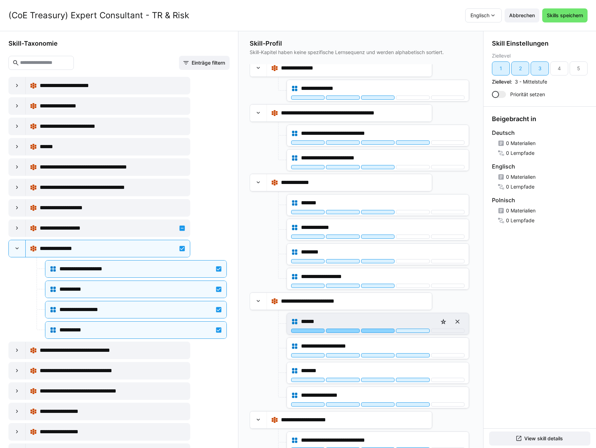
click at [380, 331] on div at bounding box center [377, 331] width 33 height 4
click at [413, 329] on div "******" at bounding box center [377, 322] width 173 height 14
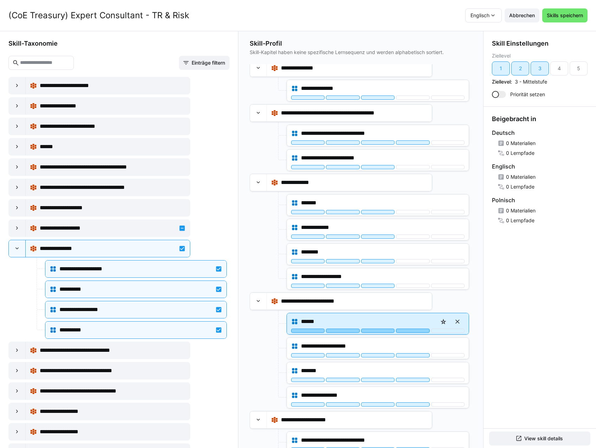
click at [409, 331] on div at bounding box center [412, 331] width 33 height 4
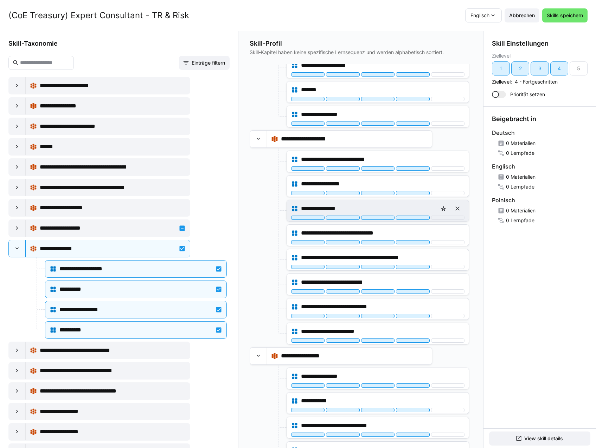
scroll to position [788, 0]
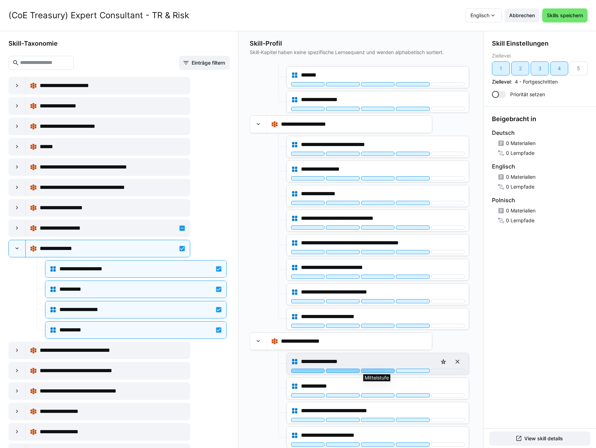
click at [373, 372] on div at bounding box center [377, 371] width 33 height 4
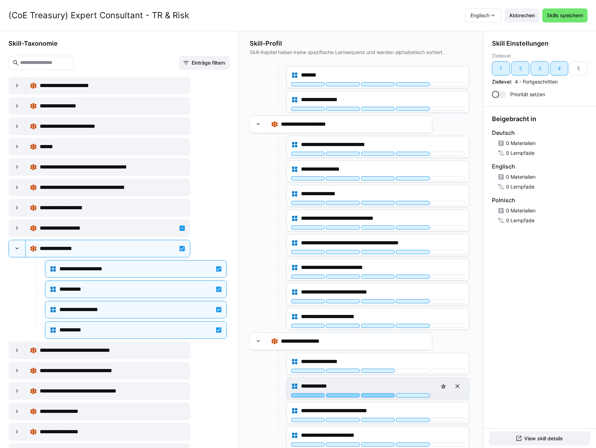
click at [381, 395] on div at bounding box center [377, 396] width 33 height 4
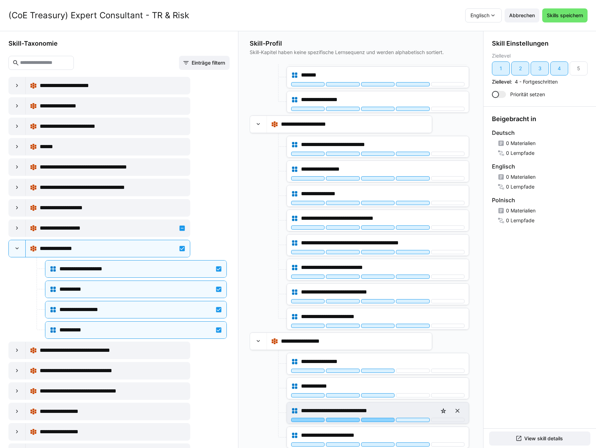
click at [382, 422] on div at bounding box center [377, 420] width 33 height 4
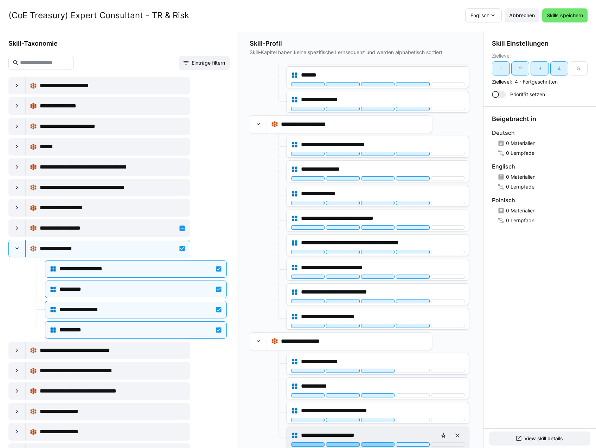
click at [383, 443] on div at bounding box center [377, 445] width 33 height 4
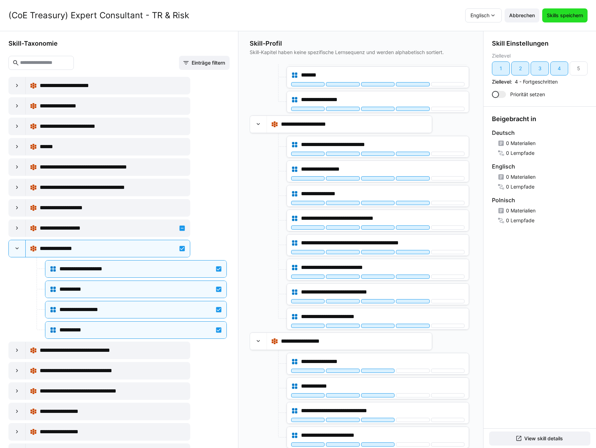
click at [565, 17] on span "Skills speichern" at bounding box center [564, 15] width 38 height 7
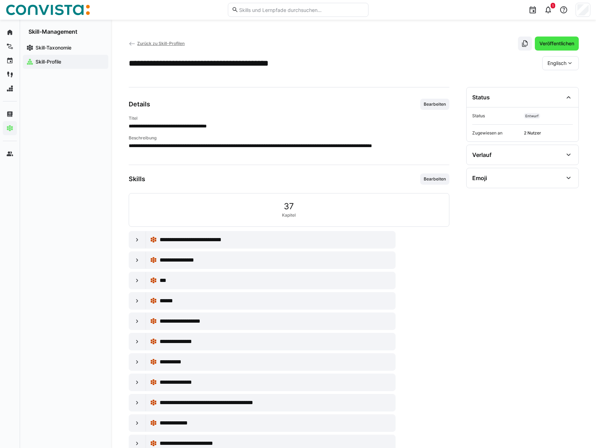
click at [556, 42] on span "Veröffentlichen" at bounding box center [556, 43] width 37 height 7
click at [167, 43] on span "Zurück zu Skill-Profilen" at bounding box center [160, 43] width 47 height 5
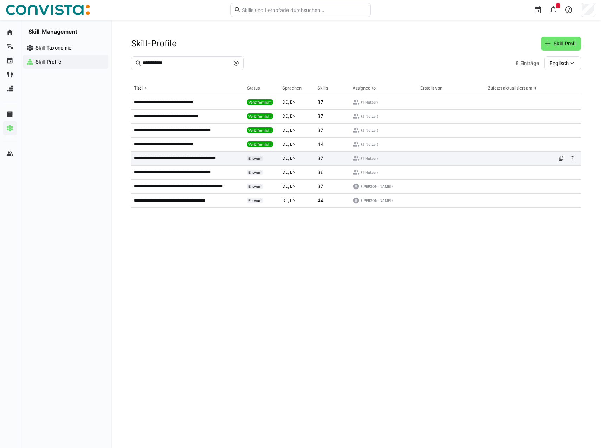
click at [166, 158] on p "**********" at bounding box center [181, 159] width 95 height 6
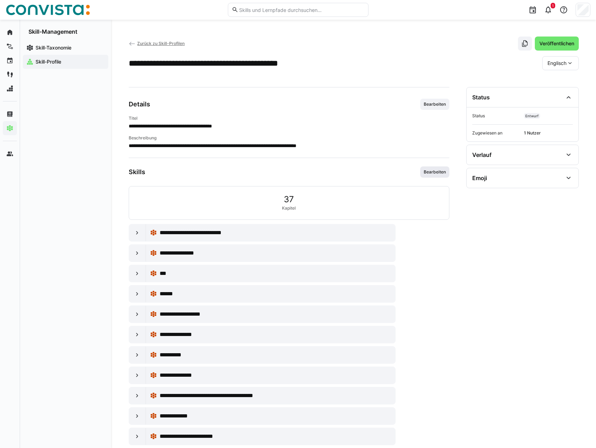
click at [435, 170] on span "Bearbeiten" at bounding box center [435, 172] width 24 height 6
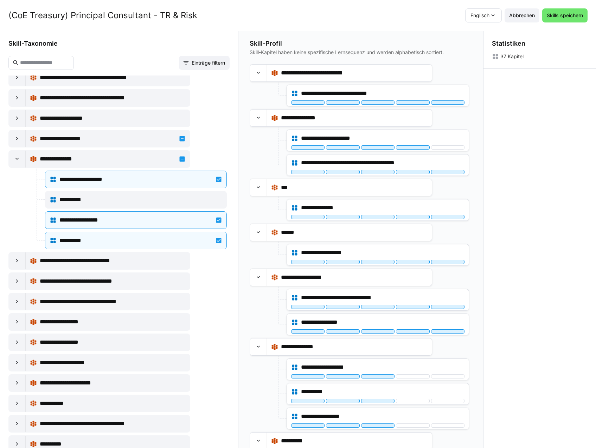
scroll to position [1828, 0]
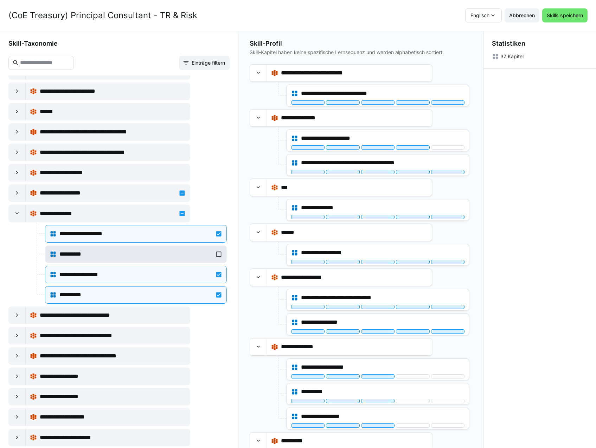
click at [176, 248] on div "**********" at bounding box center [136, 254] width 173 height 14
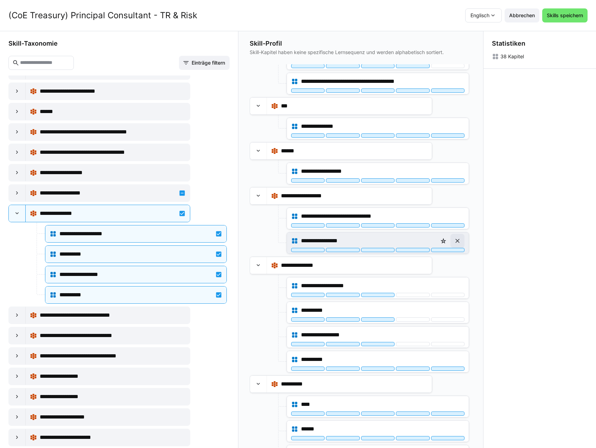
scroll to position [176, 0]
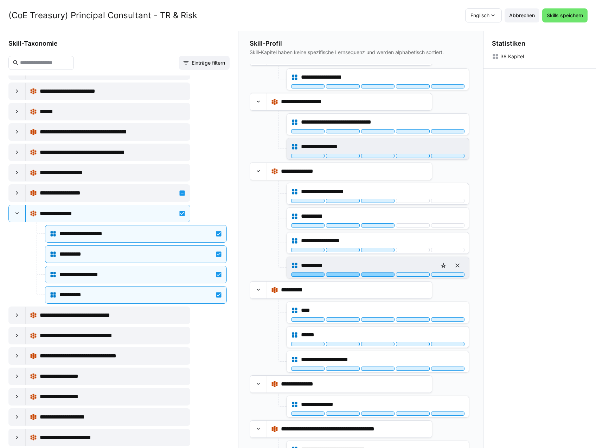
click at [381, 276] on div at bounding box center [377, 275] width 33 height 4
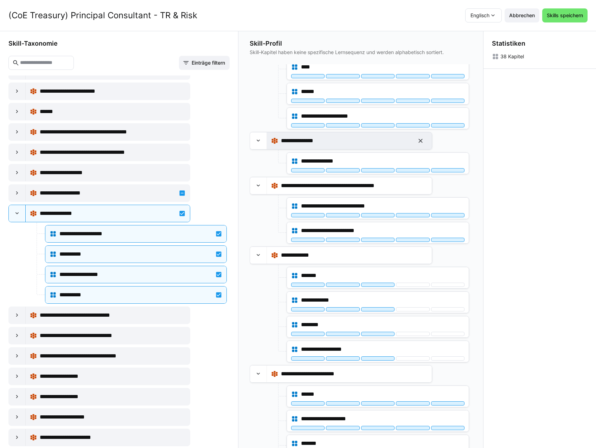
scroll to position [422, 0]
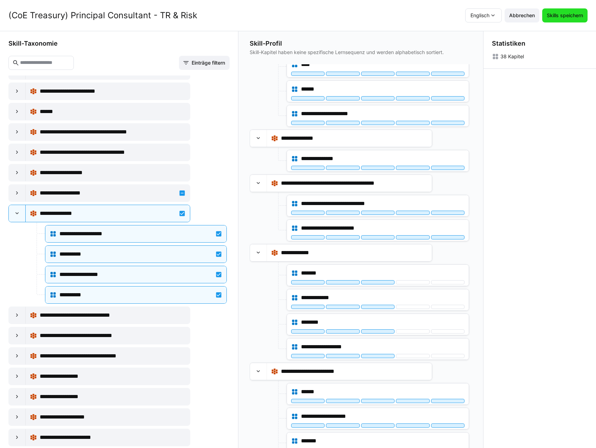
click at [575, 14] on span "Skills speichern" at bounding box center [564, 15] width 38 height 7
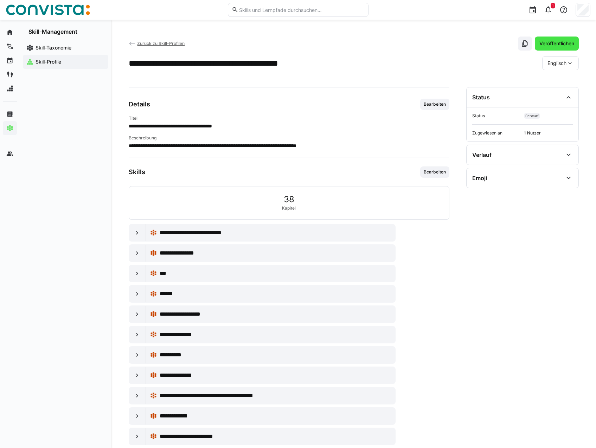
click at [543, 50] on span "Veröffentlichen" at bounding box center [557, 44] width 44 height 14
click at [548, 45] on span "Veröffentlichen" at bounding box center [556, 43] width 37 height 7
drag, startPoint x: 160, startPoint y: 40, endPoint x: 166, endPoint y: 54, distance: 15.3
click at [160, 40] on app-back-navigation "Zurück zu Skill-Profilen" at bounding box center [157, 44] width 56 height 8
click at [169, 44] on span "Zurück zu Skill-Profilen" at bounding box center [160, 43] width 47 height 5
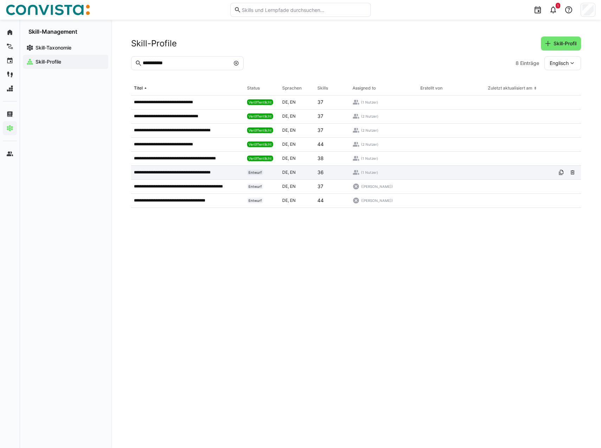
click at [202, 169] on div "**********" at bounding box center [187, 173] width 113 height 14
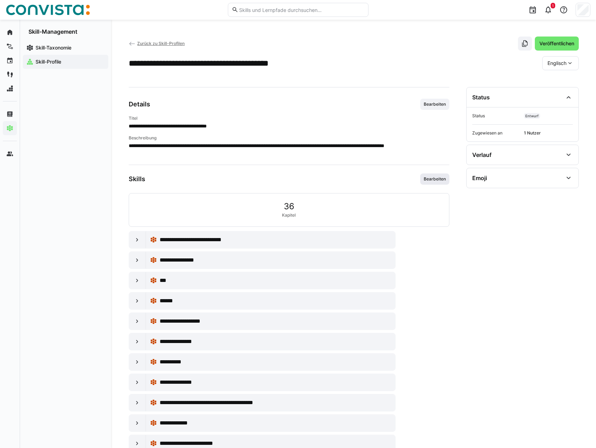
click at [432, 179] on span "Bearbeiten" at bounding box center [435, 179] width 24 height 6
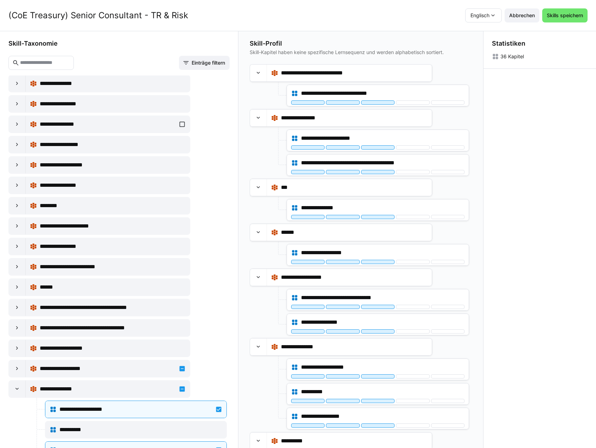
scroll to position [1828, 0]
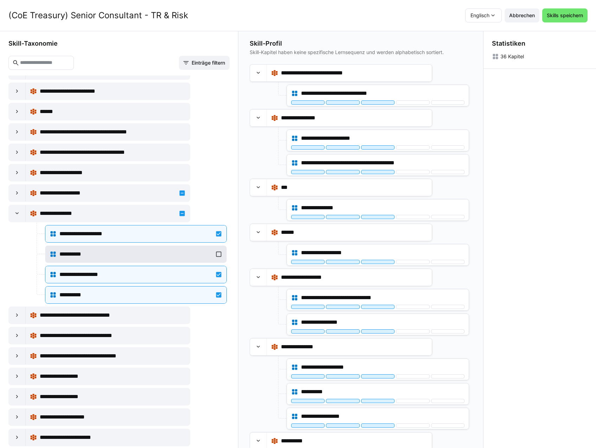
click at [173, 254] on div "**********" at bounding box center [135, 254] width 153 height 8
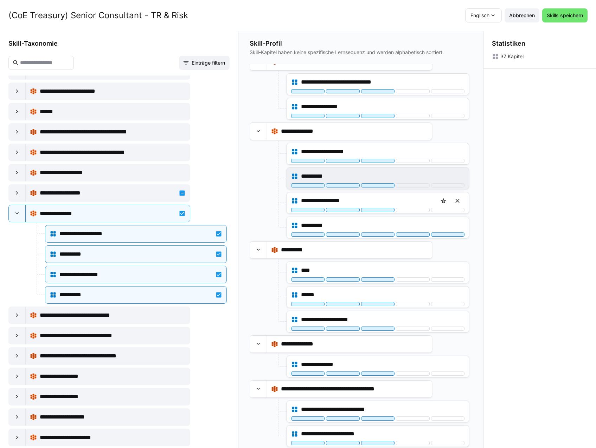
scroll to position [211, 0]
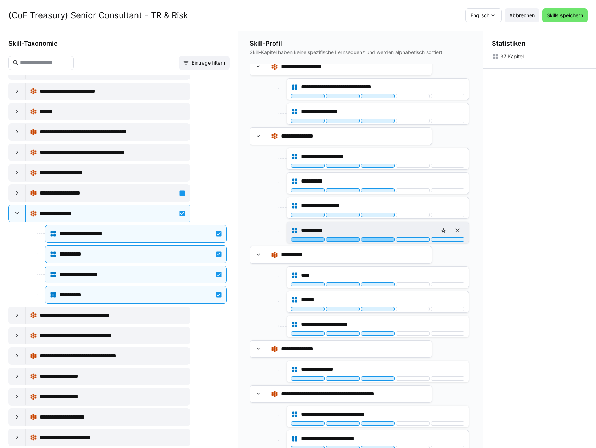
click at [379, 240] on div at bounding box center [377, 240] width 33 height 4
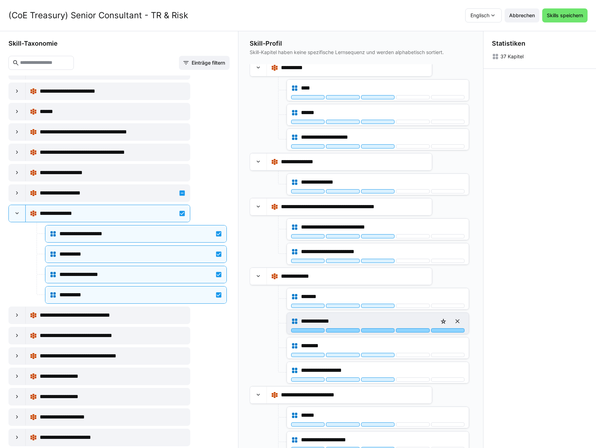
scroll to position [492, 0]
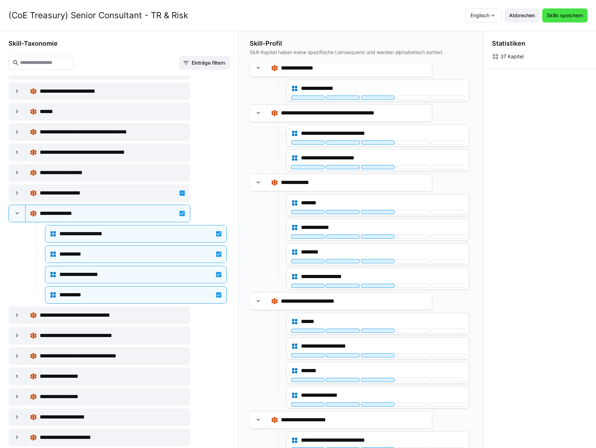
click at [566, 12] on span "Skills speichern" at bounding box center [564, 15] width 38 height 7
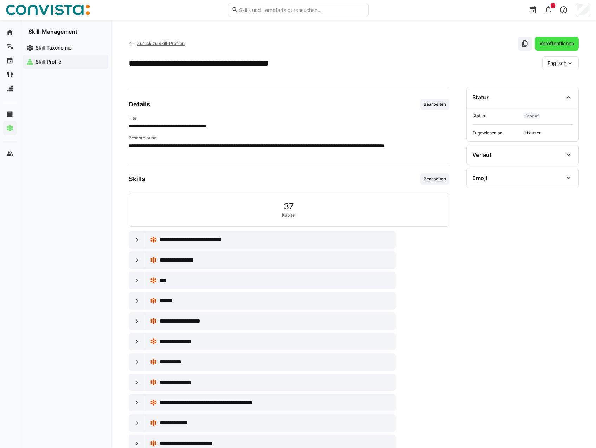
click at [544, 39] on span "Veröffentlichen" at bounding box center [557, 44] width 44 height 14
click at [168, 44] on span "Zurück zu Skill-Profilen" at bounding box center [160, 43] width 47 height 5
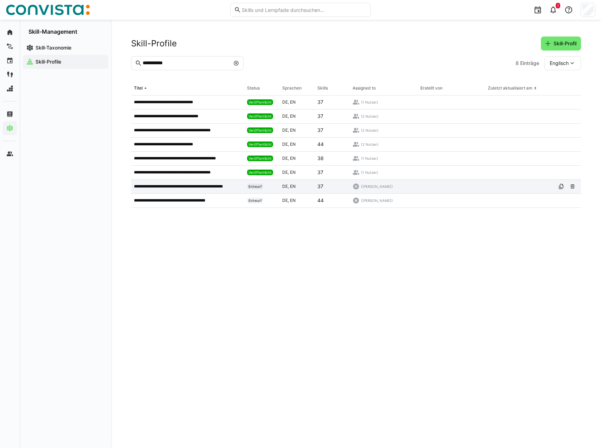
click at [200, 184] on p "**********" at bounding box center [186, 187] width 105 height 6
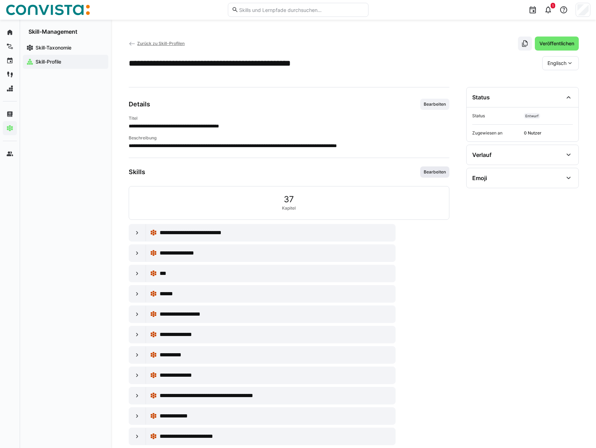
click at [431, 169] on span "Bearbeiten" at bounding box center [434, 172] width 29 height 11
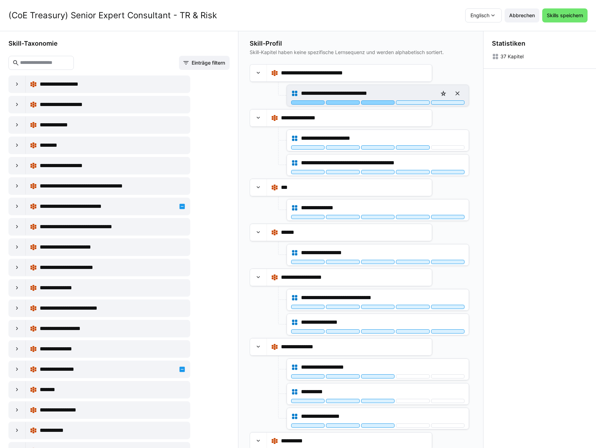
click at [382, 102] on div at bounding box center [377, 103] width 33 height 4
click at [401, 102] on div at bounding box center [412, 103] width 33 height 4
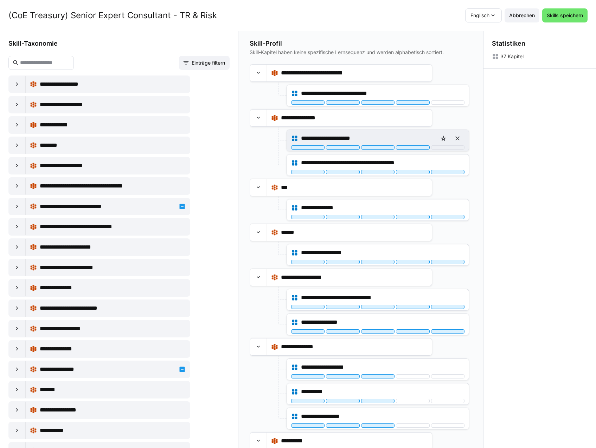
click at [412, 149] on div at bounding box center [412, 147] width 33 height 4
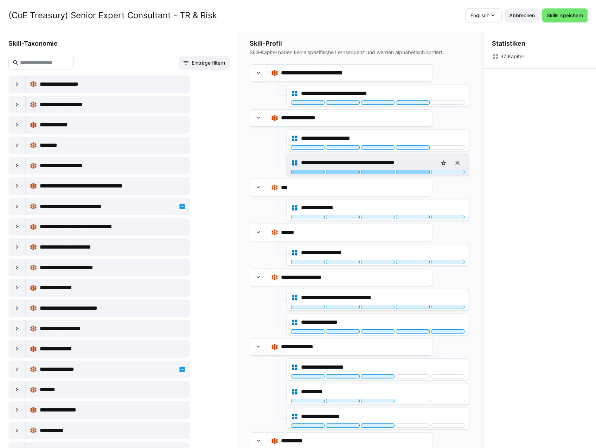
click at [414, 173] on div at bounding box center [412, 172] width 33 height 4
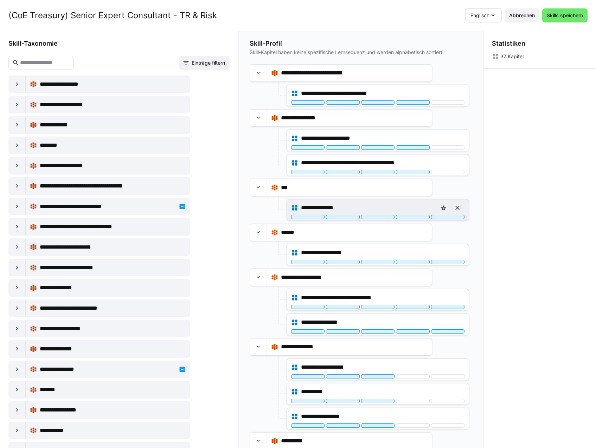
click at [415, 219] on div "**********" at bounding box center [378, 210] width 182 height 21
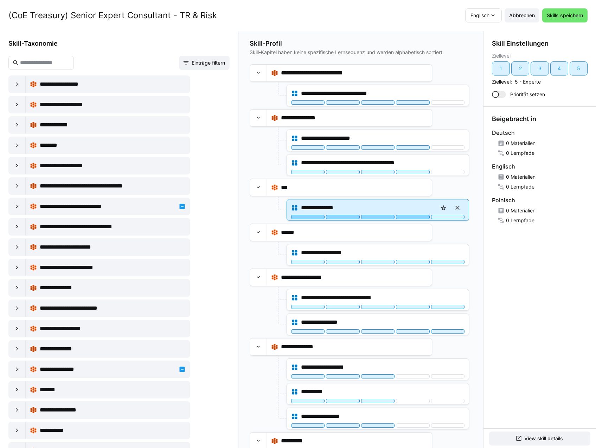
click at [415, 218] on div at bounding box center [412, 217] width 33 height 4
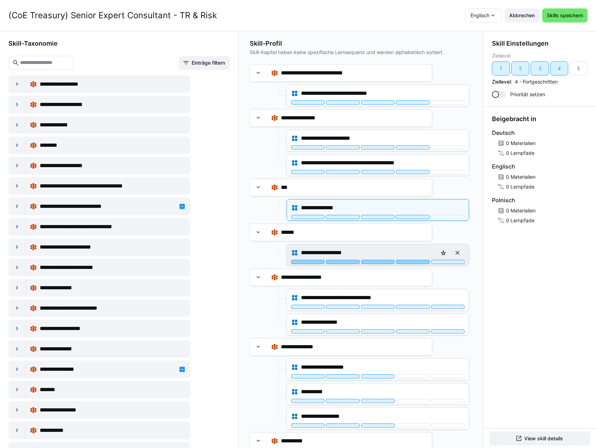
click at [418, 261] on div at bounding box center [412, 262] width 33 height 4
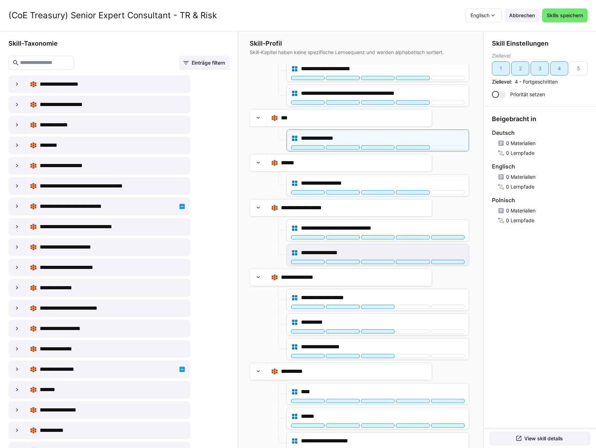
scroll to position [70, 0]
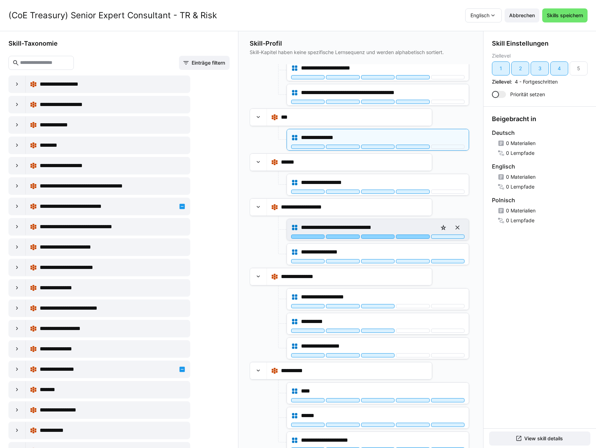
click at [413, 237] on div at bounding box center [412, 237] width 33 height 4
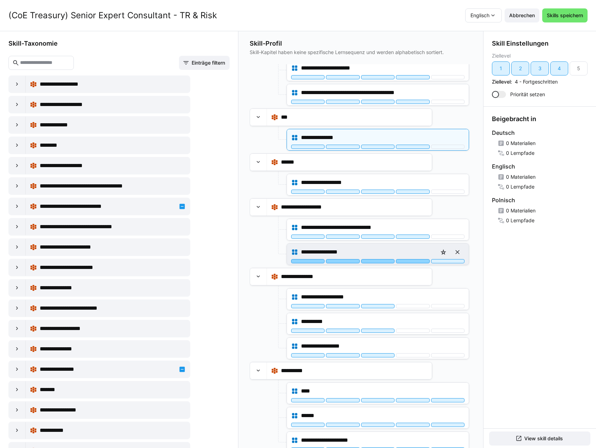
click at [418, 262] on div at bounding box center [412, 261] width 33 height 4
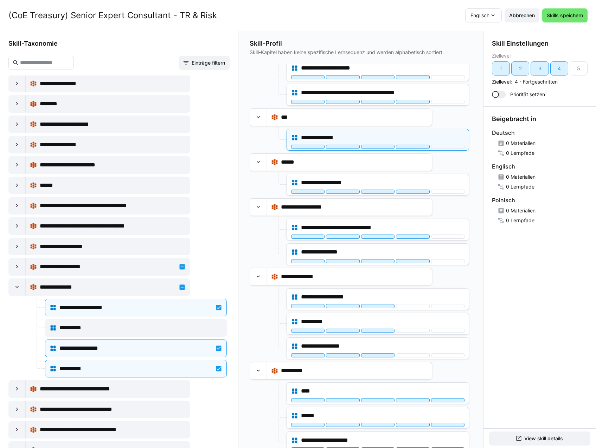
scroll to position [1828, 0]
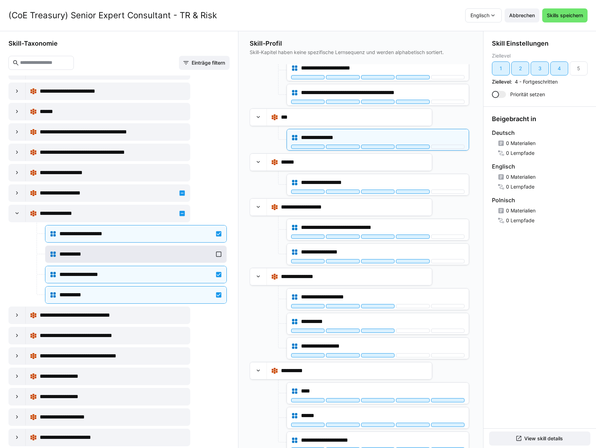
click at [130, 251] on div "**********" at bounding box center [135, 254] width 153 height 8
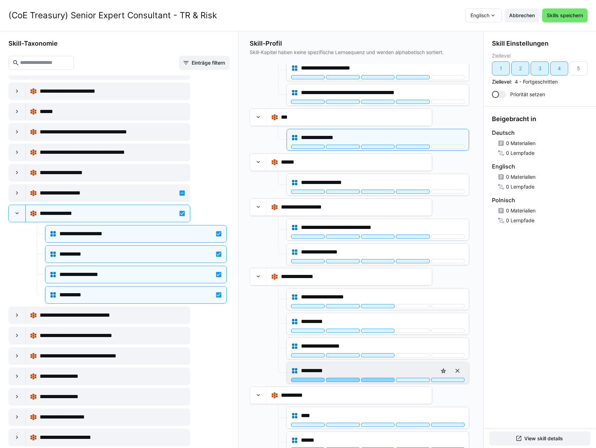
click at [381, 380] on div at bounding box center [377, 380] width 33 height 4
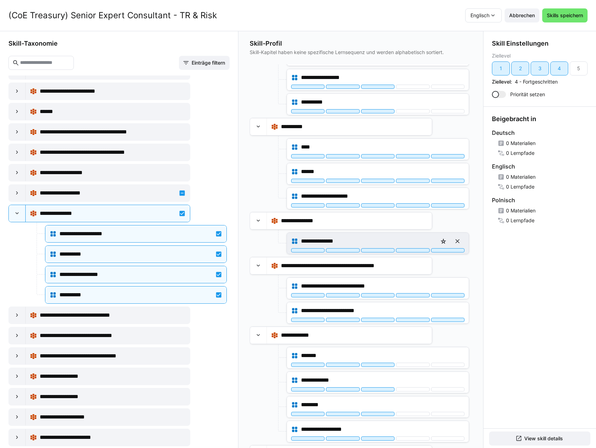
scroll to position [351, 0]
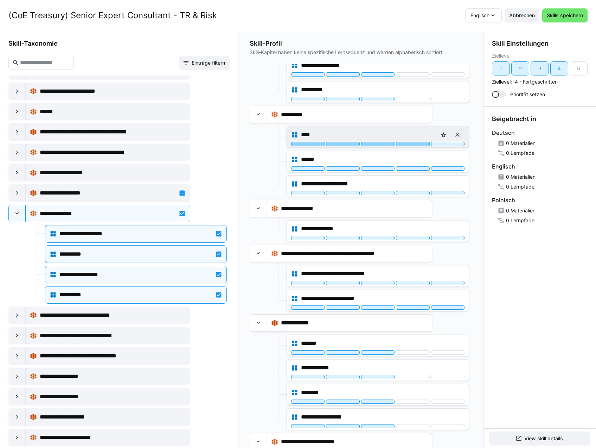
click at [412, 143] on div at bounding box center [412, 144] width 33 height 4
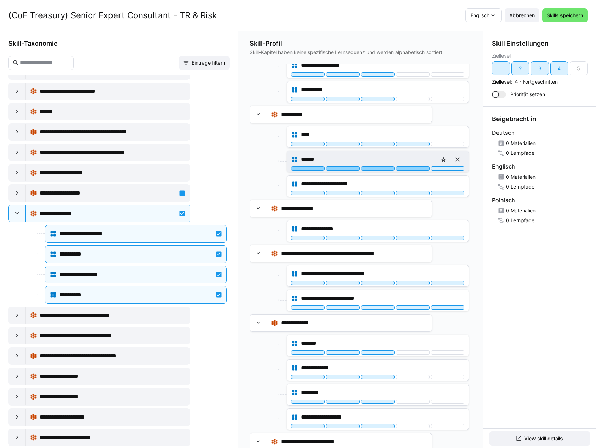
click at [413, 168] on div at bounding box center [412, 169] width 33 height 4
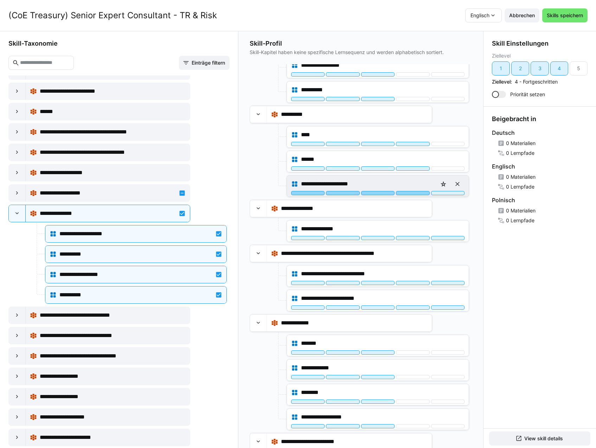
click at [415, 194] on div at bounding box center [412, 193] width 33 height 4
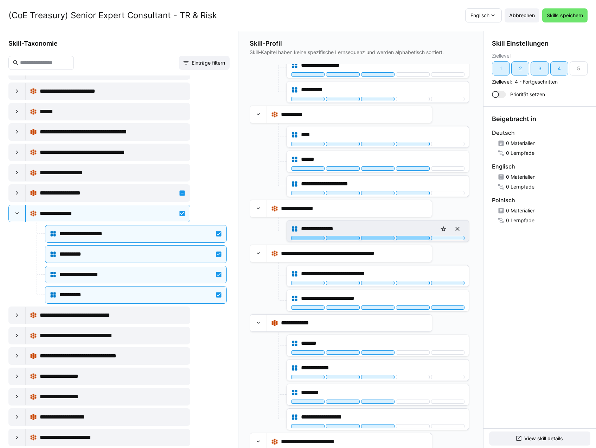
click at [413, 239] on div at bounding box center [412, 238] width 33 height 4
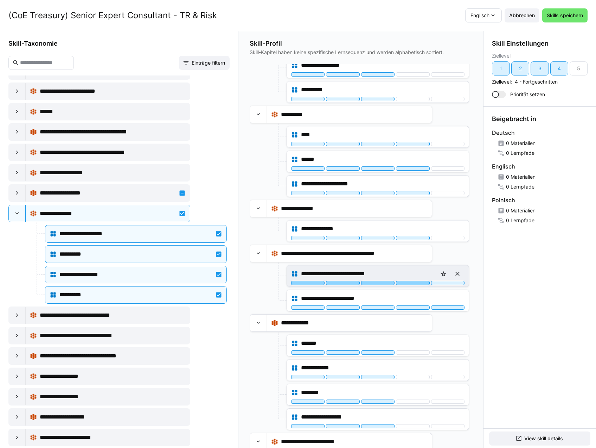
click at [415, 285] on div at bounding box center [412, 283] width 33 height 4
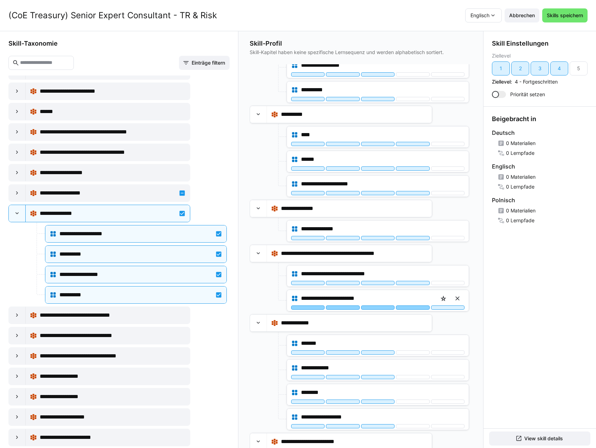
click at [418, 310] on div at bounding box center [412, 308] width 33 height 4
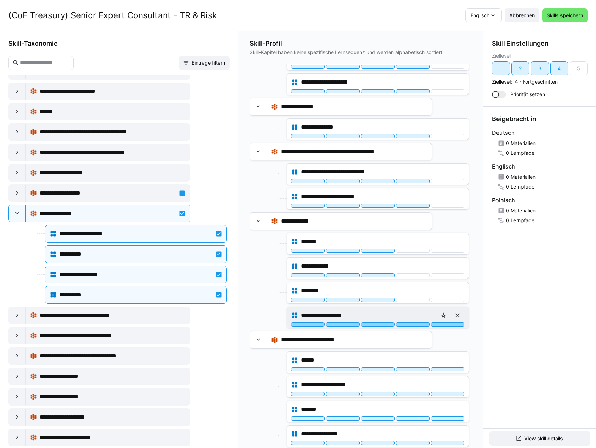
scroll to position [457, 0]
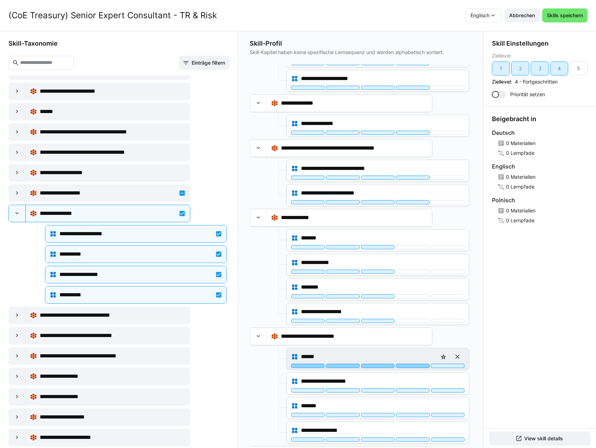
click at [415, 369] on div "******" at bounding box center [378, 359] width 182 height 21
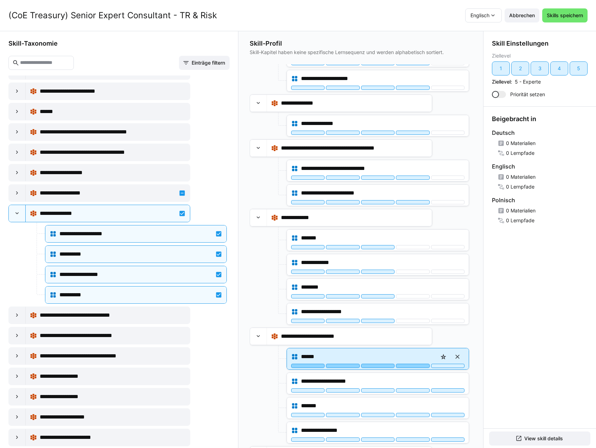
click at [415, 366] on div at bounding box center [412, 366] width 33 height 4
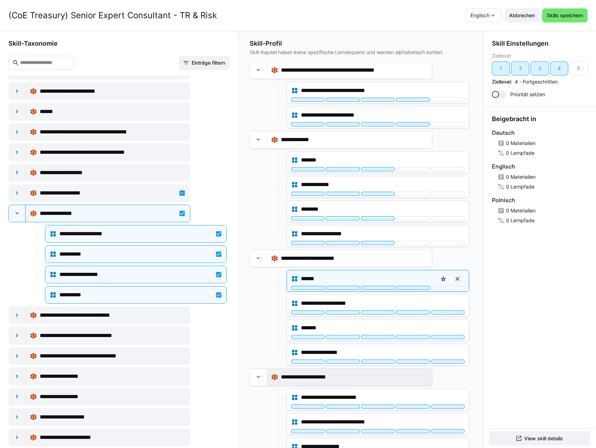
scroll to position [597, 0]
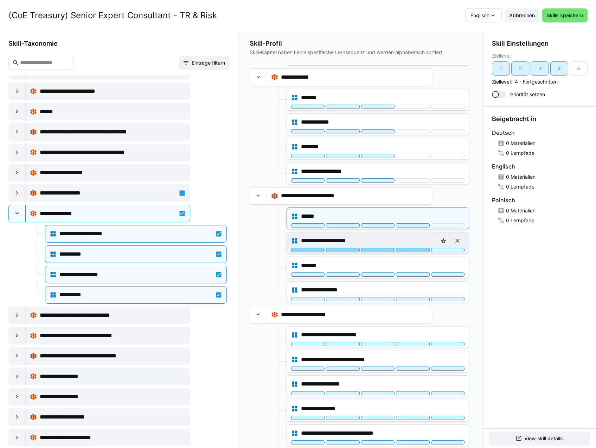
click at [412, 251] on div at bounding box center [412, 250] width 33 height 4
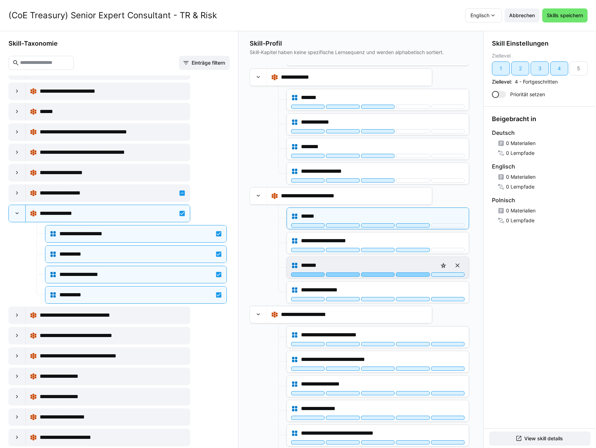
click at [414, 275] on div at bounding box center [412, 275] width 33 height 4
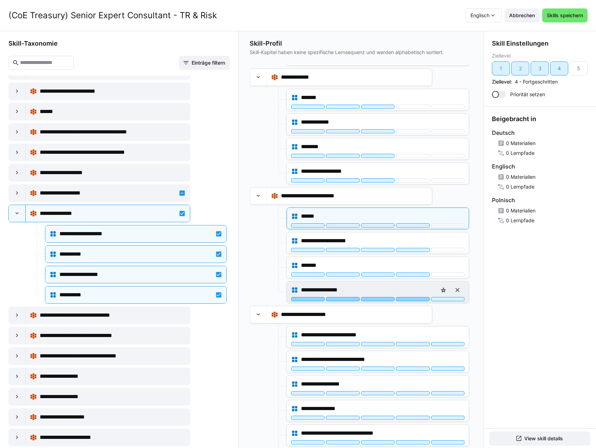
click at [415, 299] on div at bounding box center [412, 299] width 33 height 4
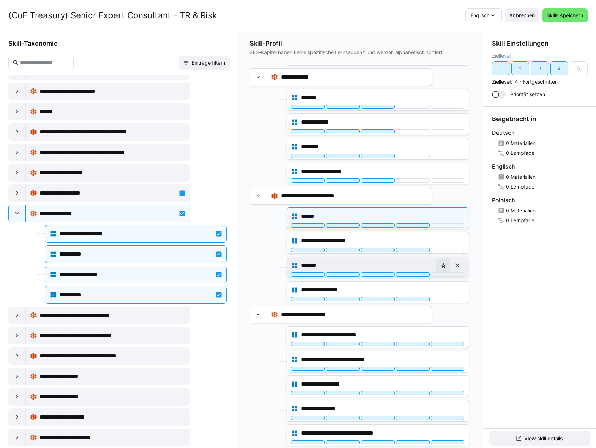
scroll to position [738, 0]
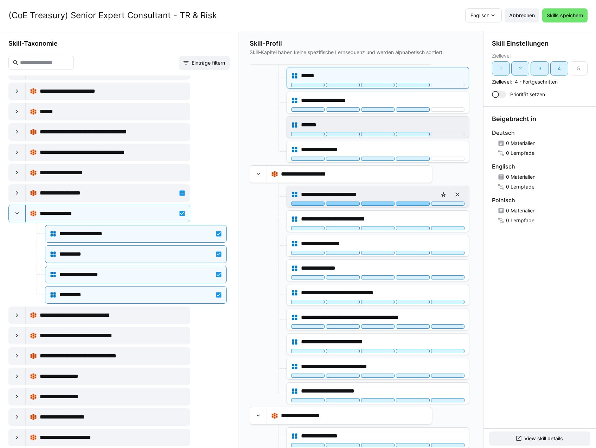
click at [409, 204] on div at bounding box center [412, 204] width 33 height 4
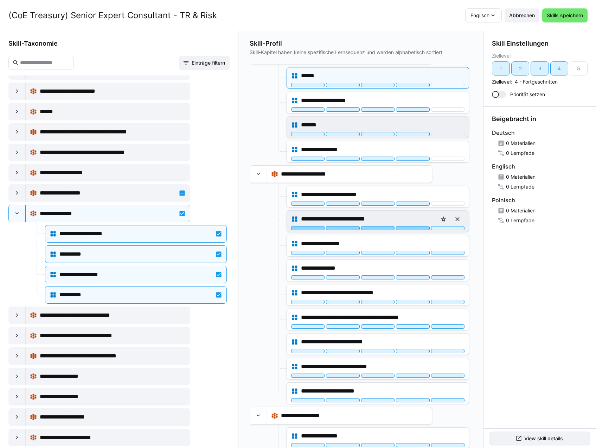
click at [413, 231] on div "**********" at bounding box center [378, 221] width 182 height 21
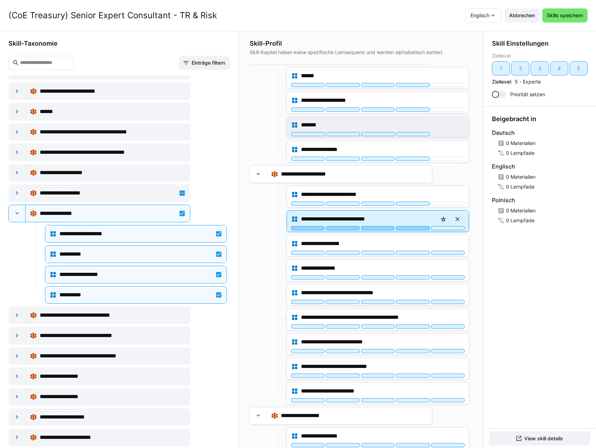
click at [414, 229] on div at bounding box center [412, 228] width 33 height 4
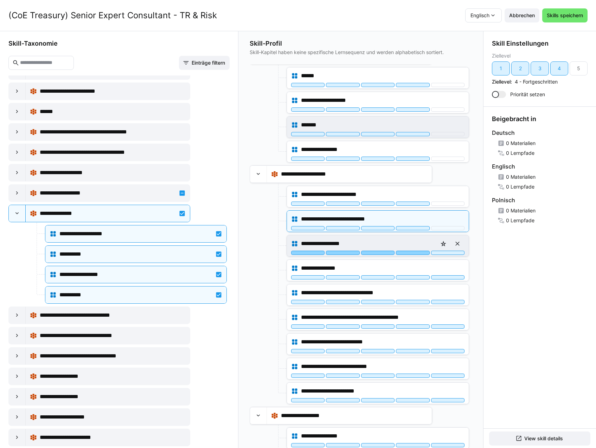
click at [417, 254] on div at bounding box center [412, 253] width 33 height 4
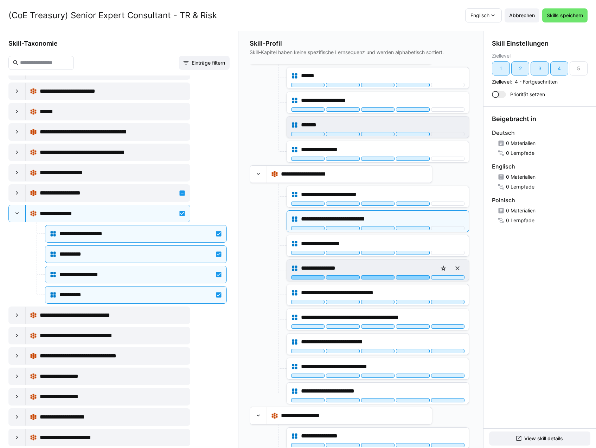
click at [416, 279] on div at bounding box center [412, 278] width 33 height 4
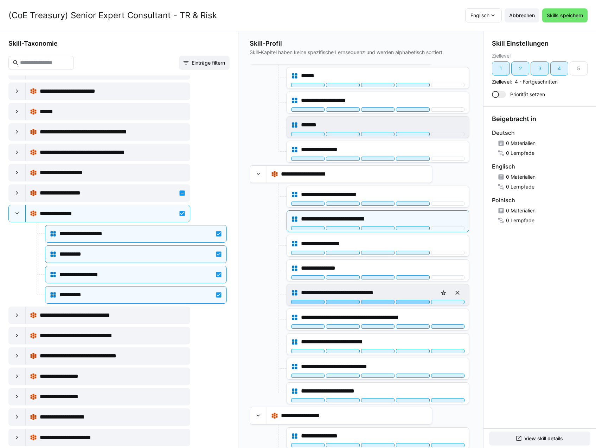
click at [418, 302] on div at bounding box center [412, 302] width 33 height 4
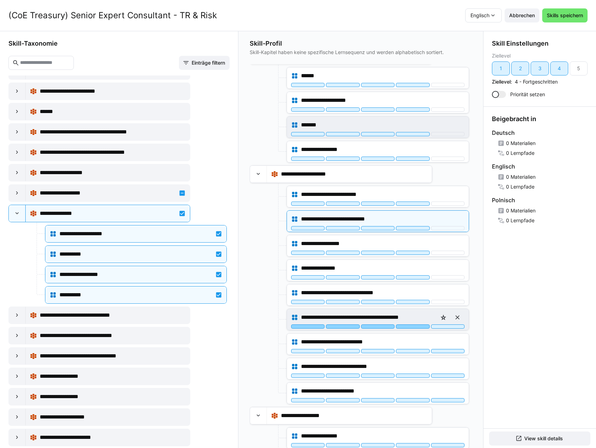
click at [417, 325] on div at bounding box center [412, 327] width 33 height 4
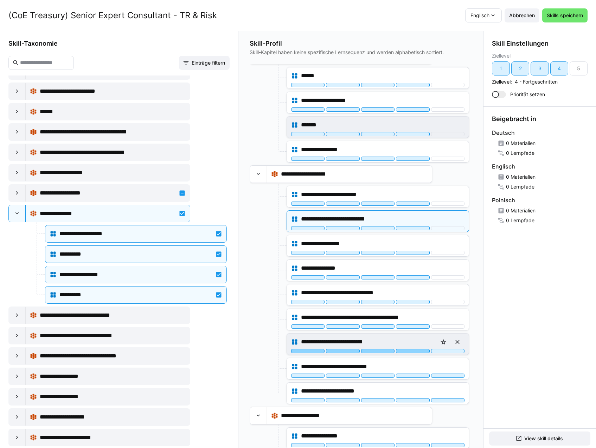
click at [418, 350] on div at bounding box center [412, 351] width 33 height 4
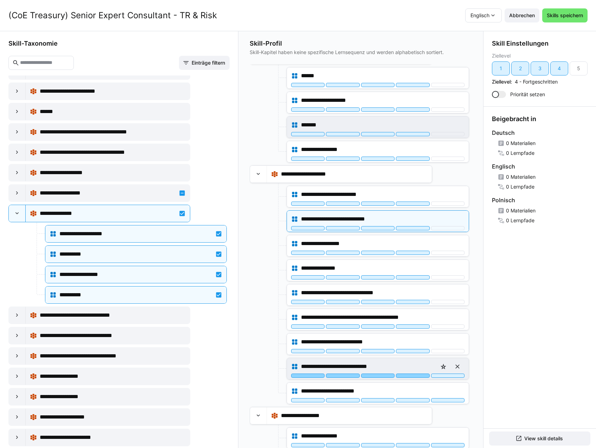
click at [417, 378] on div at bounding box center [412, 376] width 33 height 4
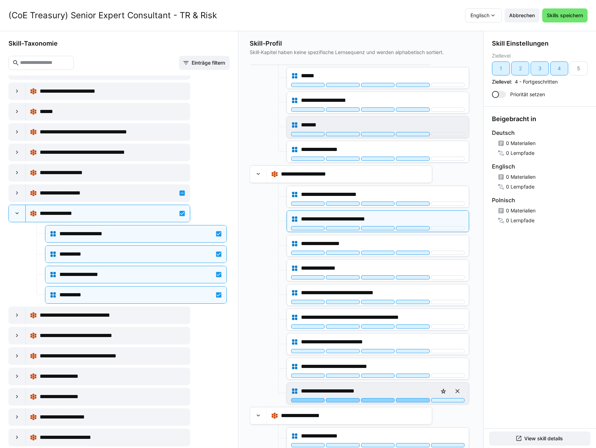
click at [415, 400] on div at bounding box center [412, 401] width 33 height 4
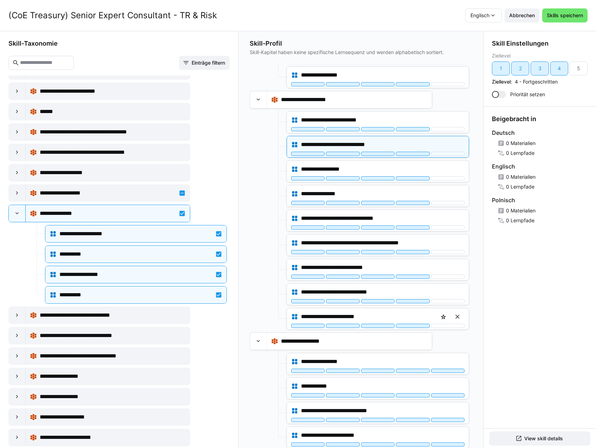
scroll to position [0, 0]
click at [417, 372] on div at bounding box center [412, 371] width 33 height 4
click at [418, 395] on div at bounding box center [412, 395] width 33 height 4
click at [419, 417] on div "**********" at bounding box center [377, 411] width 173 height 14
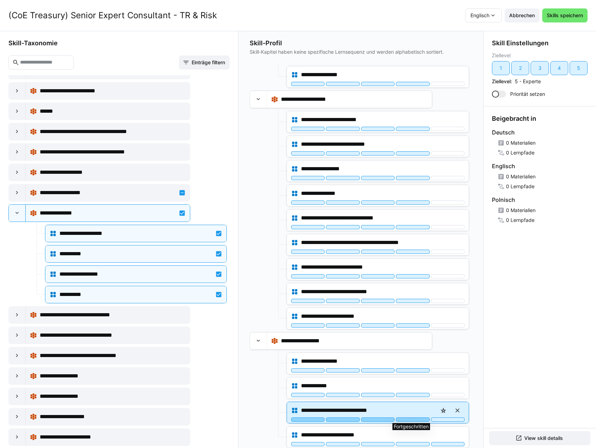
click at [419, 419] on div at bounding box center [412, 420] width 33 height 4
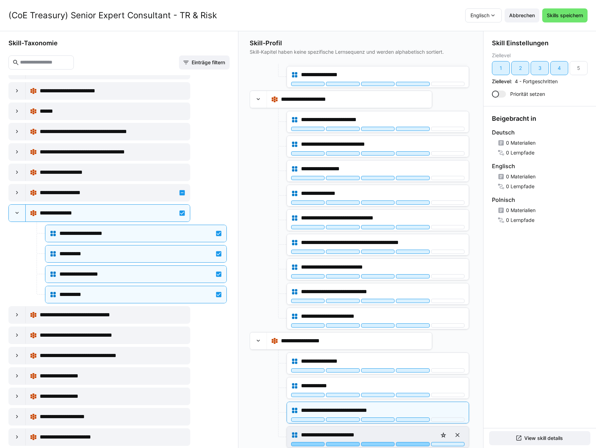
click at [418, 444] on div at bounding box center [412, 444] width 33 height 4
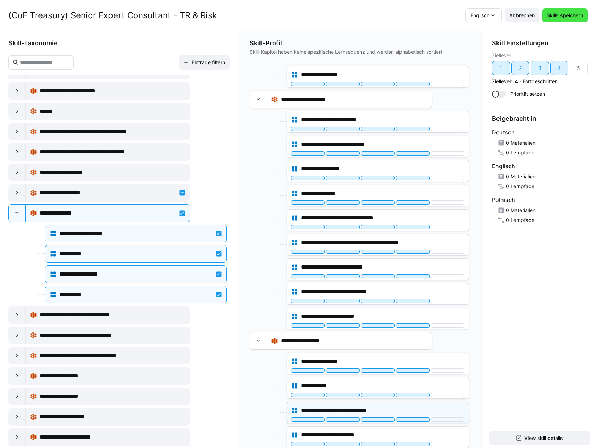
click at [571, 14] on span "Skills speichern" at bounding box center [564, 15] width 38 height 7
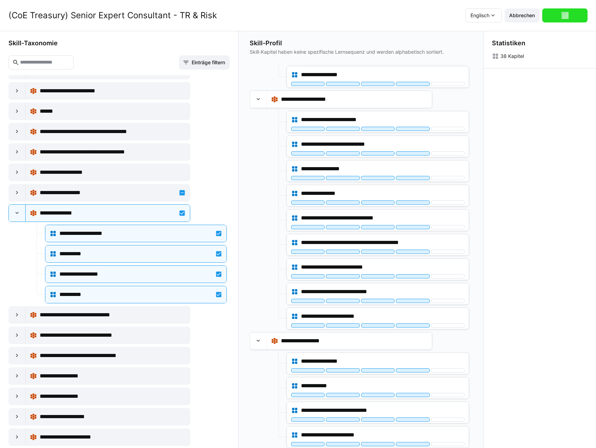
scroll to position [0, 0]
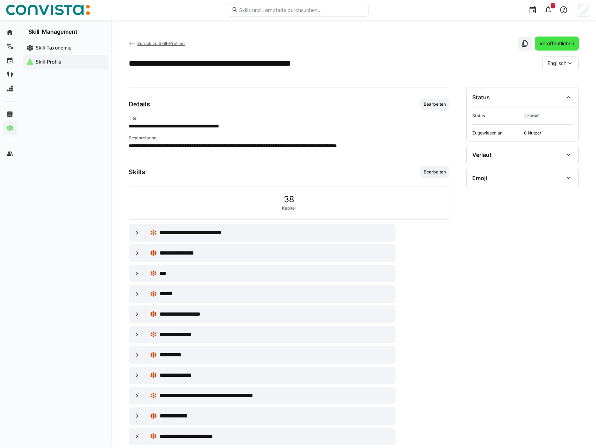
click at [559, 47] on span "Veröffentlichen" at bounding box center [556, 43] width 37 height 7
click at [174, 41] on span "Zurück zu Skill-Profilen" at bounding box center [160, 43] width 47 height 5
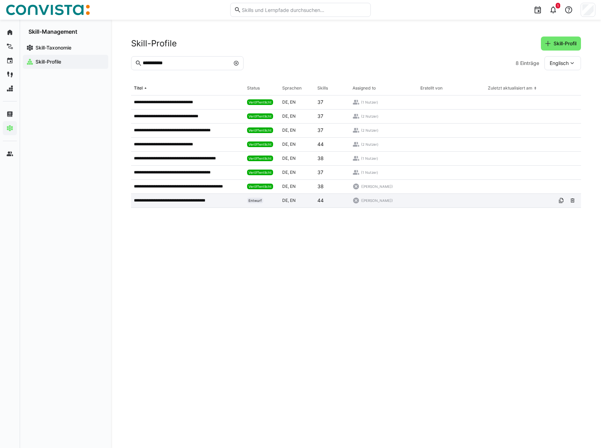
click at [180, 202] on p "**********" at bounding box center [177, 201] width 86 height 6
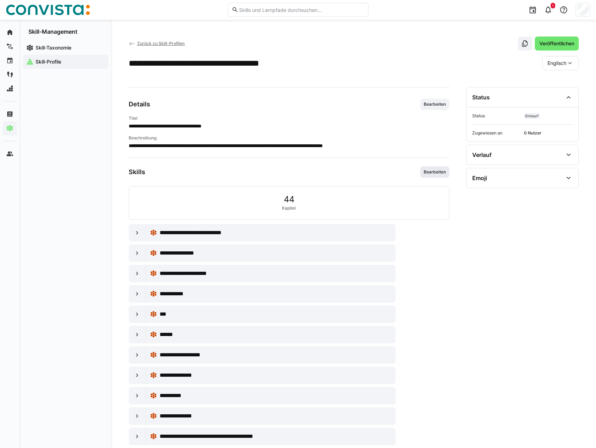
click at [440, 175] on span "Bearbeiten" at bounding box center [435, 172] width 24 height 6
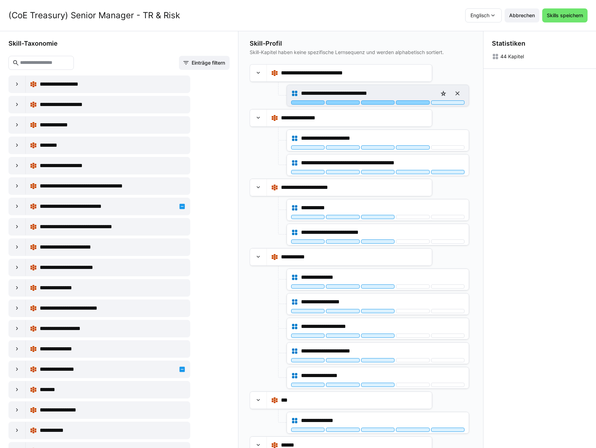
click at [402, 104] on div at bounding box center [412, 103] width 33 height 4
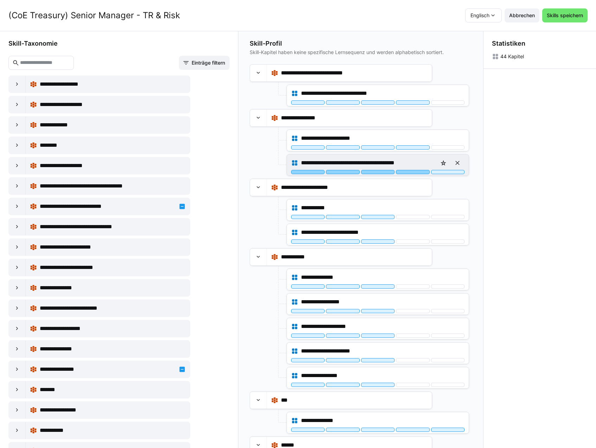
click at [409, 172] on div at bounding box center [412, 172] width 33 height 4
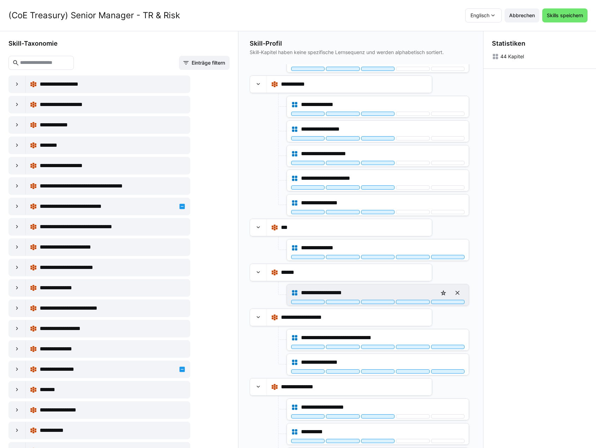
scroll to position [176, 0]
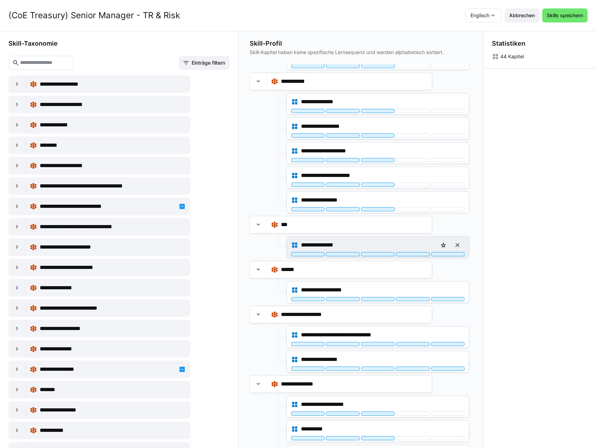
click at [416, 257] on div "**********" at bounding box center [378, 247] width 182 height 21
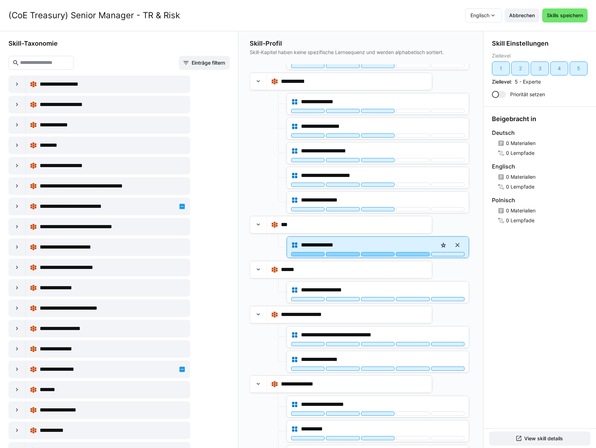
click at [418, 254] on div at bounding box center [412, 254] width 33 height 4
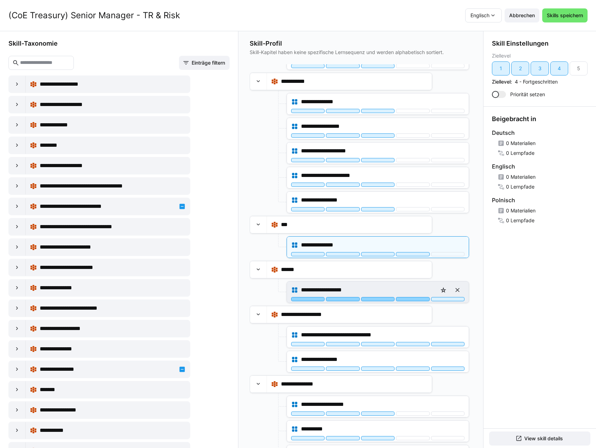
click at [415, 299] on div at bounding box center [412, 299] width 33 height 4
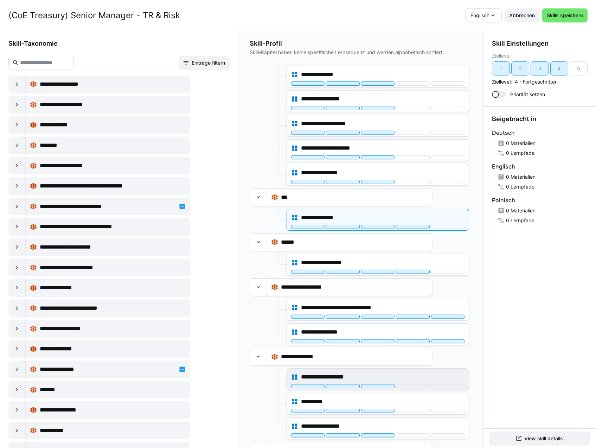
scroll to position [281, 0]
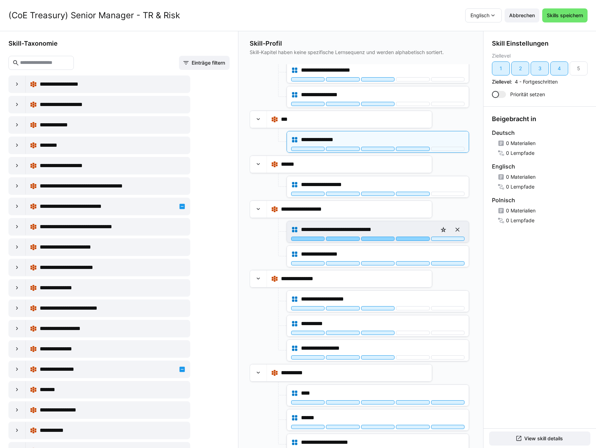
click at [417, 240] on div at bounding box center [412, 239] width 33 height 4
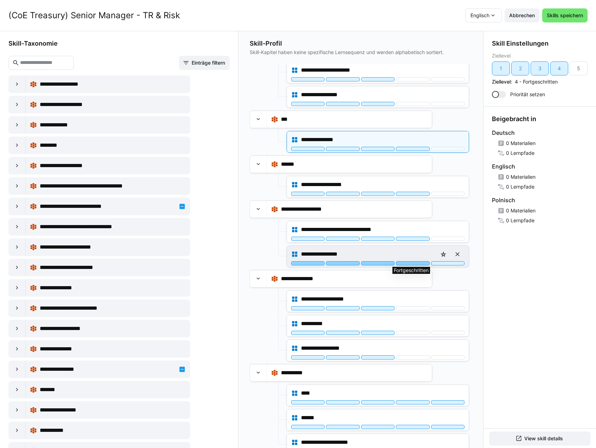
click at [419, 263] on div at bounding box center [412, 263] width 33 height 4
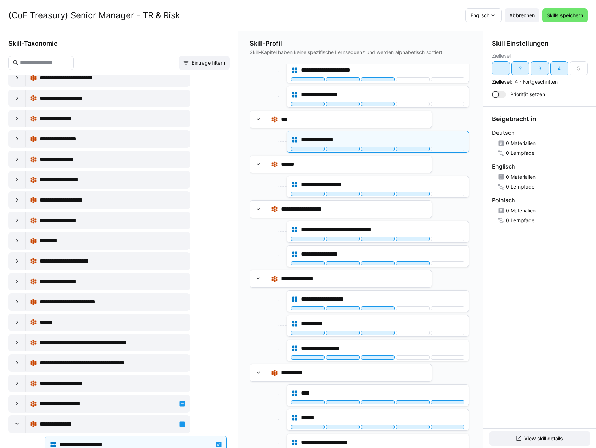
scroll to position [1757, 0]
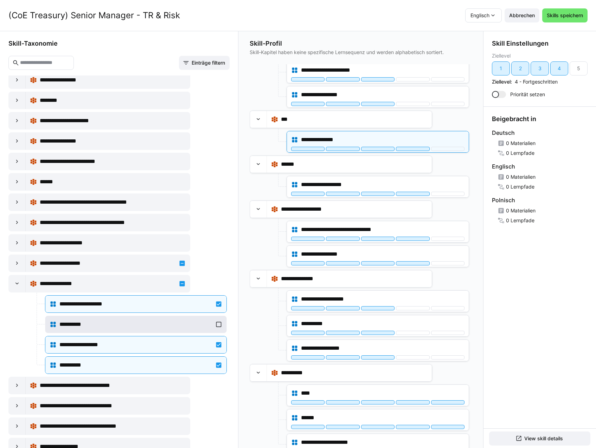
click at [199, 319] on div "**********" at bounding box center [136, 325] width 173 height 14
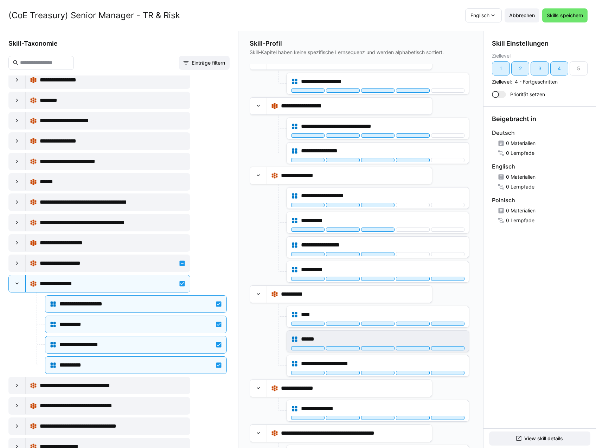
scroll to position [387, 0]
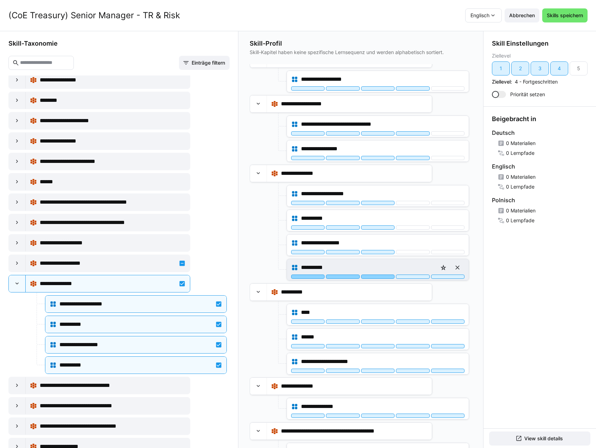
click at [383, 277] on div at bounding box center [377, 277] width 33 height 4
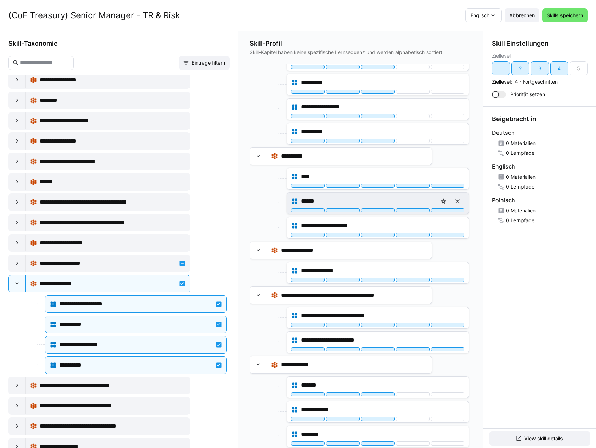
scroll to position [527, 0]
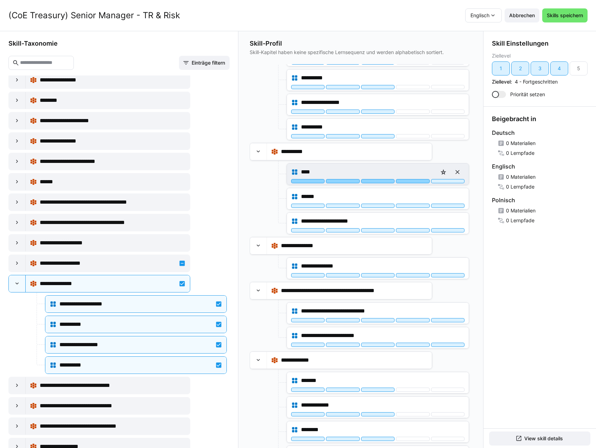
click at [418, 182] on div at bounding box center [412, 181] width 33 height 4
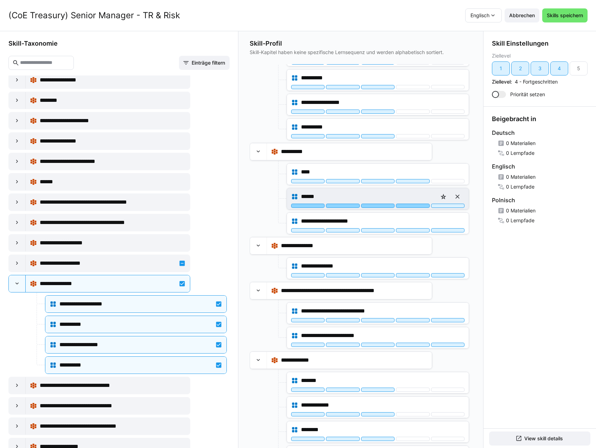
click at [415, 207] on div at bounding box center [412, 206] width 33 height 4
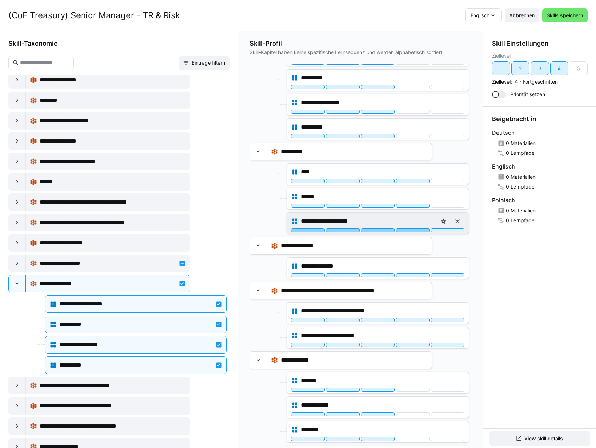
click at [414, 231] on div at bounding box center [412, 230] width 33 height 4
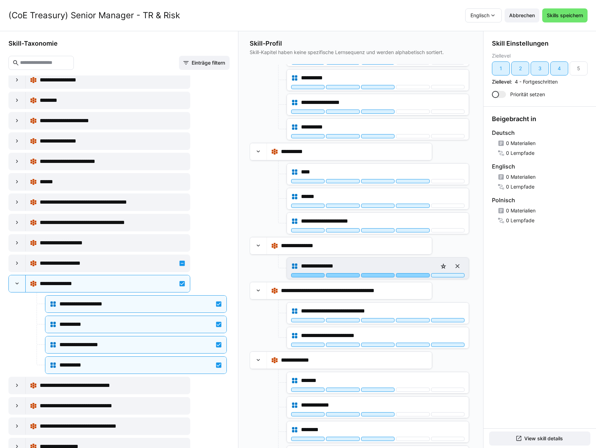
click at [414, 277] on div at bounding box center [412, 275] width 33 height 4
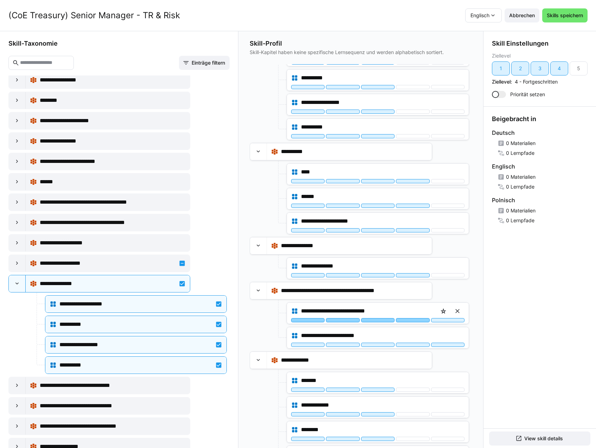
click at [420, 321] on div at bounding box center [412, 320] width 33 height 4
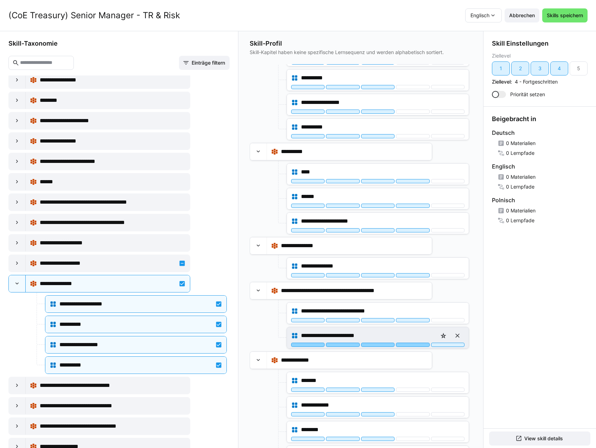
click at [418, 345] on div at bounding box center [412, 345] width 33 height 4
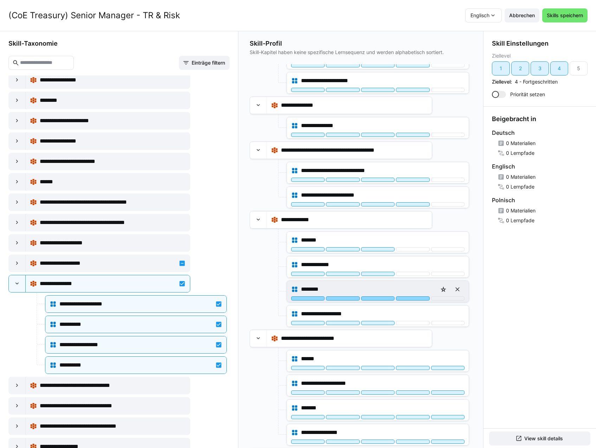
scroll to position [773, 0]
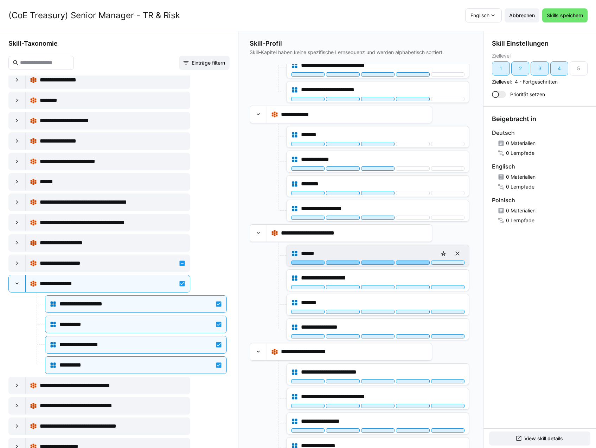
click at [416, 264] on div at bounding box center [412, 263] width 33 height 4
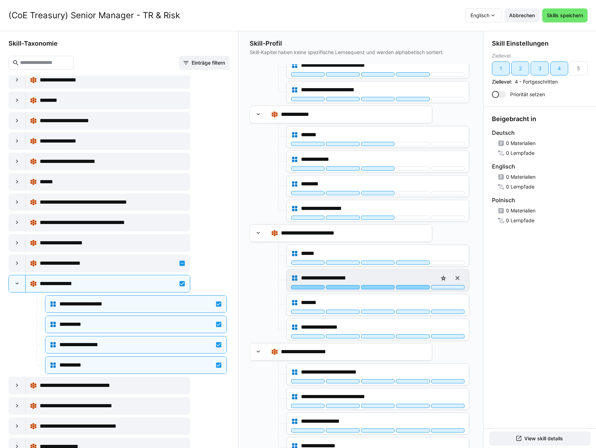
click at [413, 288] on div at bounding box center [412, 287] width 33 height 4
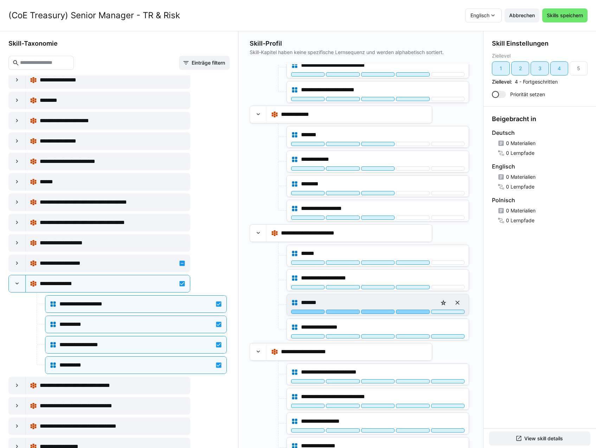
click at [411, 310] on div at bounding box center [412, 312] width 33 height 4
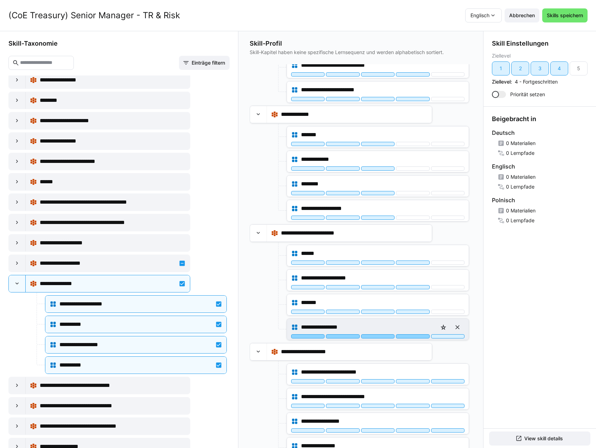
click at [414, 336] on div at bounding box center [412, 337] width 33 height 4
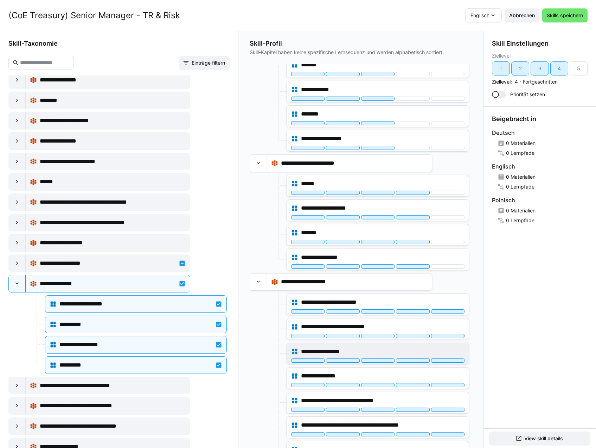
scroll to position [843, 0]
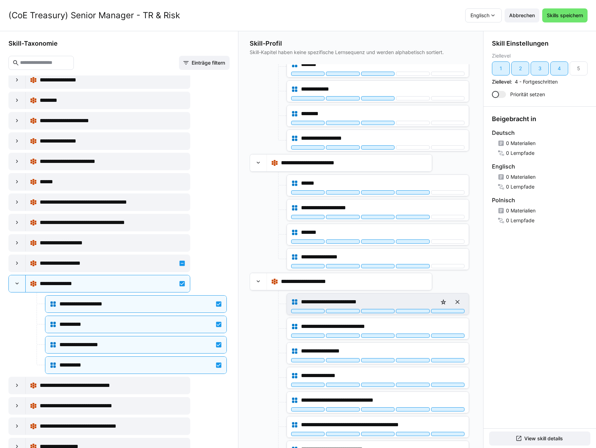
click at [421, 309] on div "**********" at bounding box center [377, 302] width 173 height 14
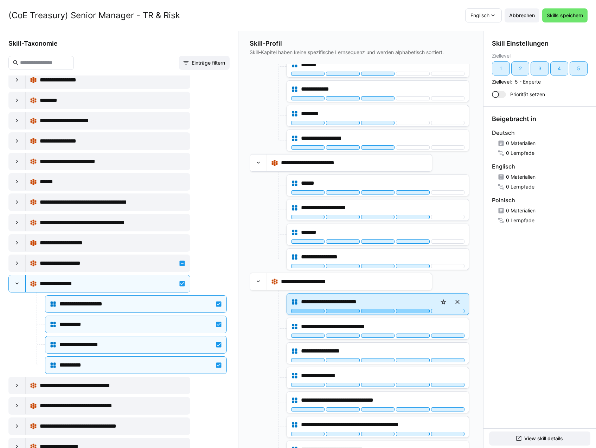
click at [421, 311] on div at bounding box center [412, 311] width 33 height 4
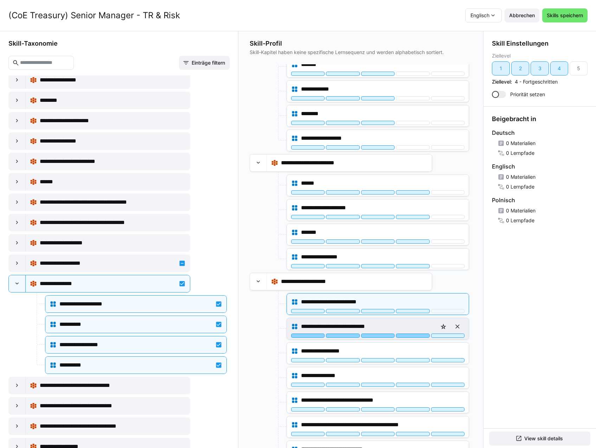
click at [419, 335] on div at bounding box center [412, 336] width 33 height 4
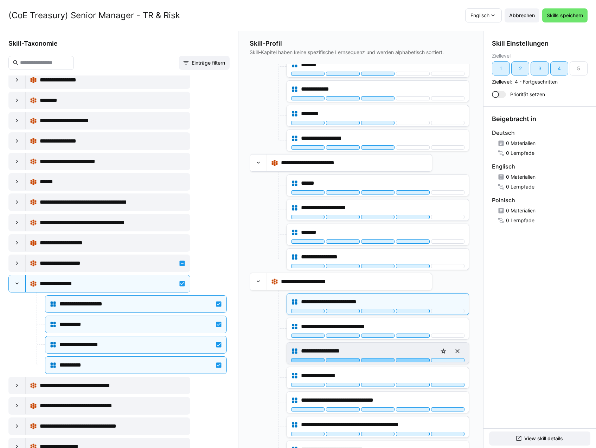
click at [418, 360] on div at bounding box center [412, 360] width 33 height 4
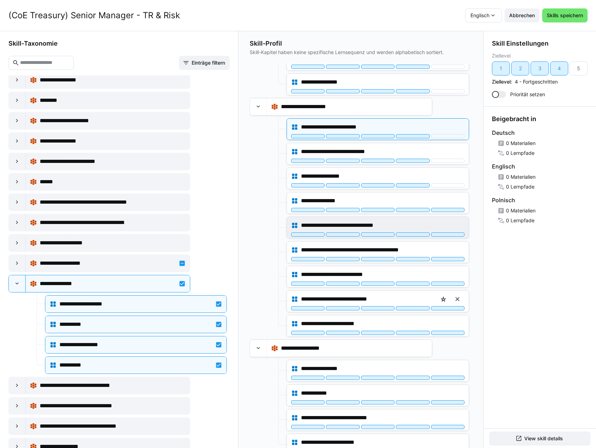
scroll to position [1026, 0]
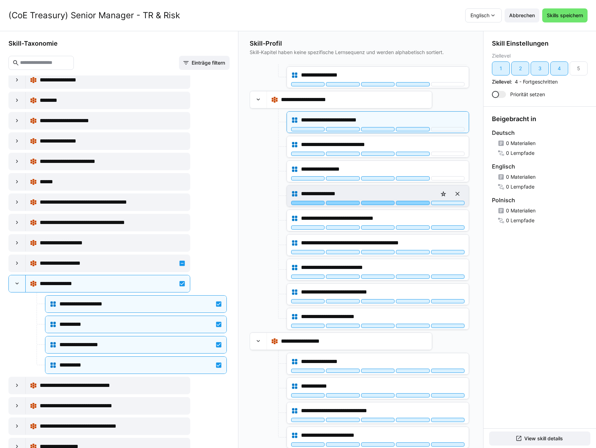
click at [412, 202] on div at bounding box center [412, 203] width 33 height 4
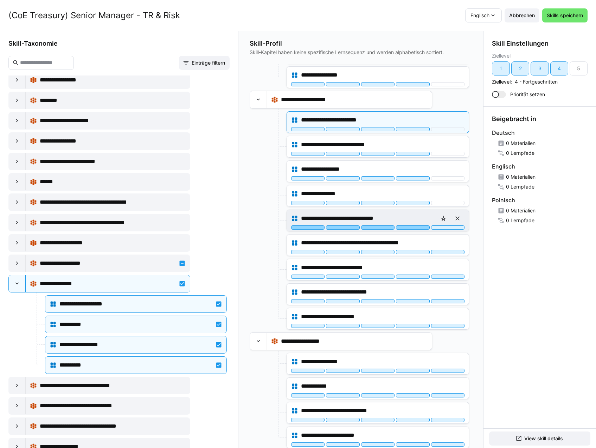
click at [413, 226] on div at bounding box center [412, 228] width 33 height 4
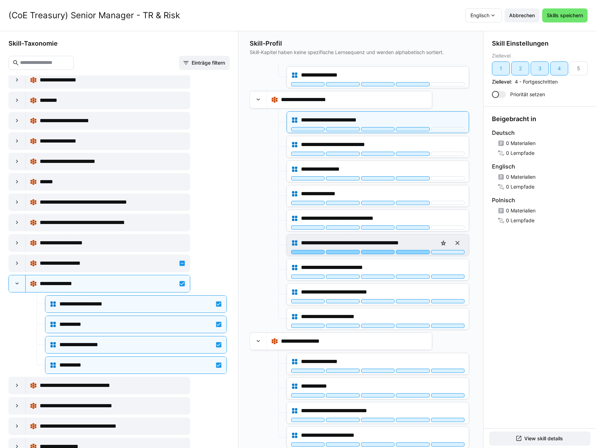
click at [413, 251] on div at bounding box center [412, 252] width 33 height 4
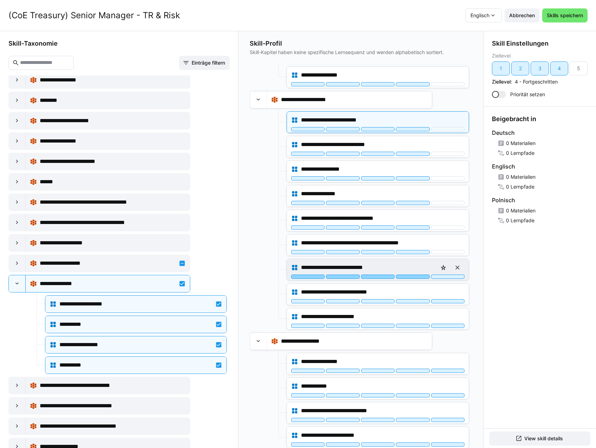
click at [414, 277] on div at bounding box center [412, 277] width 33 height 4
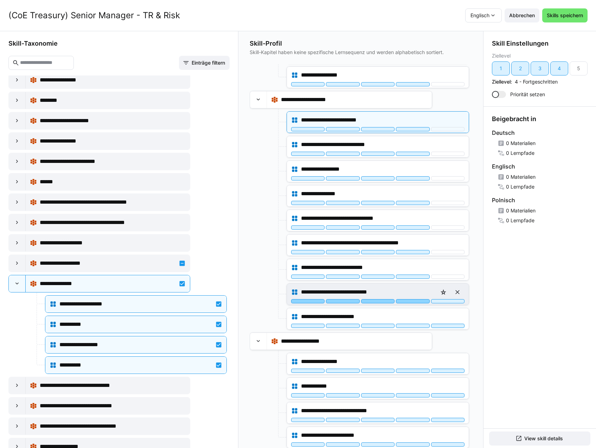
click at [413, 300] on div at bounding box center [412, 301] width 33 height 4
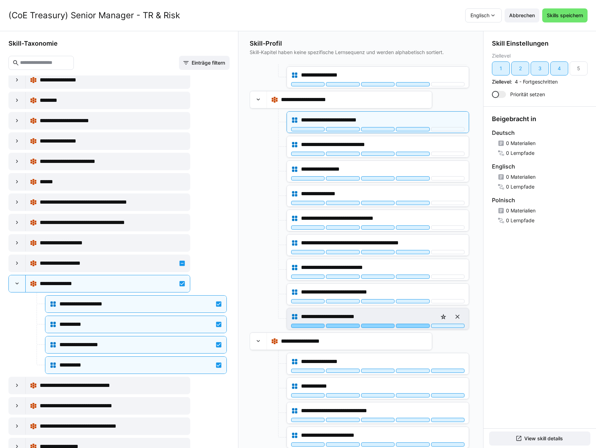
click at [410, 325] on div at bounding box center [412, 326] width 33 height 4
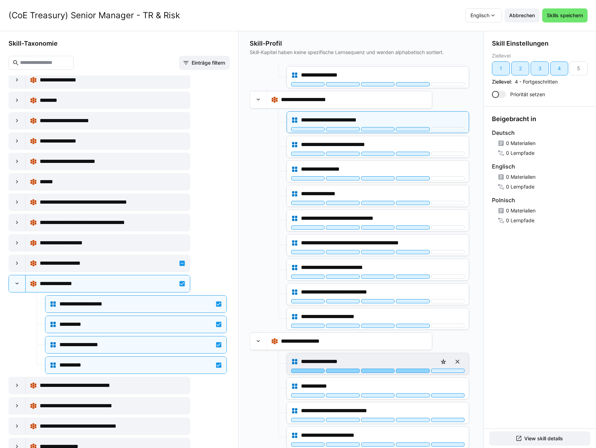
click at [422, 370] on div at bounding box center [412, 371] width 33 height 4
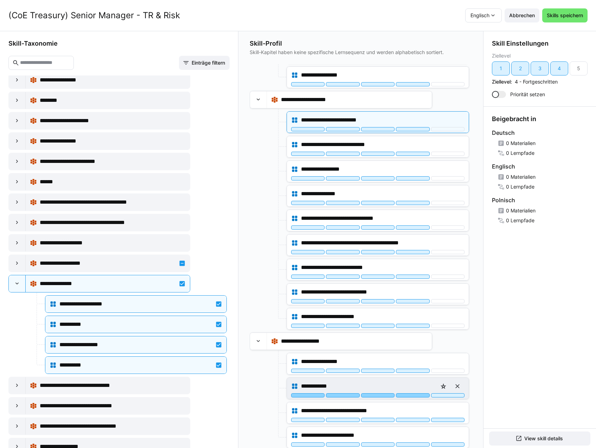
click at [419, 396] on div at bounding box center [412, 396] width 33 height 4
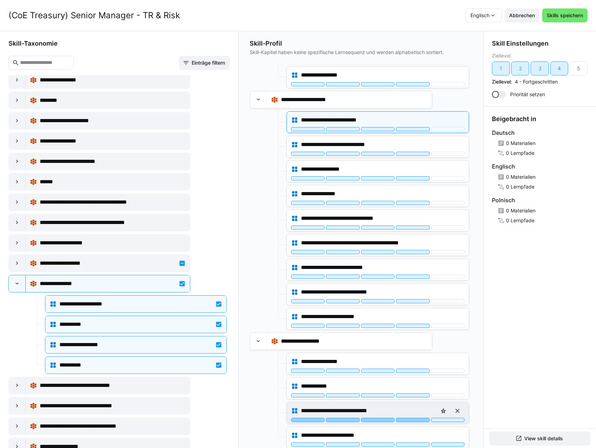
click at [418, 420] on div at bounding box center [412, 420] width 33 height 4
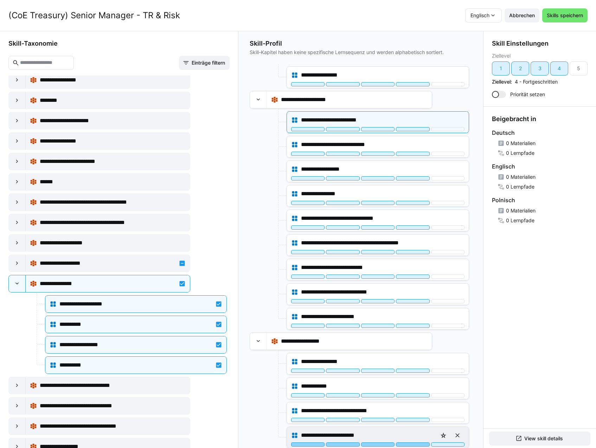
click at [418, 445] on div at bounding box center [412, 445] width 33 height 4
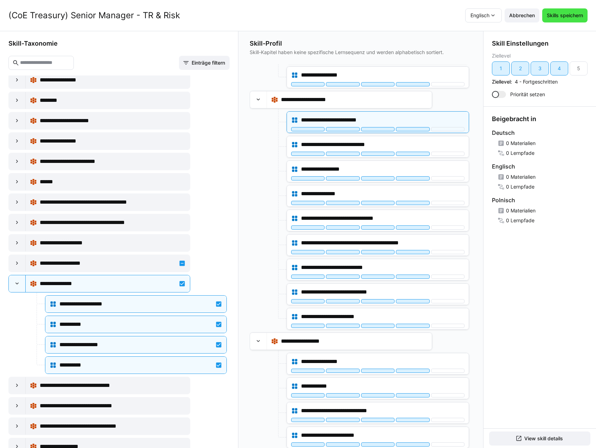
click at [567, 18] on span "Skills speichern" at bounding box center [564, 15] width 38 height 7
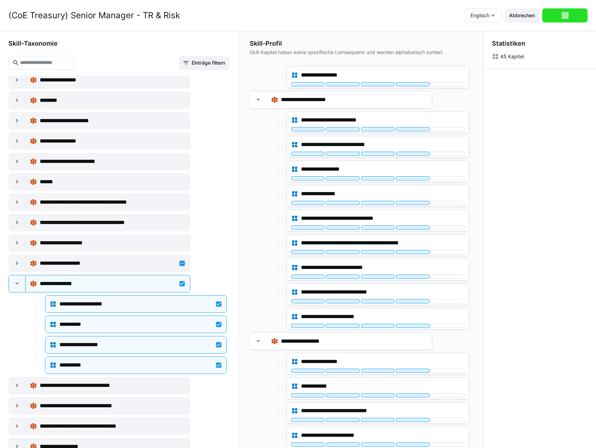
scroll to position [0, 0]
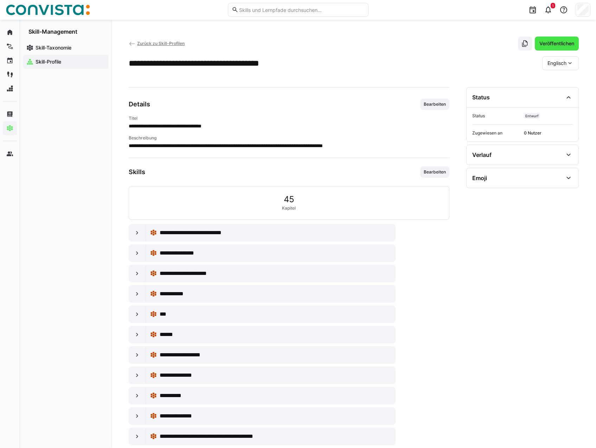
click at [563, 43] on span "Veröffentlichen" at bounding box center [556, 43] width 37 height 7
click at [170, 42] on span "Zurück zu Skill-Profilen" at bounding box center [160, 43] width 47 height 5
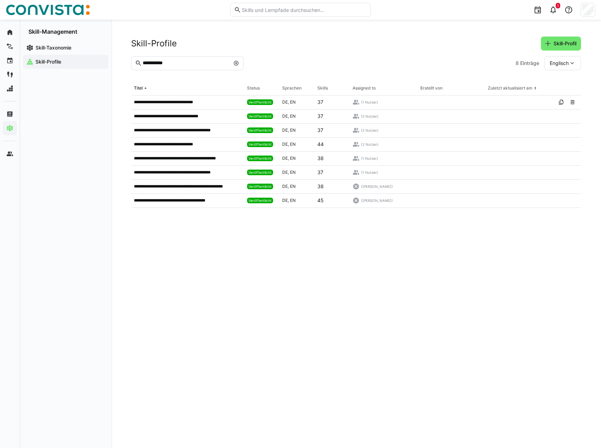
click at [192, 63] on input "**********" at bounding box center [186, 63] width 88 height 6
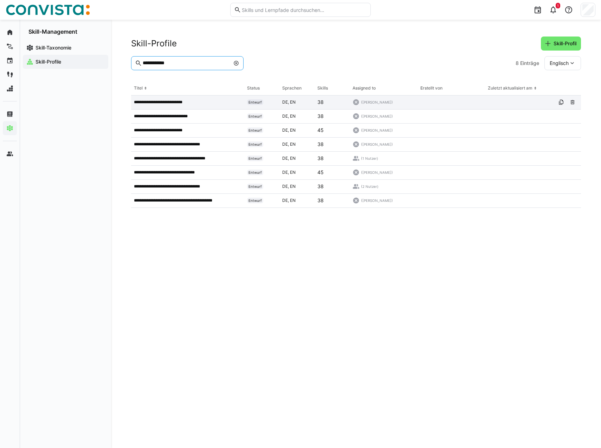
type input "**********"
click at [190, 104] on p "**********" at bounding box center [163, 102] width 59 height 6
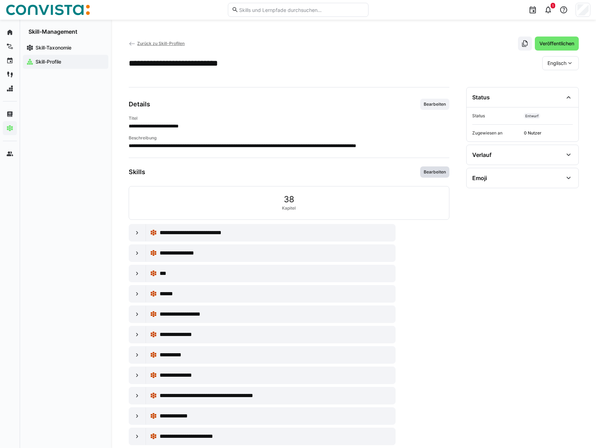
click at [440, 176] on span "Bearbeiten" at bounding box center [434, 172] width 29 height 11
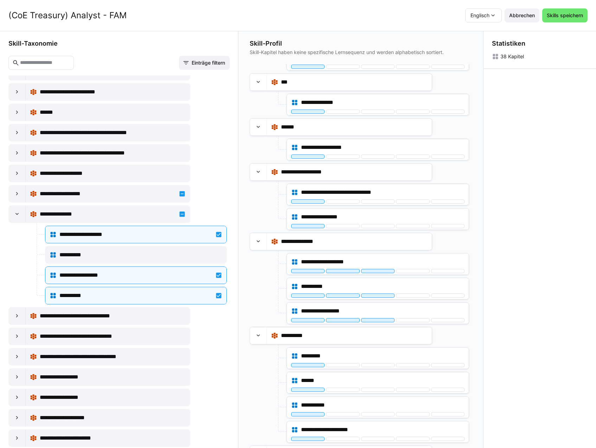
scroll to position [1828, 0]
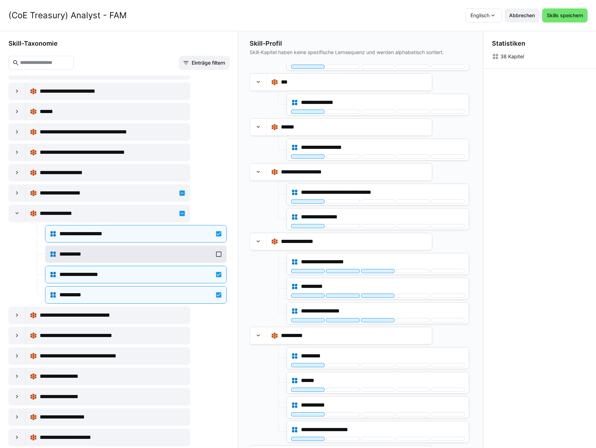
click at [102, 253] on div "**********" at bounding box center [135, 254] width 153 height 8
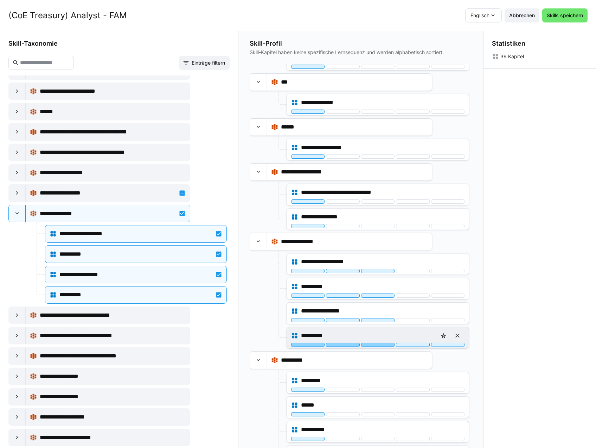
click at [387, 345] on div at bounding box center [377, 345] width 33 height 4
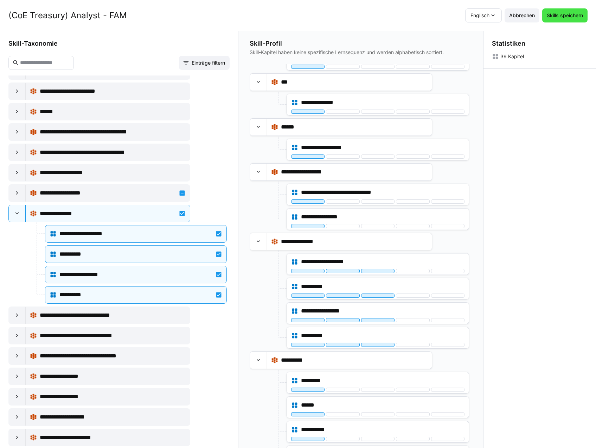
click at [573, 14] on span "Skills speichern" at bounding box center [564, 15] width 38 height 7
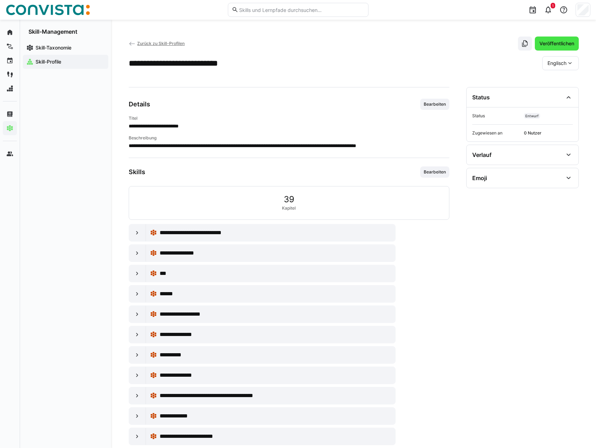
click at [556, 41] on span "Veröffentlichen" at bounding box center [556, 43] width 37 height 7
click at [152, 44] on span "Zurück zu Skill-Profilen" at bounding box center [160, 43] width 47 height 5
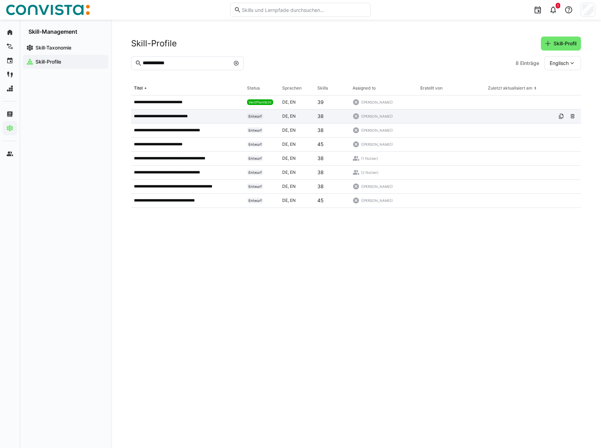
click at [166, 117] on p "**********" at bounding box center [167, 117] width 66 height 6
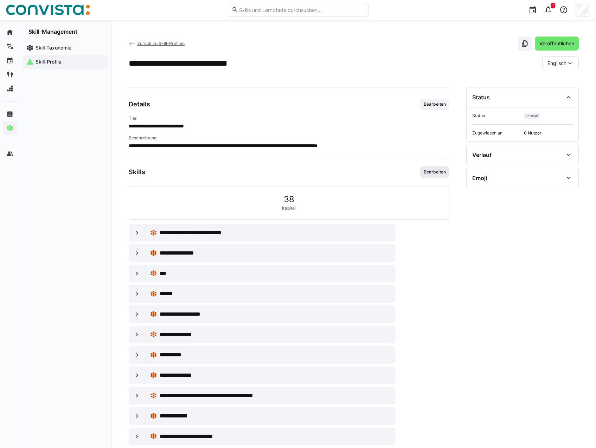
click at [437, 173] on span "Bearbeiten" at bounding box center [435, 172] width 24 height 6
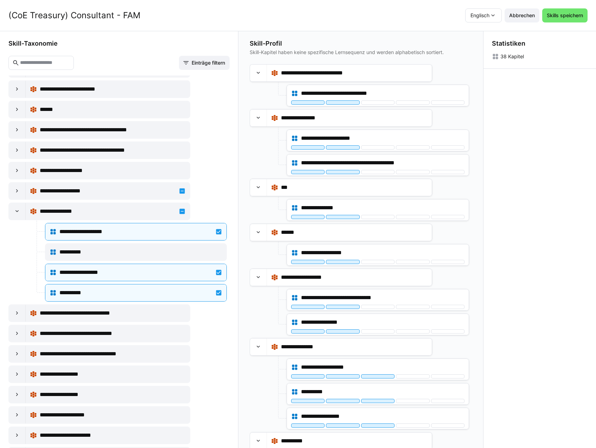
scroll to position [1898, 0]
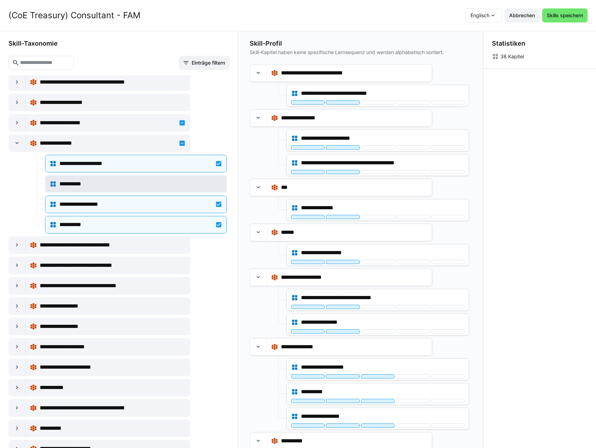
click at [181, 190] on div "**********" at bounding box center [136, 184] width 173 height 14
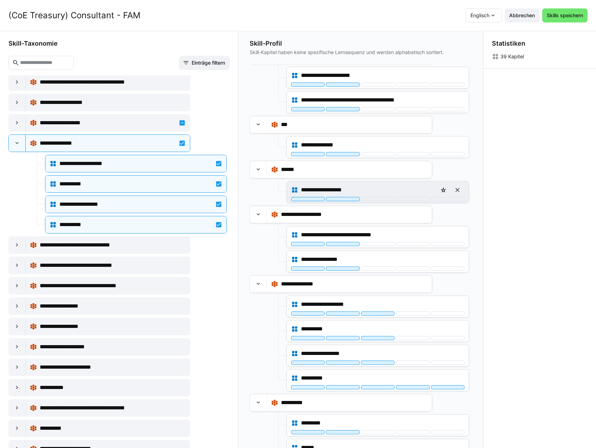
scroll to position [141, 0]
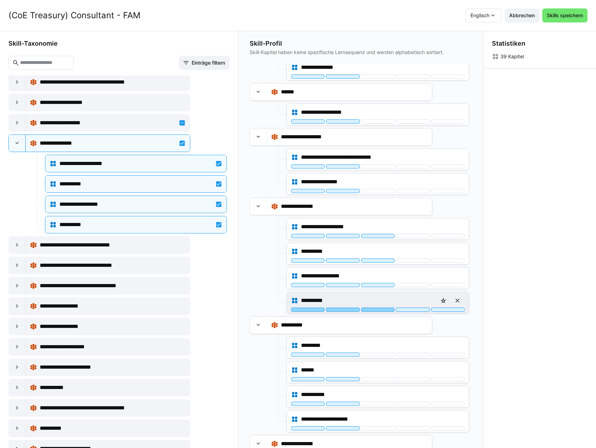
click at [374, 311] on div at bounding box center [377, 310] width 33 height 4
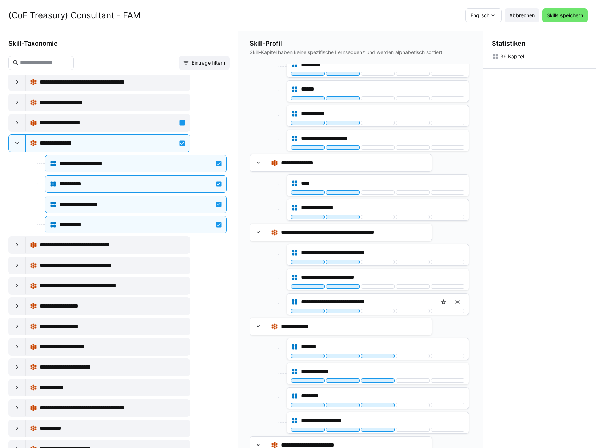
scroll to position [457, 0]
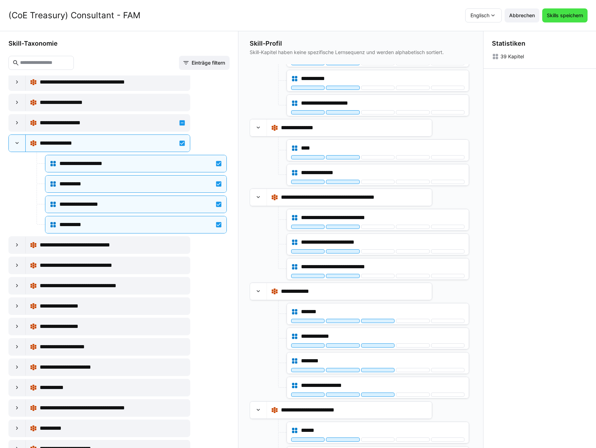
click at [568, 15] on span "Skills speichern" at bounding box center [564, 15] width 38 height 7
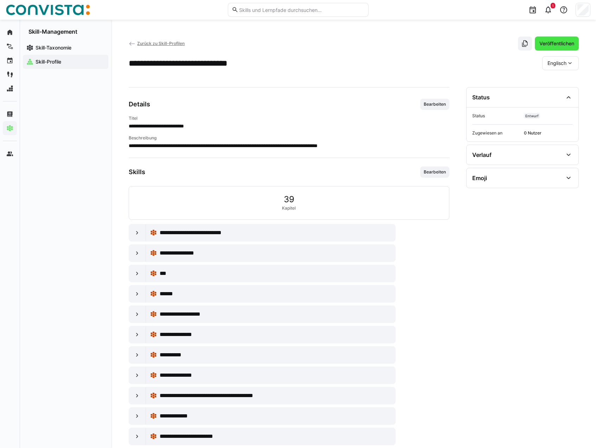
click at [554, 44] on span "Veröffentlichen" at bounding box center [556, 43] width 37 height 7
click at [166, 46] on span "Zurück zu Skill-Profilen" at bounding box center [160, 43] width 47 height 5
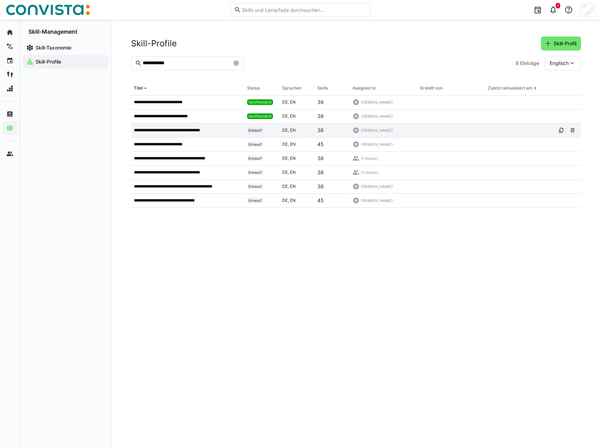
click at [207, 131] on p "**********" at bounding box center [174, 131] width 81 height 6
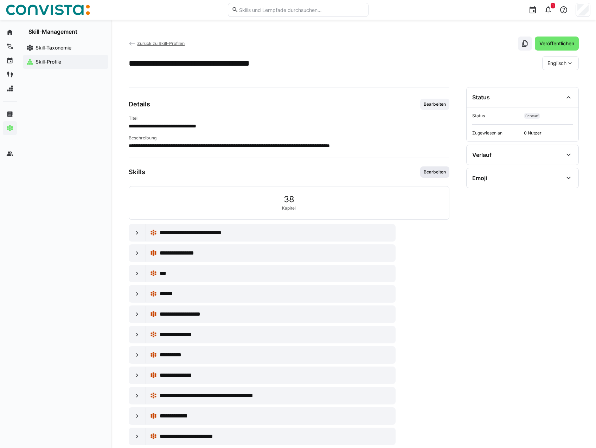
click at [436, 171] on span "Bearbeiten" at bounding box center [435, 172] width 24 height 6
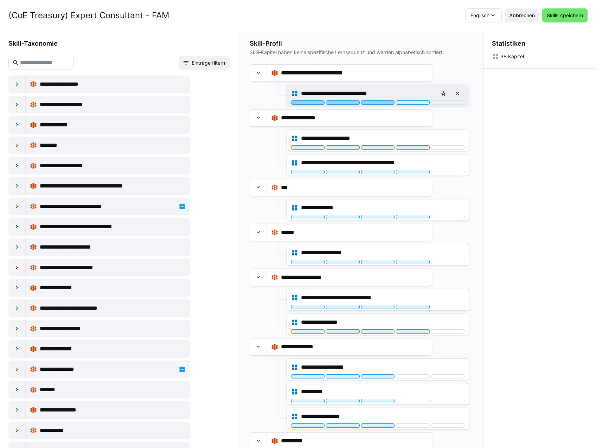
click at [376, 103] on div at bounding box center [377, 103] width 33 height 4
